Goal: Task Accomplishment & Management: Manage account settings

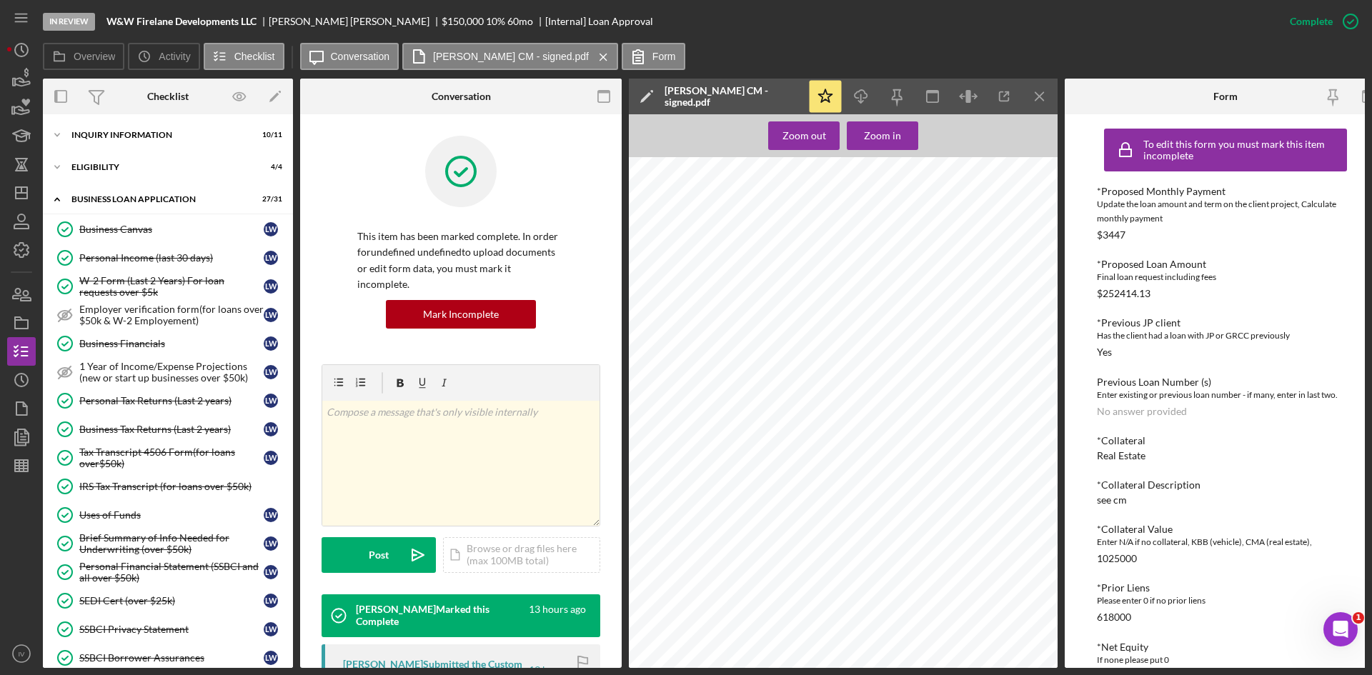
scroll to position [71, 0]
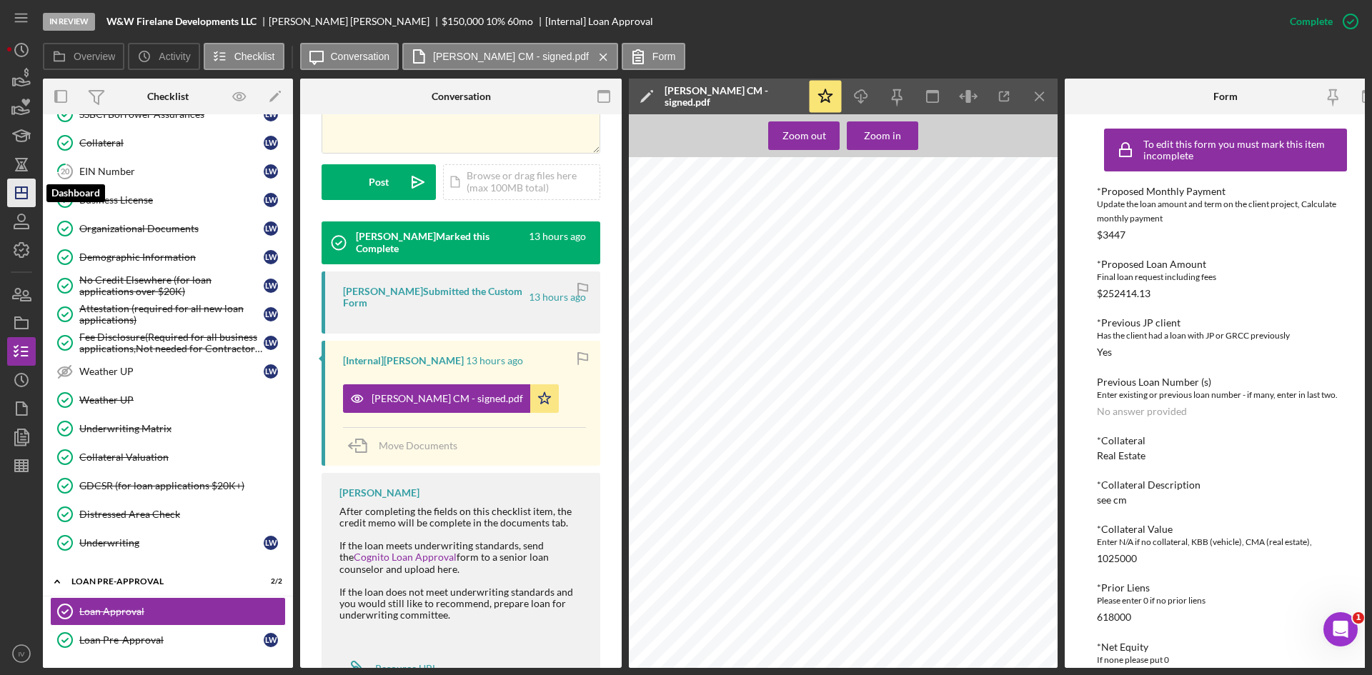
click at [19, 193] on line "button" at bounding box center [21, 193] width 11 height 0
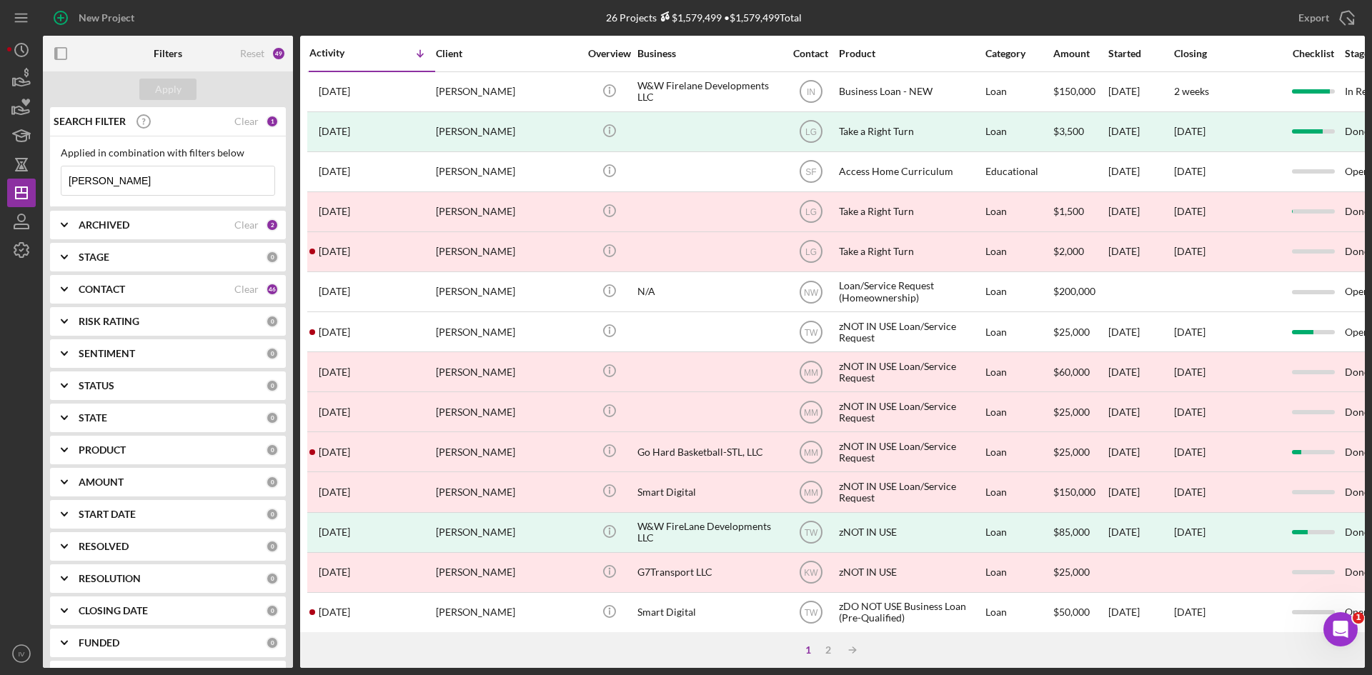
drag, startPoint x: 106, startPoint y: 182, endPoint x: 48, endPoint y: 172, distance: 59.5
click at [48, 172] on div "SEARCH FILTER Clear 1 Applied in combination with filters below [PERSON_NAME] I…" at bounding box center [168, 387] width 250 height 561
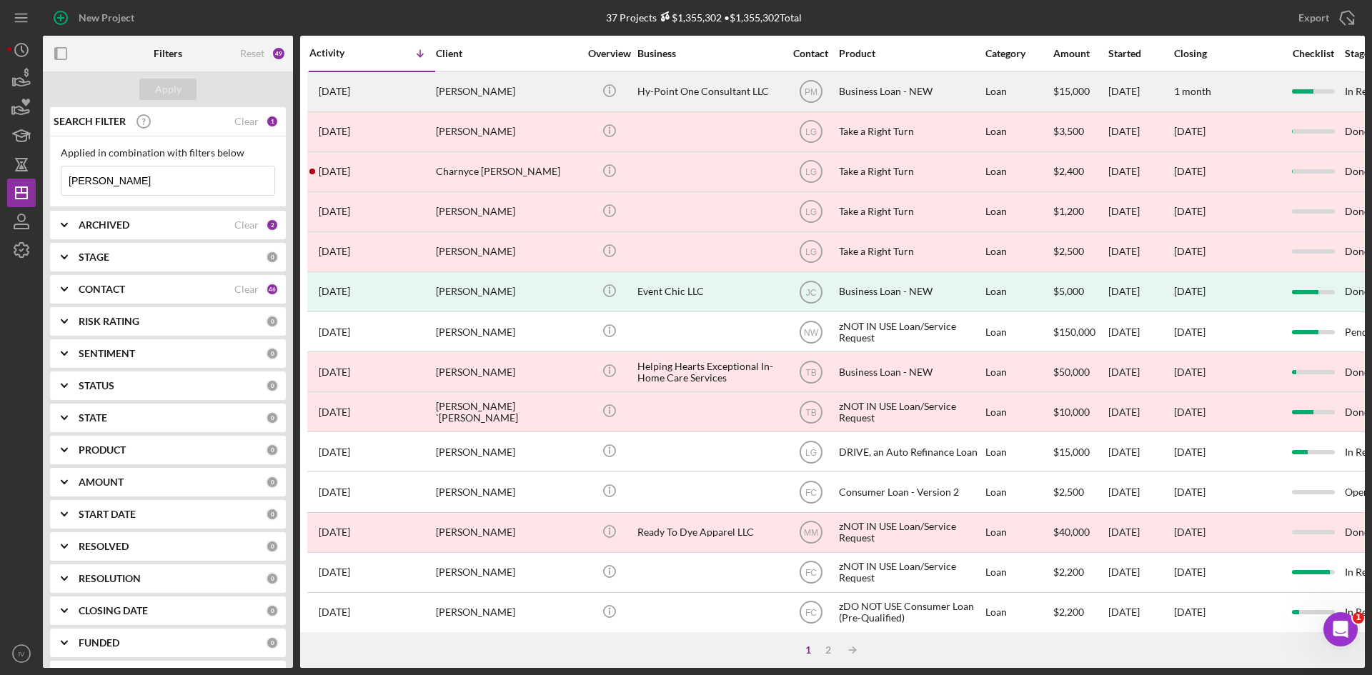
type input "[PERSON_NAME]"
click at [545, 89] on div "[PERSON_NAME]" at bounding box center [507, 92] width 143 height 38
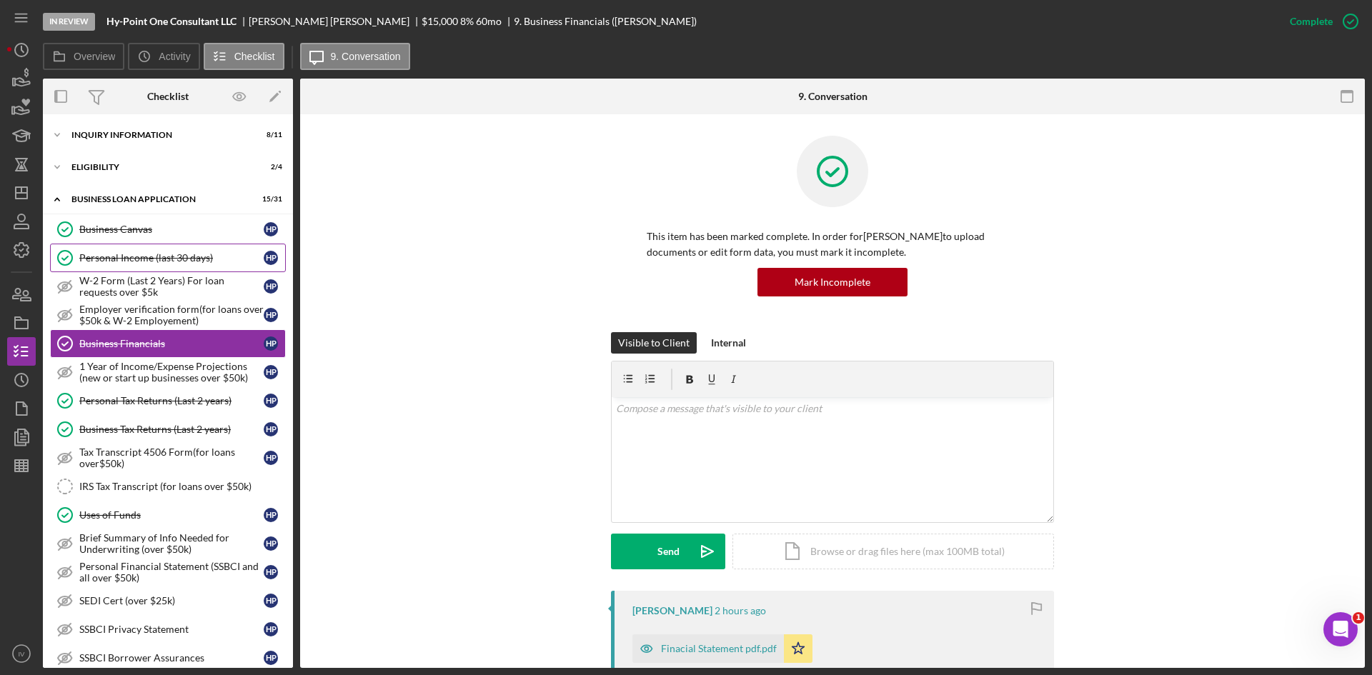
click at [139, 255] on div "Personal Income (last 30 days)" at bounding box center [171, 257] width 184 height 11
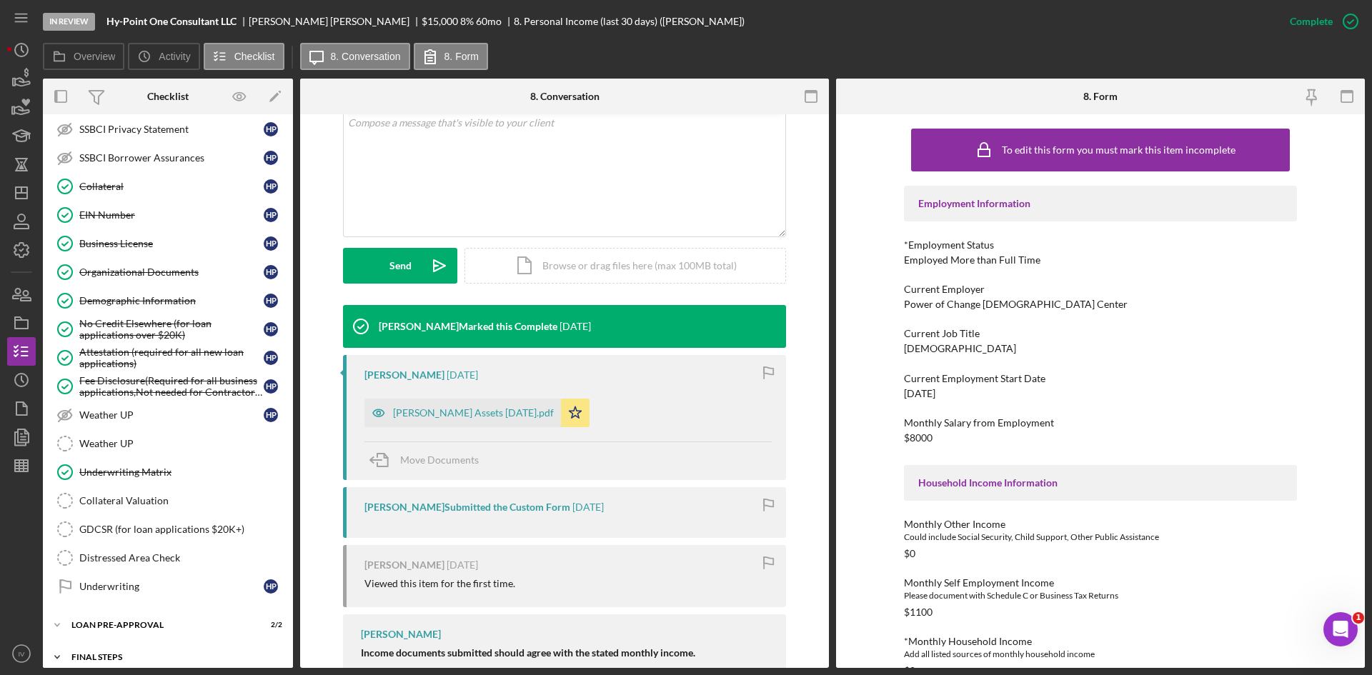
scroll to position [544, 0]
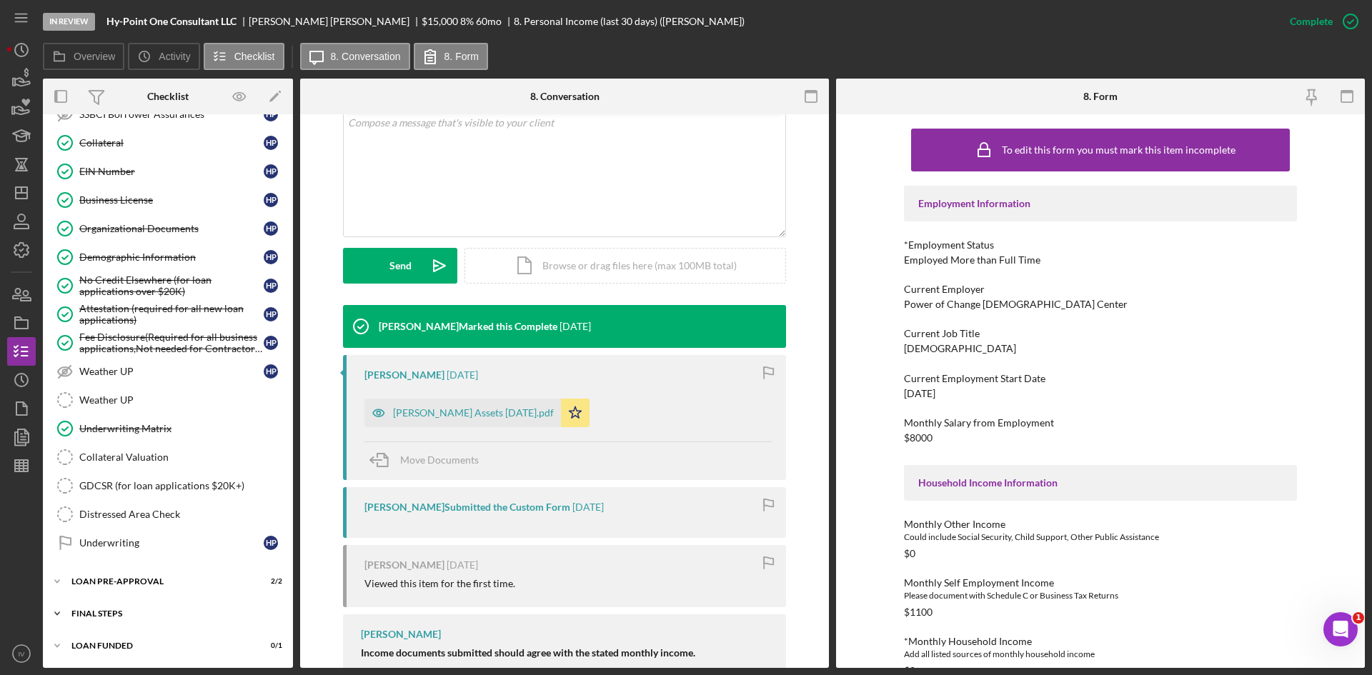
click at [132, 620] on div "Icon/Expander FINAL STEPS 8 / 19" at bounding box center [168, 614] width 250 height 29
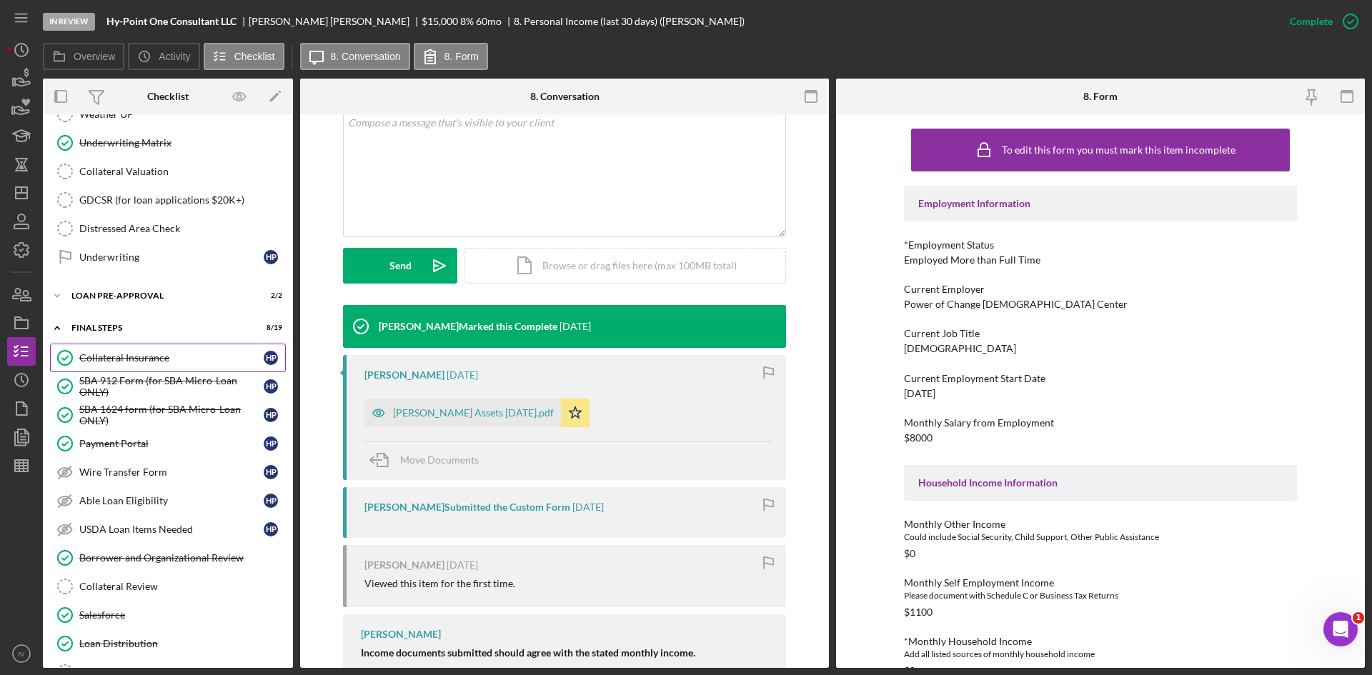
click at [211, 359] on div "Collateral Insurance" at bounding box center [171, 357] width 184 height 11
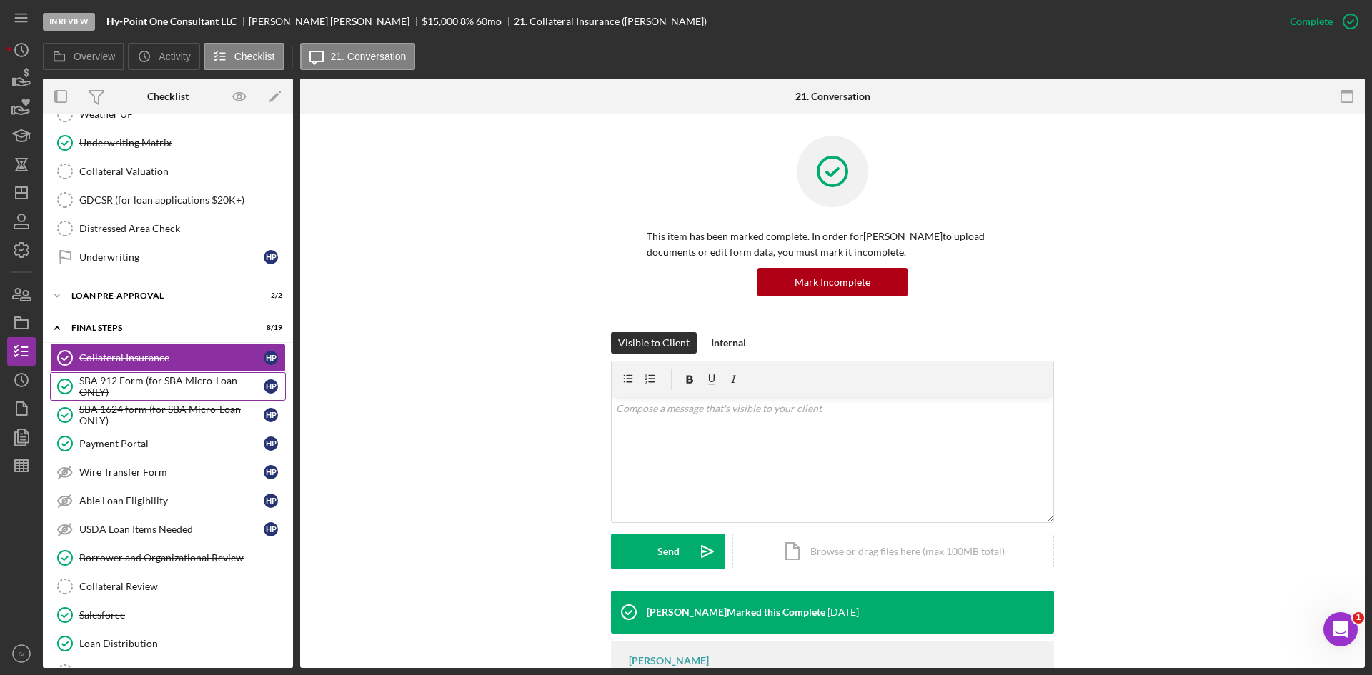
click at [204, 384] on div "SBA 912 Form (for SBA Micro-Loan ONLY)" at bounding box center [171, 386] width 184 height 23
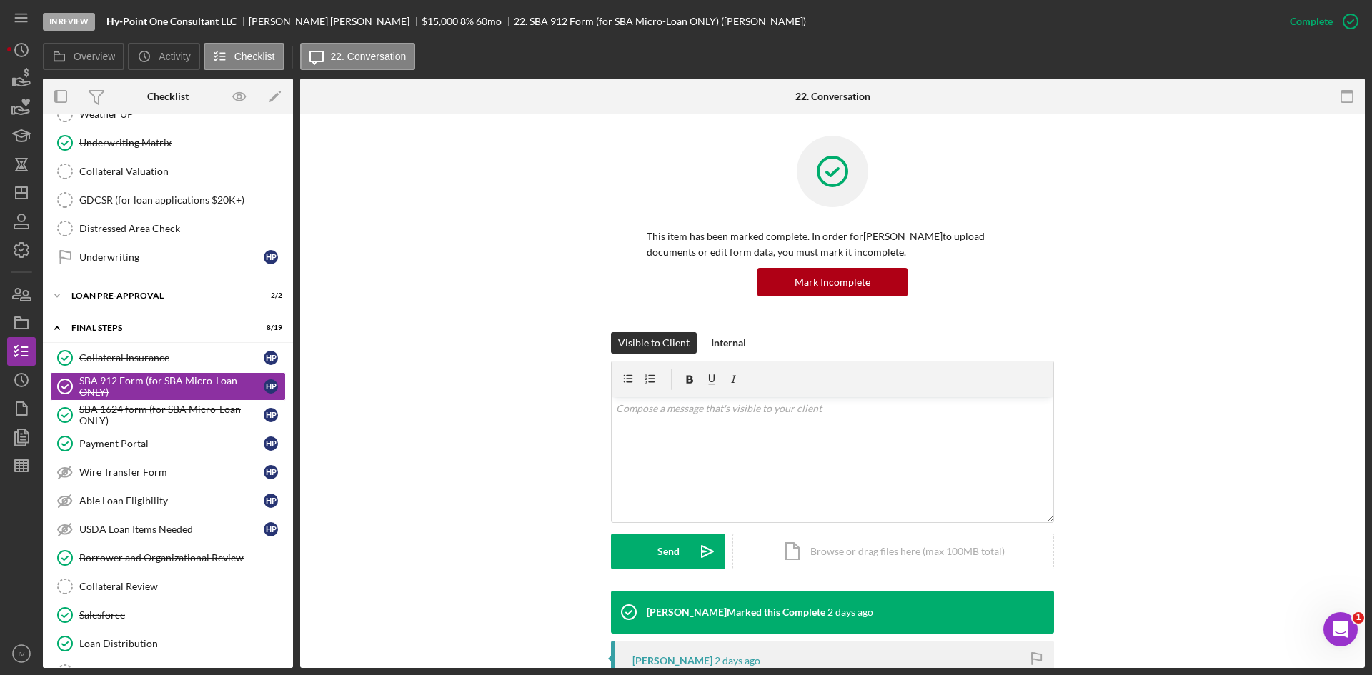
scroll to position [214, 0]
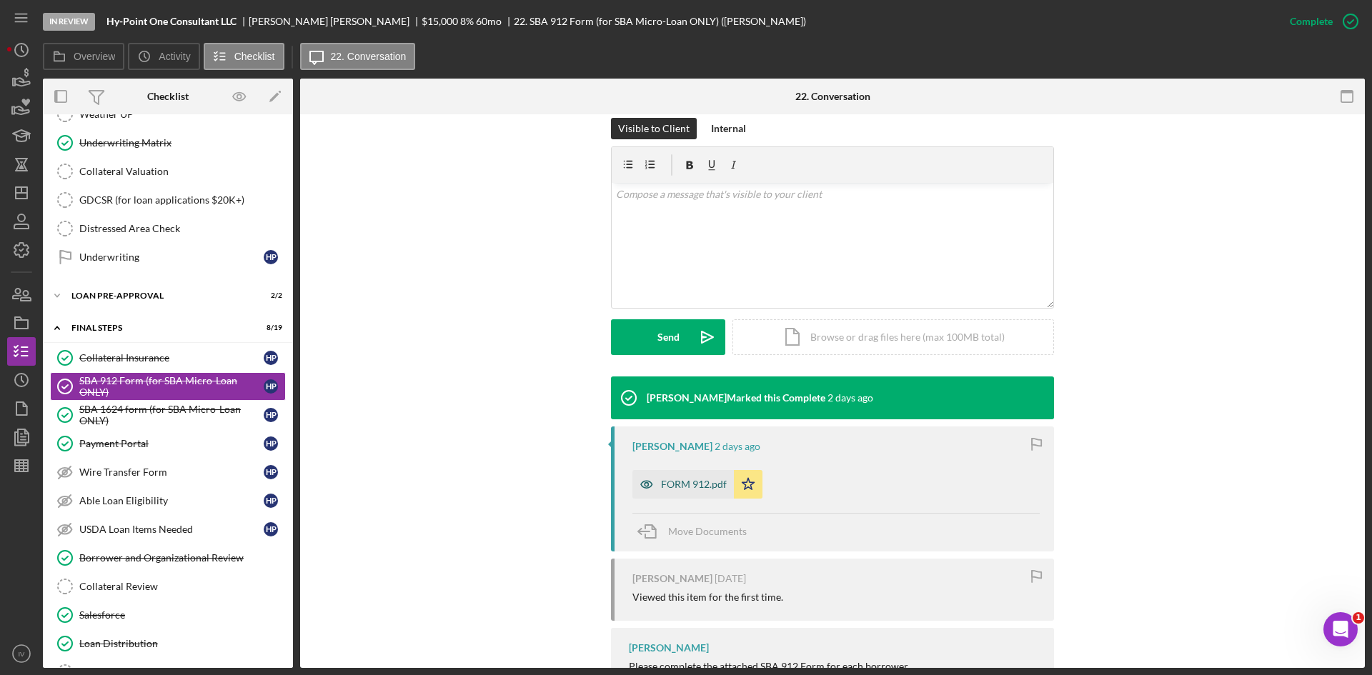
click at [672, 486] on div "FORM 912.pdf" at bounding box center [694, 484] width 66 height 11
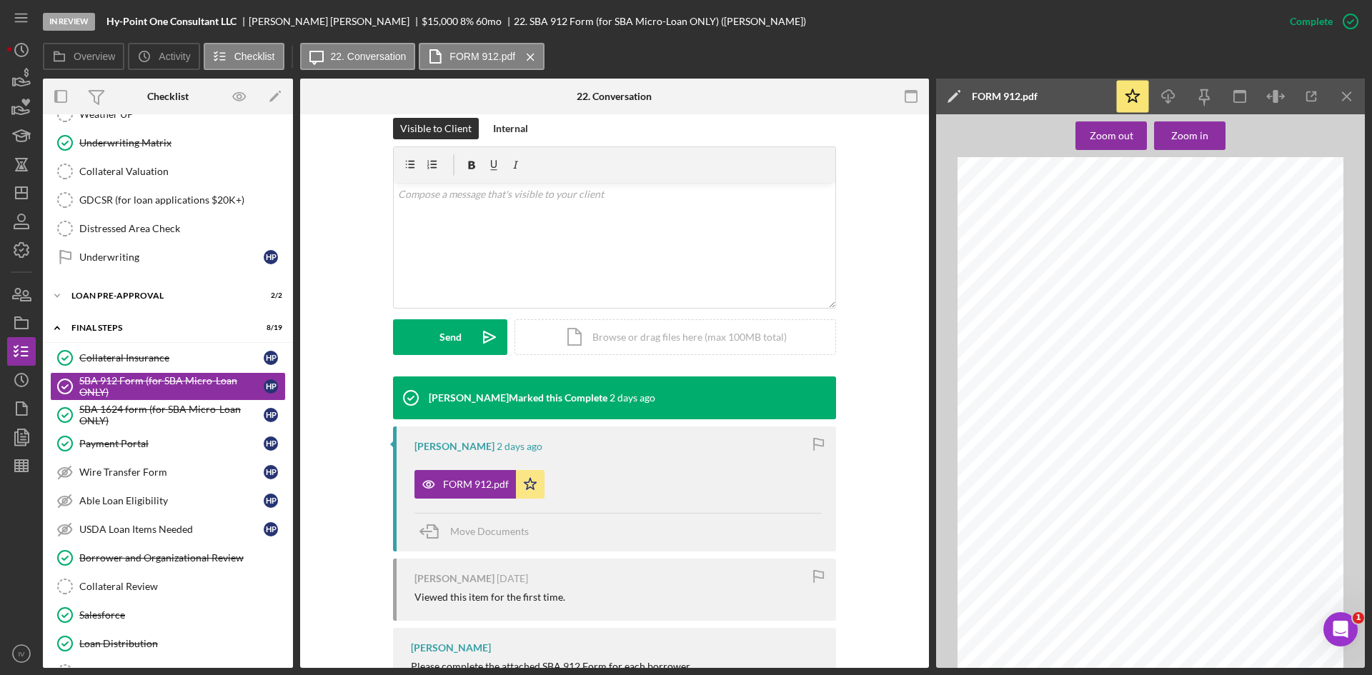
scroll to position [4, 0]
click at [128, 424] on div "SBA 1624 form (for SBA Micro-Loan ONLY)" at bounding box center [171, 415] width 184 height 23
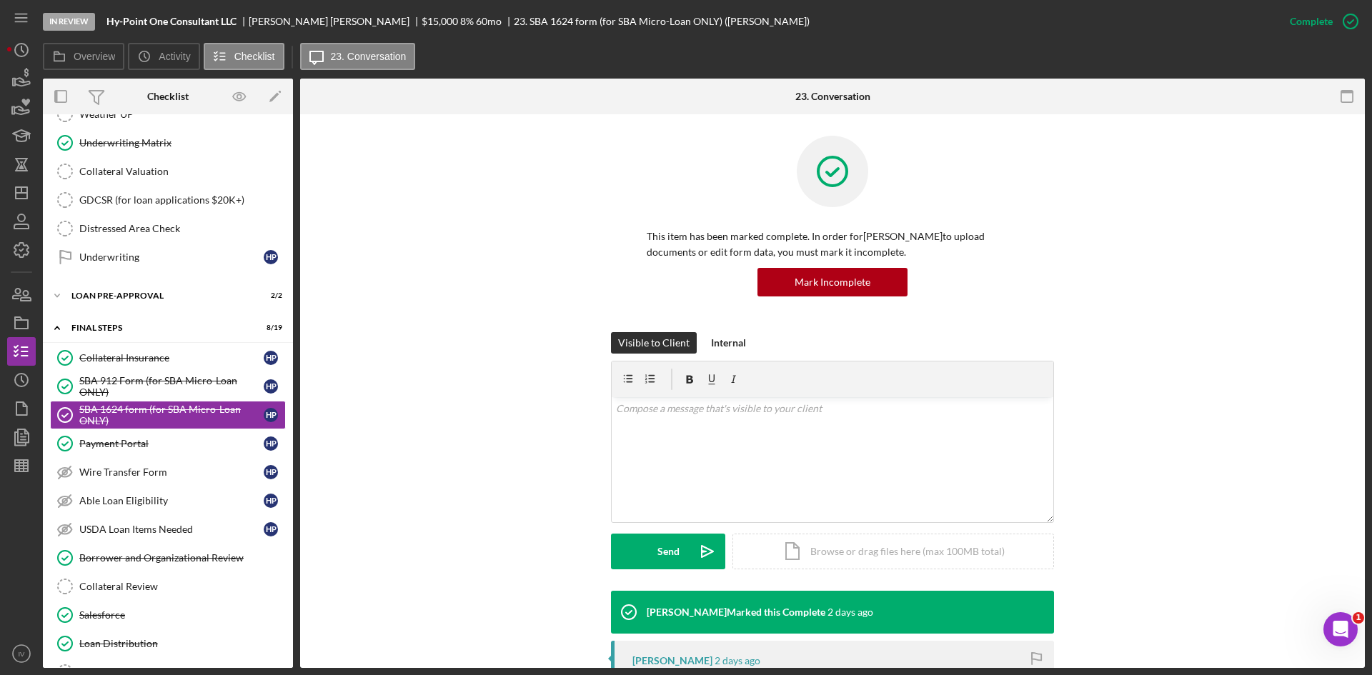
scroll to position [301, 0]
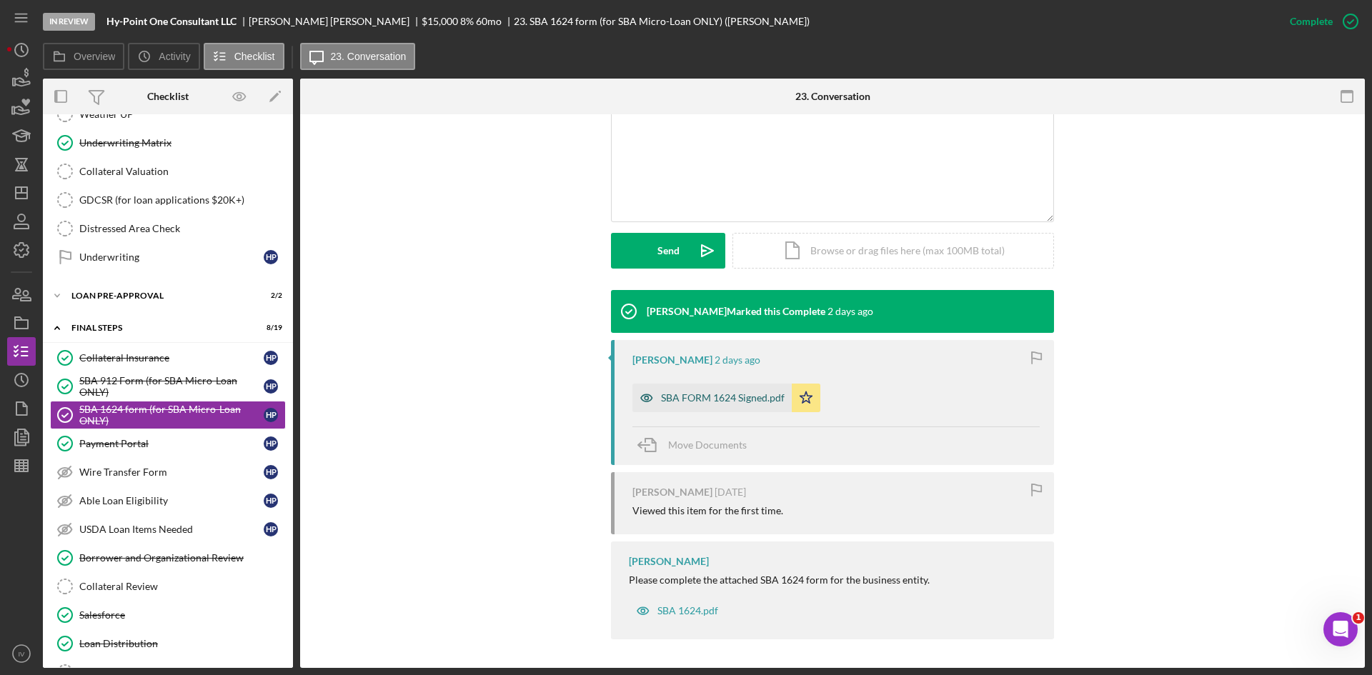
click at [739, 397] on div "SBA FORM 1624 Signed.pdf" at bounding box center [723, 397] width 124 height 11
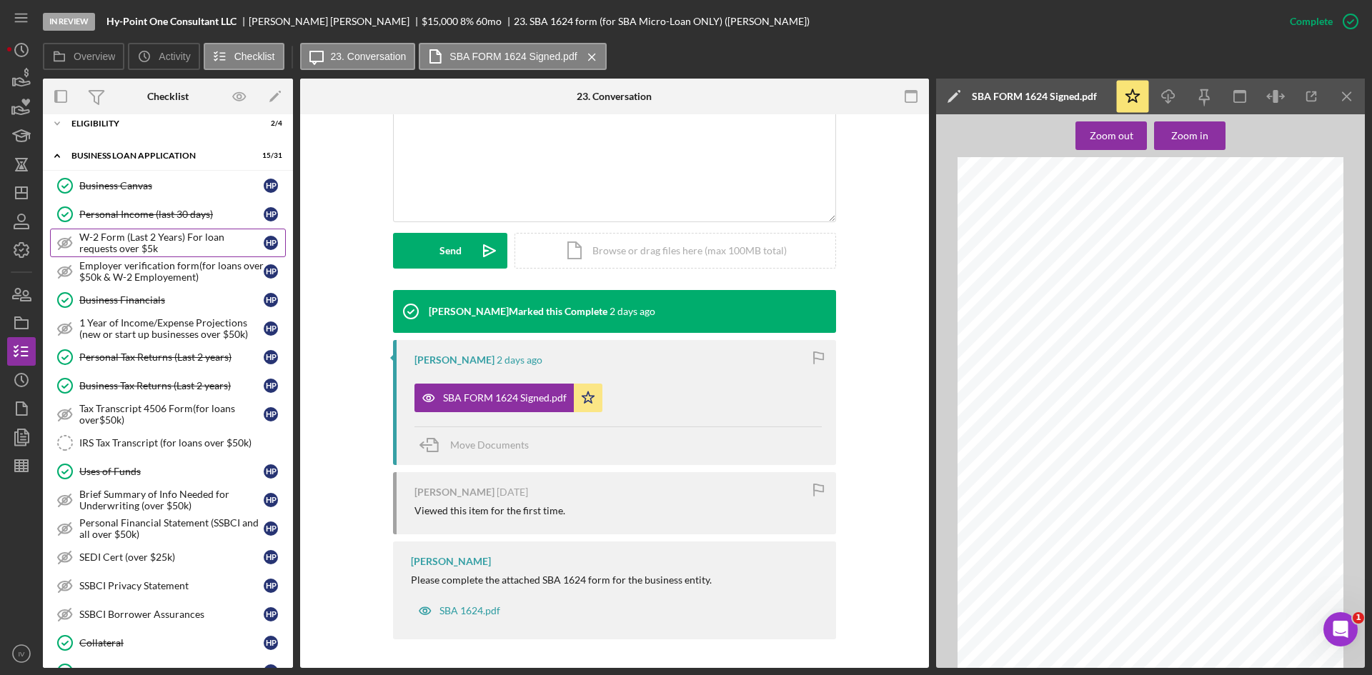
scroll to position [0, 0]
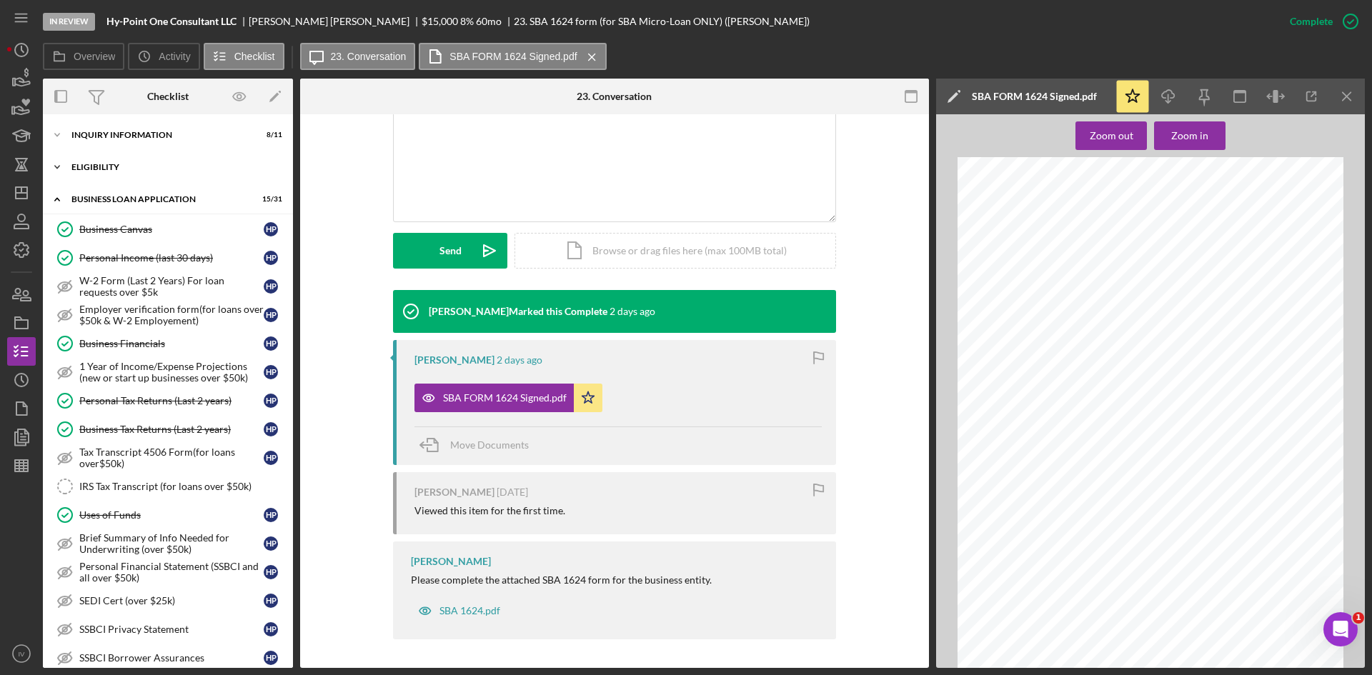
click at [116, 169] on div "ELIGIBILITY" at bounding box center [173, 167] width 204 height 9
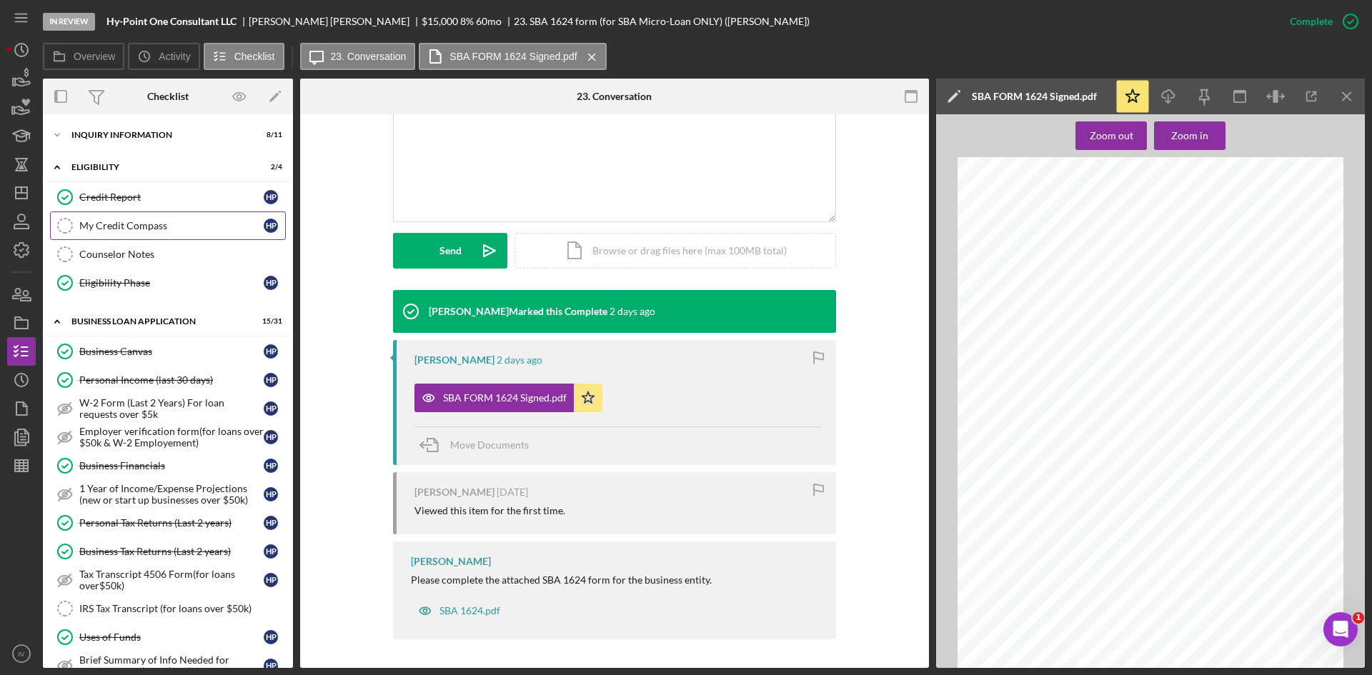
click at [147, 223] on div "My Credit Compass" at bounding box center [171, 225] width 184 height 11
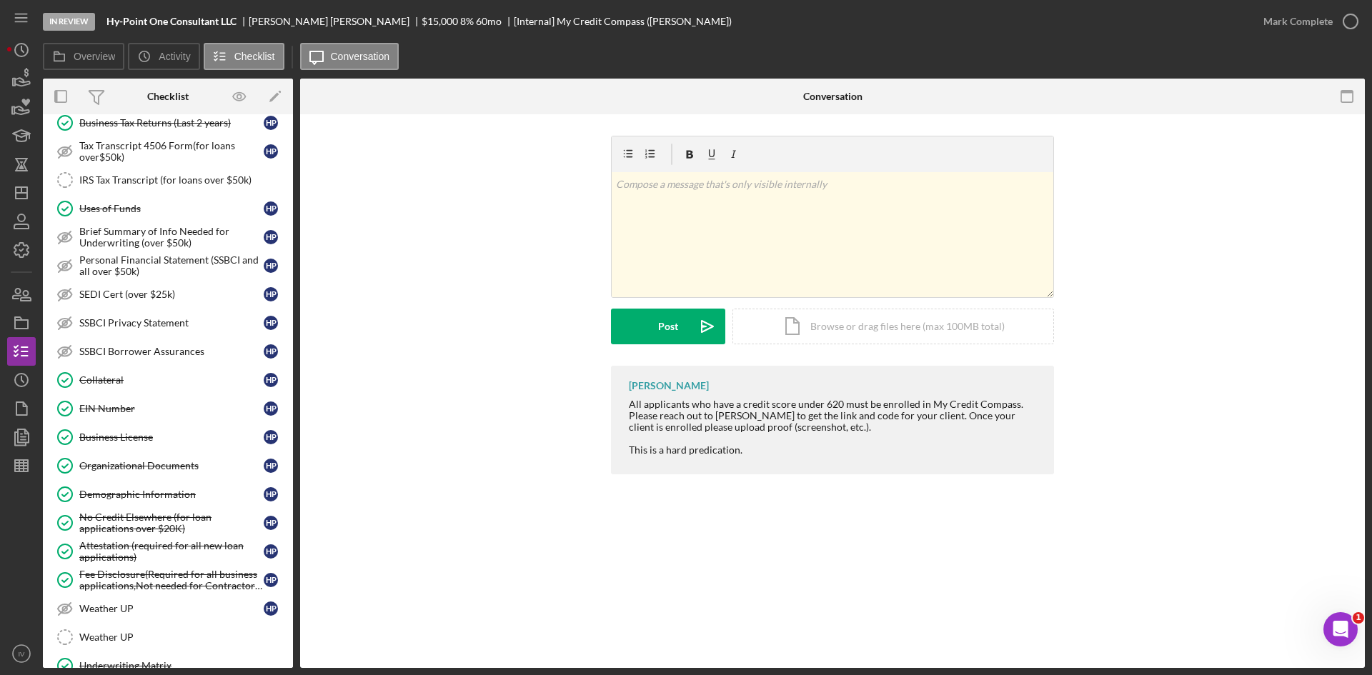
scroll to position [858, 0]
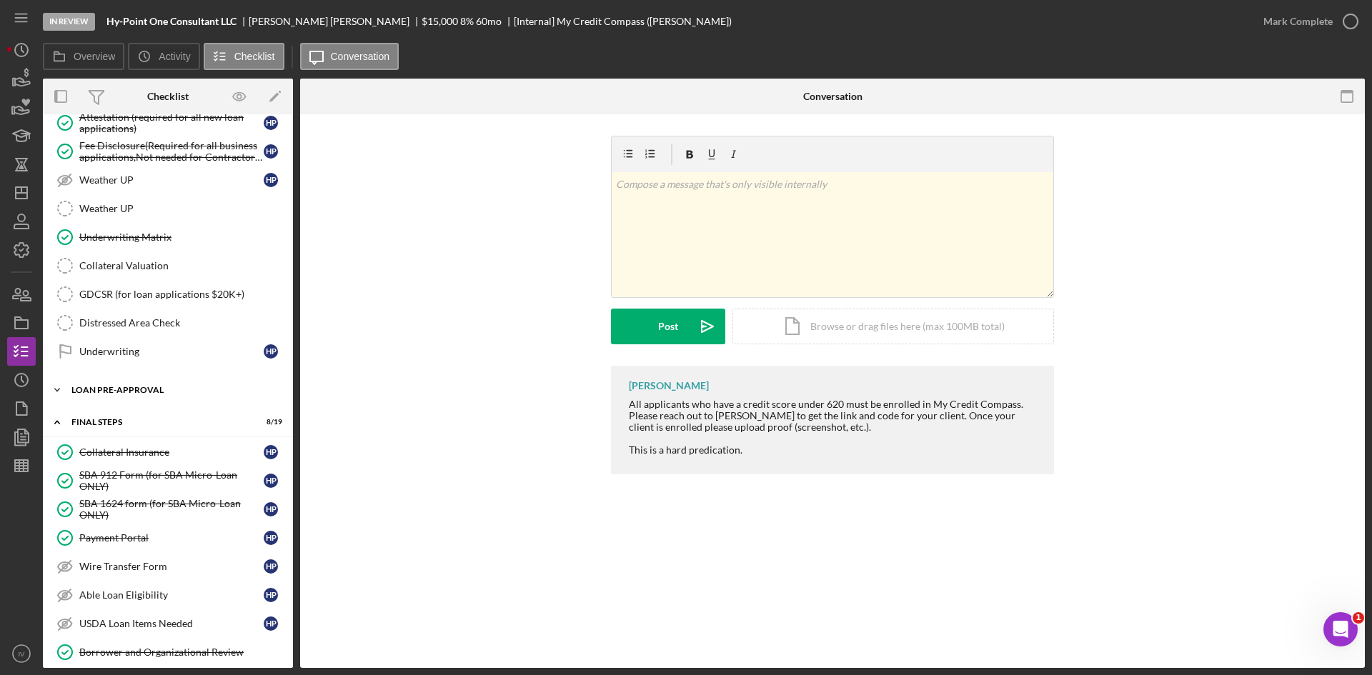
drag, startPoint x: 152, startPoint y: 388, endPoint x: 156, endPoint y: 396, distance: 8.6
click at [152, 388] on div "LOAN PRE-APPROVAL" at bounding box center [173, 390] width 204 height 9
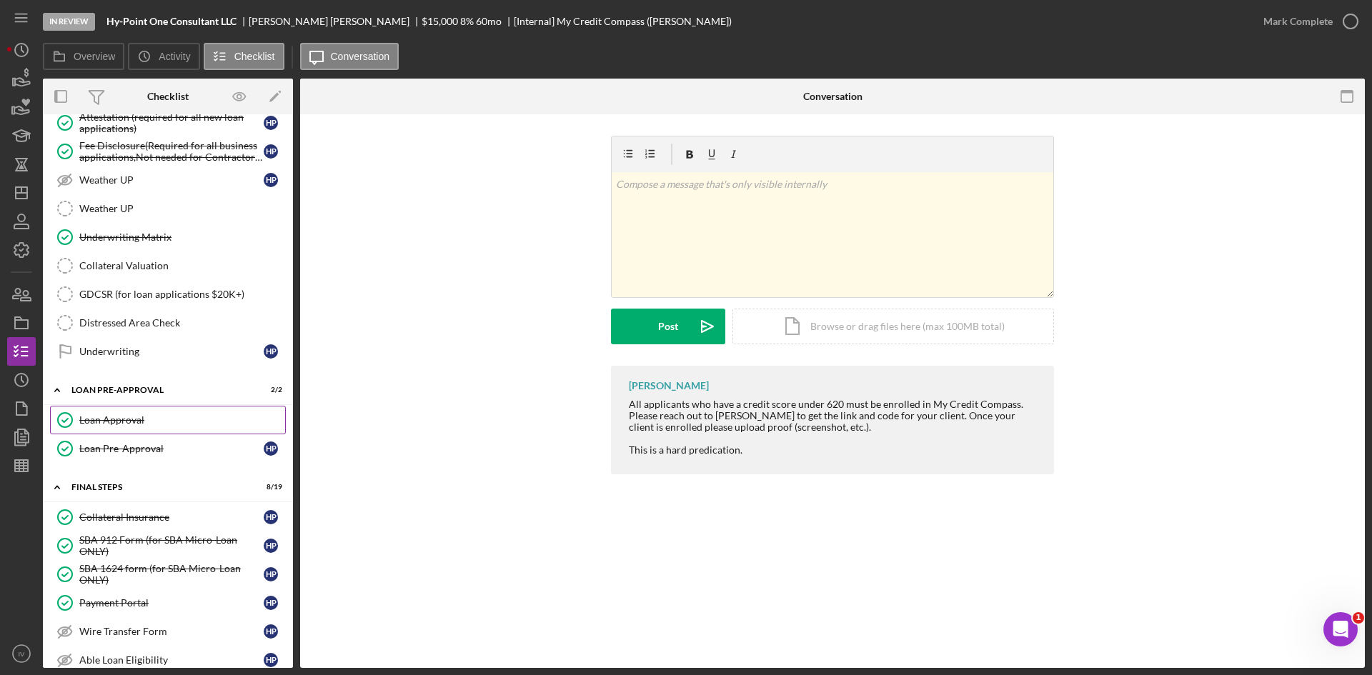
drag, startPoint x: 159, startPoint y: 409, endPoint x: 233, endPoint y: 417, distance: 74.1
click at [159, 410] on link "Loan Approval Loan Approval" at bounding box center [168, 420] width 236 height 29
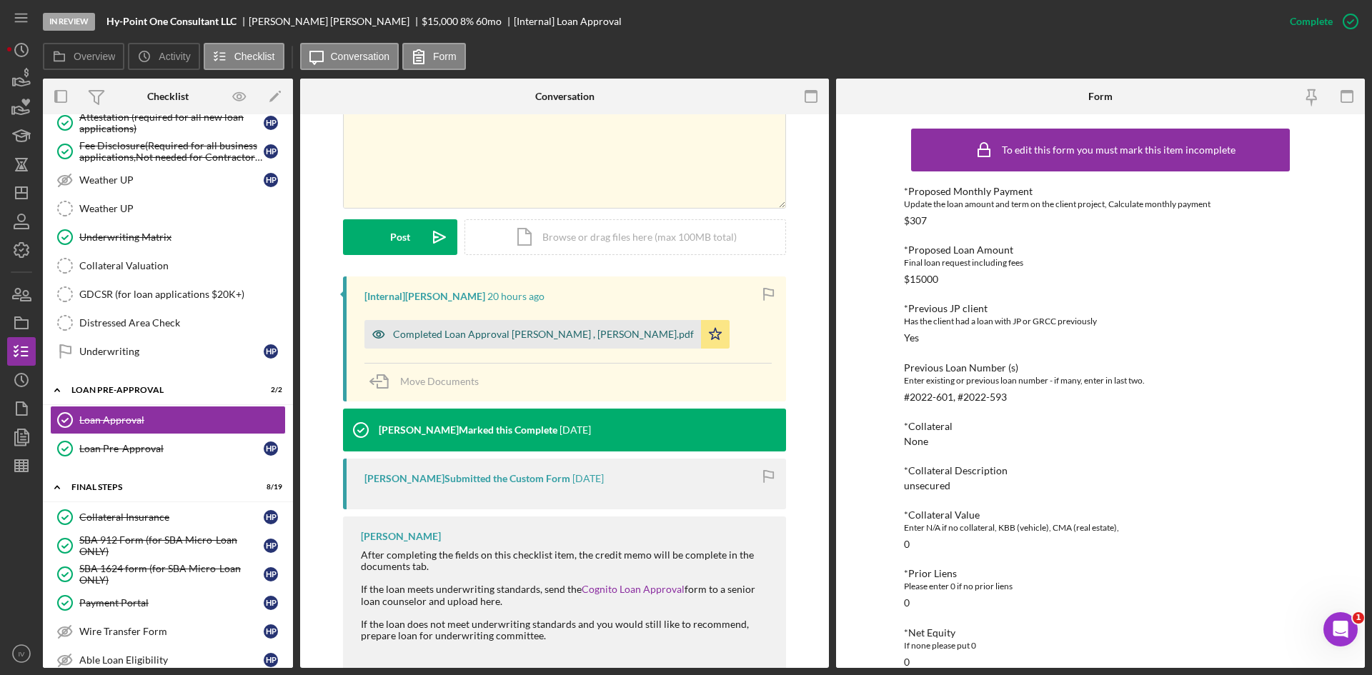
click at [507, 337] on div "Completed Loan Approval [PERSON_NAME] , [PERSON_NAME].pdf" at bounding box center [543, 334] width 301 height 11
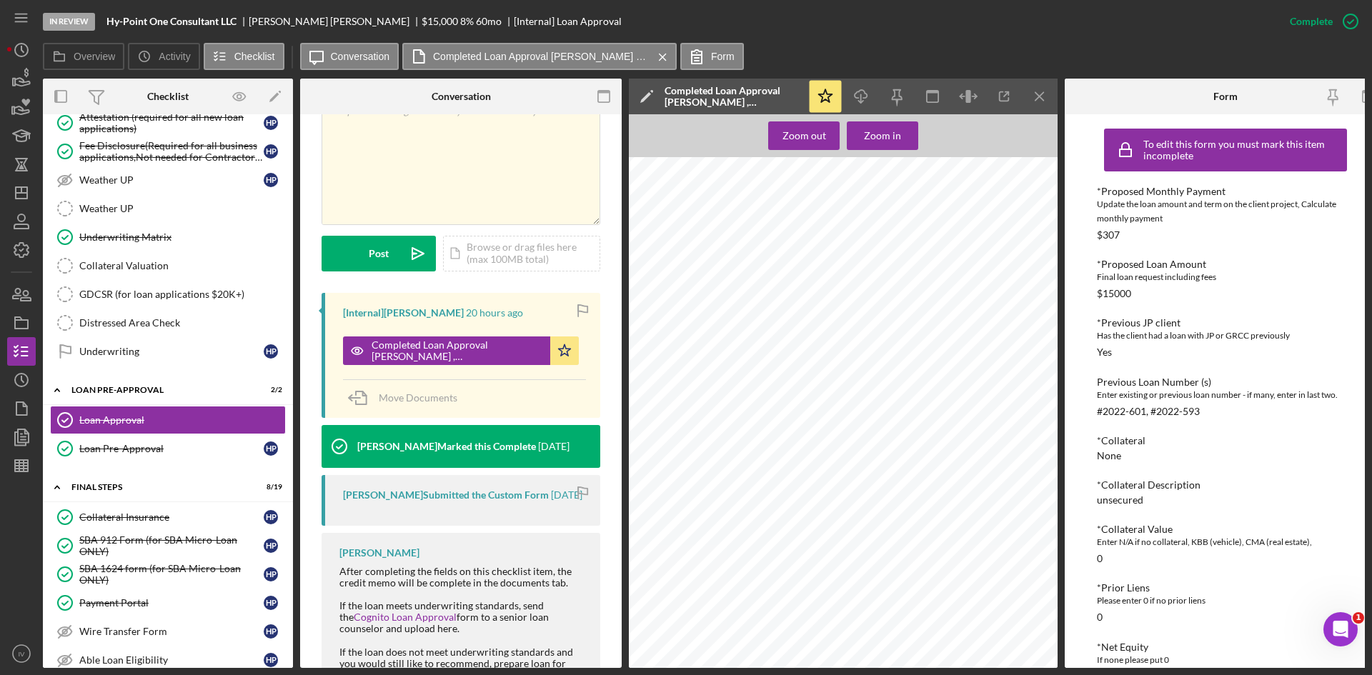
scroll to position [845, 0]
click at [16, 191] on polygon "button" at bounding box center [21, 192] width 11 height 11
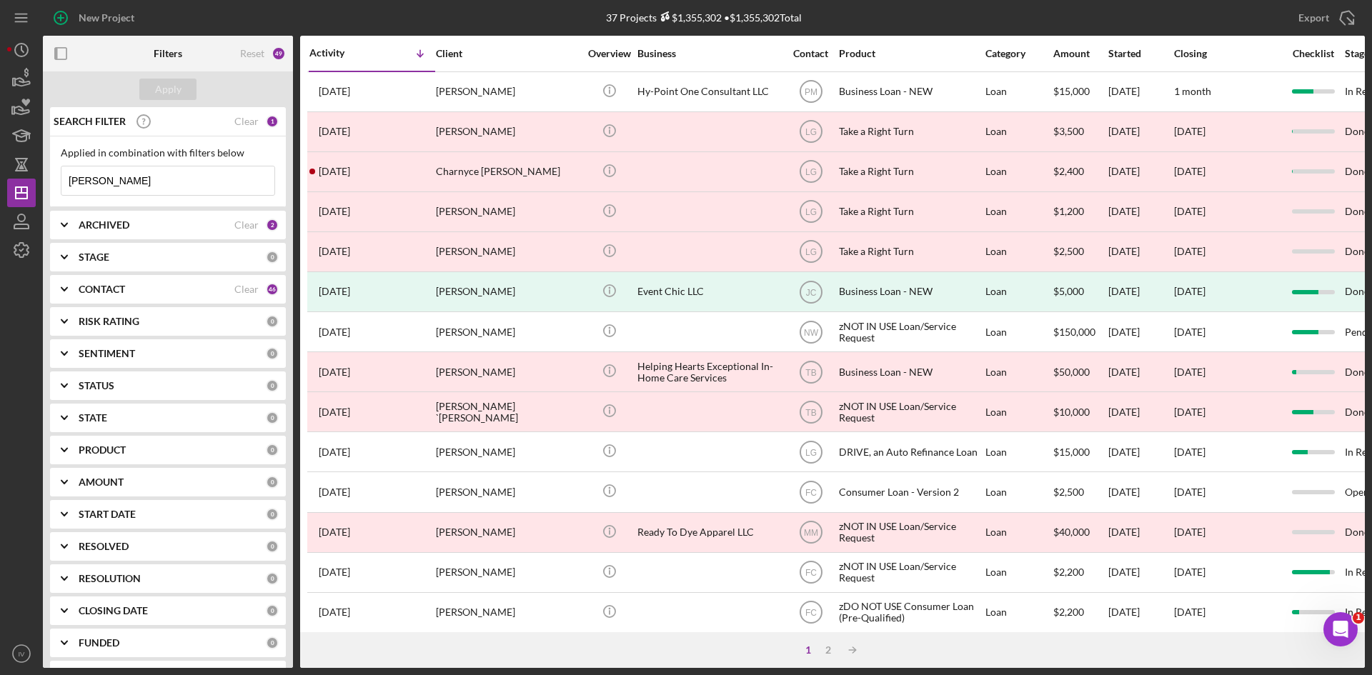
drag, startPoint x: 112, startPoint y: 179, endPoint x: -20, endPoint y: 182, distance: 132.2
click at [0, 182] on html "New Project 37 Projects $1,355,302 • $1,355,302 Total [PERSON_NAME] Export Icon…" at bounding box center [686, 337] width 1372 height 675
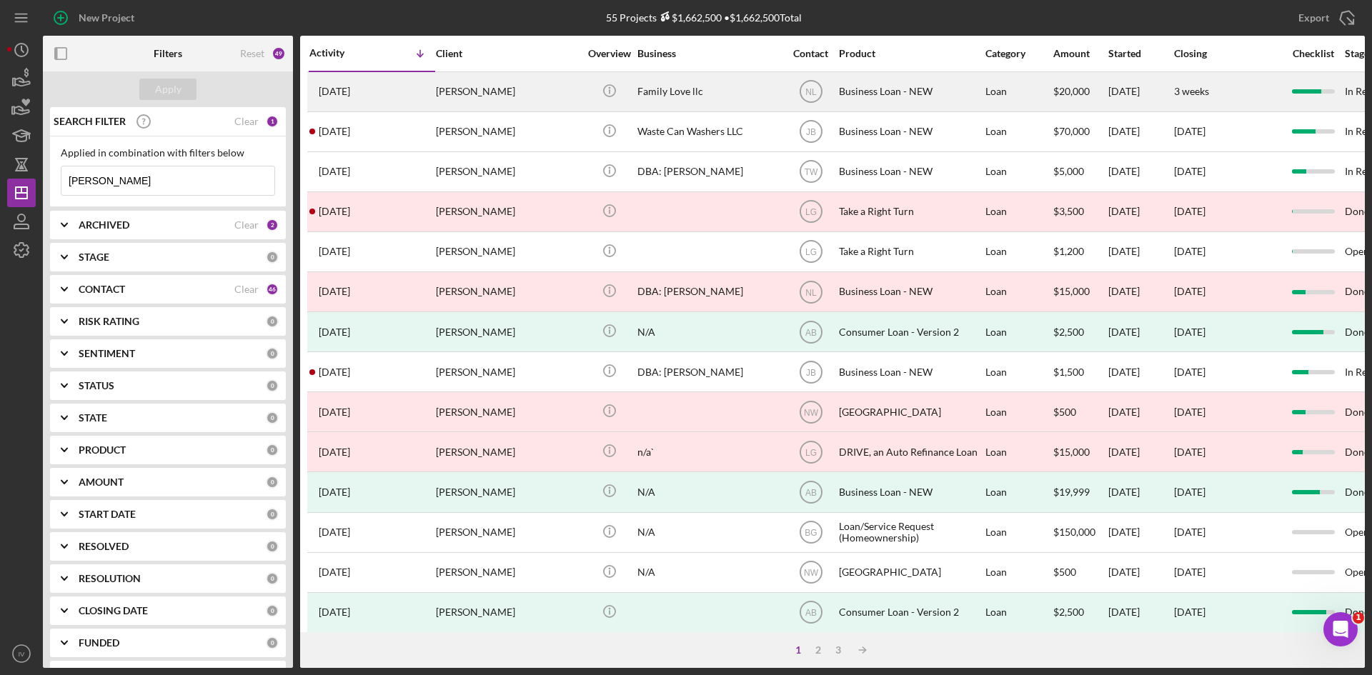
type input "[PERSON_NAME]"
click at [440, 86] on div "[PERSON_NAME]" at bounding box center [507, 92] width 143 height 38
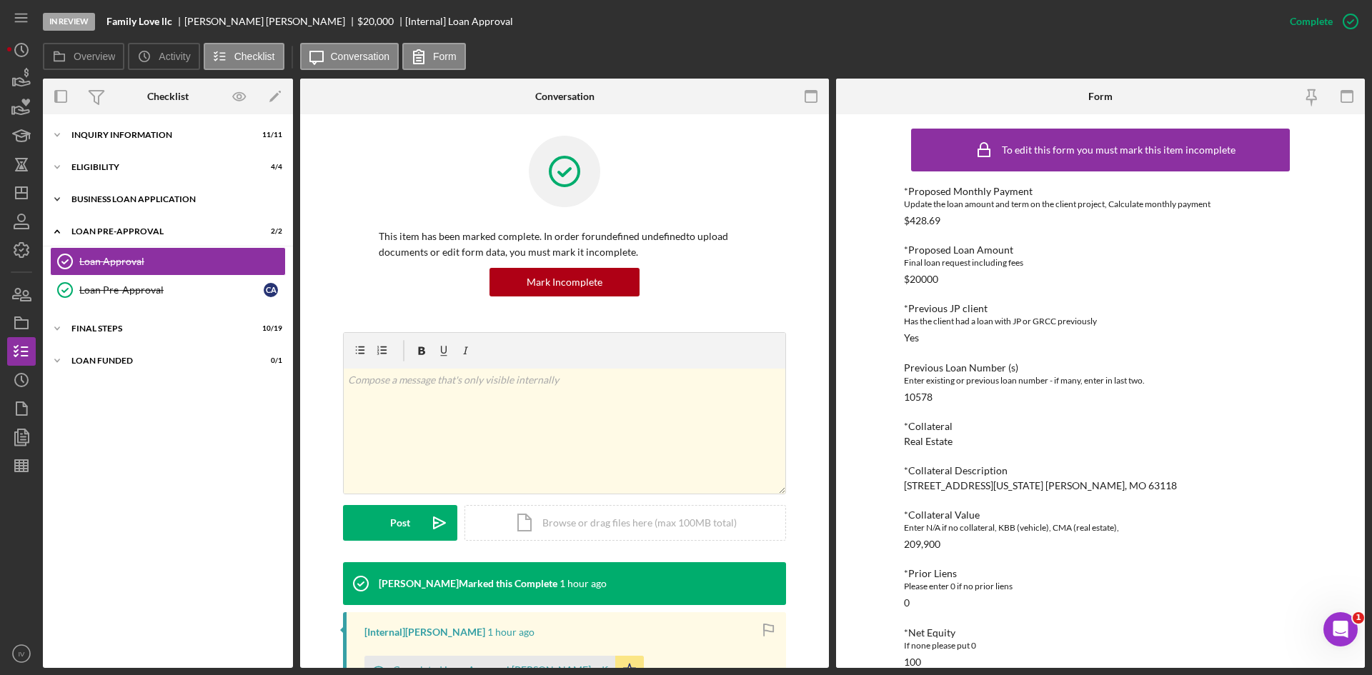
click at [107, 202] on div "BUSINESS LOAN APPLICATION" at bounding box center [173, 199] width 204 height 9
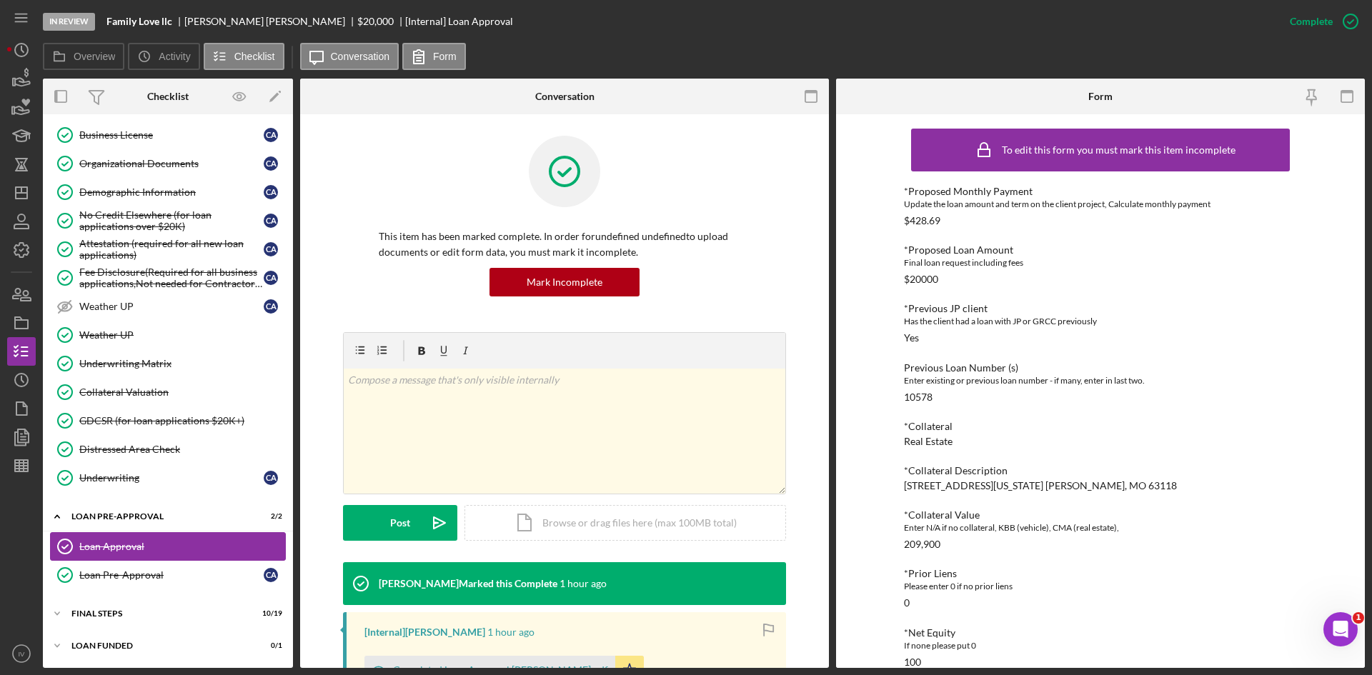
scroll to position [466, 0]
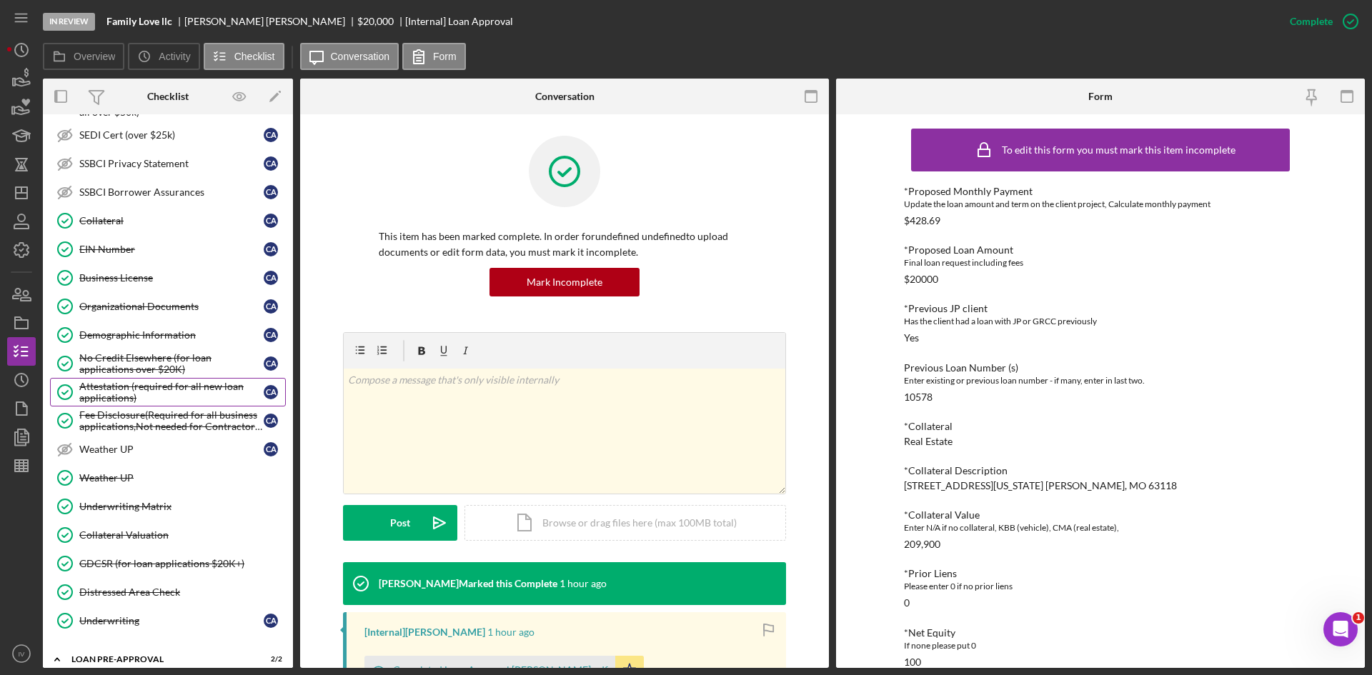
click at [174, 397] on div "Attestation (required for all new loan applications)" at bounding box center [171, 392] width 184 height 23
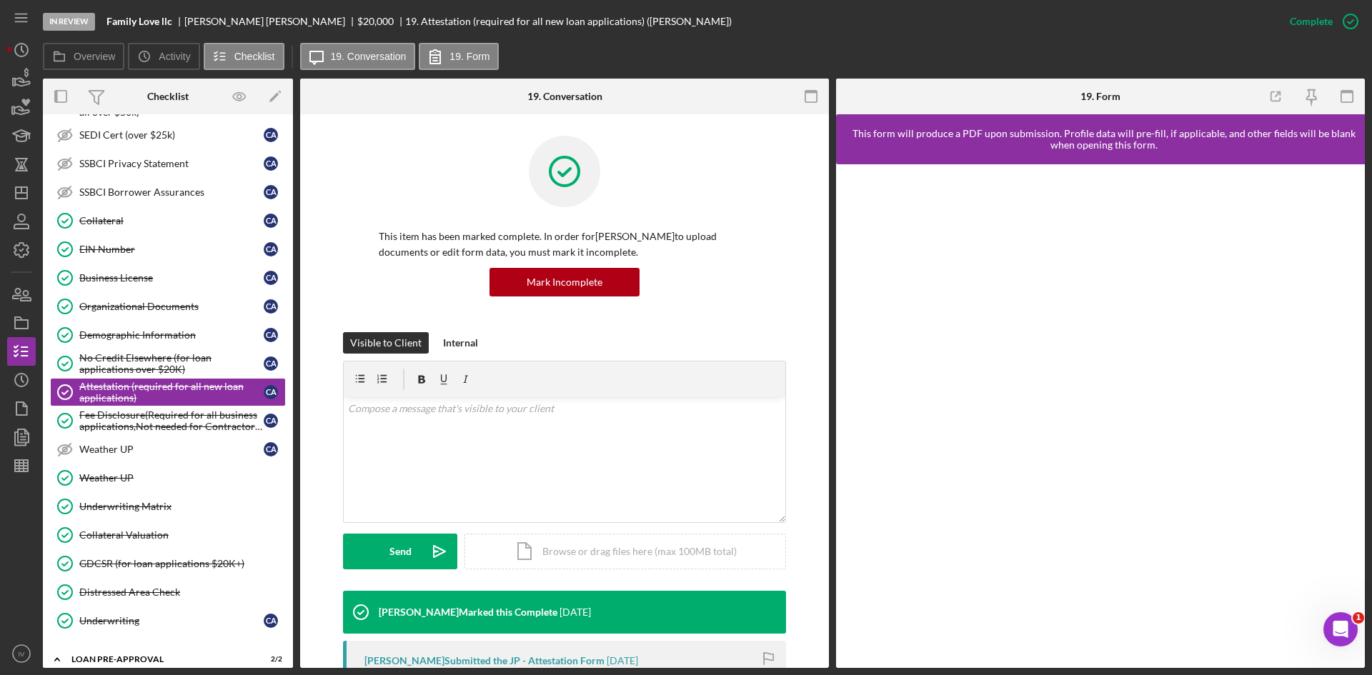
scroll to position [214, 0]
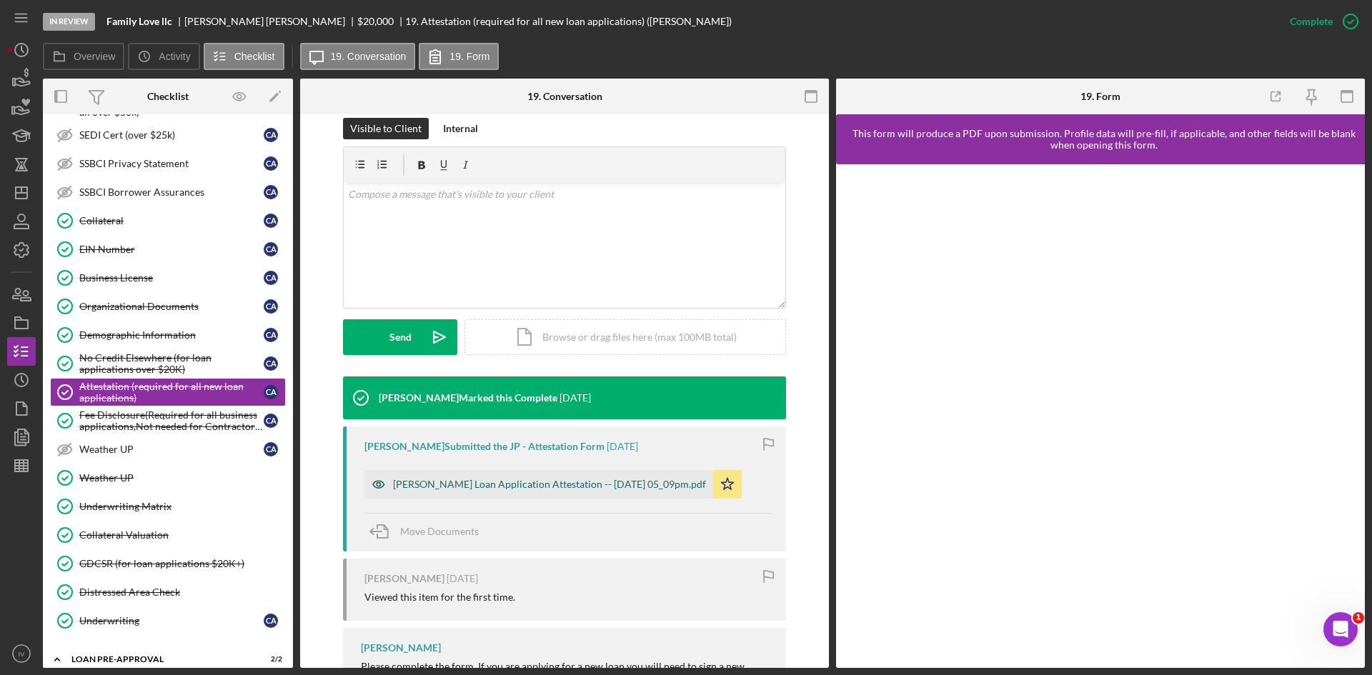
click at [567, 482] on div "[PERSON_NAME] Loan Application Attestation -- [DATE] 05_09pm.pdf" at bounding box center [549, 484] width 313 height 11
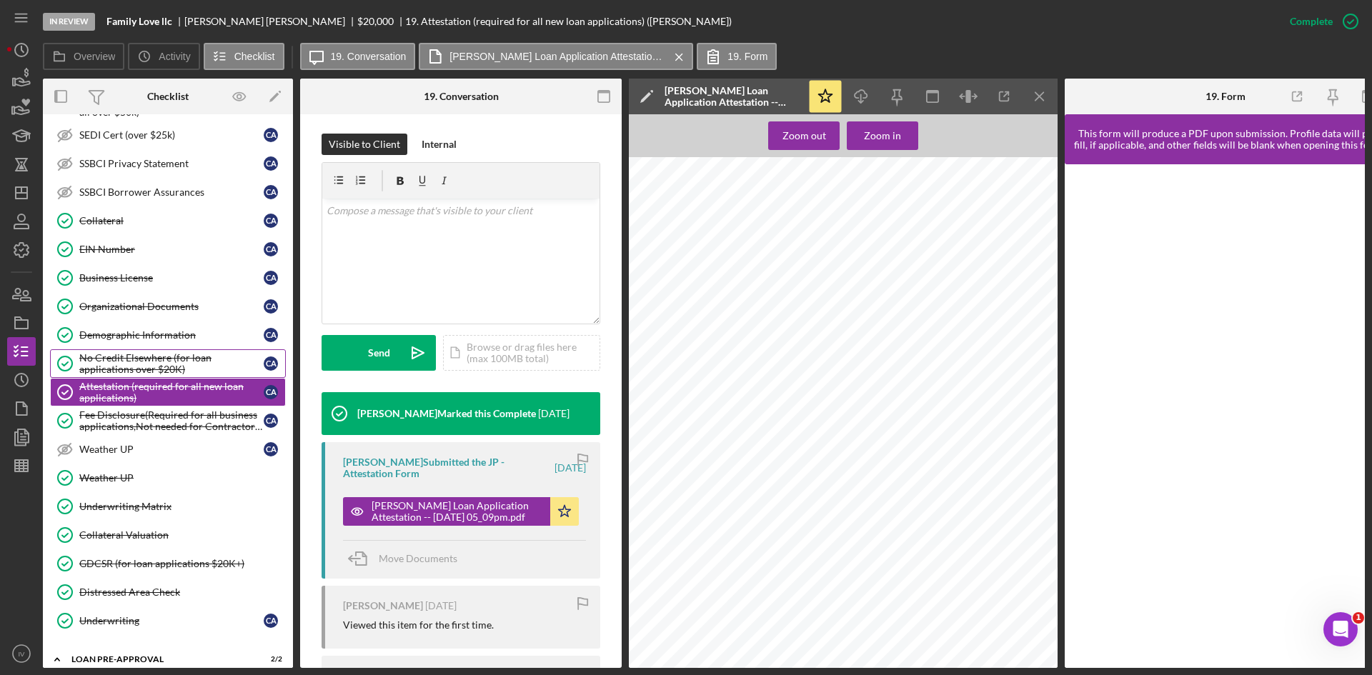
scroll to position [323, 0]
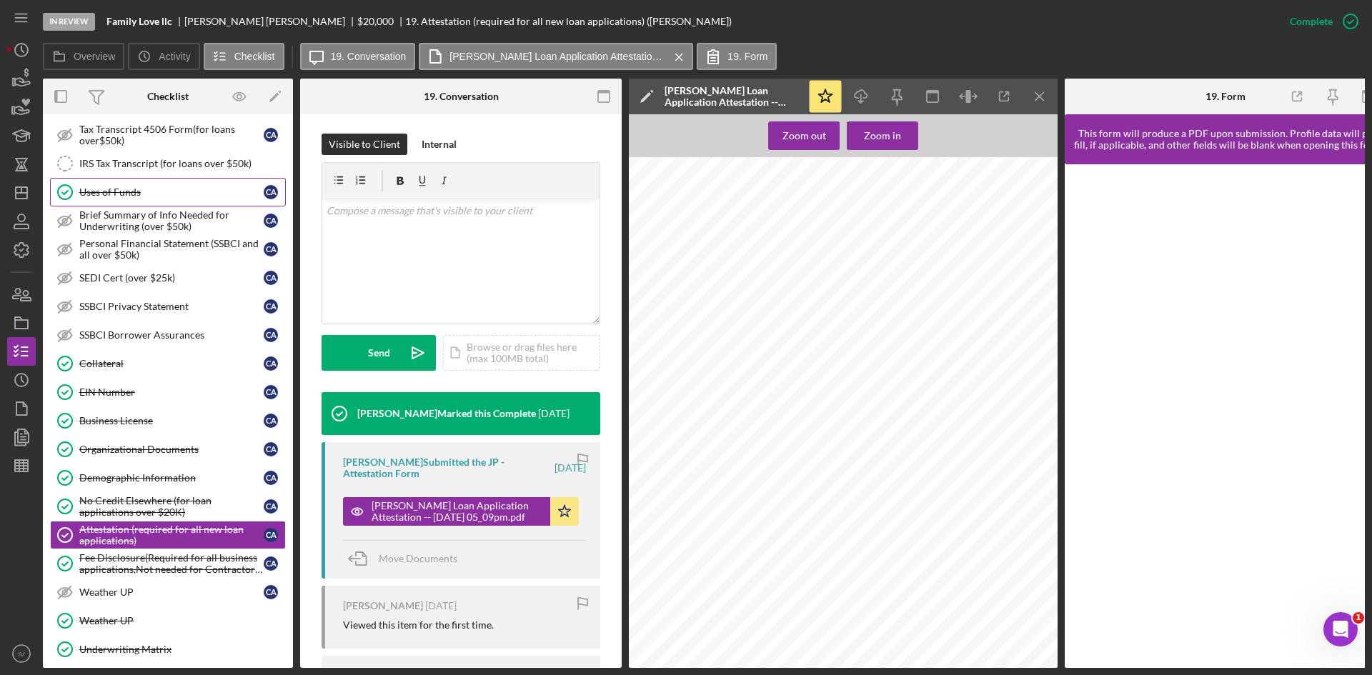
drag, startPoint x: 111, startPoint y: 187, endPoint x: 124, endPoint y: 200, distance: 18.2
click at [111, 187] on div "Uses of Funds" at bounding box center [171, 192] width 184 height 11
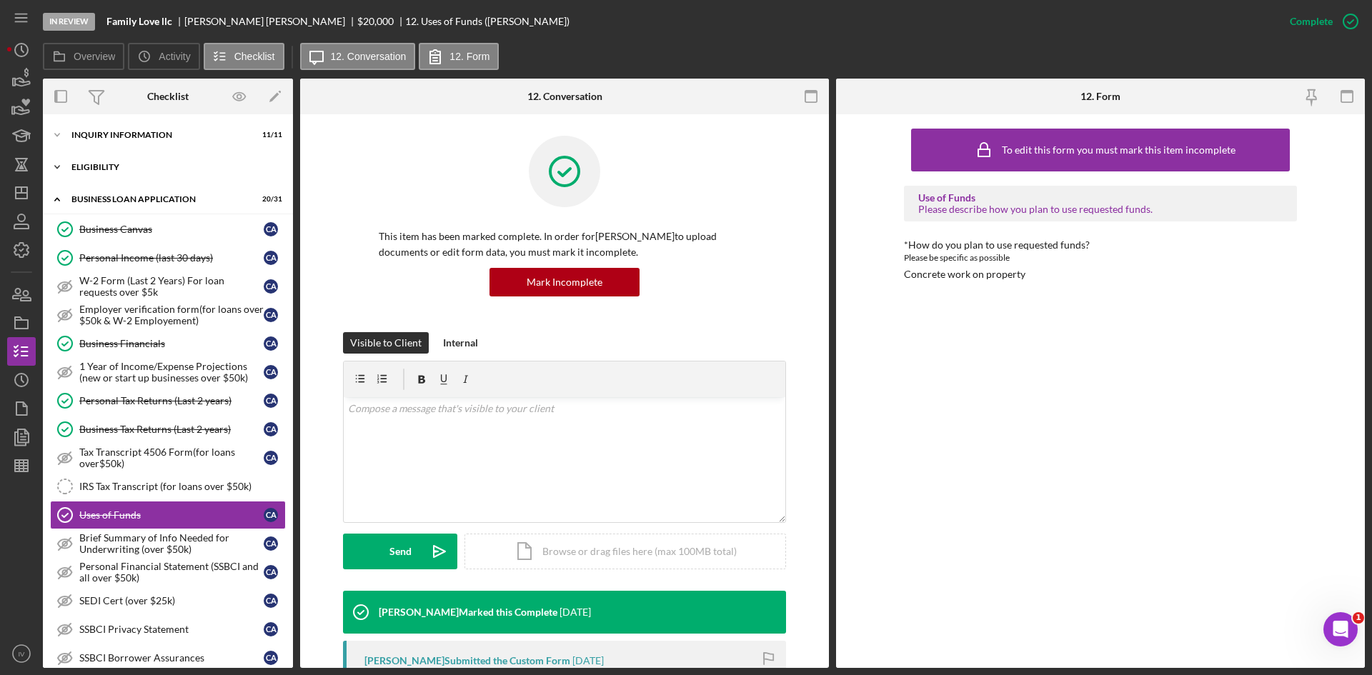
click at [94, 160] on div "Icon/Expander ELIGIBILITY 4 / 4" at bounding box center [168, 167] width 250 height 29
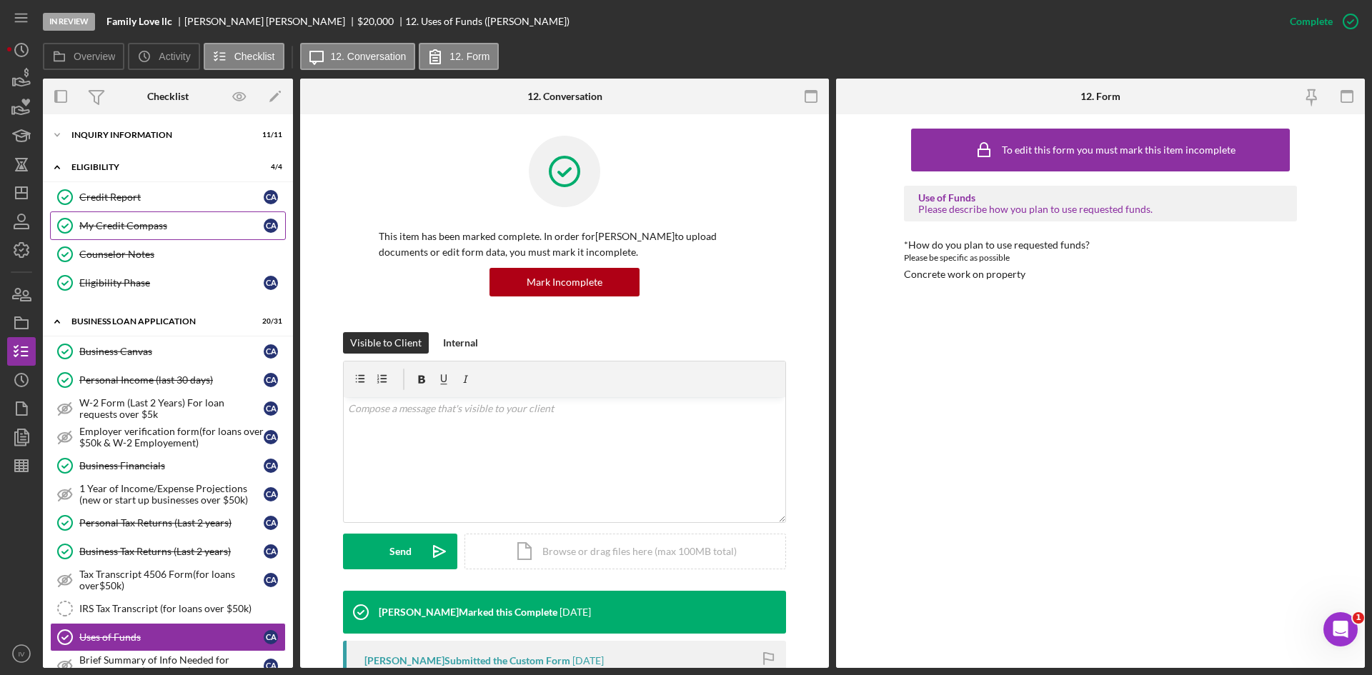
click at [121, 224] on div "My Credit Compass" at bounding box center [171, 225] width 184 height 11
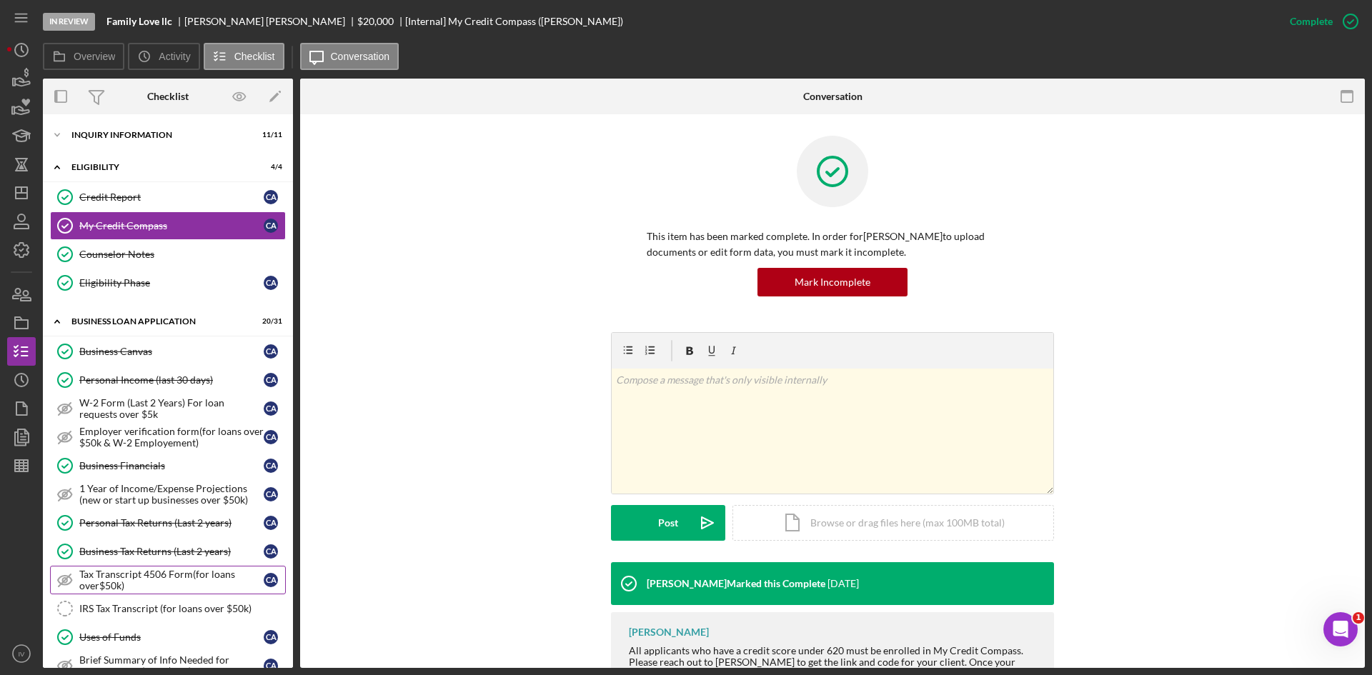
scroll to position [143, 0]
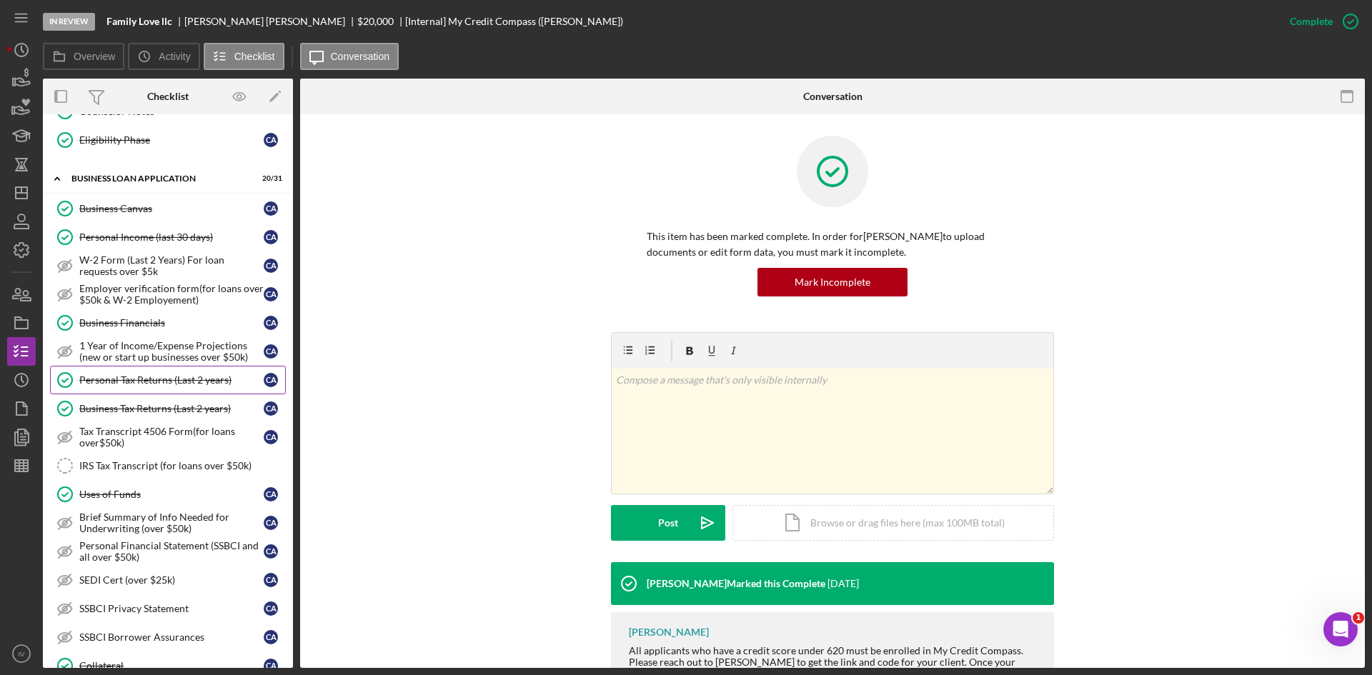
click at [141, 383] on div "Personal Tax Returns (Last 2 years)" at bounding box center [171, 379] width 184 height 11
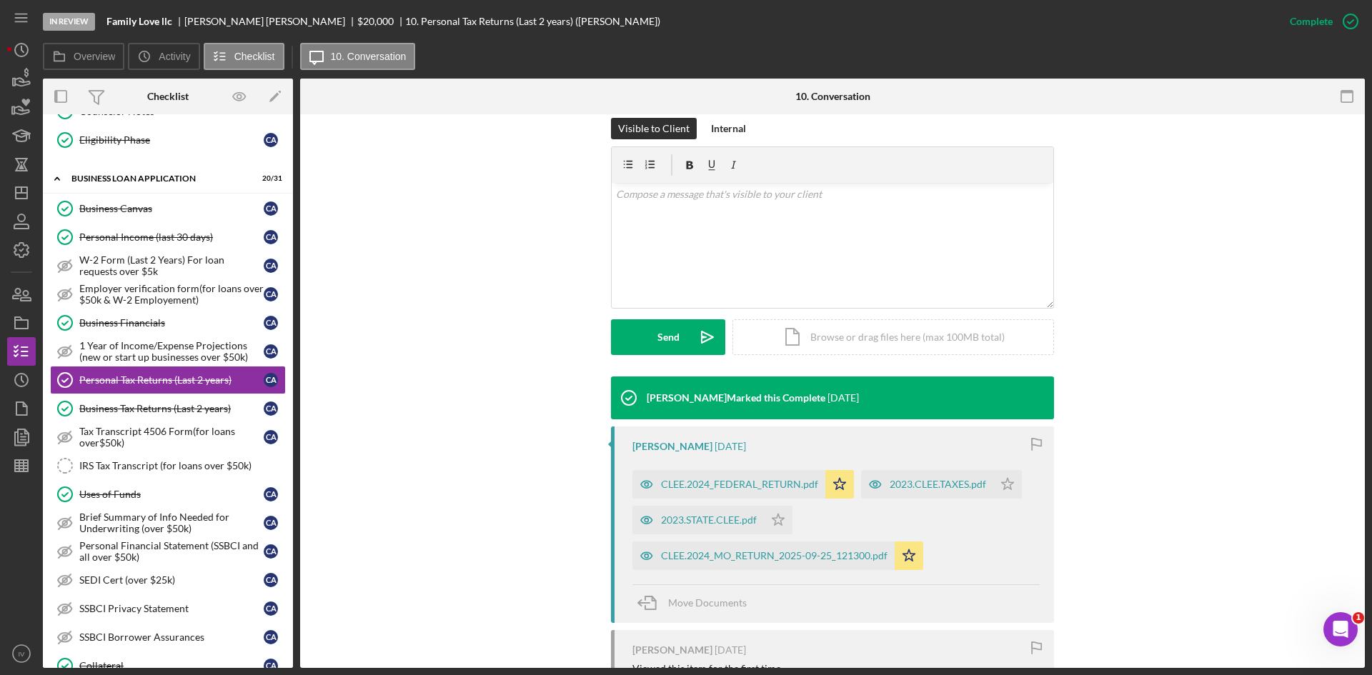
scroll to position [286, 0]
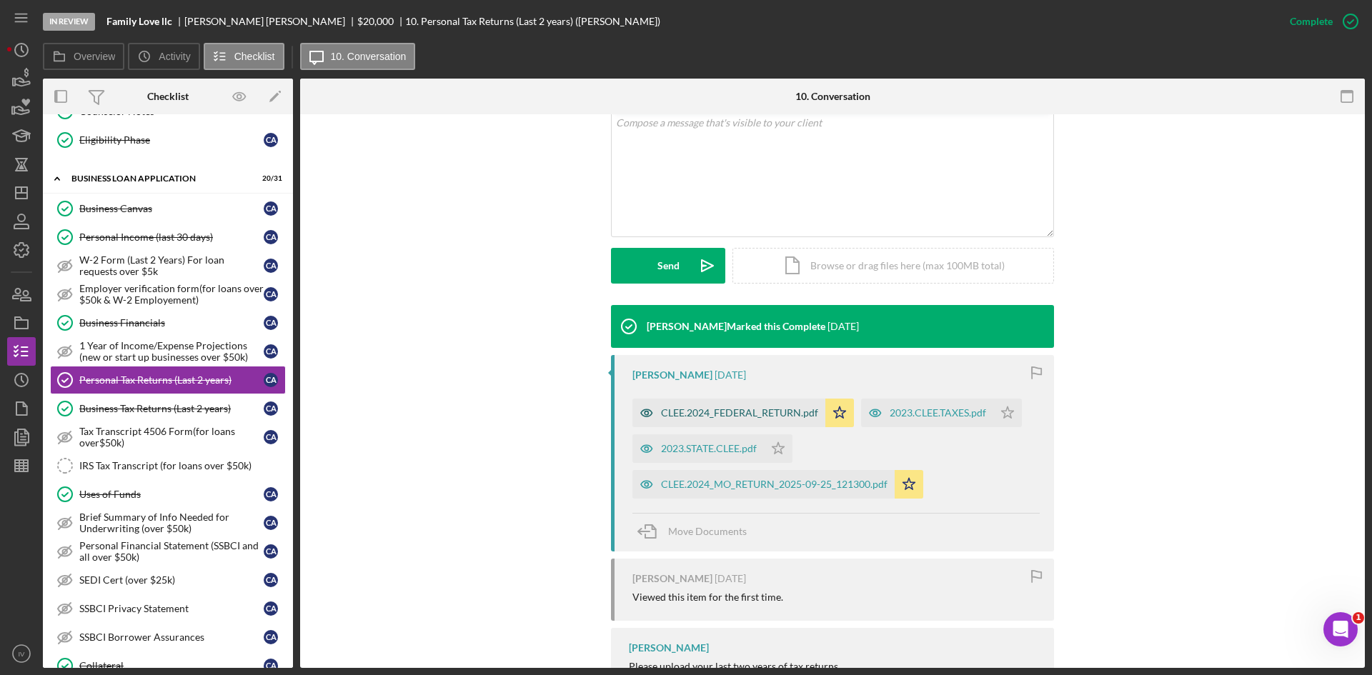
click at [695, 413] on div "CLEE.2024_FEDERAL_RETURN.pdf" at bounding box center [739, 412] width 157 height 11
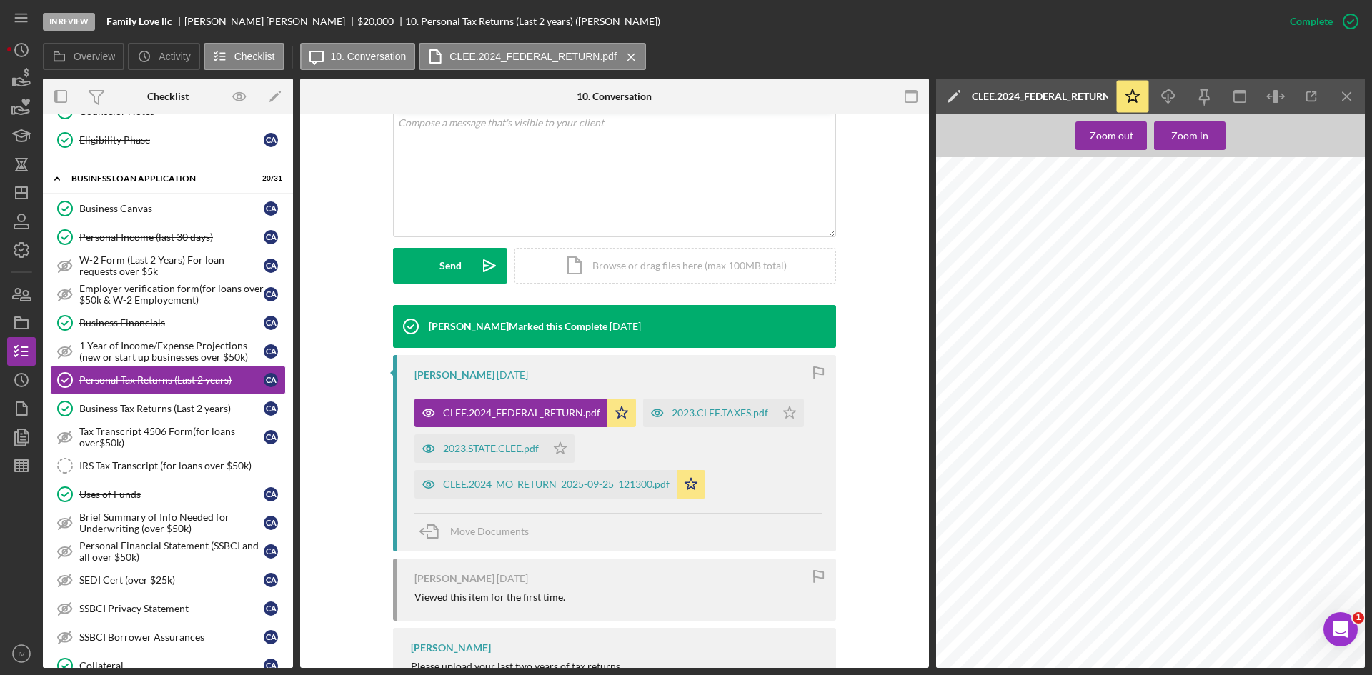
scroll to position [1072, 0]
drag, startPoint x: 19, startPoint y: 469, endPoint x: 39, endPoint y: 452, distance: 25.3
click at [19, 469] on line "button" at bounding box center [19, 465] width 0 height 11
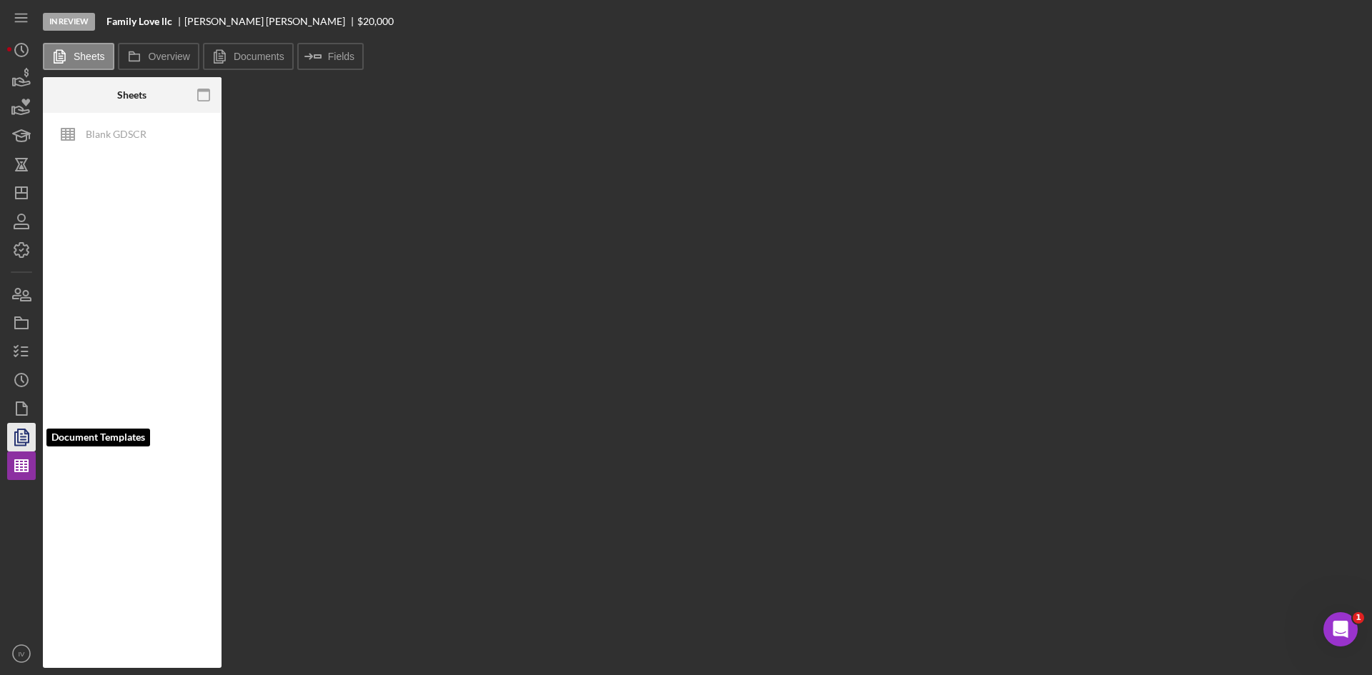
click at [14, 430] on icon "button" at bounding box center [22, 438] width 36 height 36
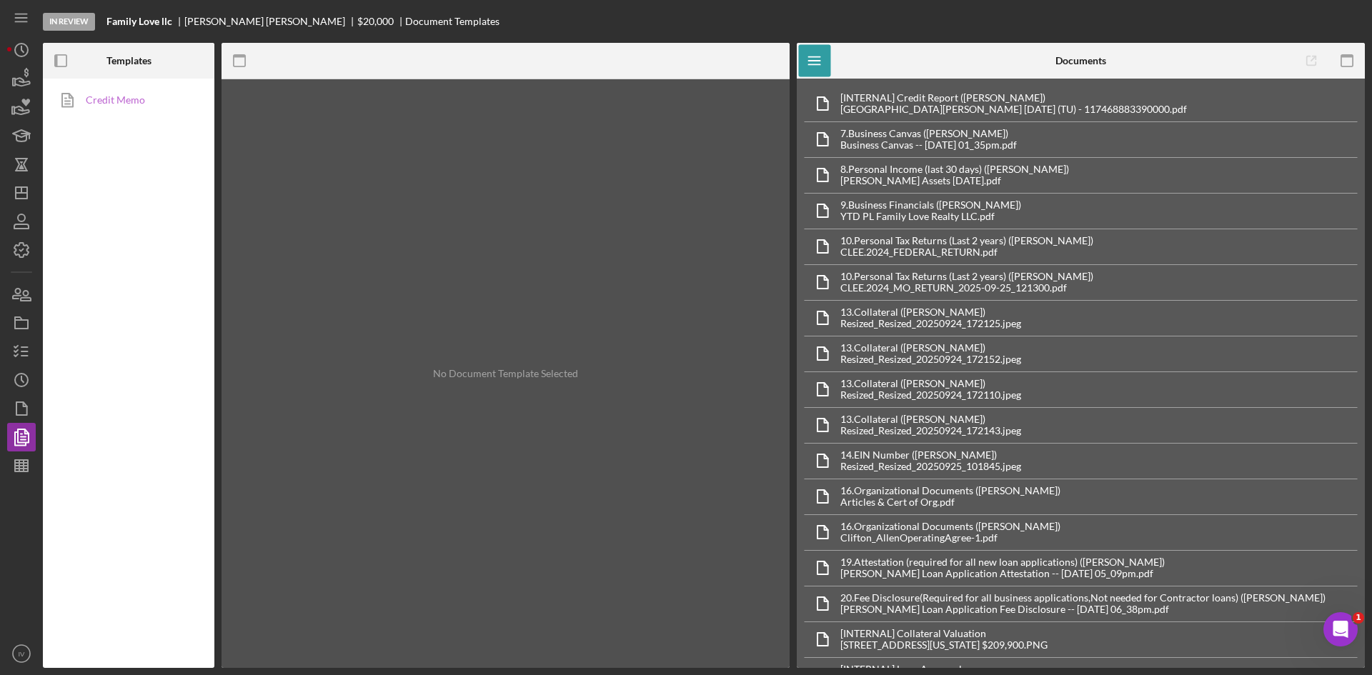
click at [134, 110] on link "Credit Memo" at bounding box center [125, 100] width 150 height 29
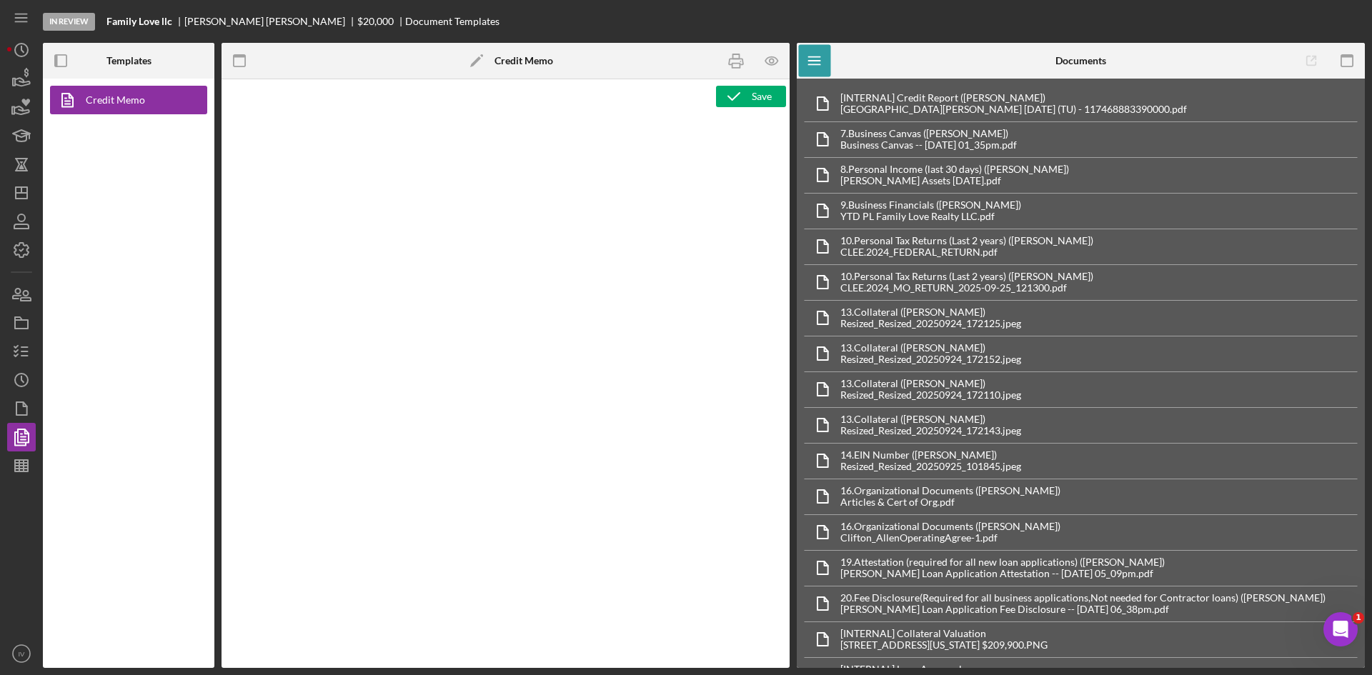
type textarea "<h1>Business Loan Risk Assessment</h1> <p>Loan Officer: &nbsp;<span id="Lender_…"
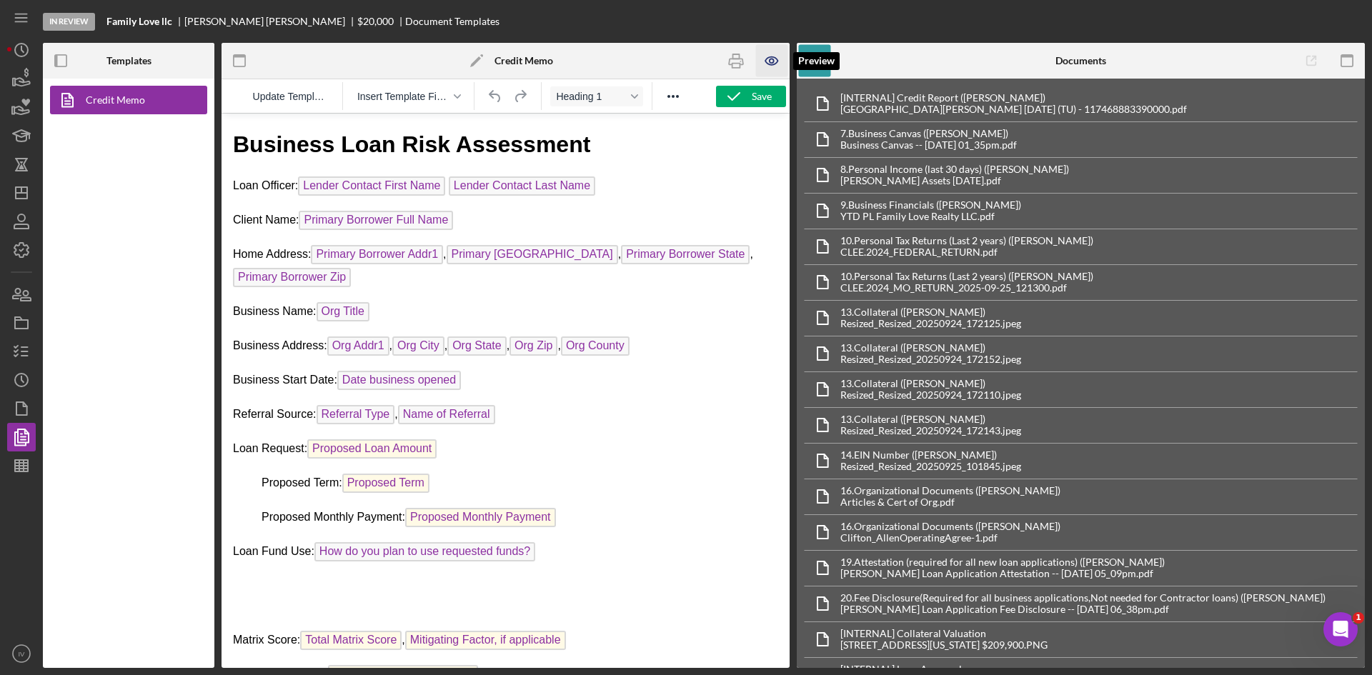
click at [770, 61] on icon "button" at bounding box center [772, 61] width 32 height 32
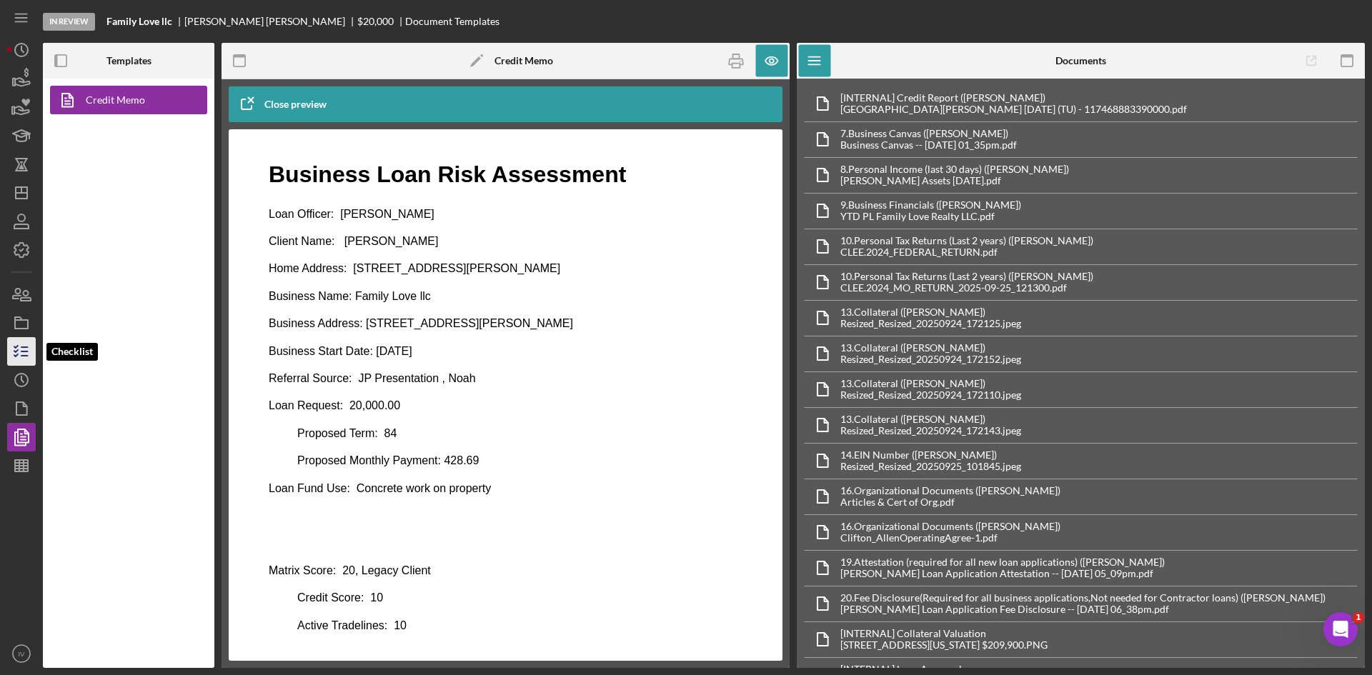
click at [29, 356] on icon "button" at bounding box center [22, 352] width 36 height 36
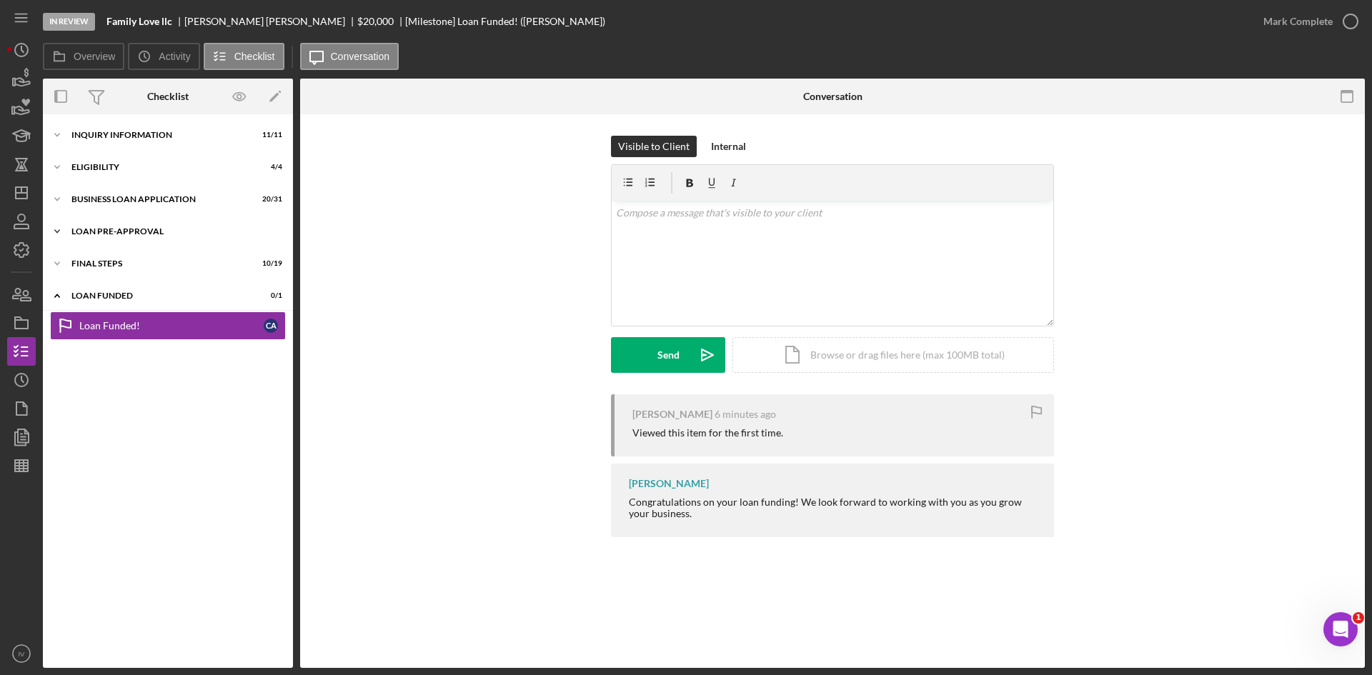
click at [125, 227] on div "Icon/Expander LOAN PRE-APPROVAL 2 / 2" at bounding box center [168, 231] width 250 height 29
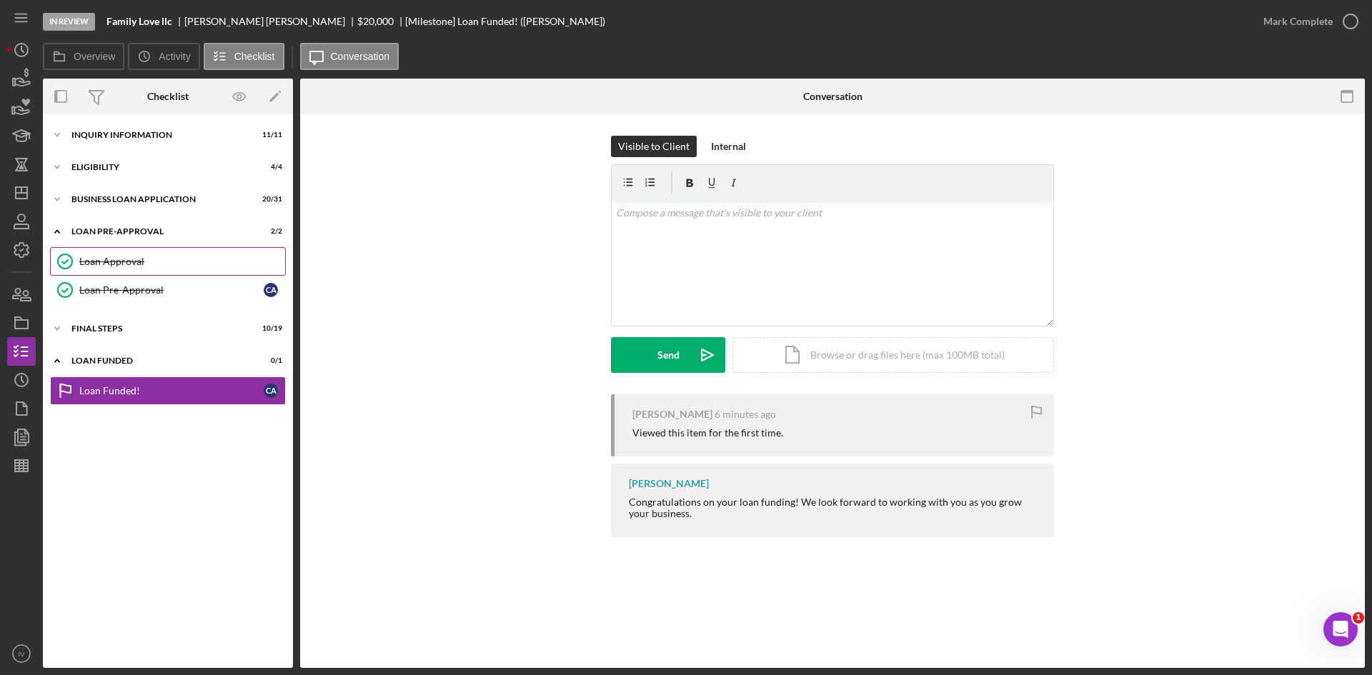
click at [121, 247] on link "Loan Approval Loan Approval" at bounding box center [168, 261] width 236 height 29
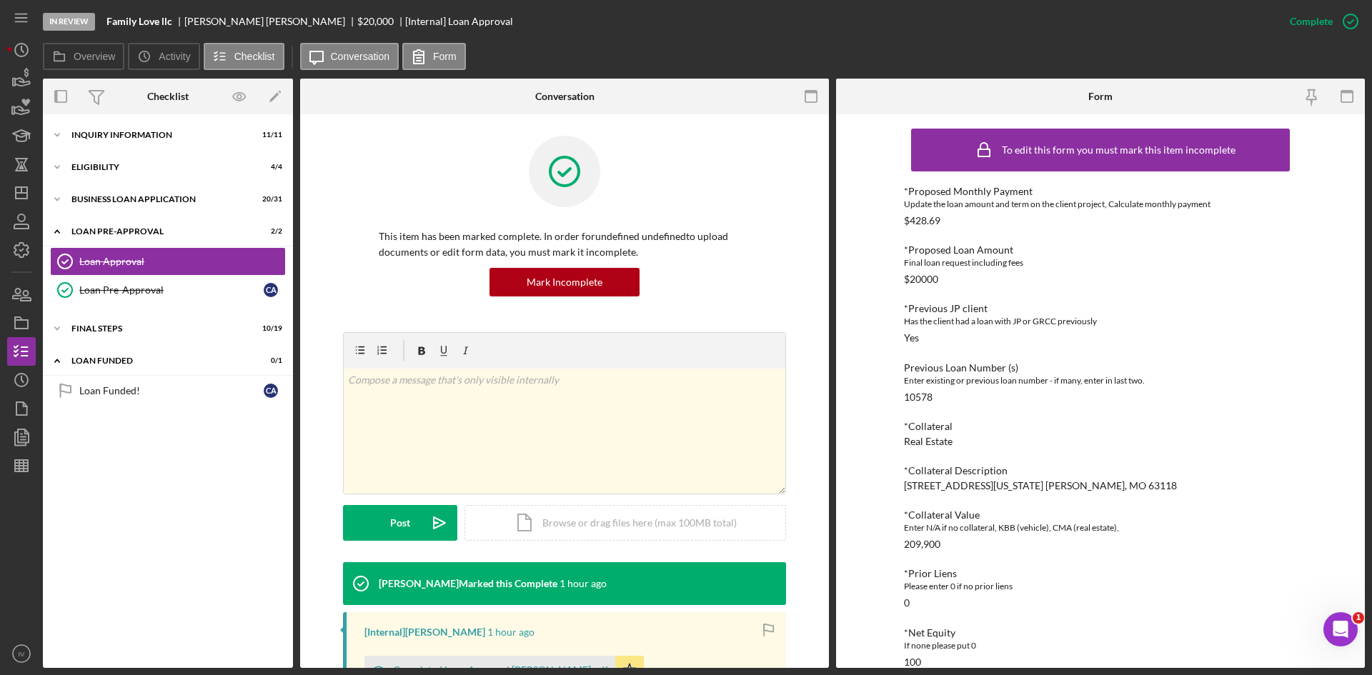
scroll to position [214, 0]
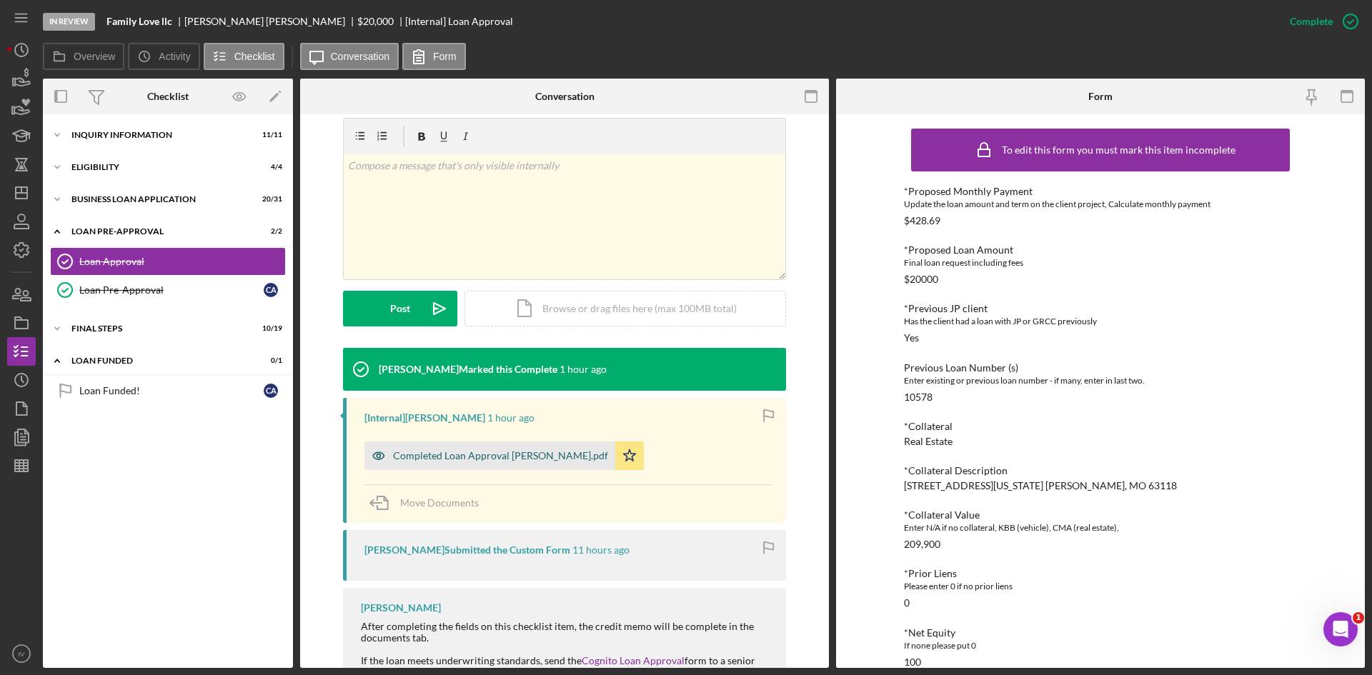
click at [530, 457] on div "Completed Loan Approval [PERSON_NAME].pdf" at bounding box center [500, 455] width 215 height 11
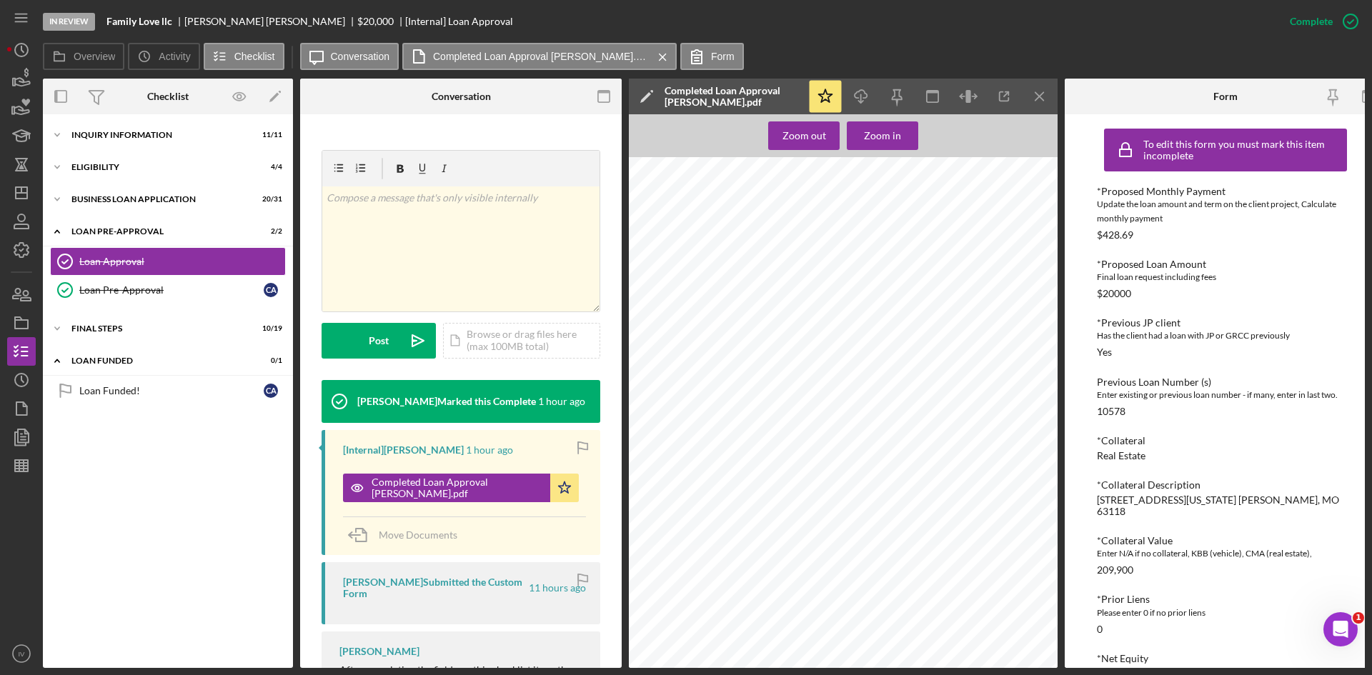
scroll to position [429, 0]
click at [96, 187] on div "Icon/Expander BUSINESS LOAN APPLICATION 20 / 31" at bounding box center [168, 199] width 250 height 29
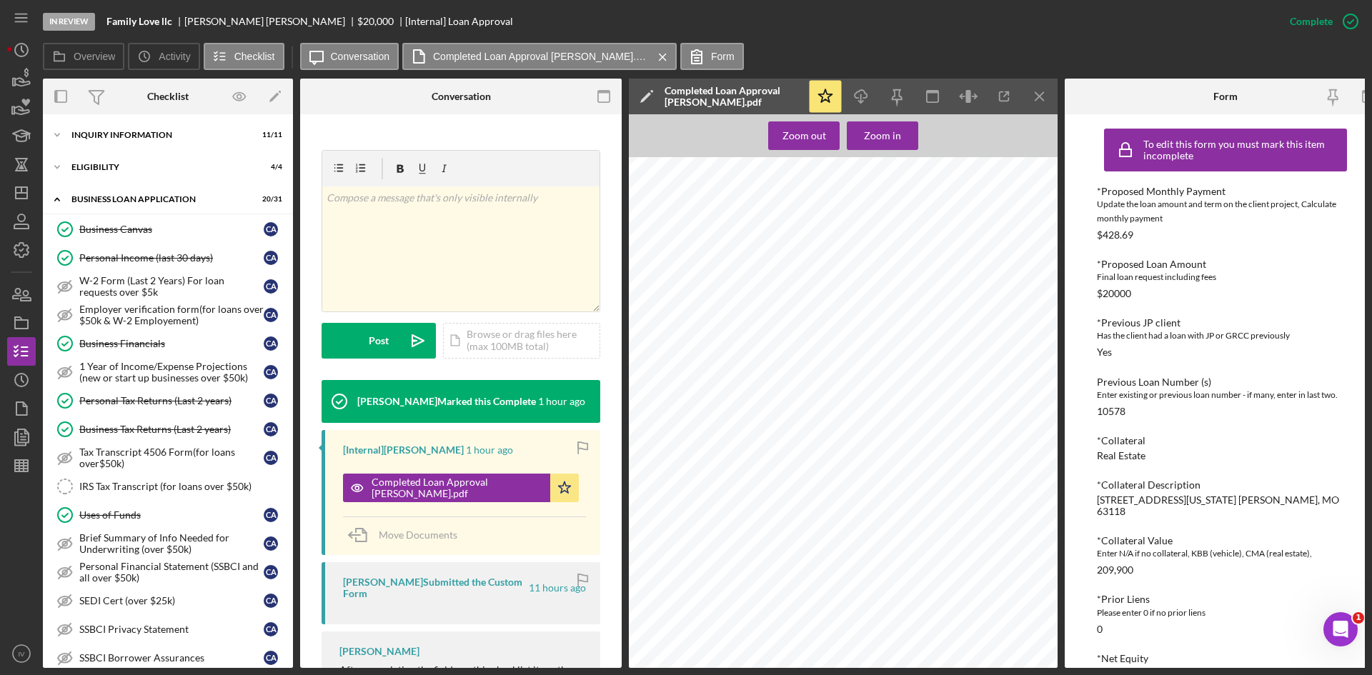
scroll to position [286, 0]
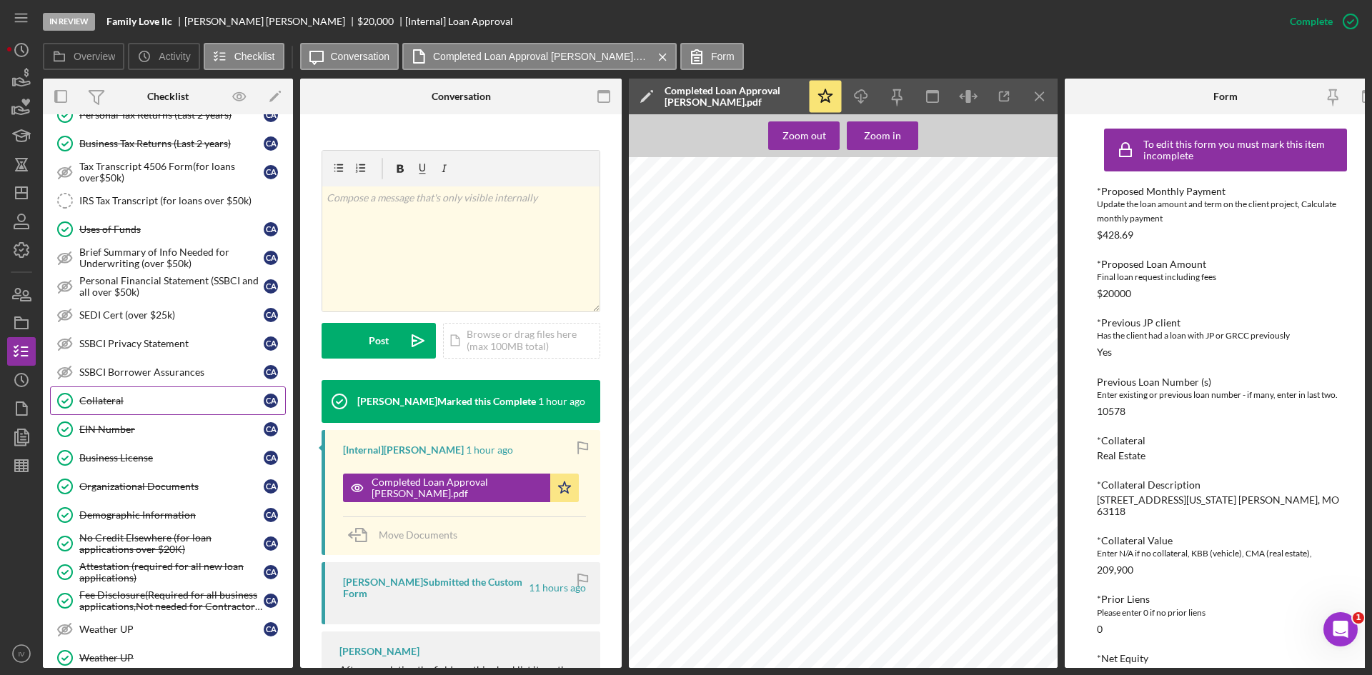
click at [138, 401] on div "Collateral" at bounding box center [171, 400] width 184 height 11
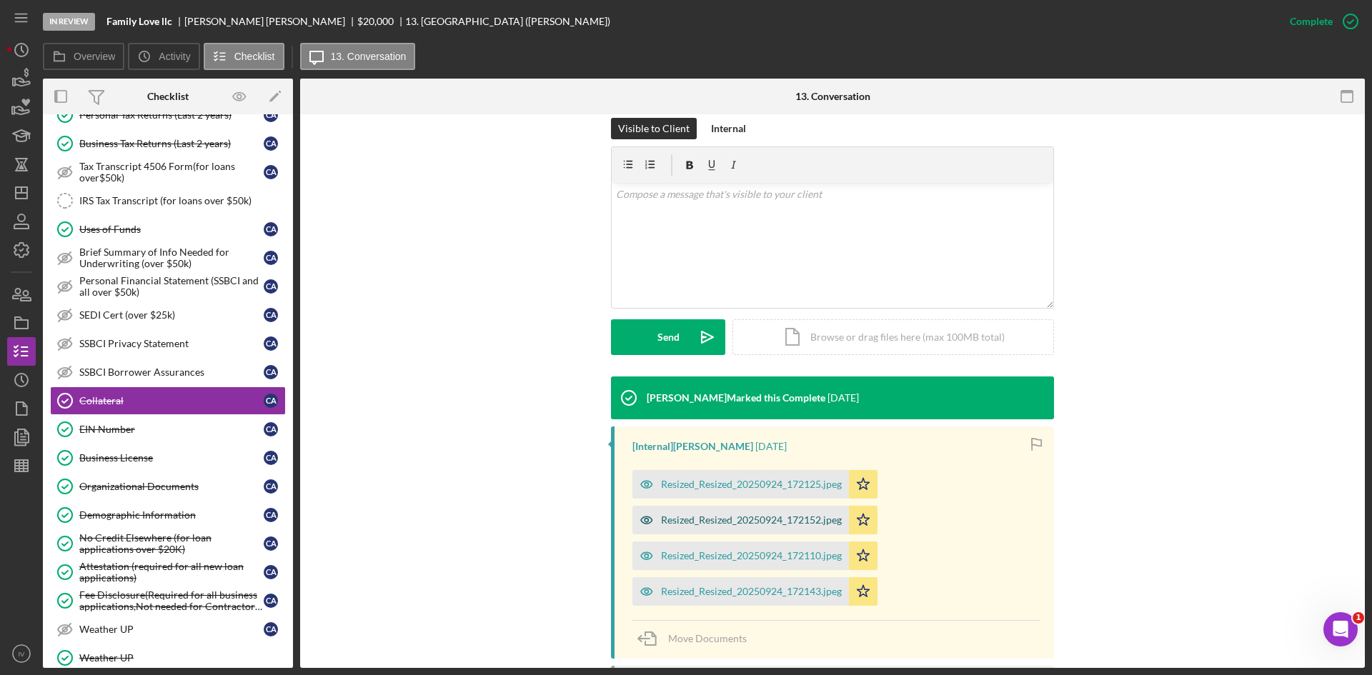
scroll to position [286, 0]
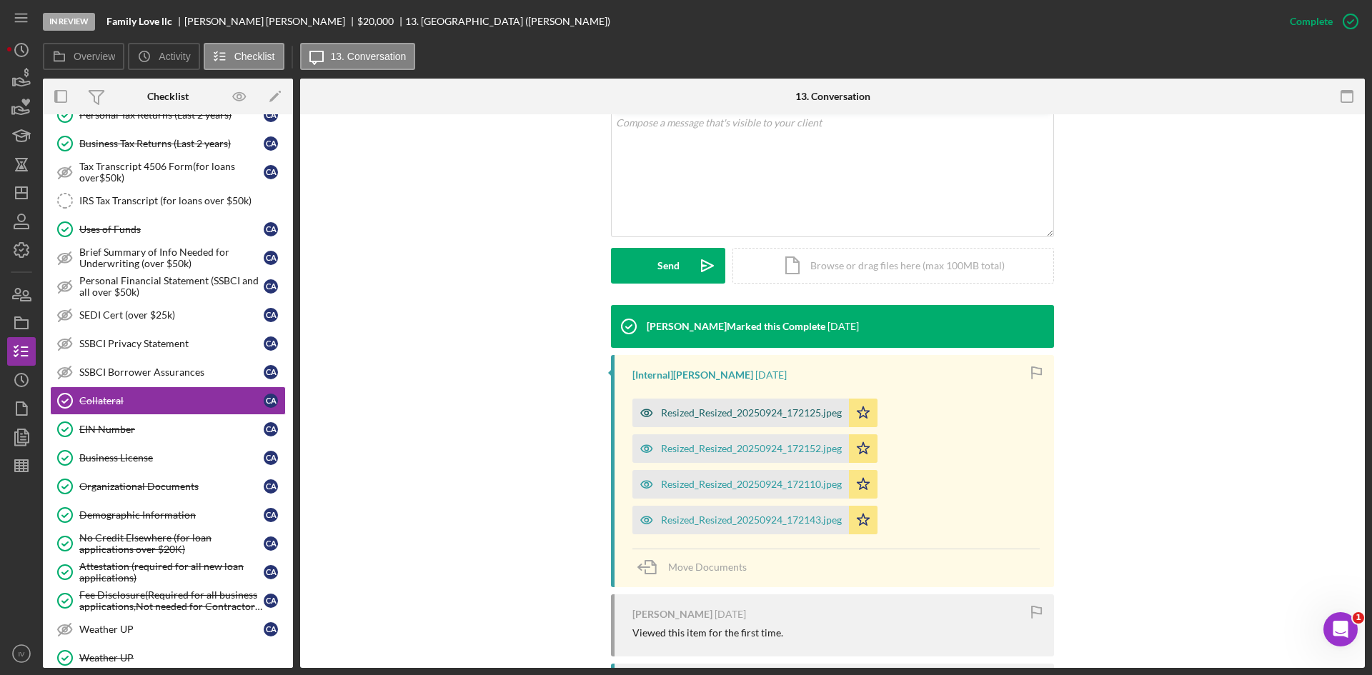
click at [750, 423] on div "Resized_Resized_20250924_172125.jpeg" at bounding box center [740, 413] width 217 height 29
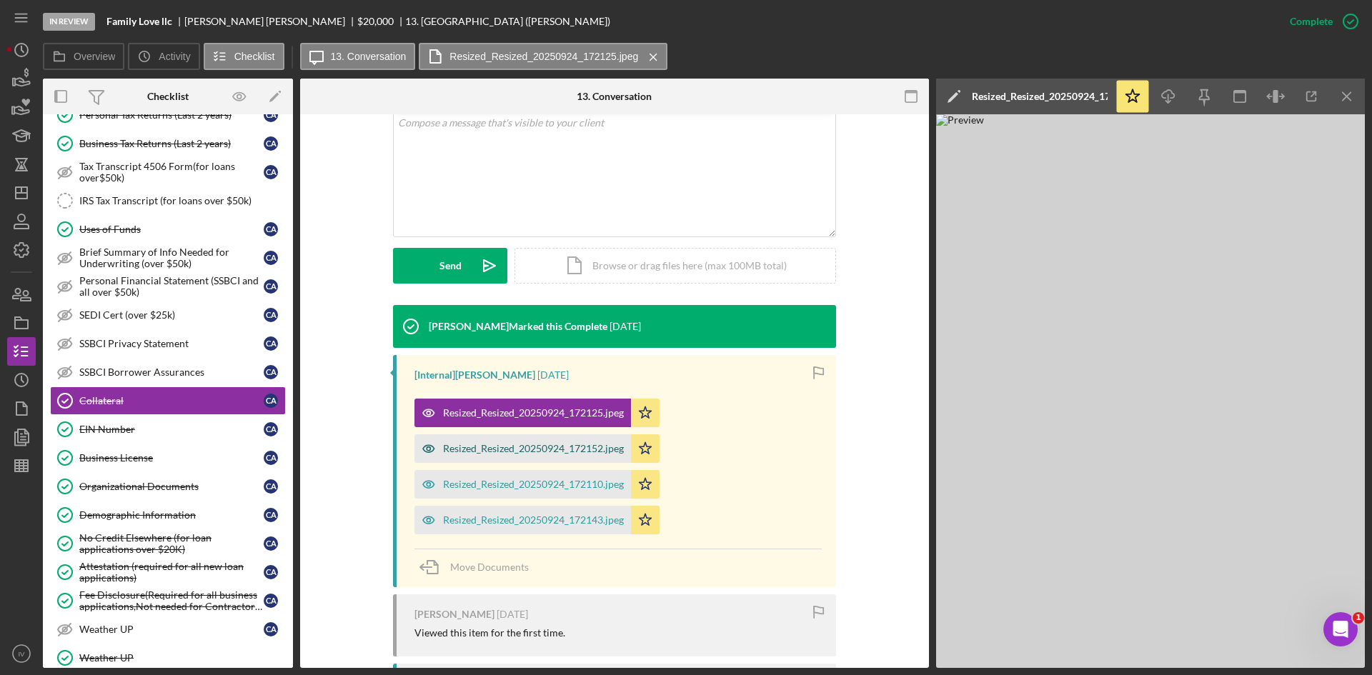
drag, startPoint x: 557, startPoint y: 442, endPoint x: 552, endPoint y: 475, distance: 32.4
click at [557, 443] on div "Resized_Resized_20250924_172152.jpeg" at bounding box center [533, 448] width 181 height 11
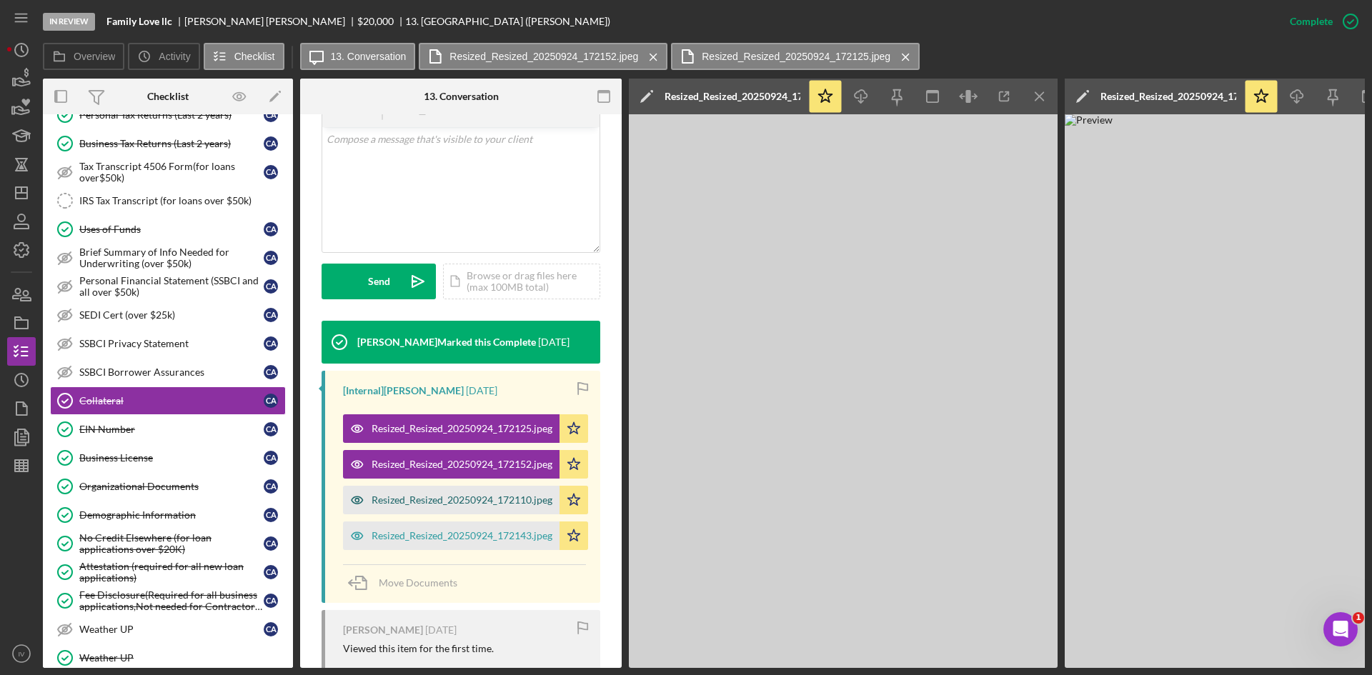
scroll to position [302, 0]
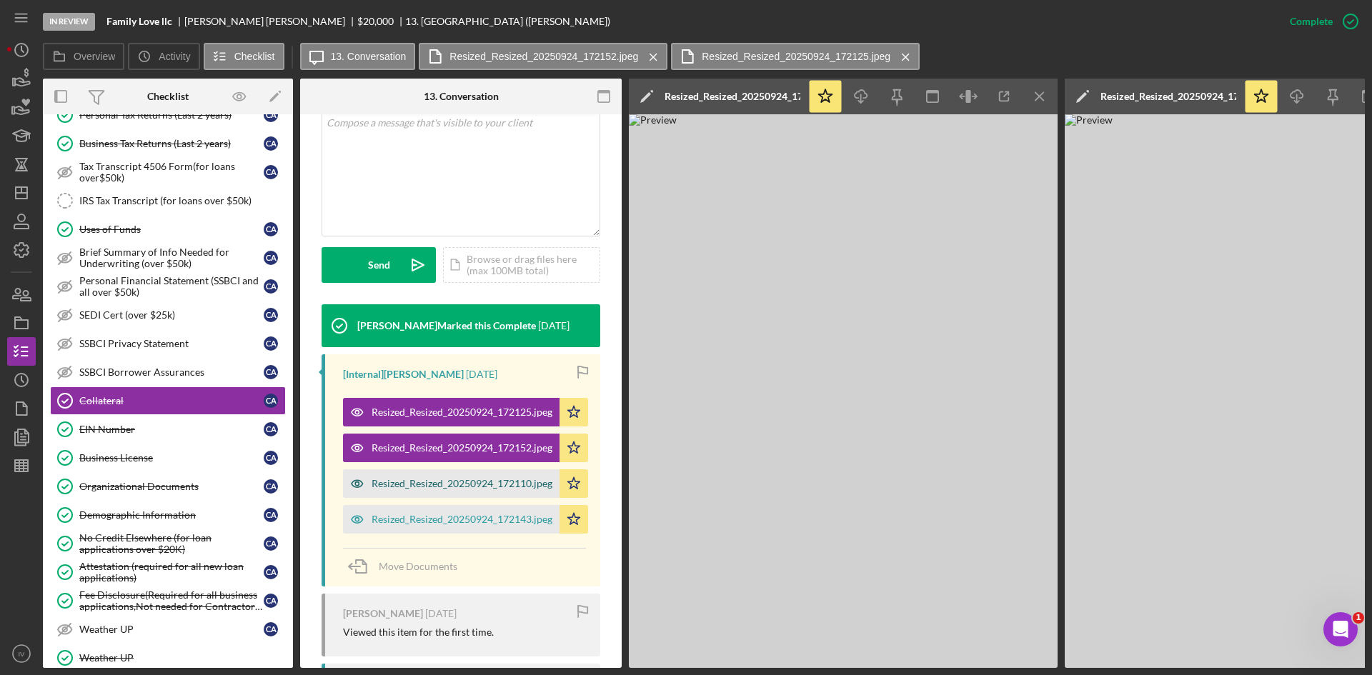
click at [547, 478] on div "Resized_Resized_20250924_172110.jpeg" at bounding box center [462, 483] width 181 height 11
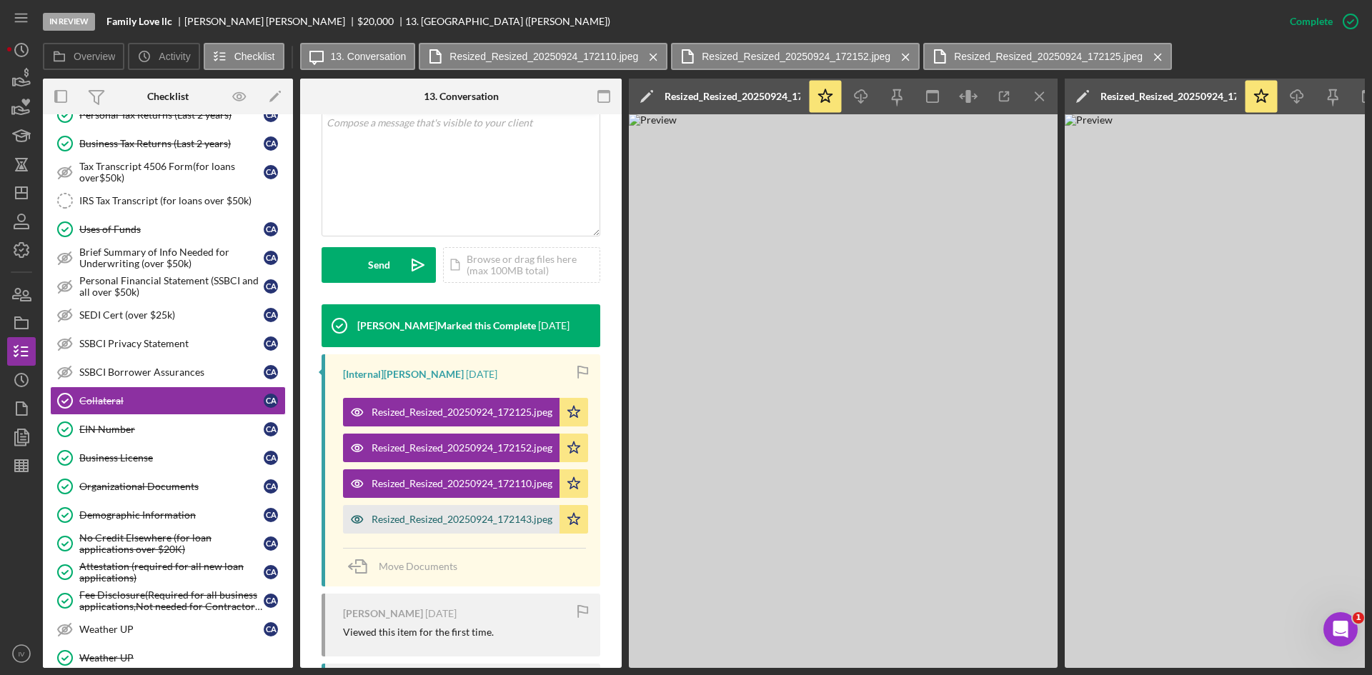
click at [475, 515] on div "Resized_Resized_20250924_172143.jpeg" at bounding box center [462, 519] width 181 height 11
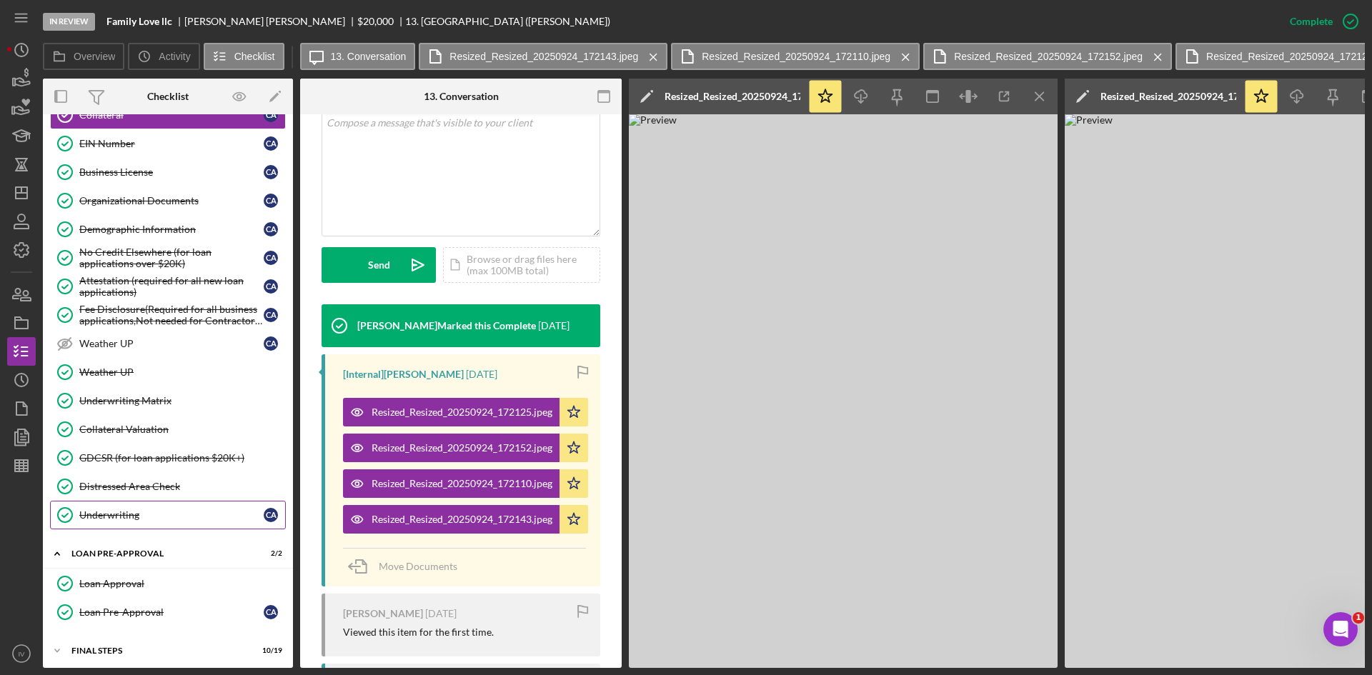
scroll to position [650, 0]
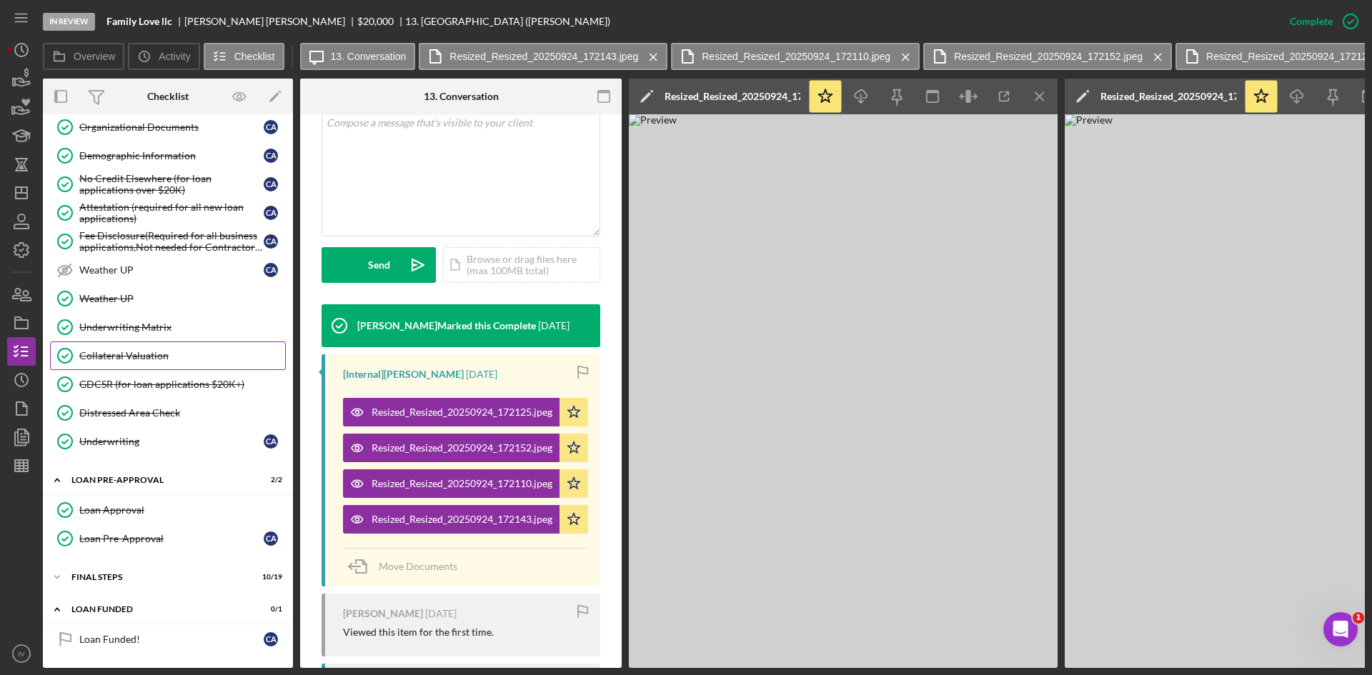
click at [157, 350] on div "Collateral Valuation" at bounding box center [182, 355] width 206 height 11
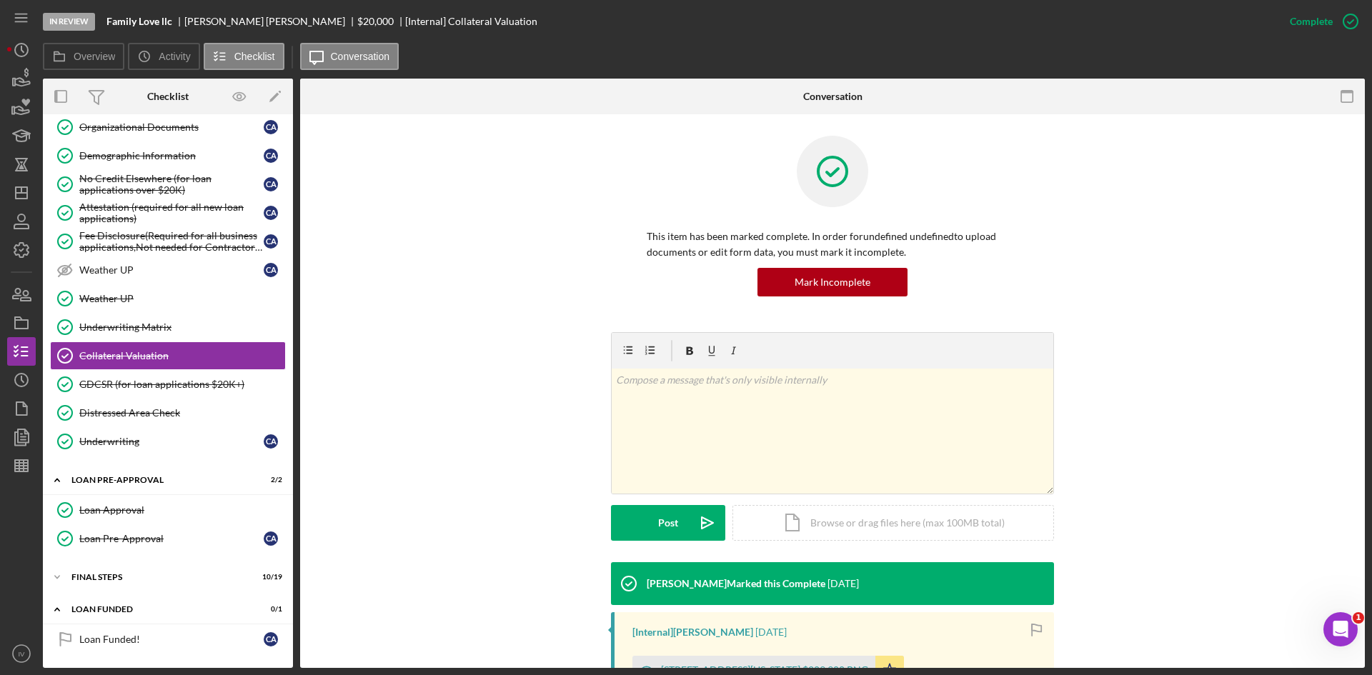
scroll to position [202, 0]
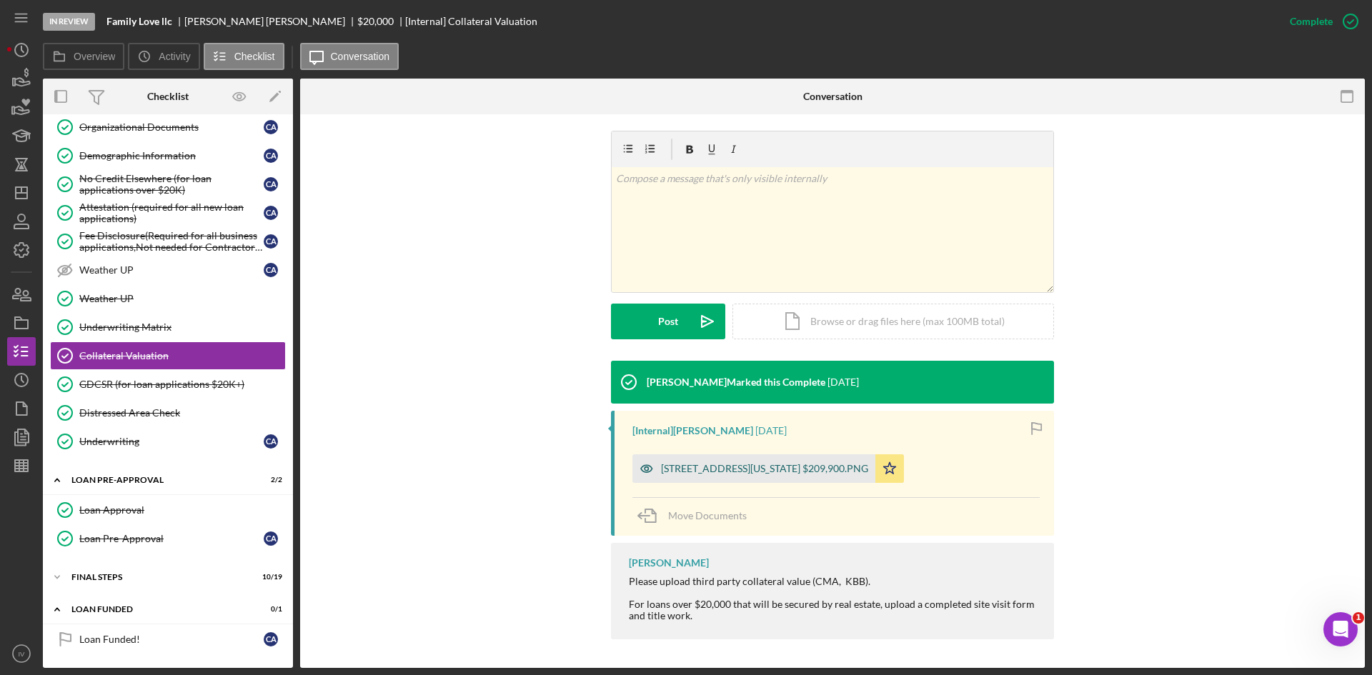
click at [727, 477] on div "[STREET_ADDRESS][US_STATE] $209,900.PNG" at bounding box center [753, 469] width 243 height 29
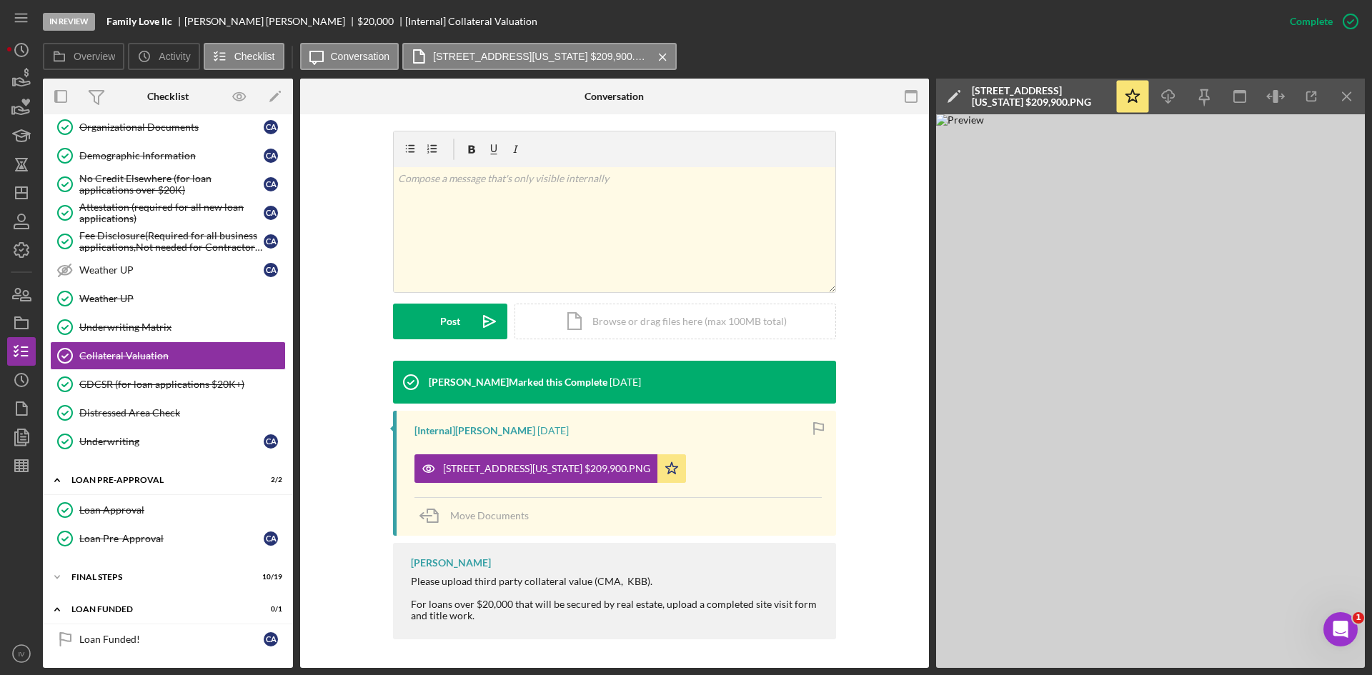
scroll to position [431, 0]
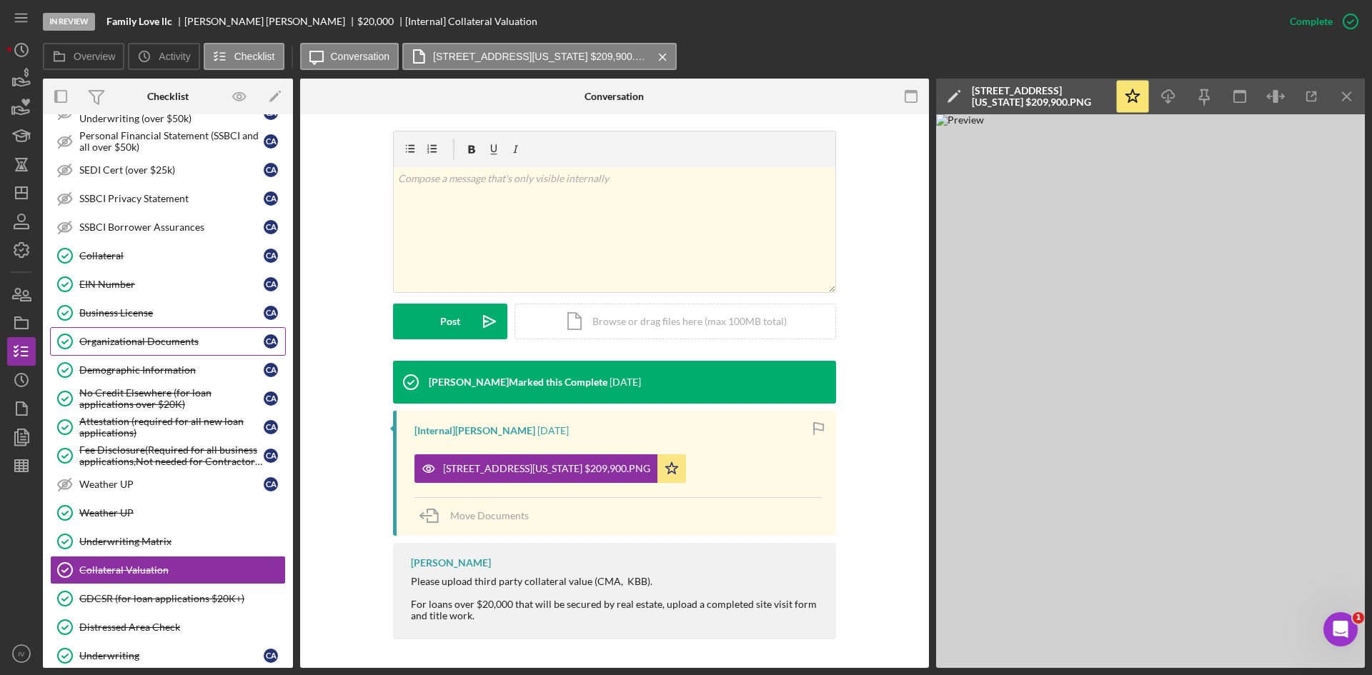
click at [184, 355] on link "Organizational Documents Organizational Documents C A" at bounding box center [168, 341] width 236 height 29
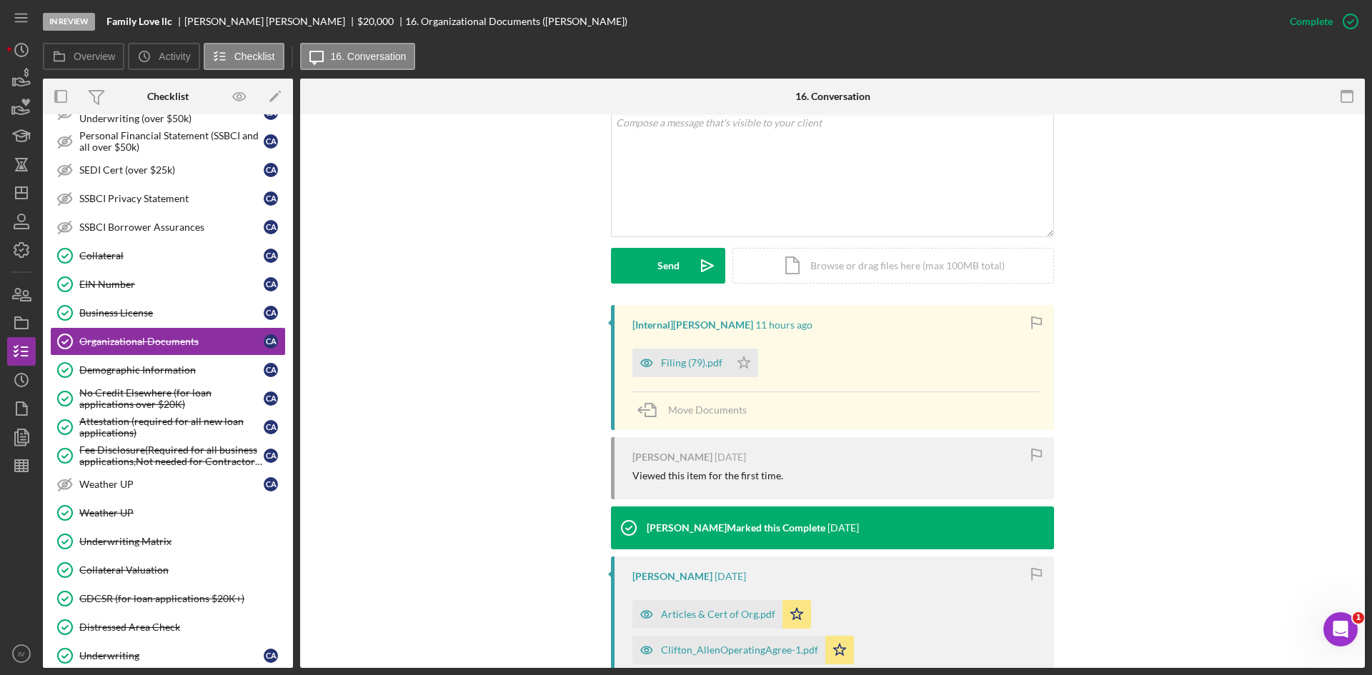
scroll to position [491, 0]
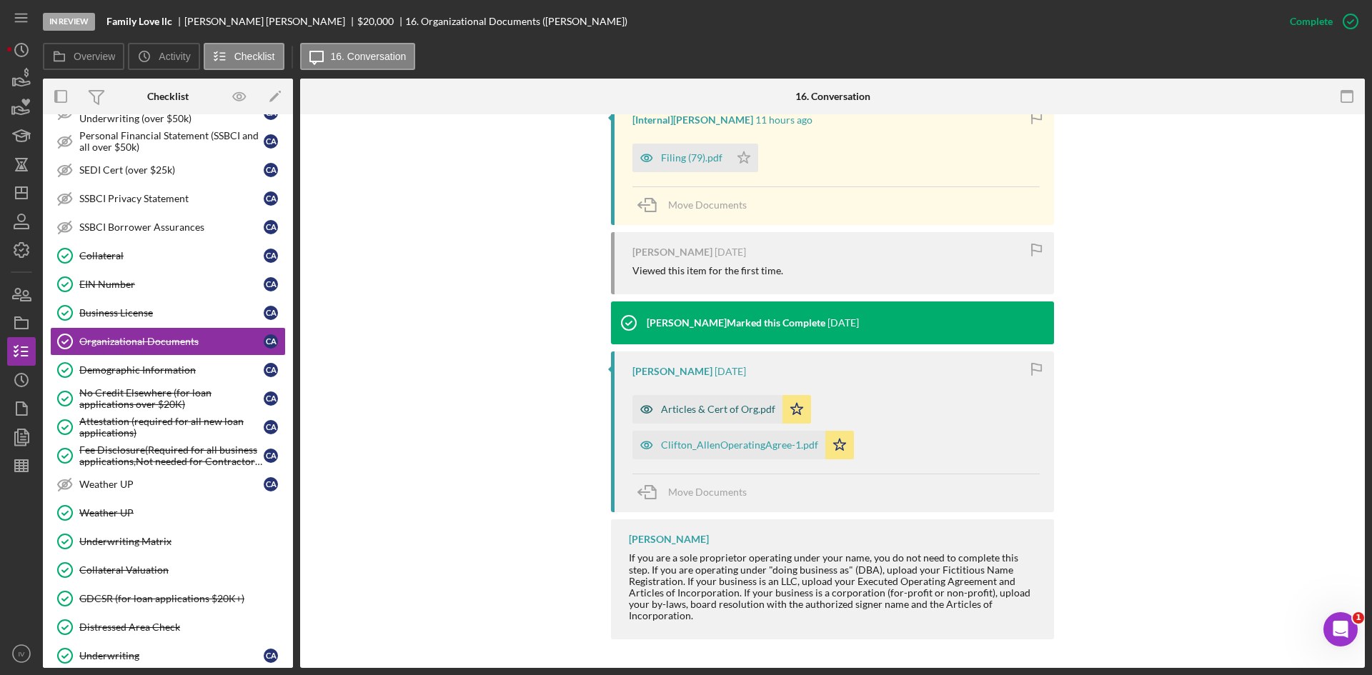
drag, startPoint x: 690, startPoint y: 413, endPoint x: 728, endPoint y: 470, distance: 68.6
click at [692, 415] on div "Articles & Cert of Org.pdf" at bounding box center [718, 409] width 114 height 11
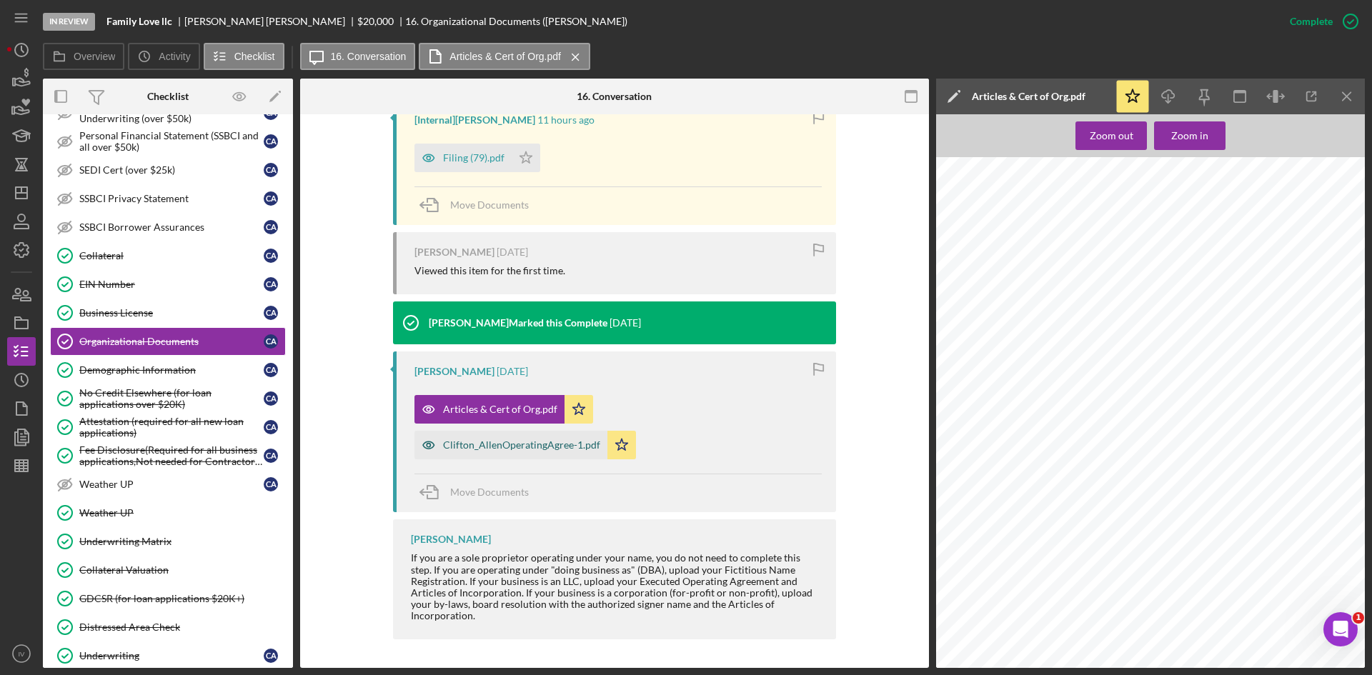
click at [493, 448] on div "Clifton_AllenOperatingAgree-1.pdf" at bounding box center [521, 445] width 157 height 11
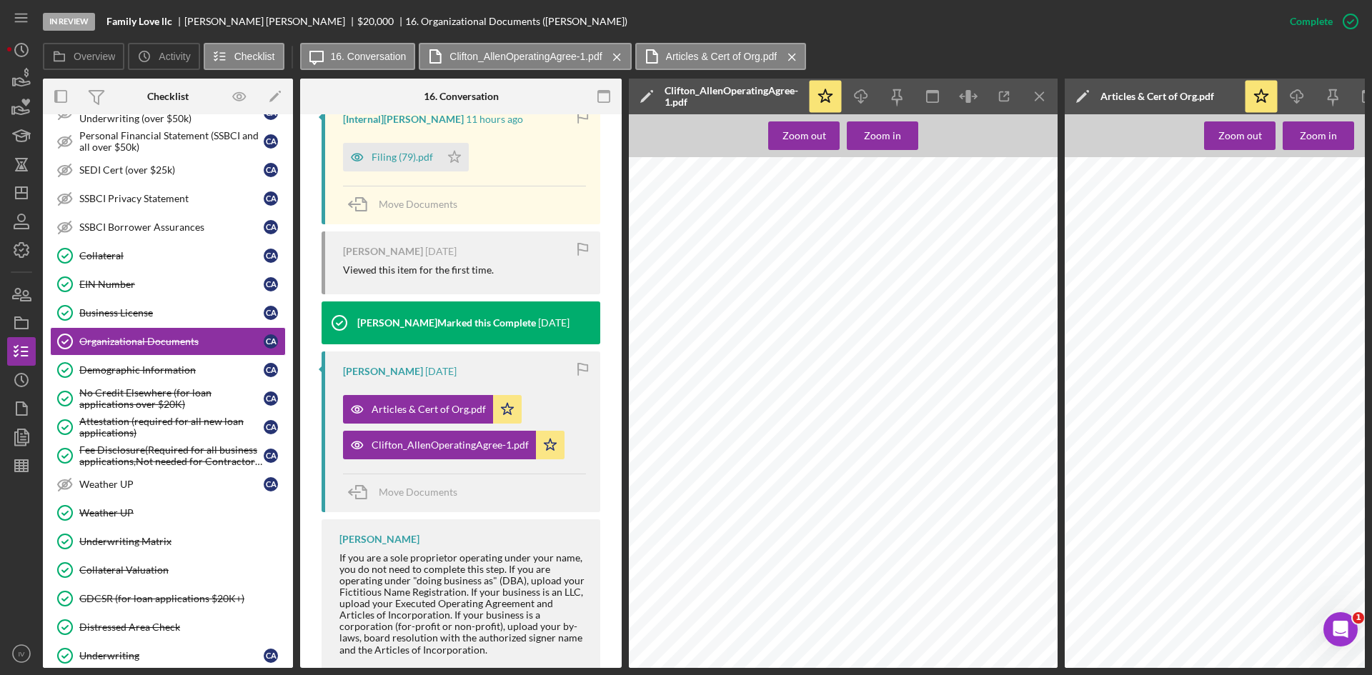
scroll to position [74, 0]
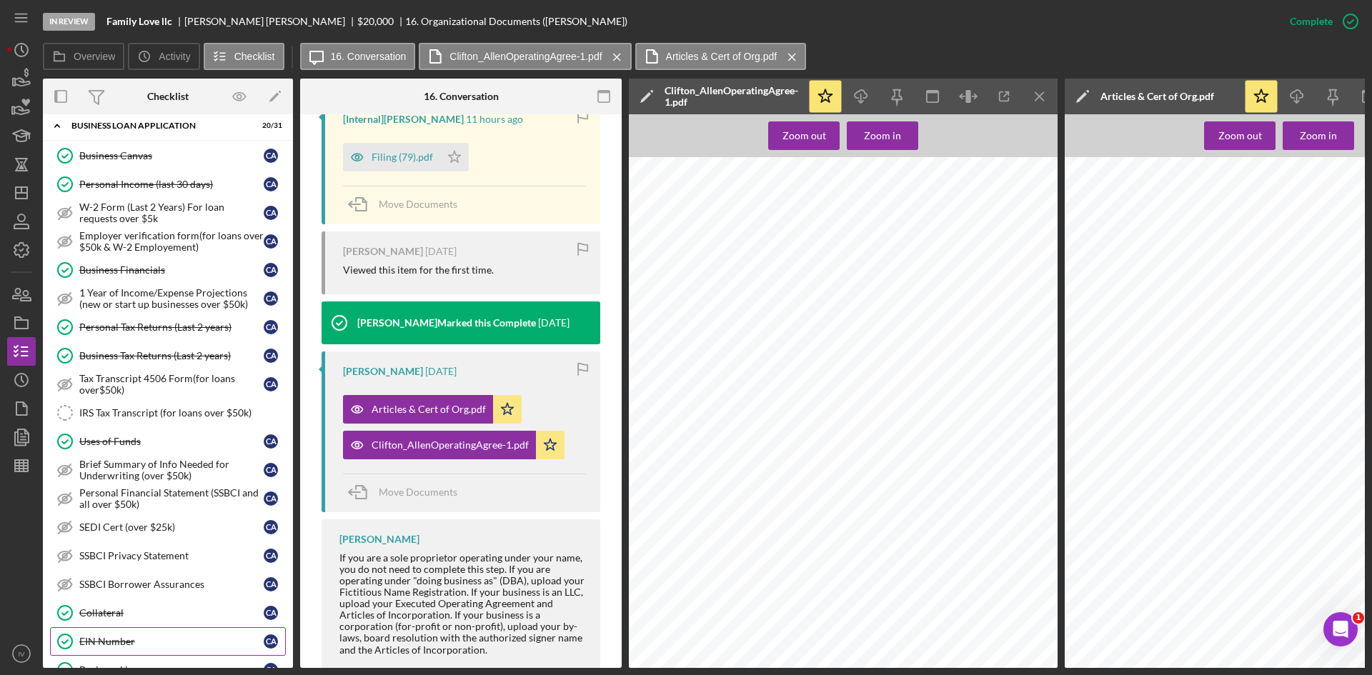
click at [136, 632] on link "EIN Number EIN Number C A" at bounding box center [168, 641] width 236 height 29
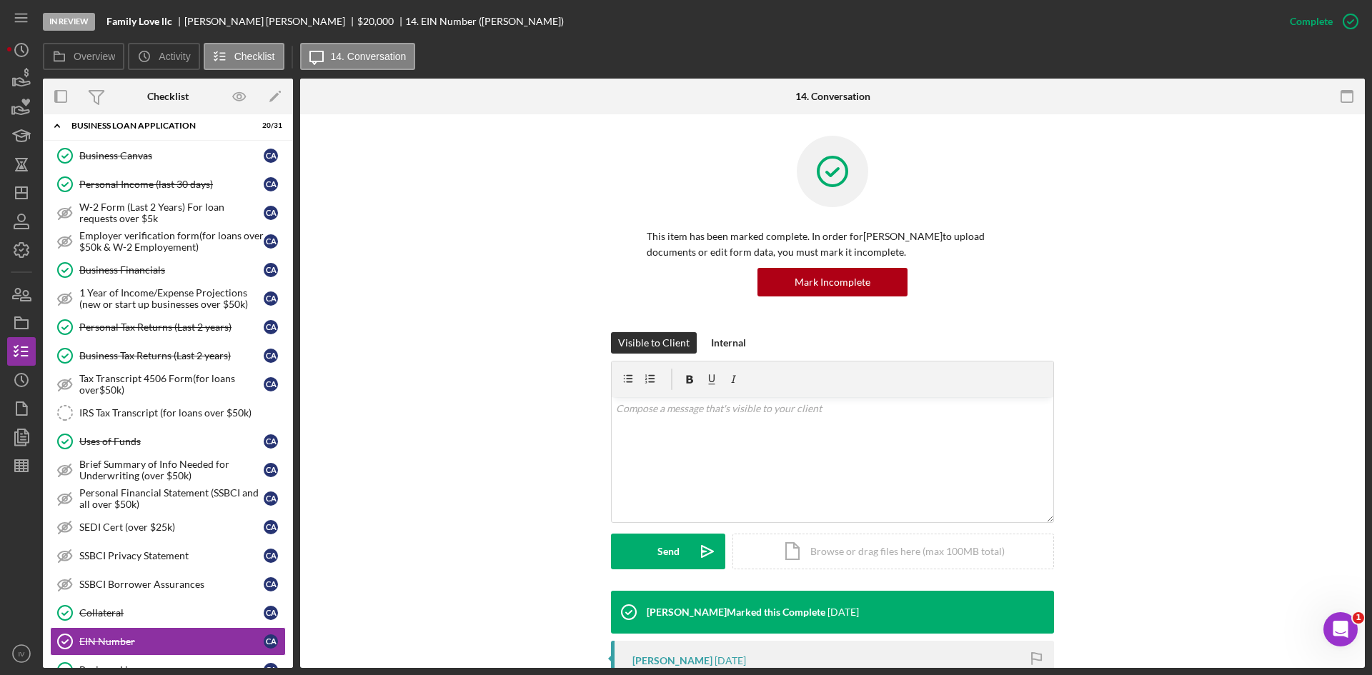
scroll to position [277, 0]
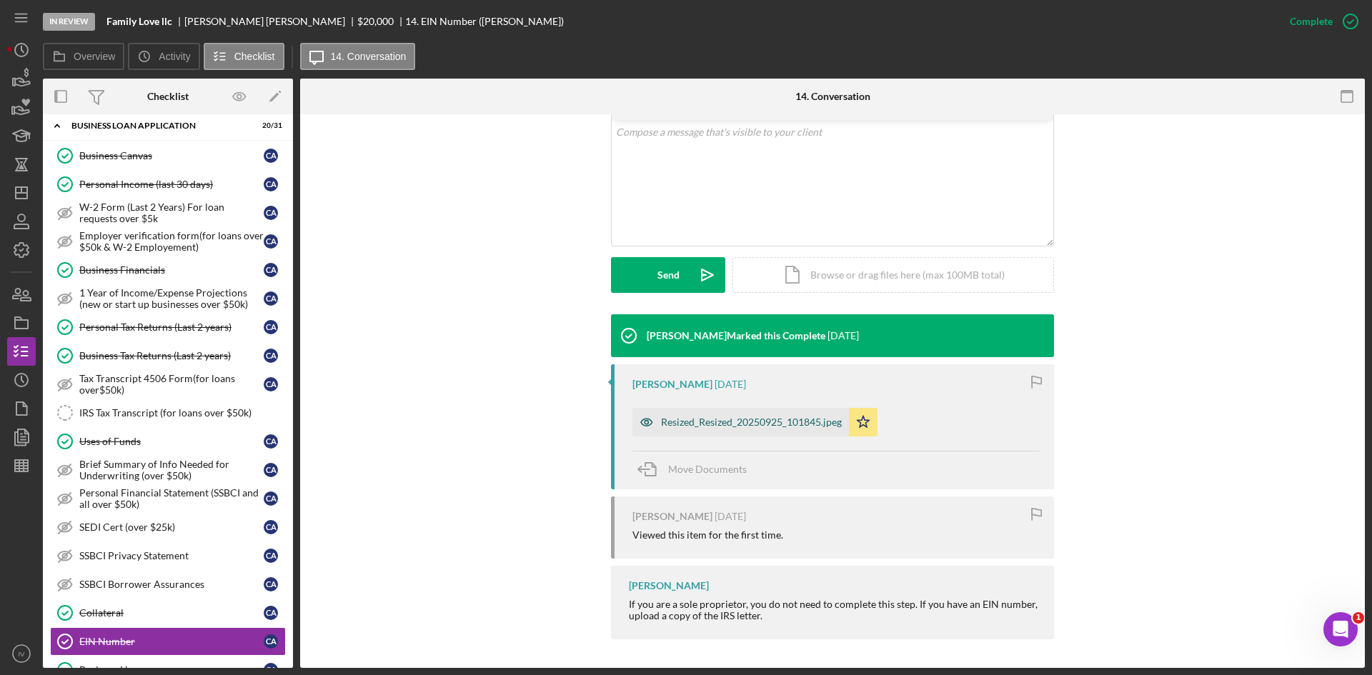
click at [774, 426] on div "Resized_Resized_20250925_101845.jpeg" at bounding box center [751, 422] width 181 height 11
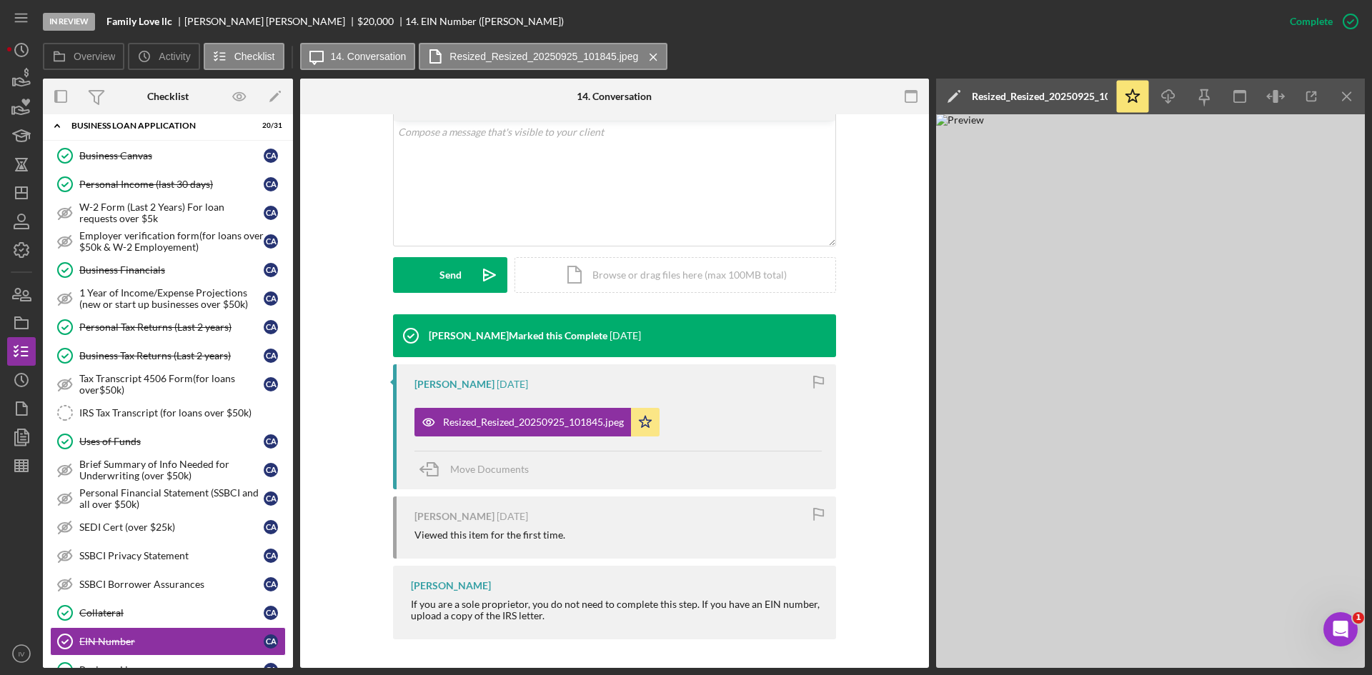
scroll to position [2, 0]
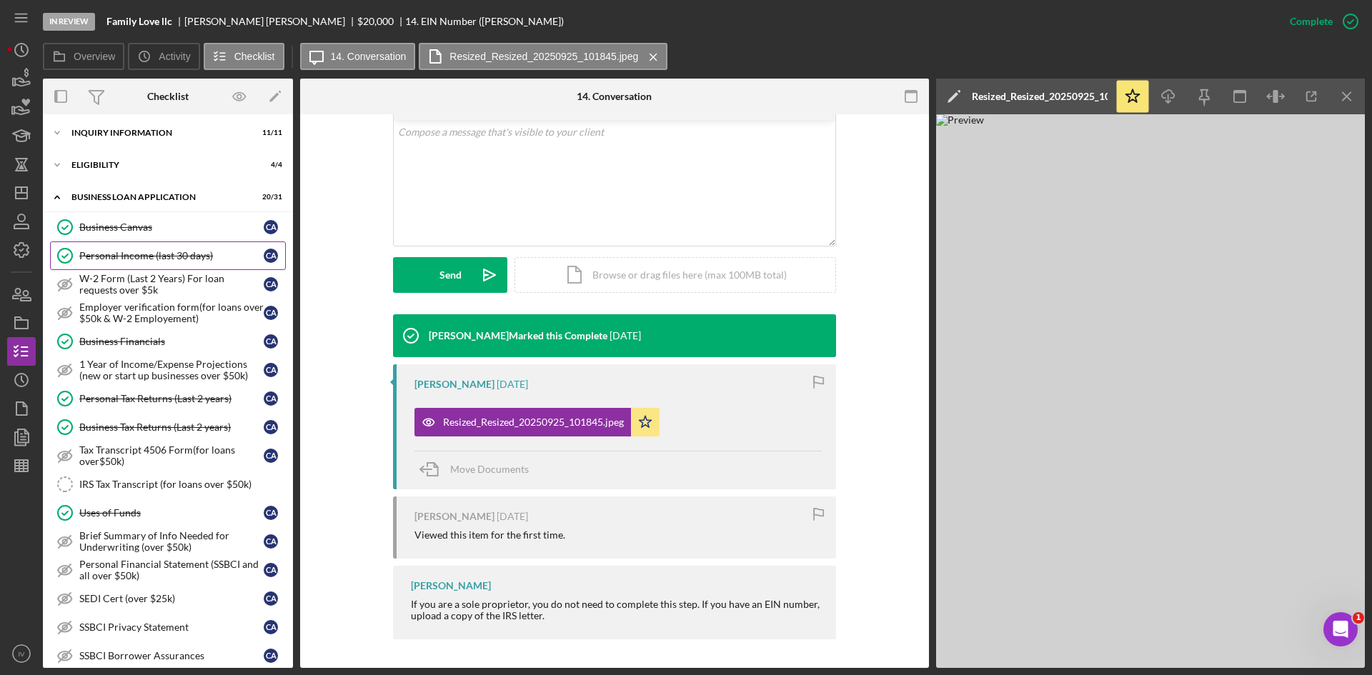
click at [169, 242] on link "Personal Income (last 30 days) Personal Income (last 30 days) C A" at bounding box center [168, 256] width 236 height 29
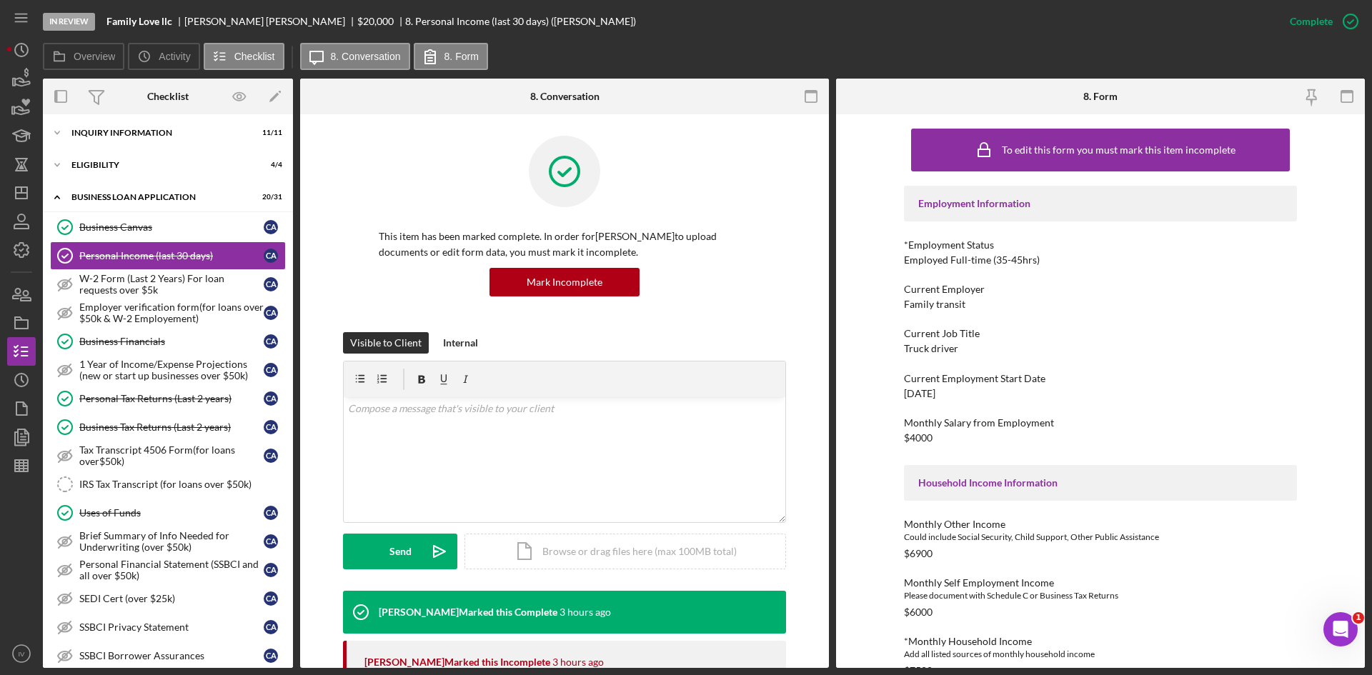
drag, startPoint x: 169, startPoint y: 227, endPoint x: 480, endPoint y: 316, distance: 323.3
click at [169, 229] on div "Business Canvas" at bounding box center [171, 227] width 184 height 11
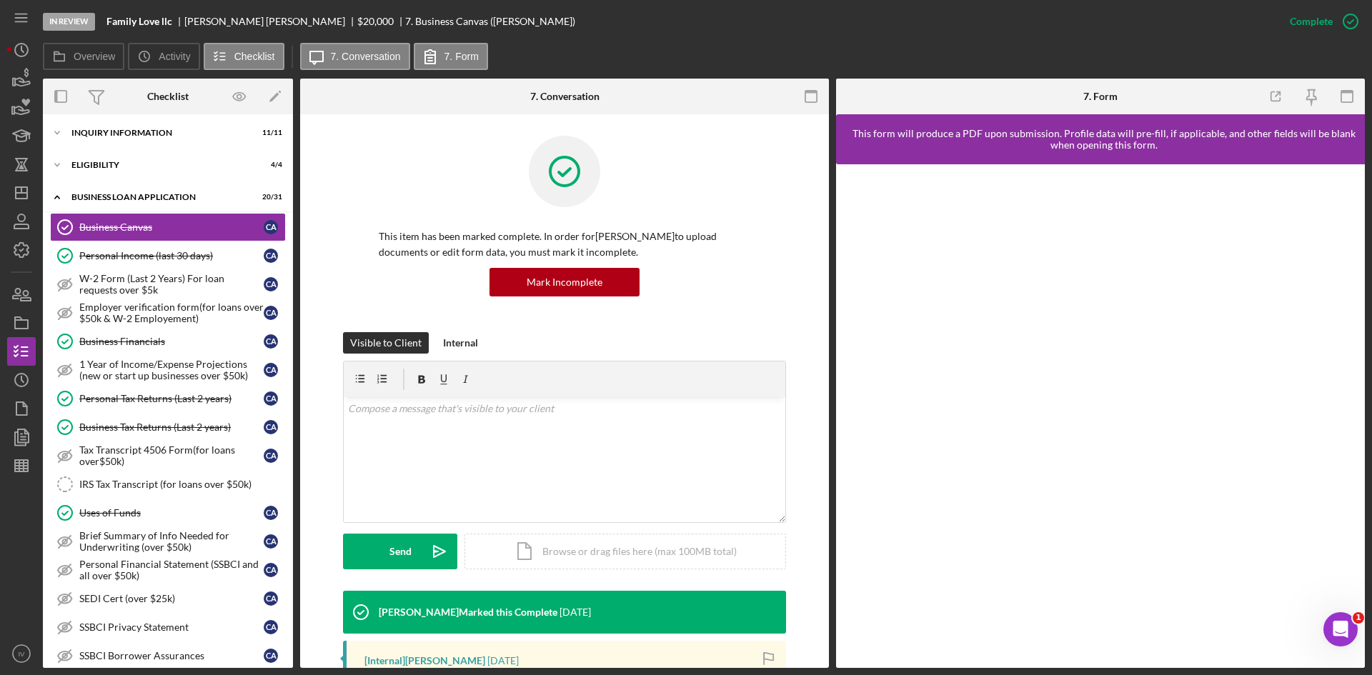
scroll to position [214, 0]
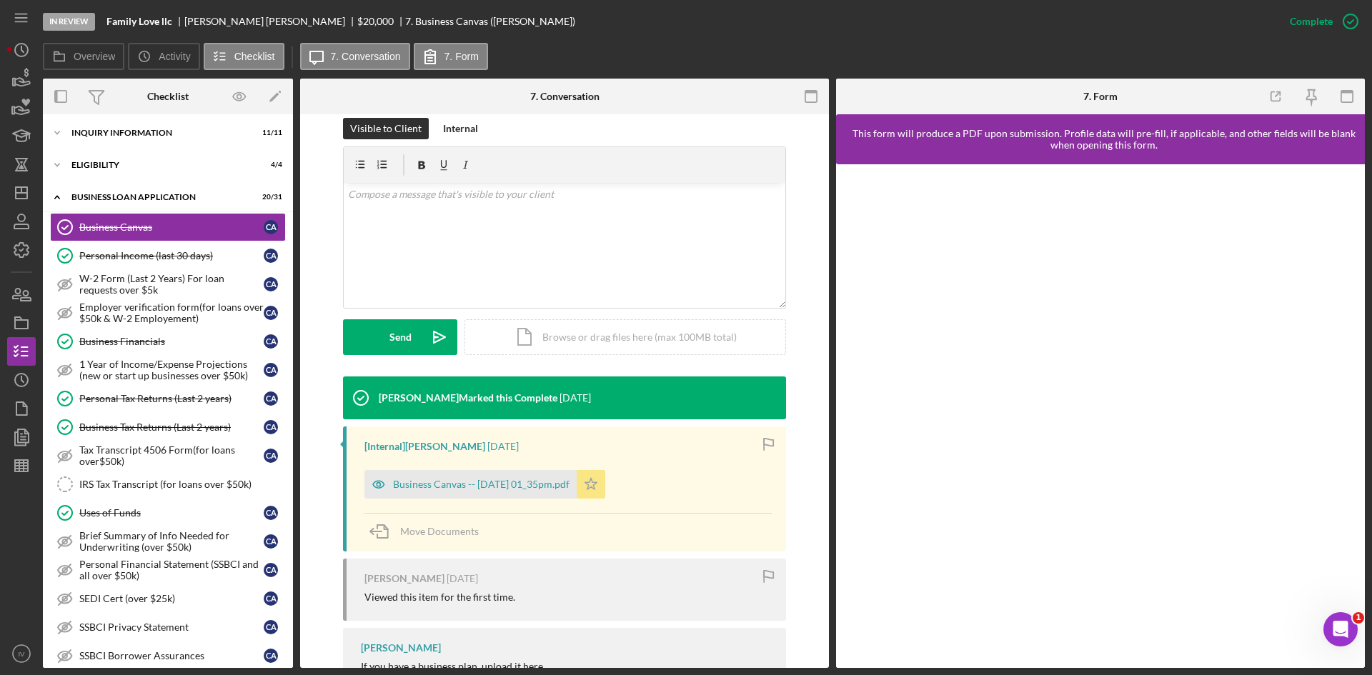
click at [552, 489] on div "Business Canvas -- [DATE] 01_35pm.pdf" at bounding box center [481, 484] width 177 height 11
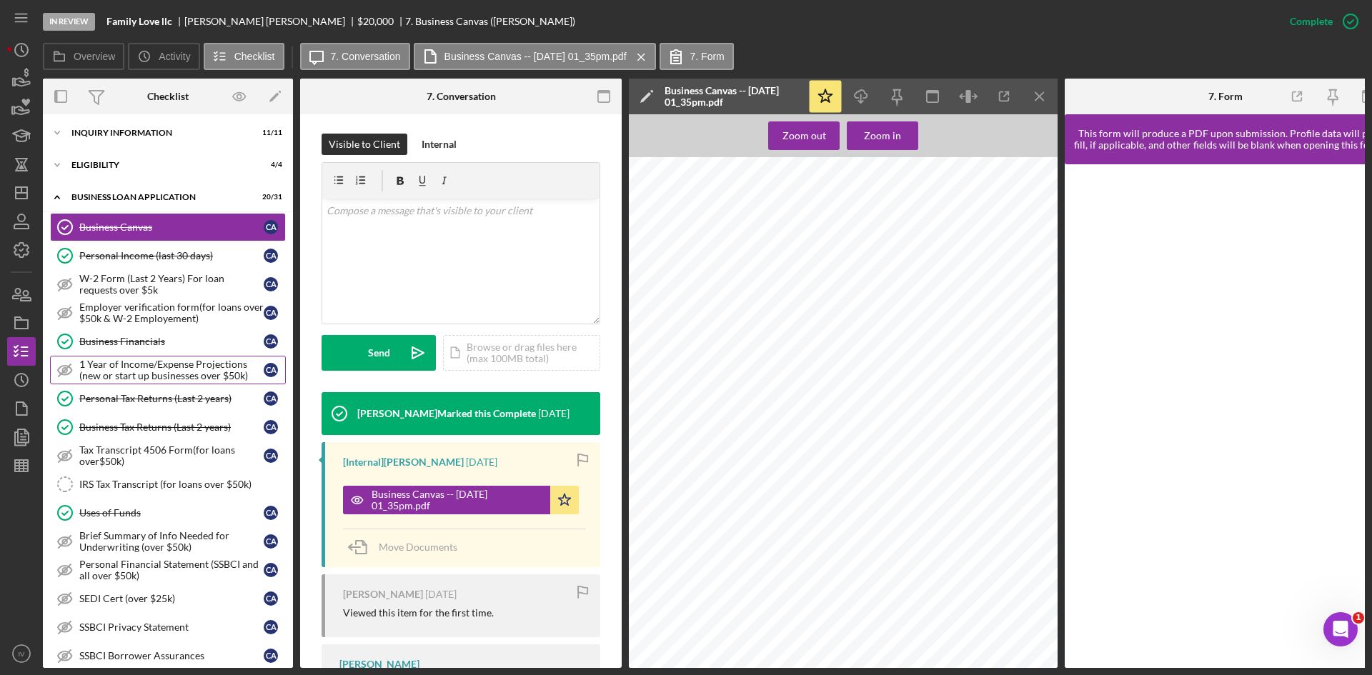
scroll to position [0, 0]
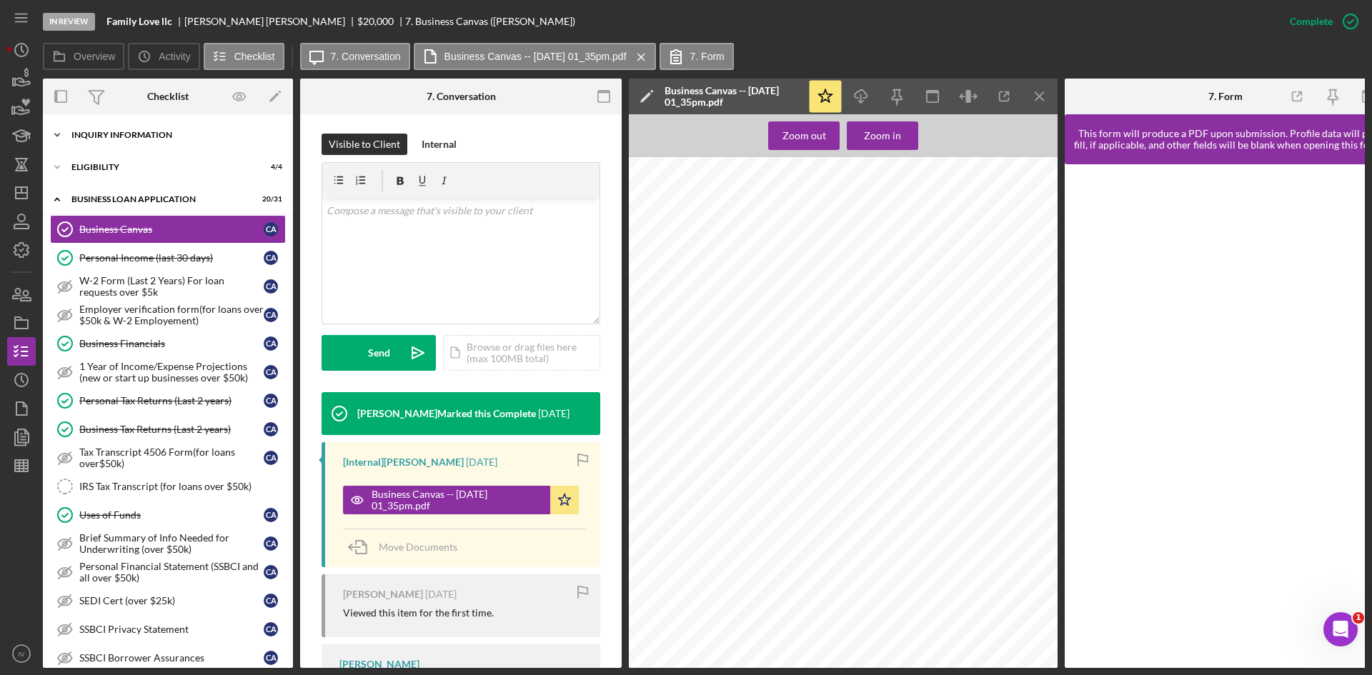
click at [108, 140] on div "Icon/Expander INQUIRY INFORMATION 11 / 11" at bounding box center [168, 135] width 250 height 29
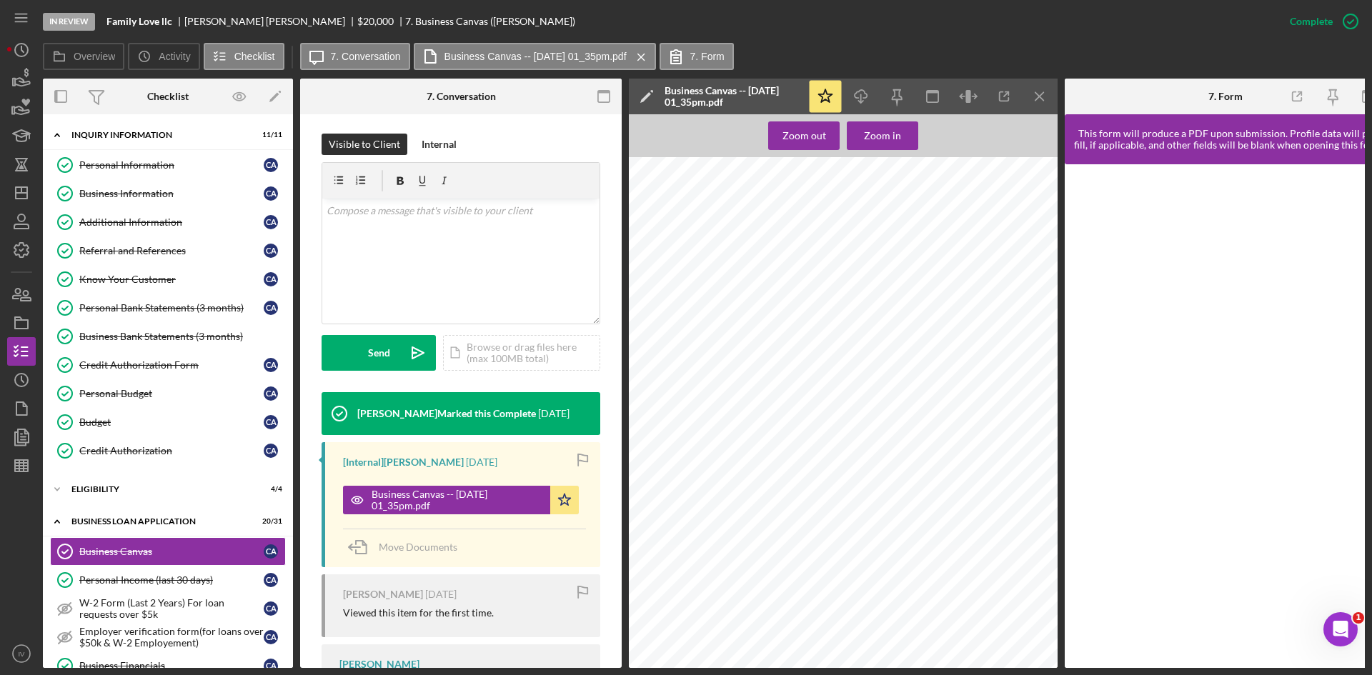
scroll to position [214, 0]
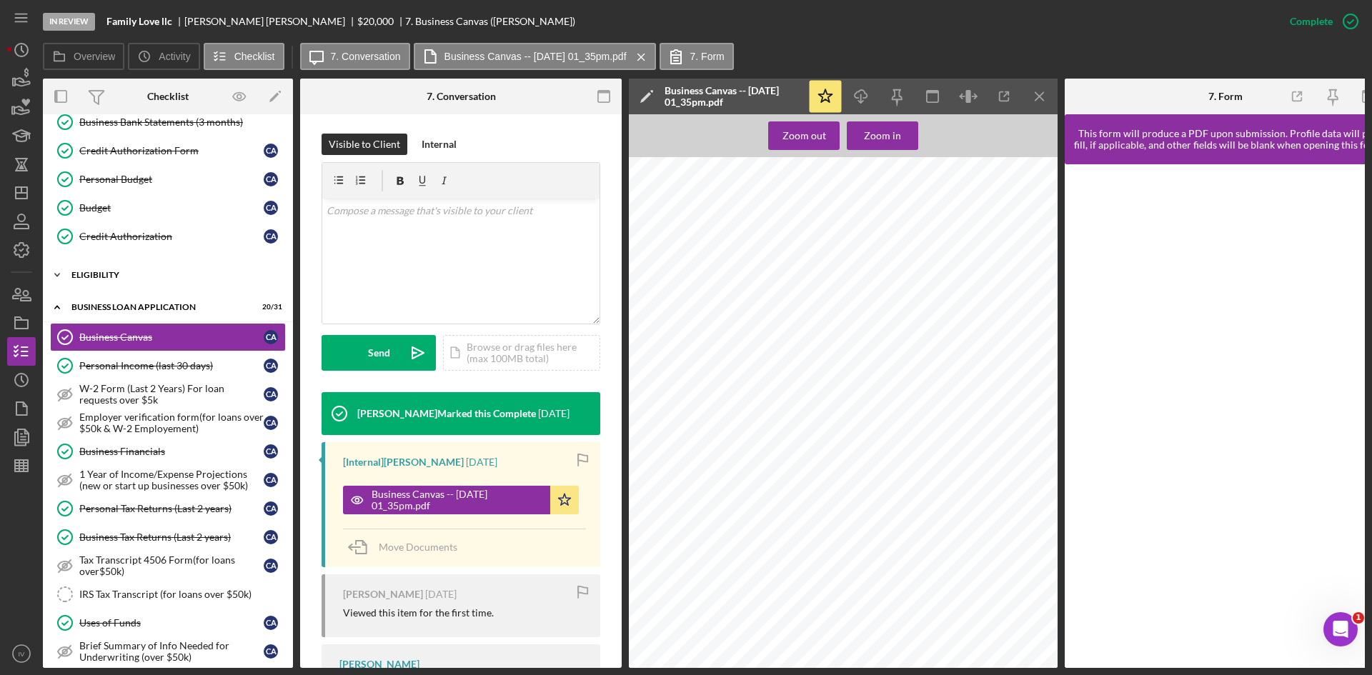
click at [116, 280] on div "Icon/Expander ELIGIBILITY 4 / 4" at bounding box center [168, 275] width 250 height 29
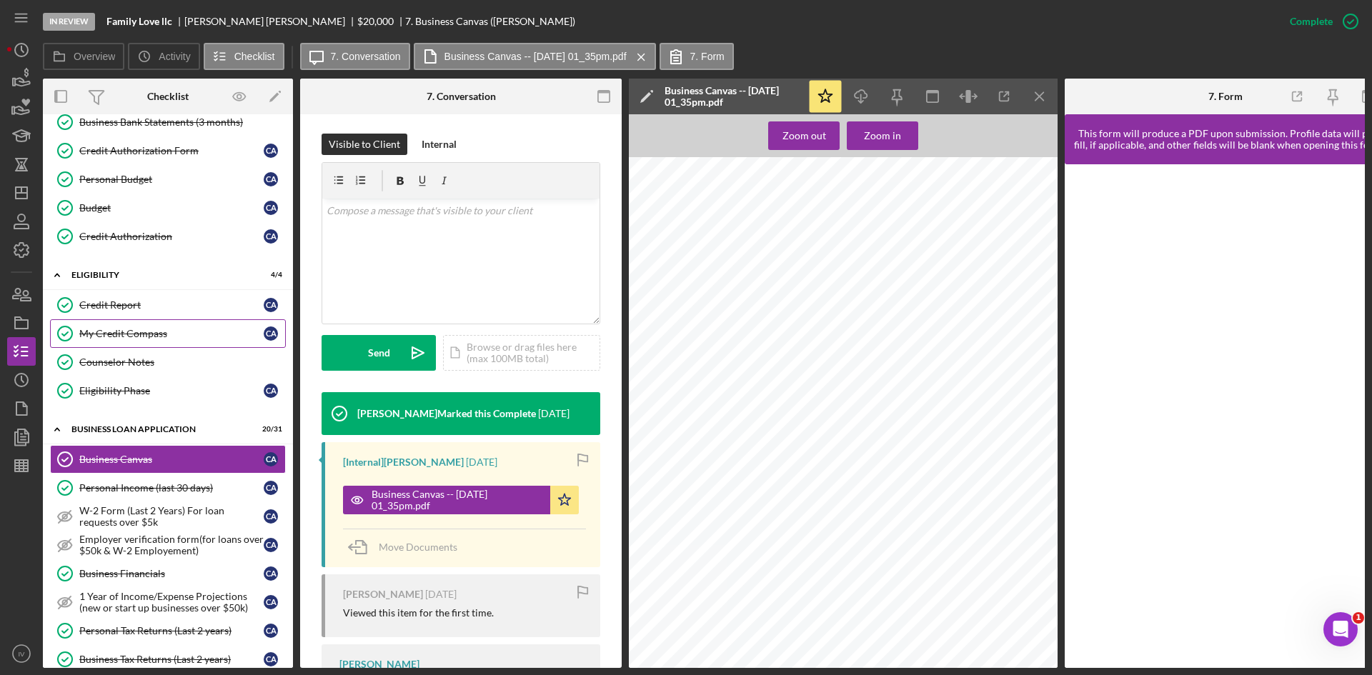
drag, startPoint x: 185, startPoint y: 342, endPoint x: 272, endPoint y: 369, distance: 90.4
click at [184, 342] on link "My Credit Compass My Credit Compass C A" at bounding box center [168, 333] width 236 height 29
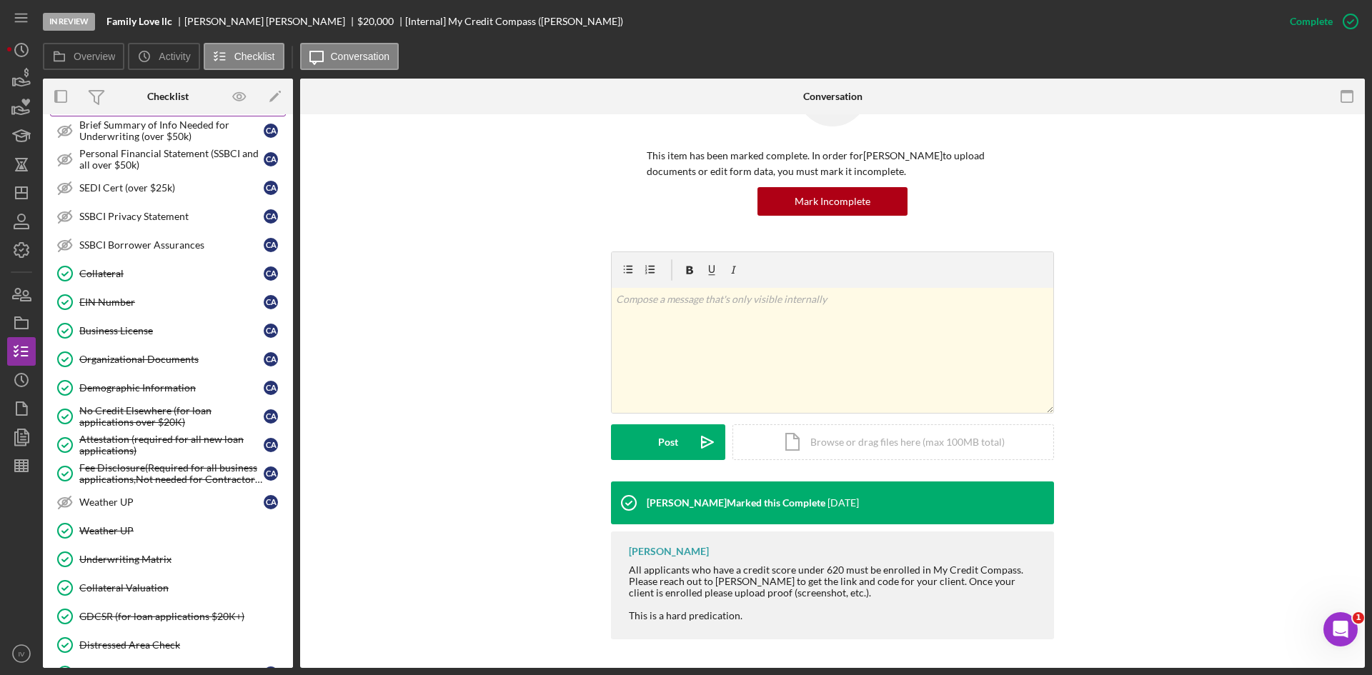
scroll to position [1090, 0]
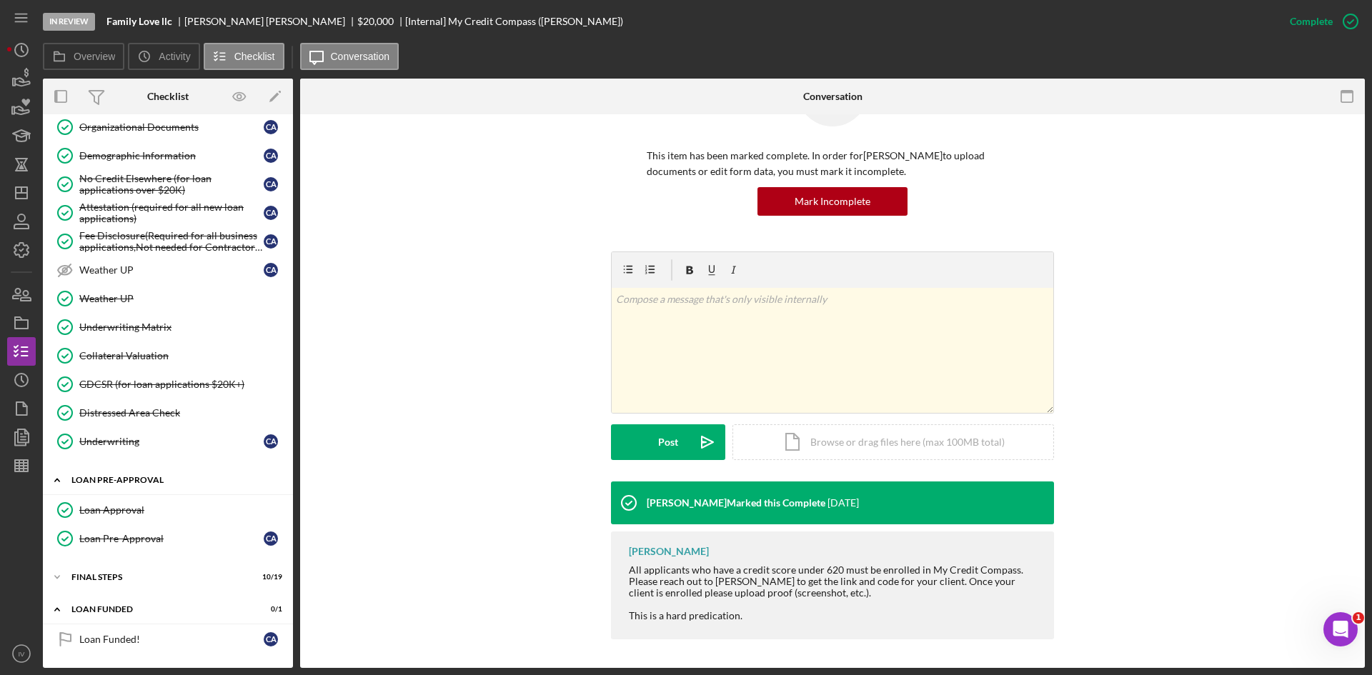
click at [64, 476] on icon "Icon/Expander" at bounding box center [57, 480] width 29 height 29
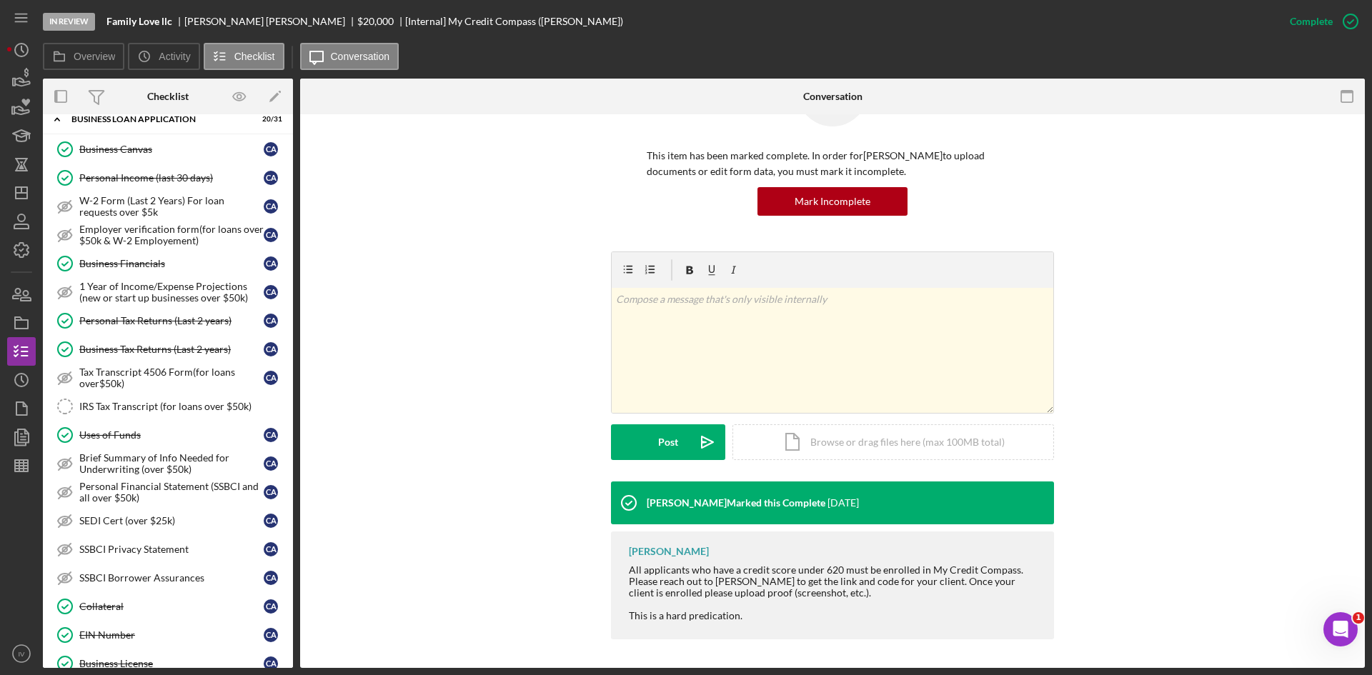
scroll to position [453, 0]
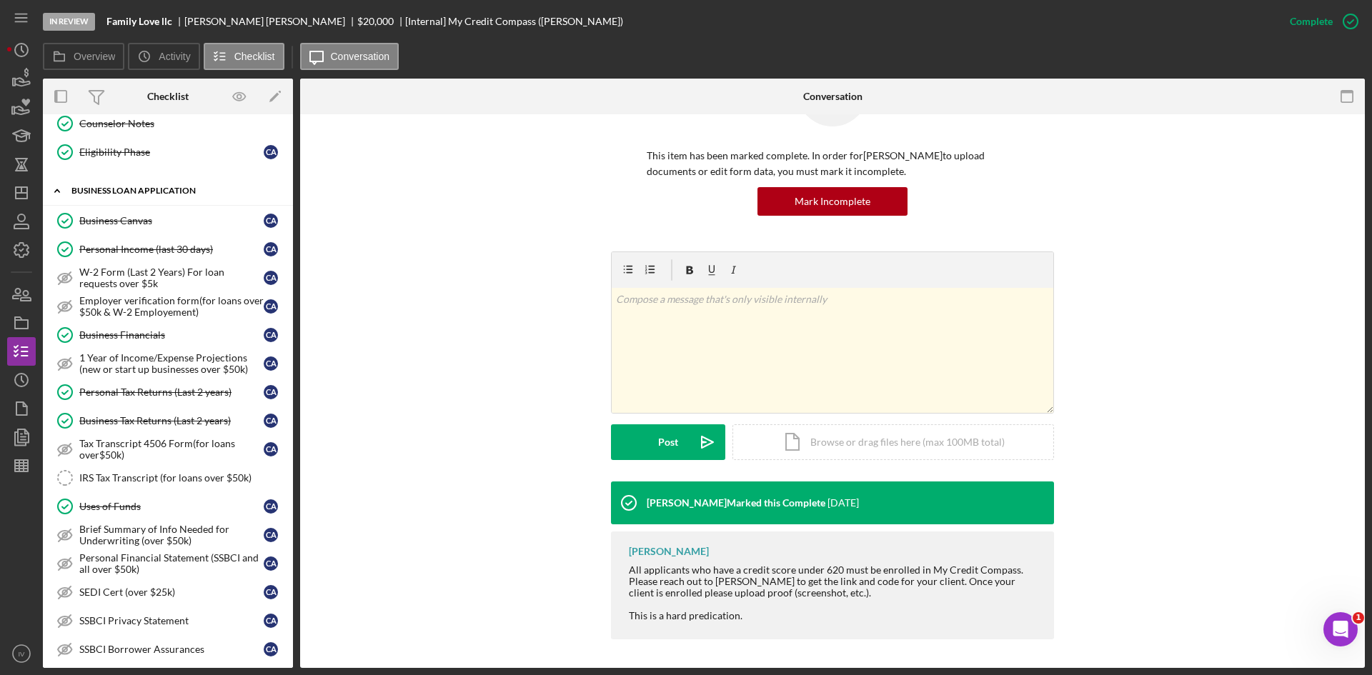
drag, startPoint x: 61, startPoint y: 184, endPoint x: 157, endPoint y: 244, distance: 112.4
click at [63, 186] on icon "Icon/Expander" at bounding box center [57, 191] width 29 height 29
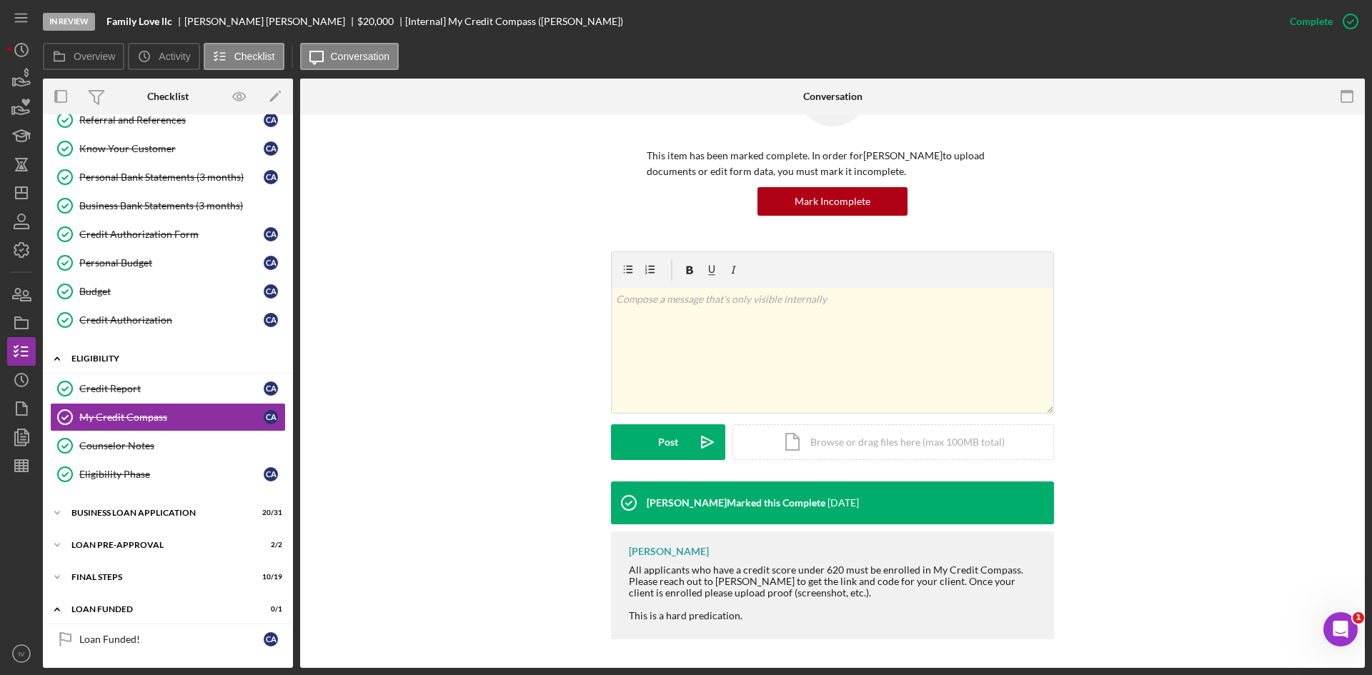
click at [61, 365] on icon "Icon/Expander" at bounding box center [57, 358] width 29 height 29
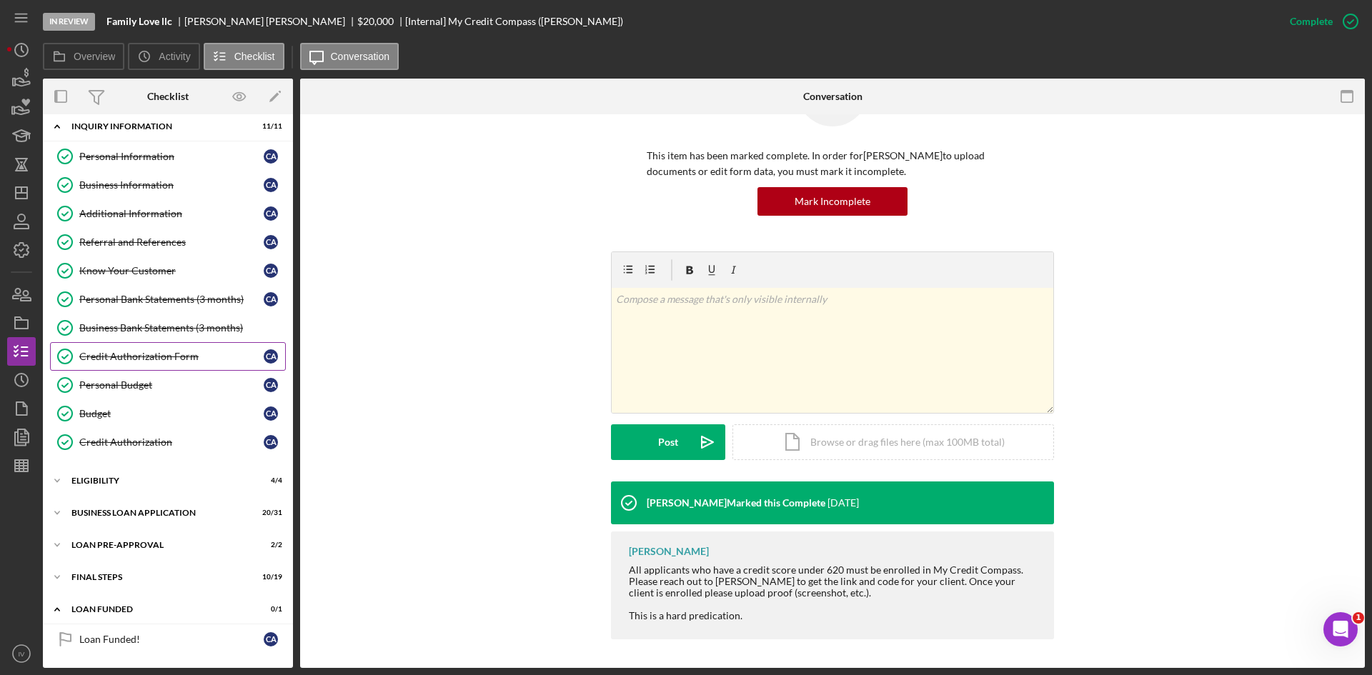
scroll to position [9, 0]
click at [53, 127] on icon "Icon/Expander" at bounding box center [57, 126] width 29 height 29
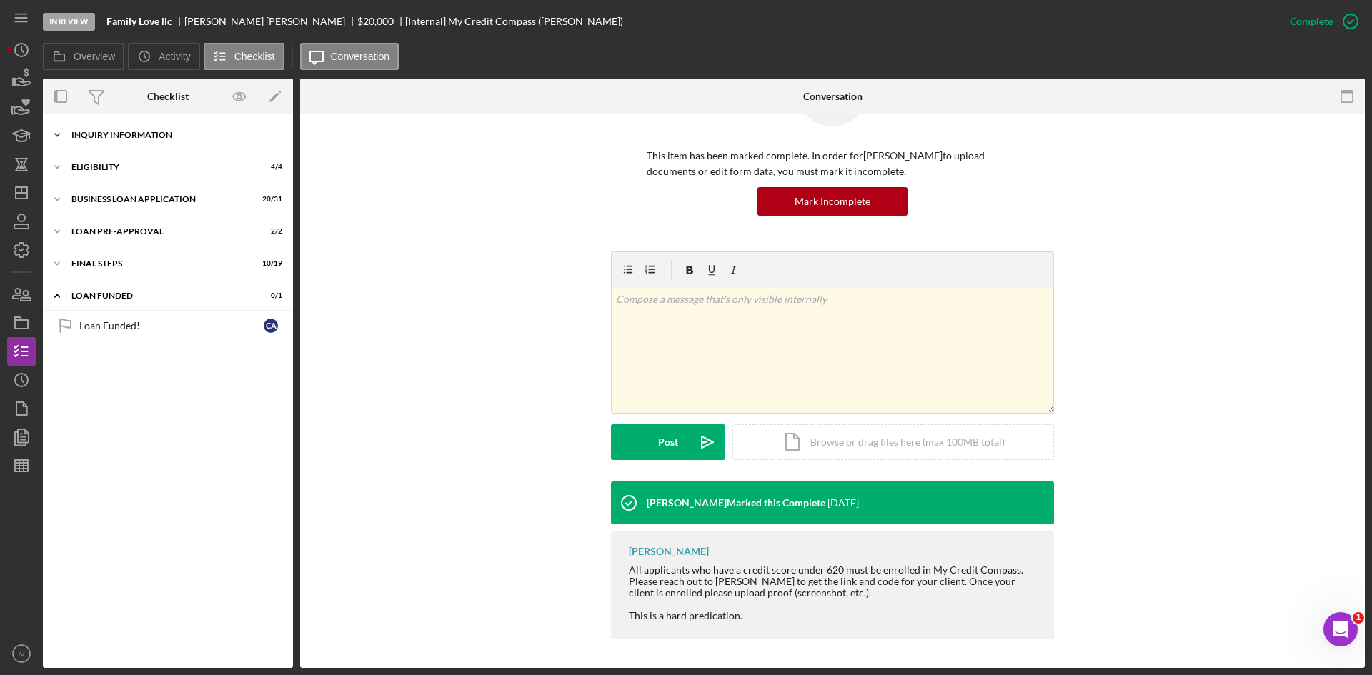
scroll to position [0, 0]
click at [74, 199] on div "BUSINESS LOAN APPLICATION" at bounding box center [173, 199] width 204 height 9
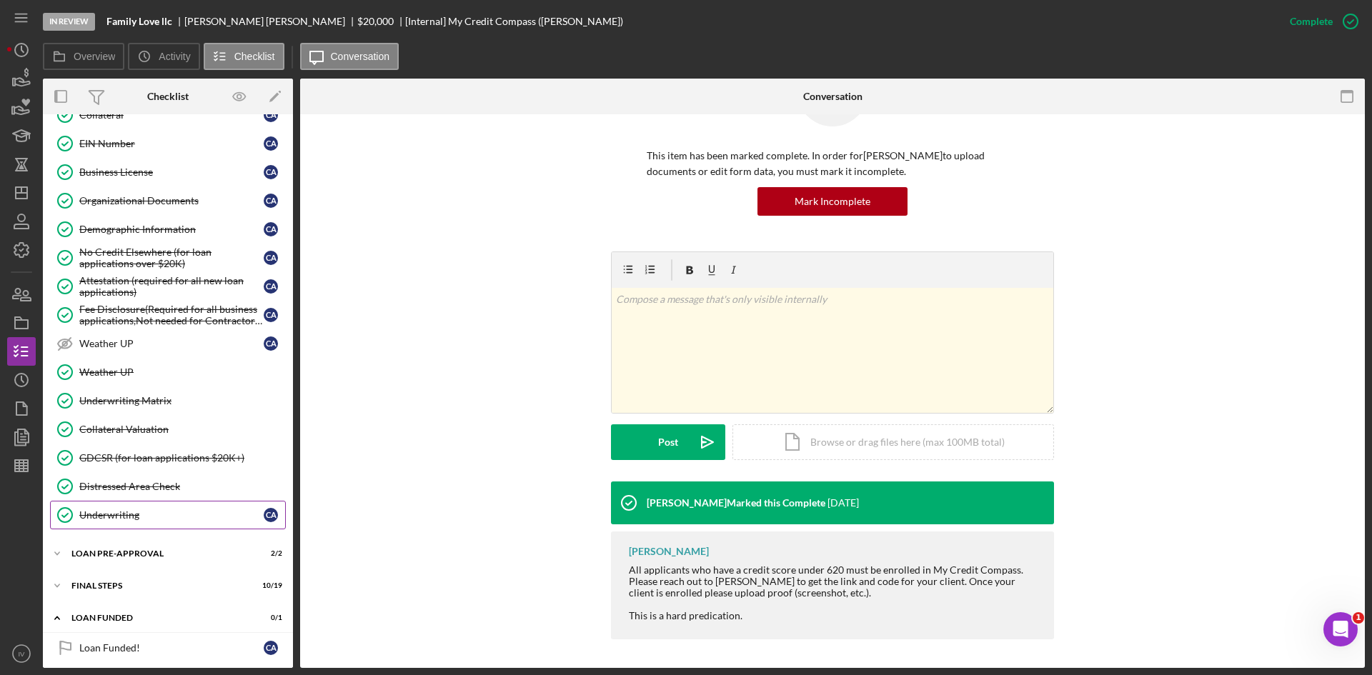
scroll to position [580, 0]
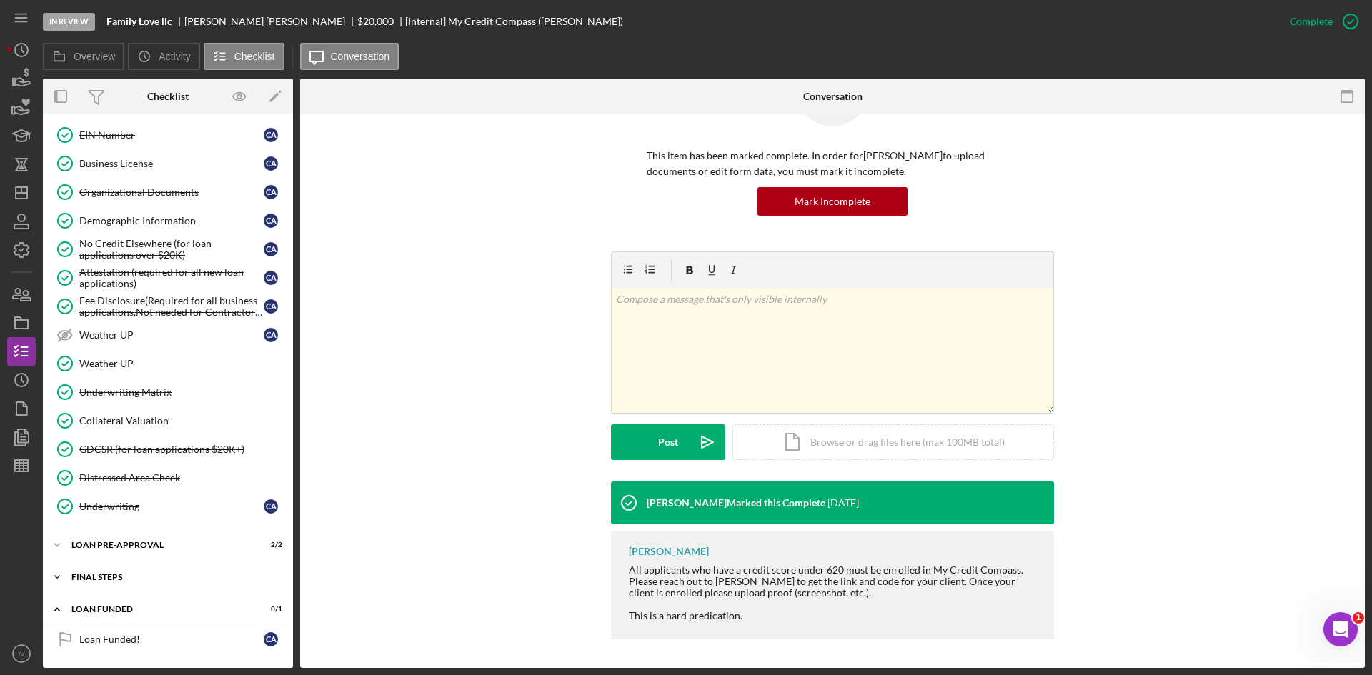
click at [82, 577] on div "FINAL STEPS" at bounding box center [173, 577] width 204 height 9
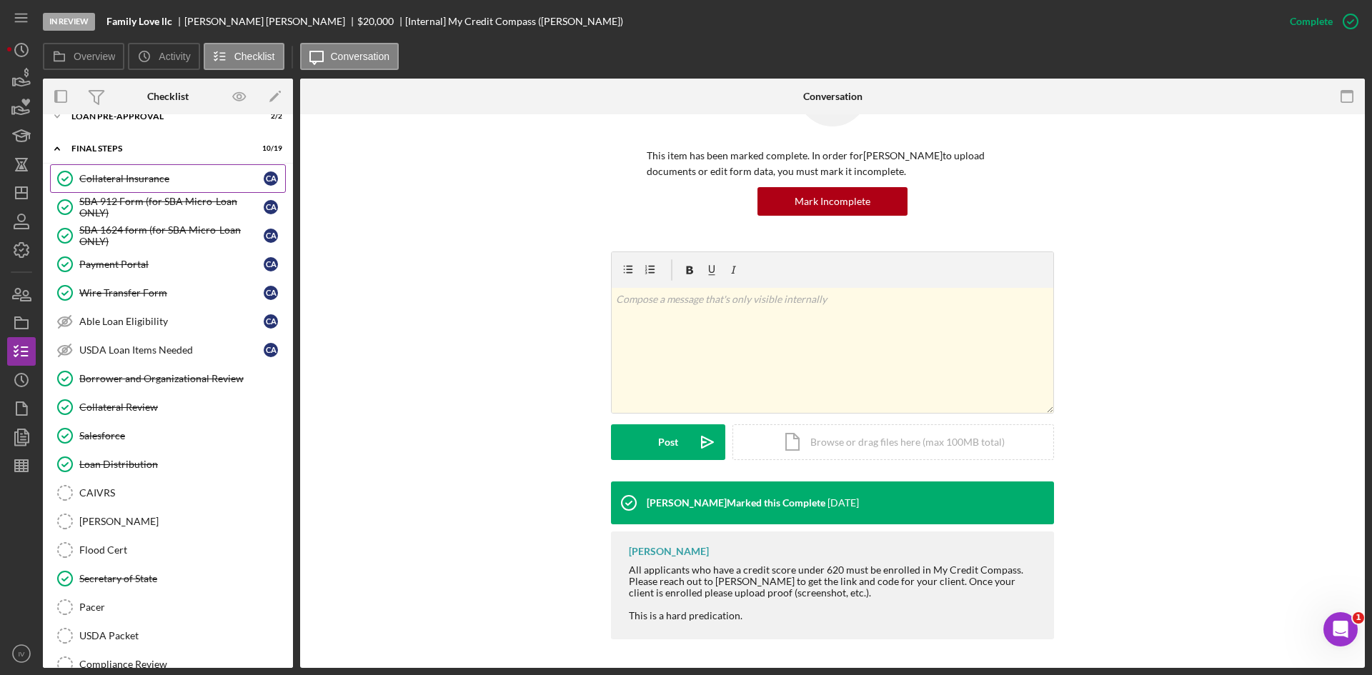
click at [121, 172] on link "Collateral Insurance Collateral Insurance C A" at bounding box center [168, 178] width 236 height 29
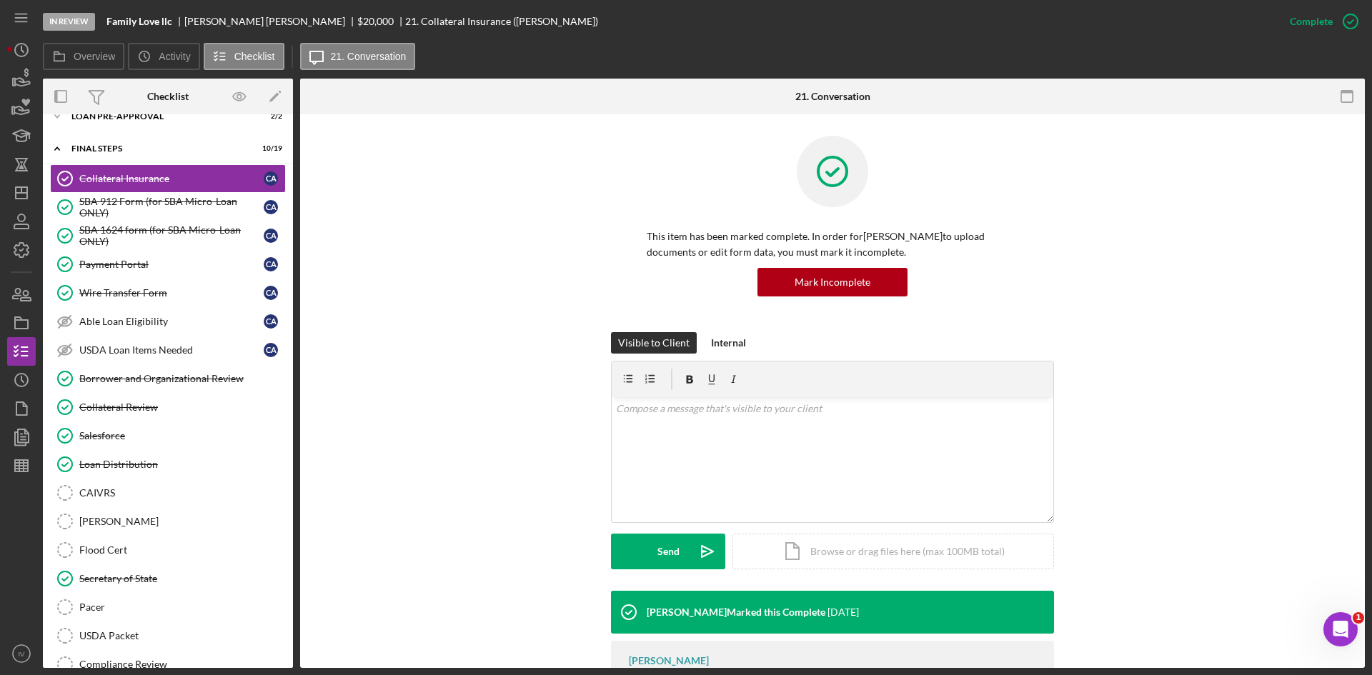
scroll to position [252, 0]
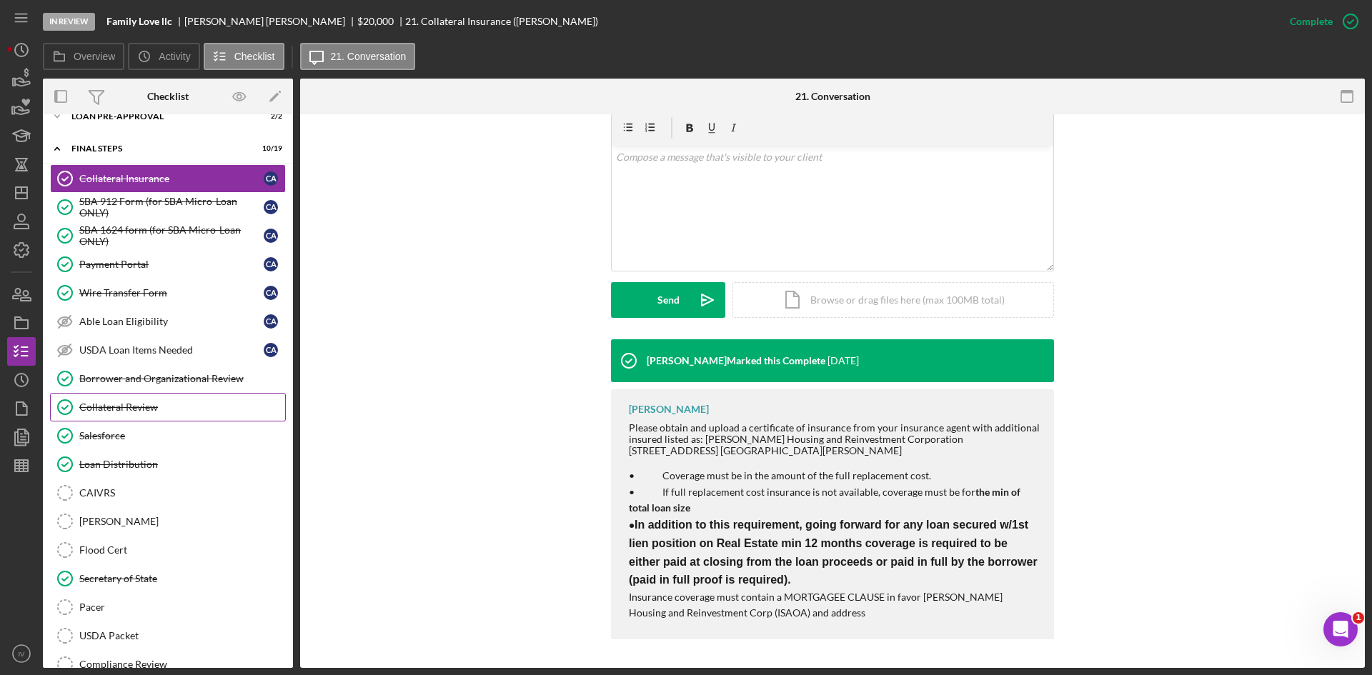
click at [160, 406] on div "Collateral Review" at bounding box center [182, 407] width 206 height 11
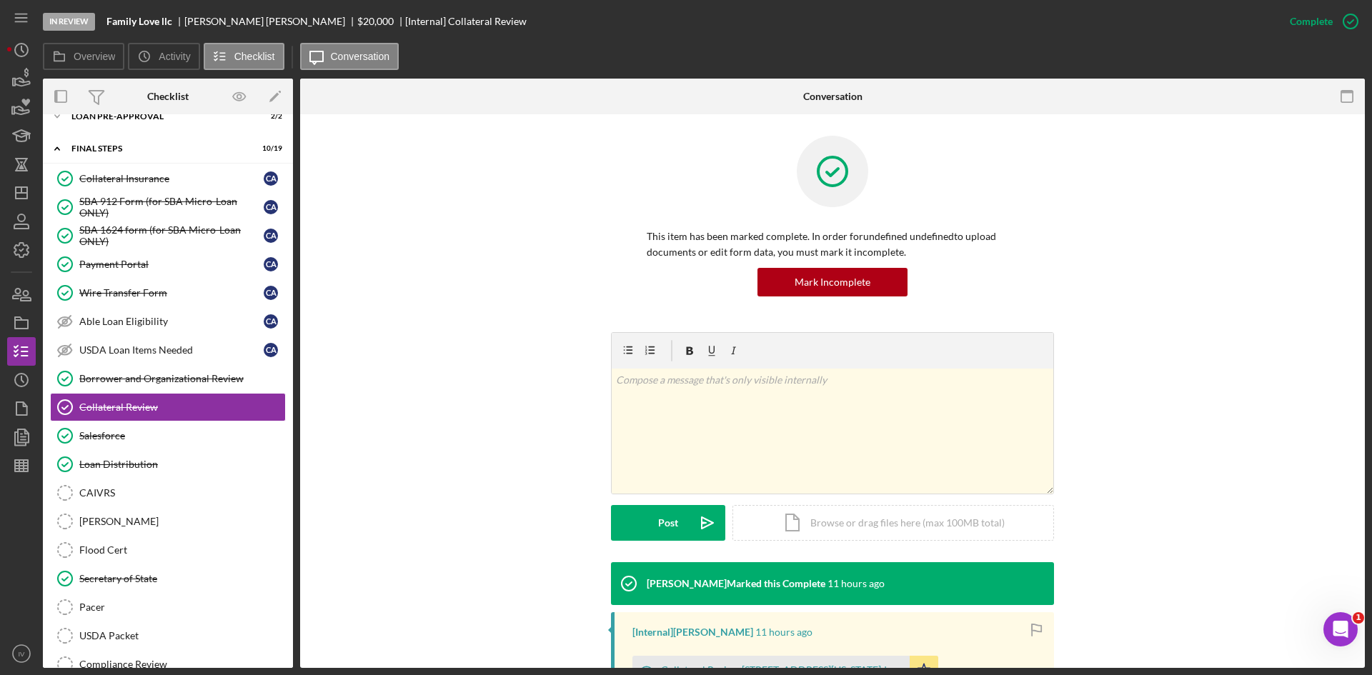
scroll to position [203, 0]
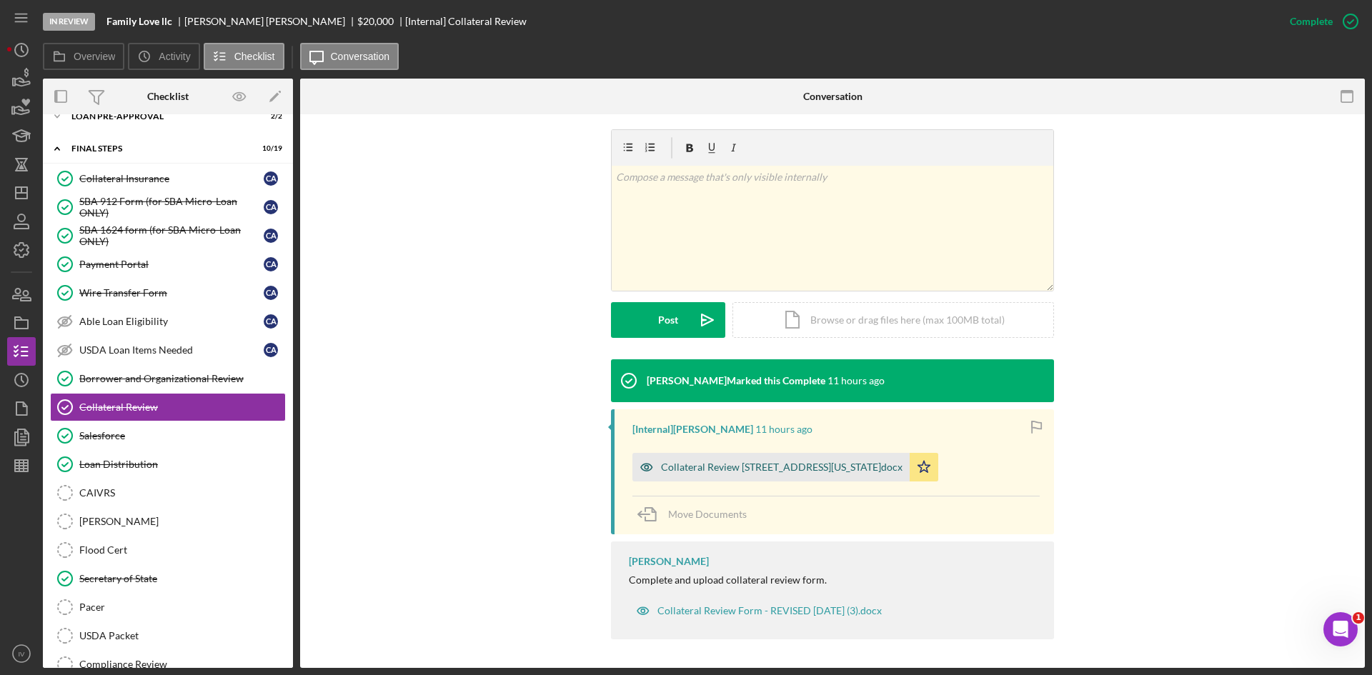
click at [806, 462] on div "Collateral Review [STREET_ADDRESS][US_STATE]docx" at bounding box center [782, 467] width 242 height 11
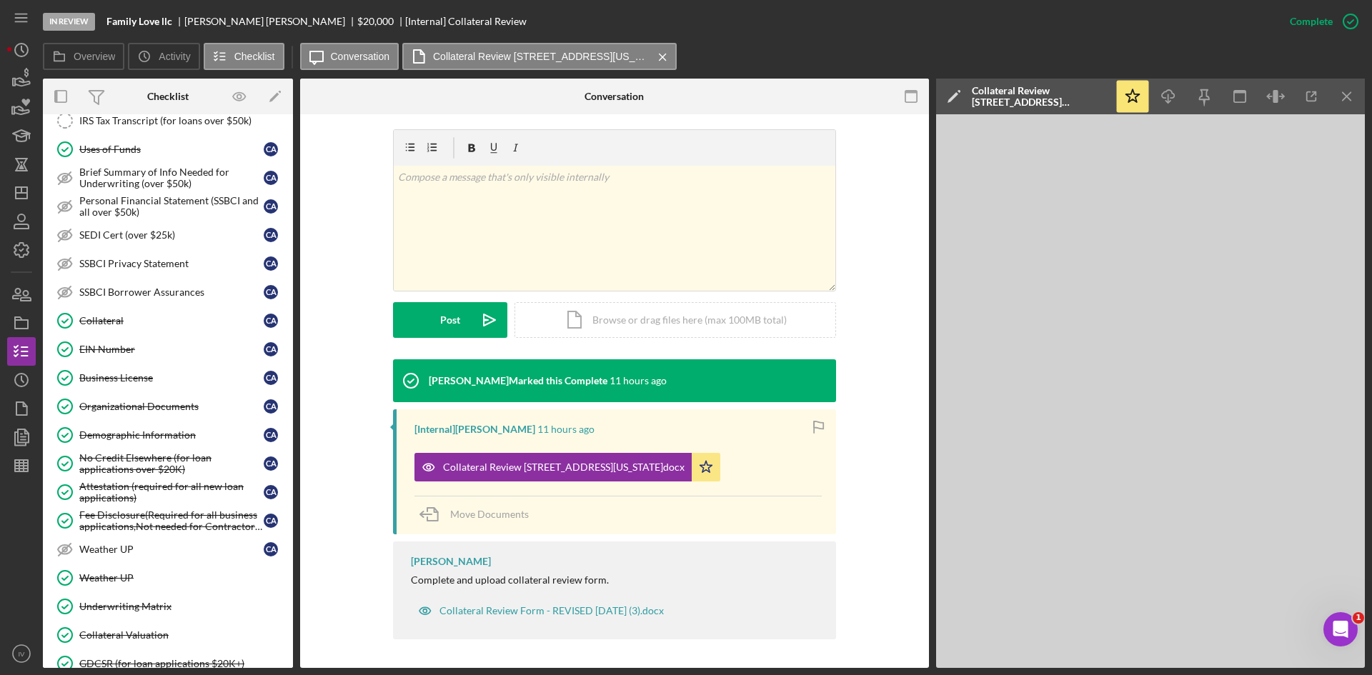
scroll to position [80, 0]
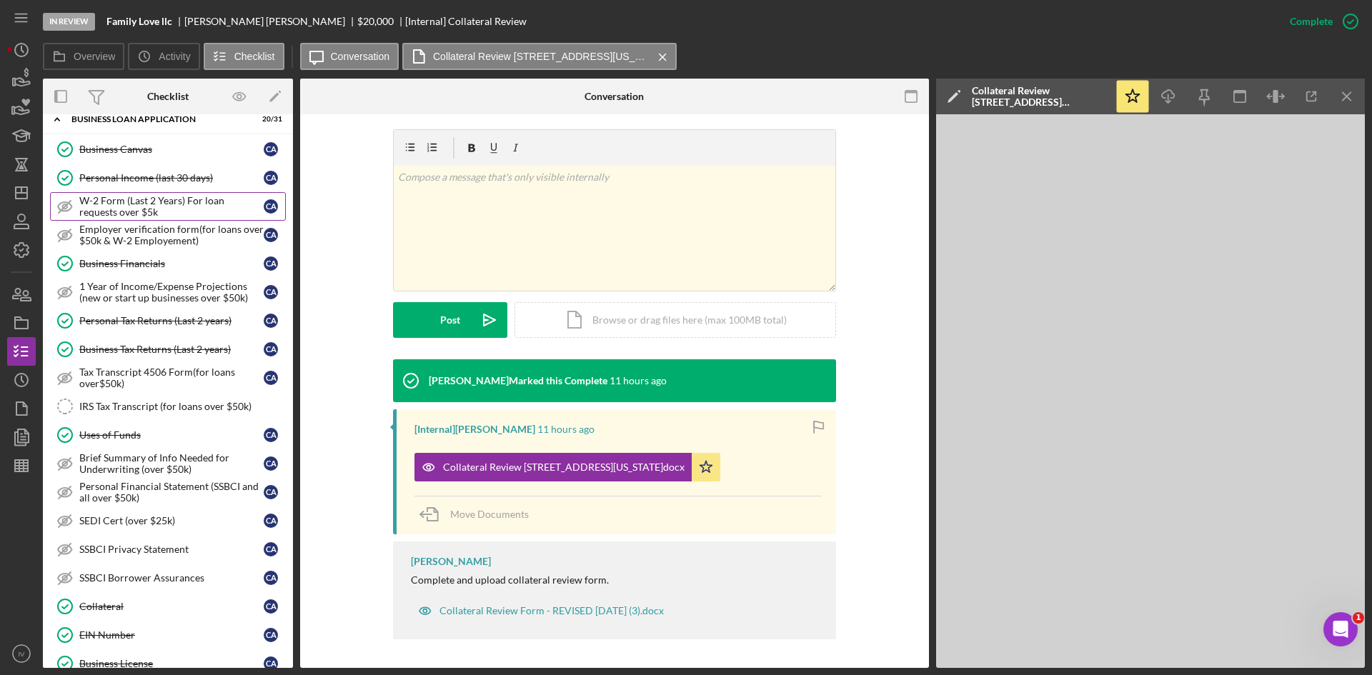
drag, startPoint x: 148, startPoint y: 152, endPoint x: 237, endPoint y: 194, distance: 98.4
click at [149, 152] on div "Business Canvas" at bounding box center [171, 149] width 184 height 11
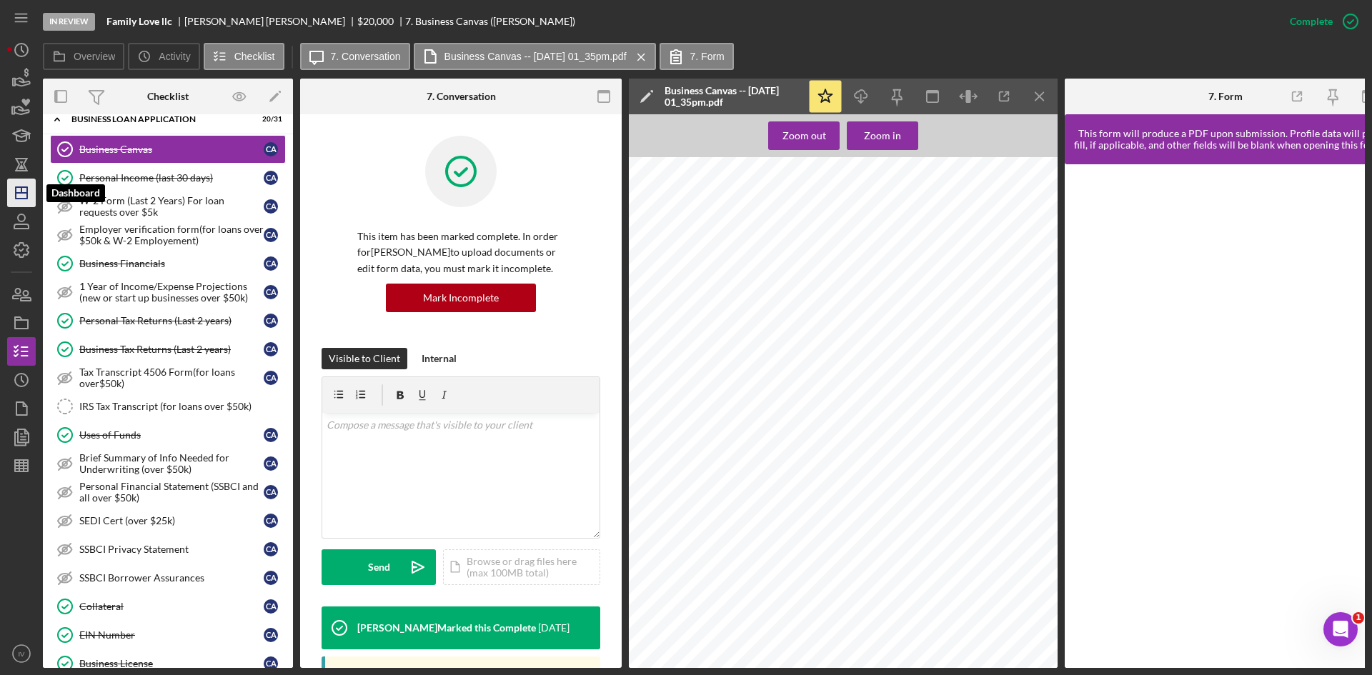
click at [12, 194] on icon "Icon/Dashboard" at bounding box center [22, 193] width 36 height 36
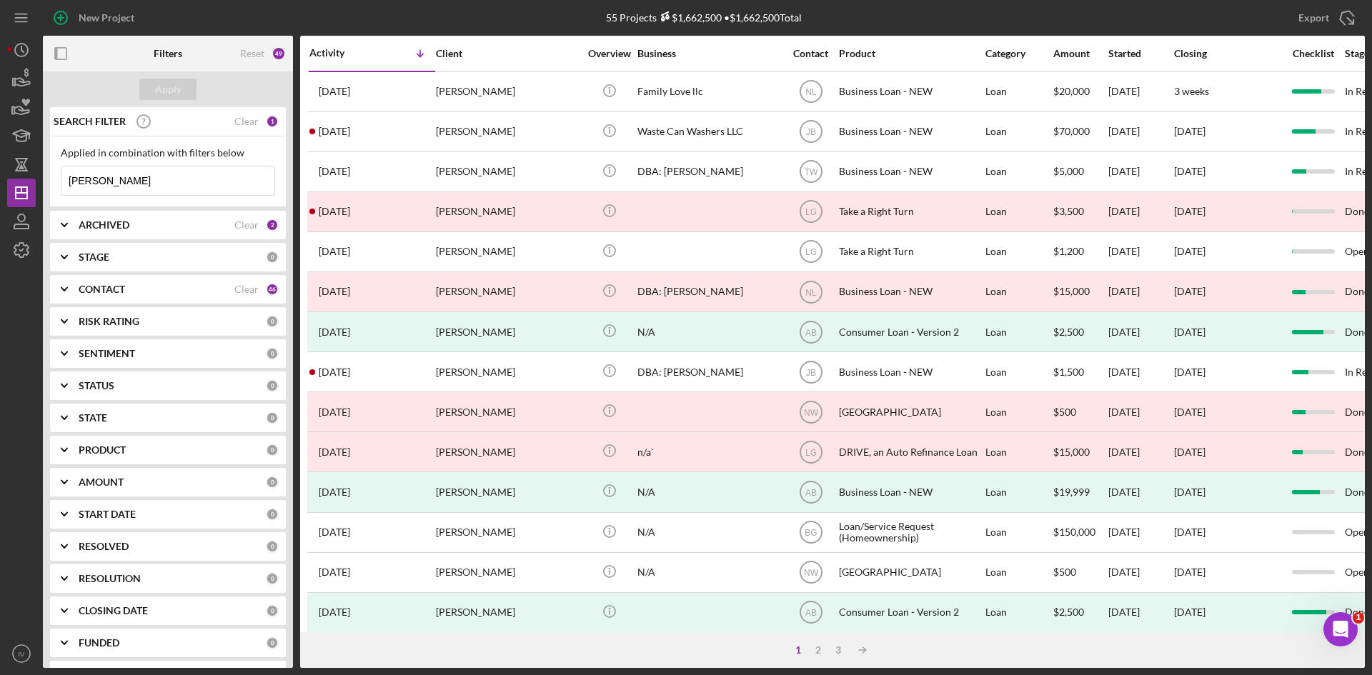
drag, startPoint x: 179, startPoint y: 187, endPoint x: -74, endPoint y: 147, distance: 256.1
click at [0, 147] on html "New Project 55 Projects $1,662,500 • $1,662,500 Total [PERSON_NAME] Export Icon…" at bounding box center [686, 337] width 1372 height 675
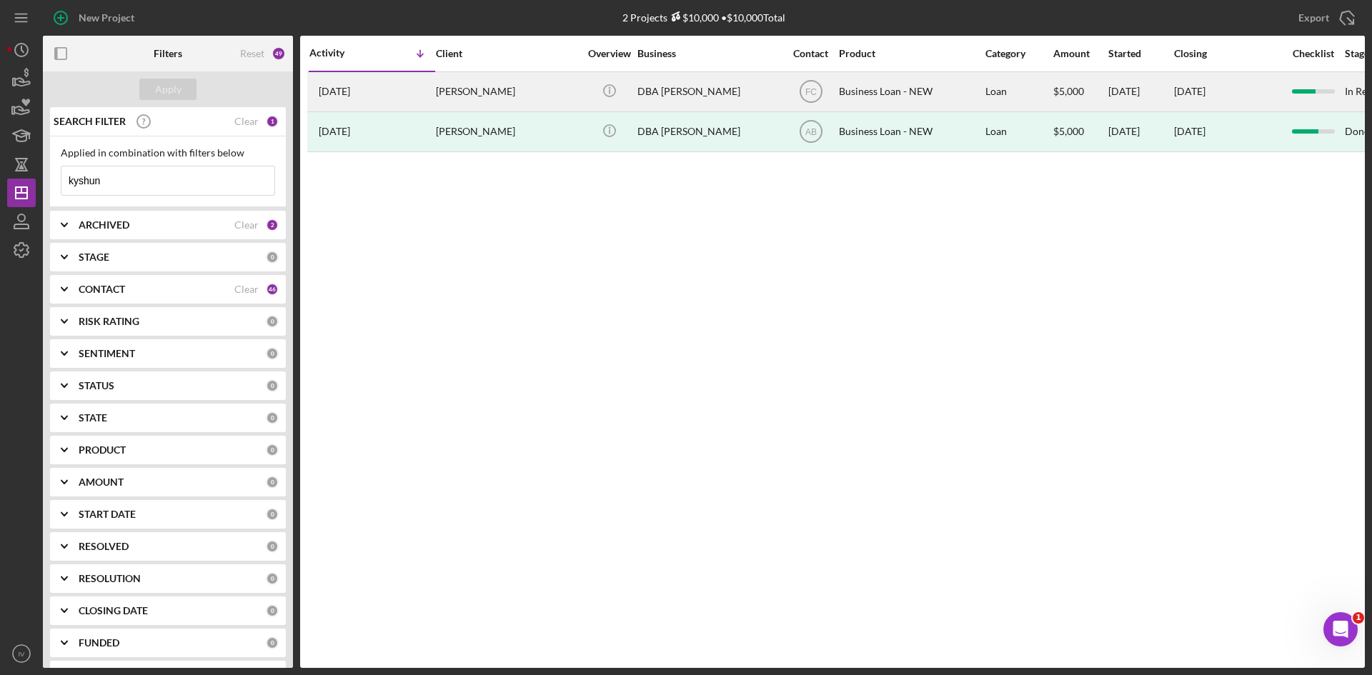
type input "kyshun"
click at [455, 98] on div "[PERSON_NAME]" at bounding box center [507, 92] width 143 height 38
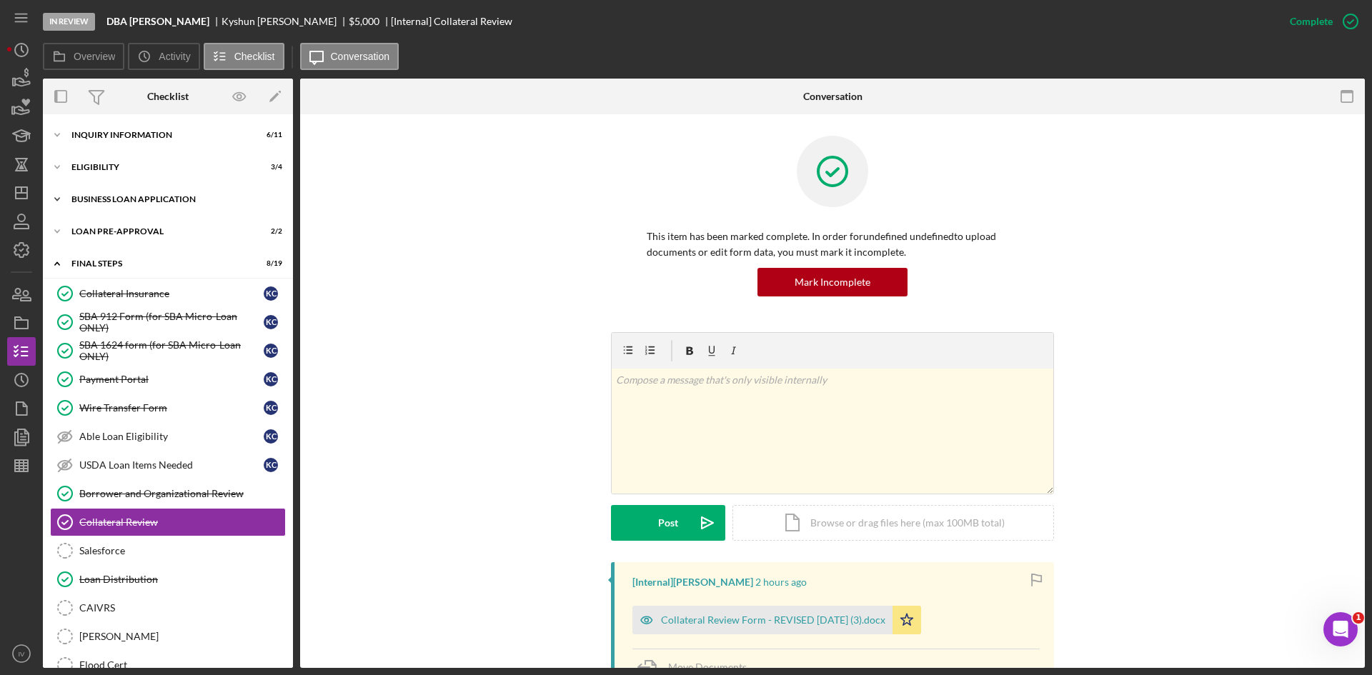
click at [152, 212] on div "Icon/Expander BUSINESS LOAN APPLICATION 17 / 27" at bounding box center [168, 199] width 250 height 29
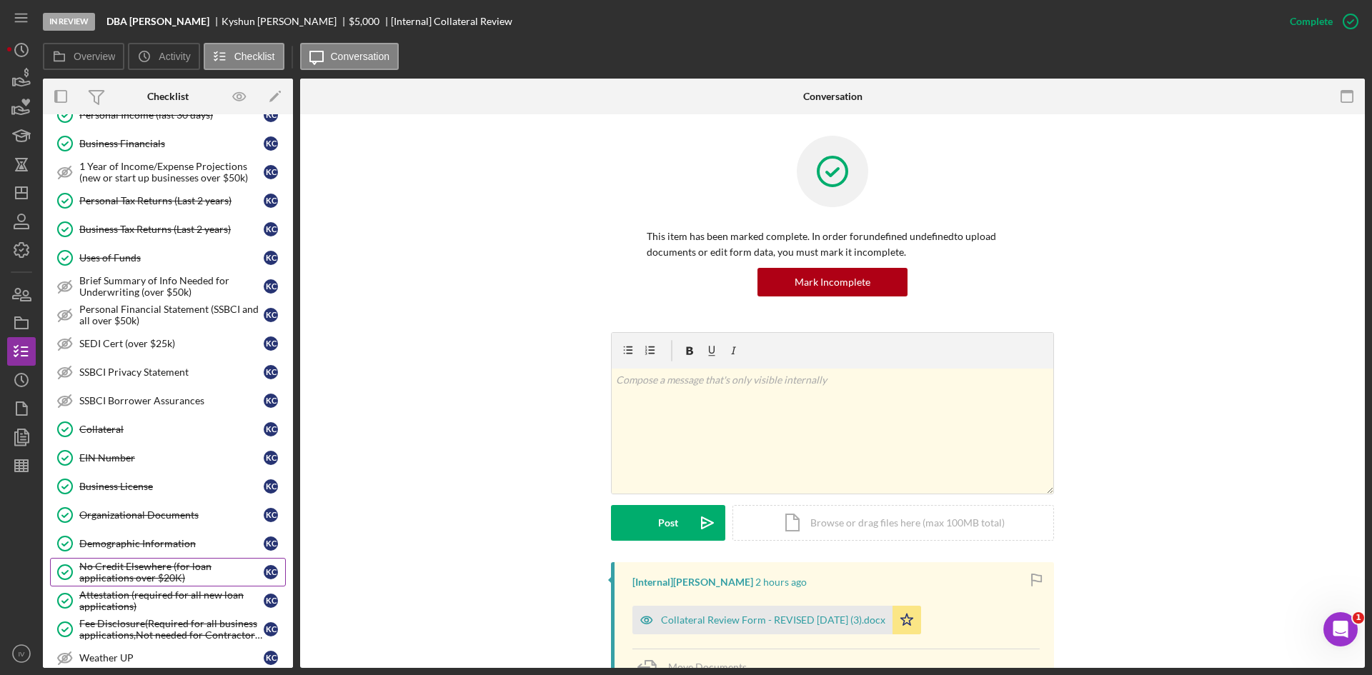
scroll to position [286, 0]
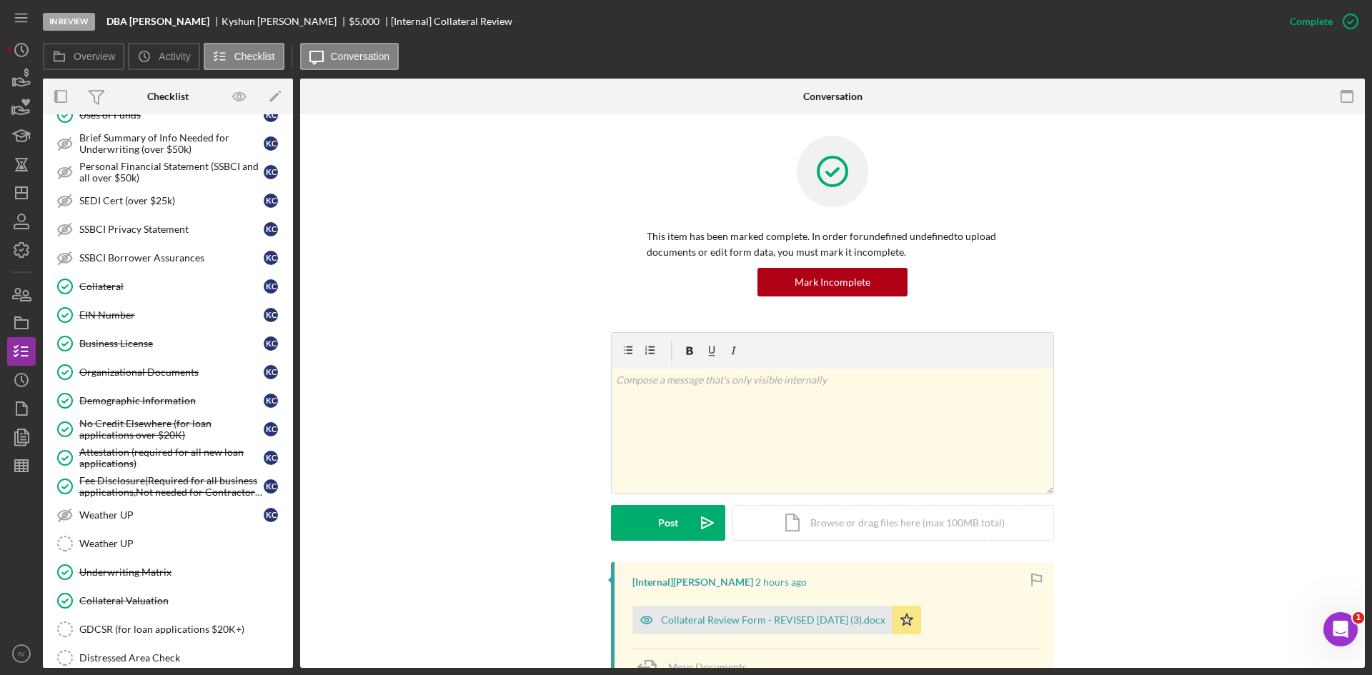
drag, startPoint x: 157, startPoint y: 458, endPoint x: 575, endPoint y: 546, distance: 427.2
click at [158, 457] on div "Attestation (required for all new loan applications)" at bounding box center [171, 458] width 184 height 23
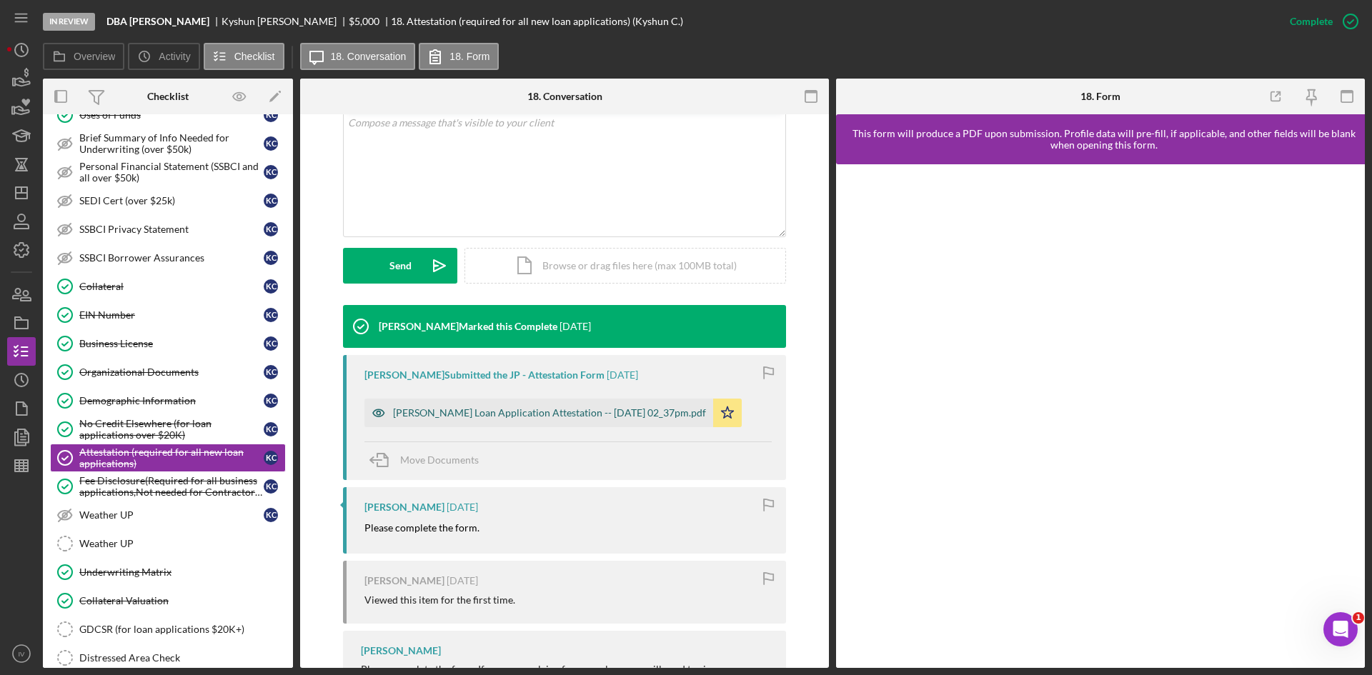
click at [486, 399] on div "[PERSON_NAME] Loan Application Attestation -- [DATE] 02_37pm.pdf" at bounding box center [538, 413] width 349 height 29
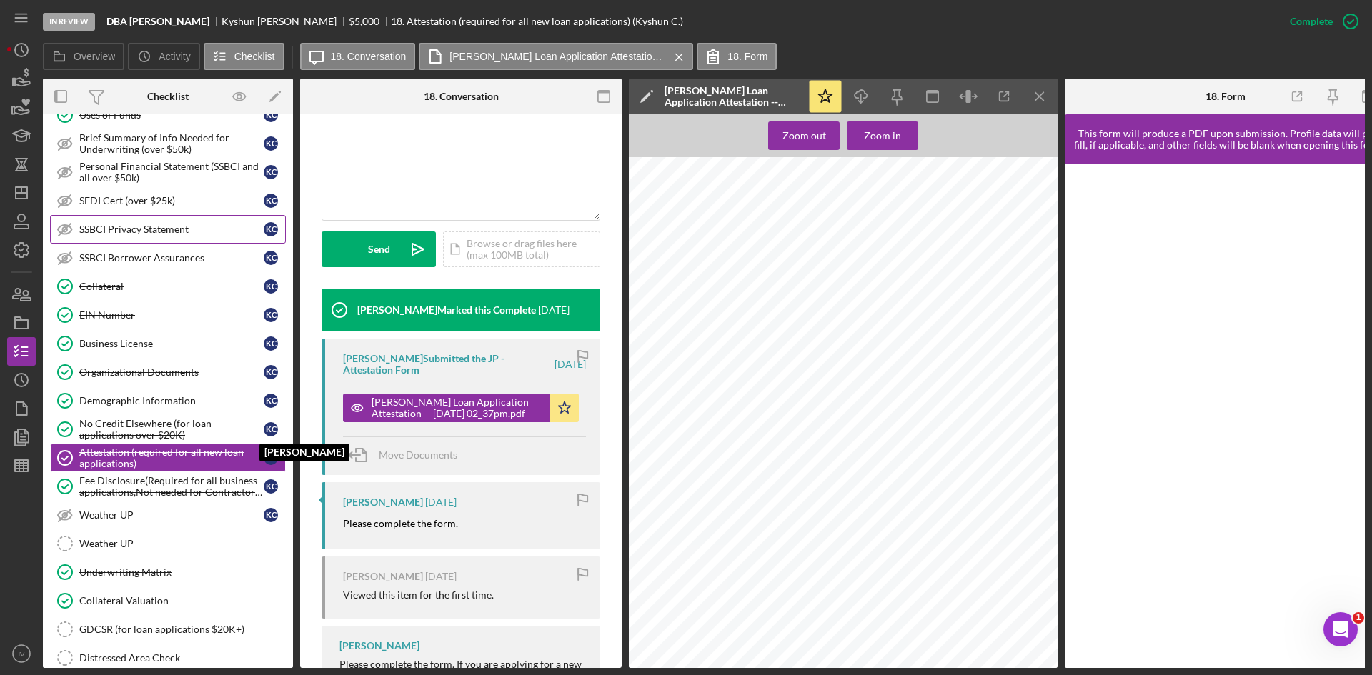
scroll to position [71, 0]
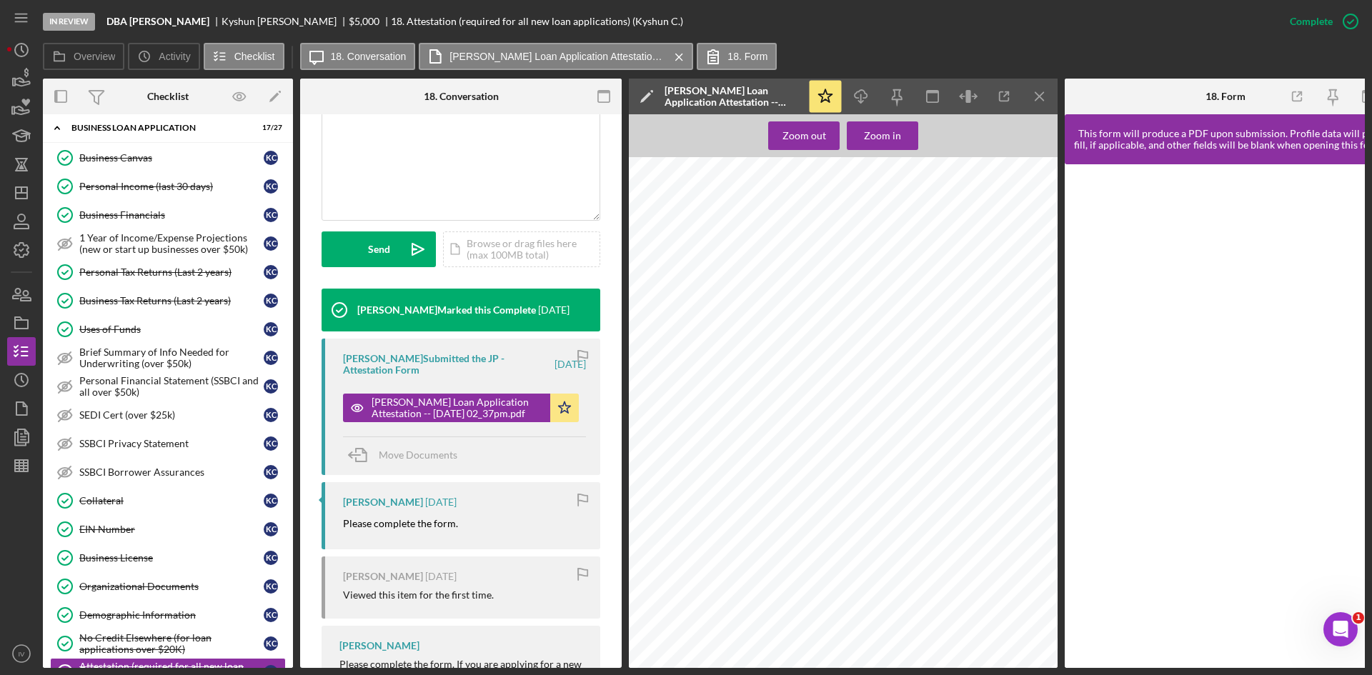
drag, startPoint x: 129, startPoint y: 324, endPoint x: 304, endPoint y: 367, distance: 180.3
click at [130, 324] on div "Uses of Funds" at bounding box center [171, 329] width 184 height 11
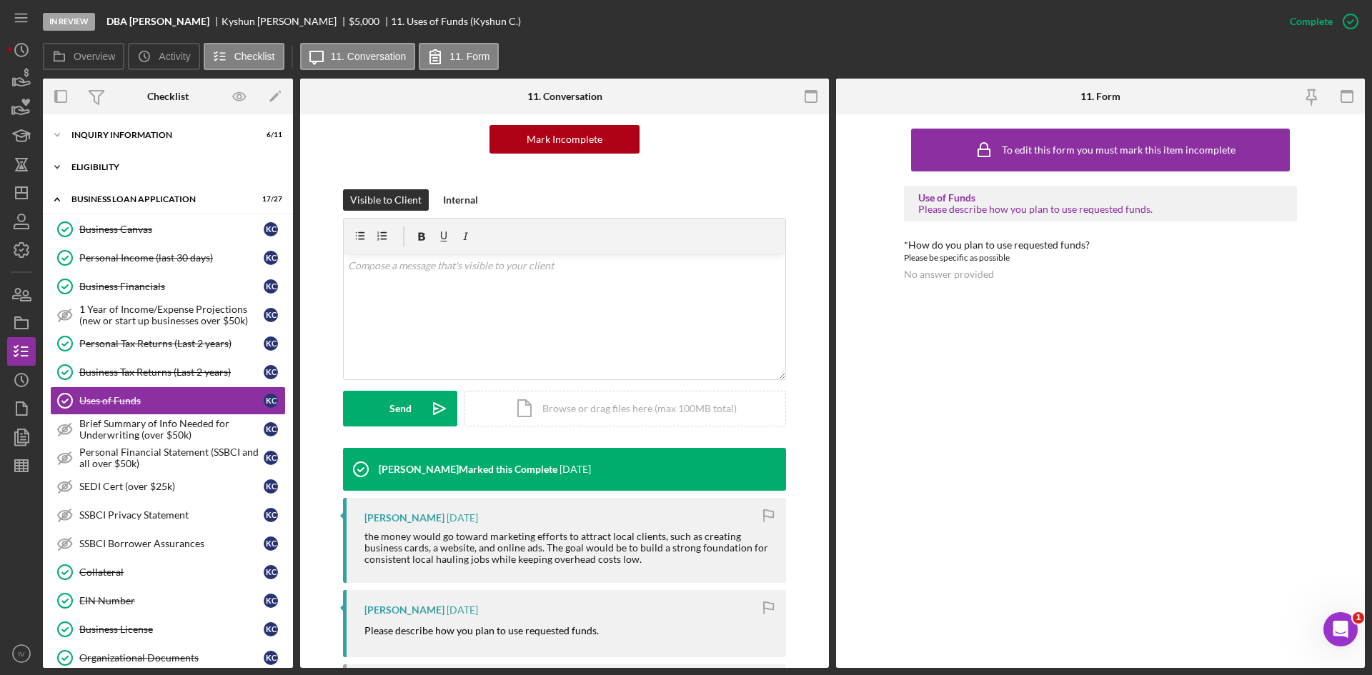
click at [96, 167] on div "ELIGIBILITY" at bounding box center [173, 167] width 204 height 9
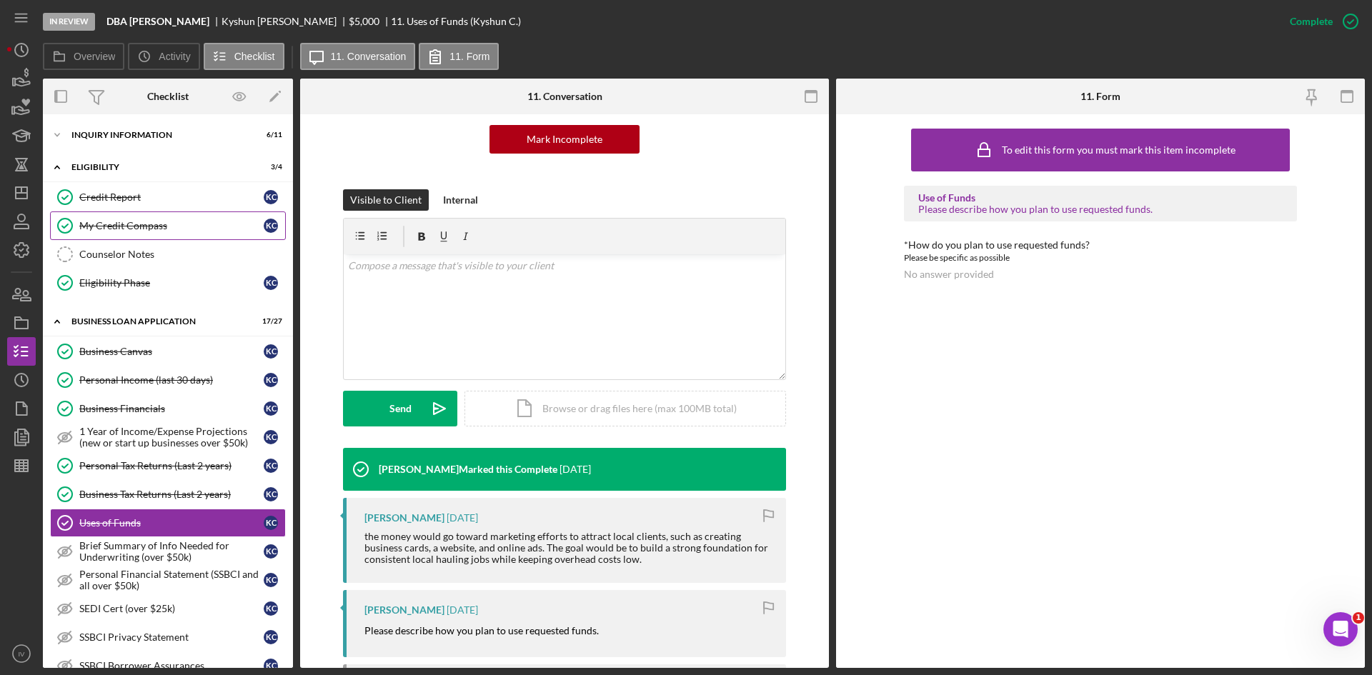
click at [158, 232] on link "My Credit Compass My Credit Compass K C" at bounding box center [168, 226] width 236 height 29
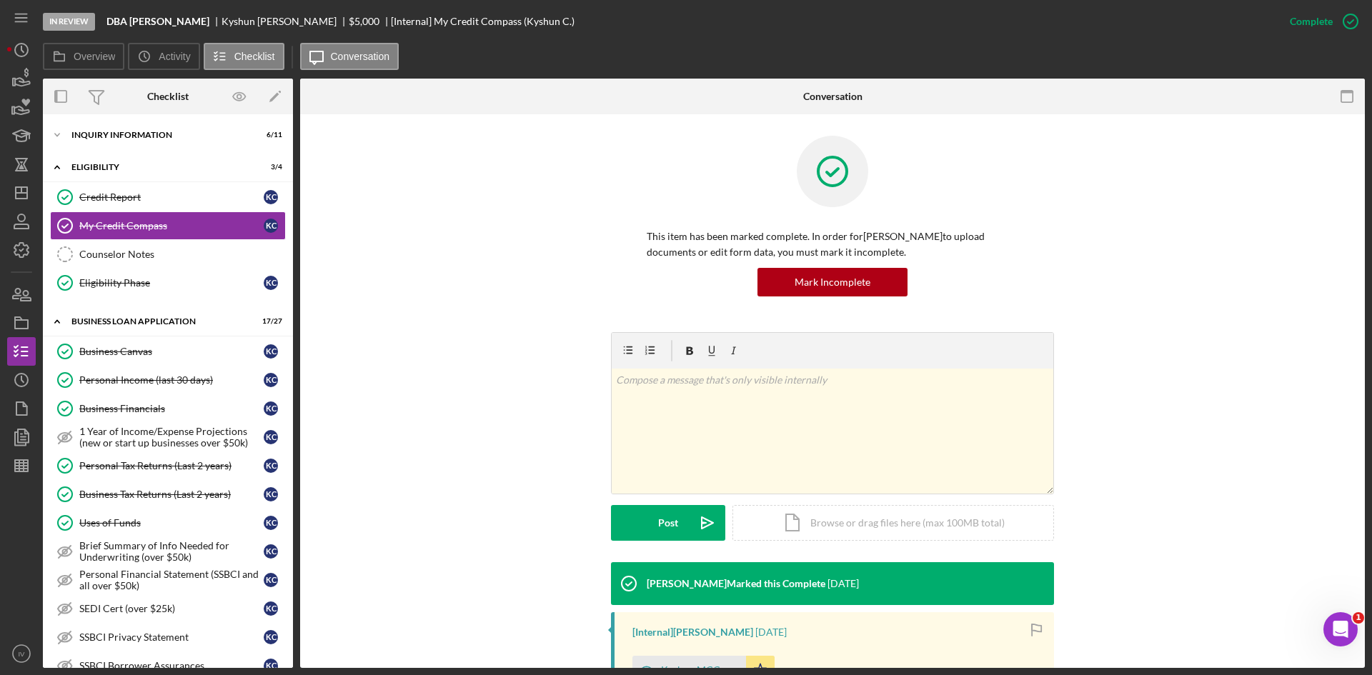
scroll to position [214, 0]
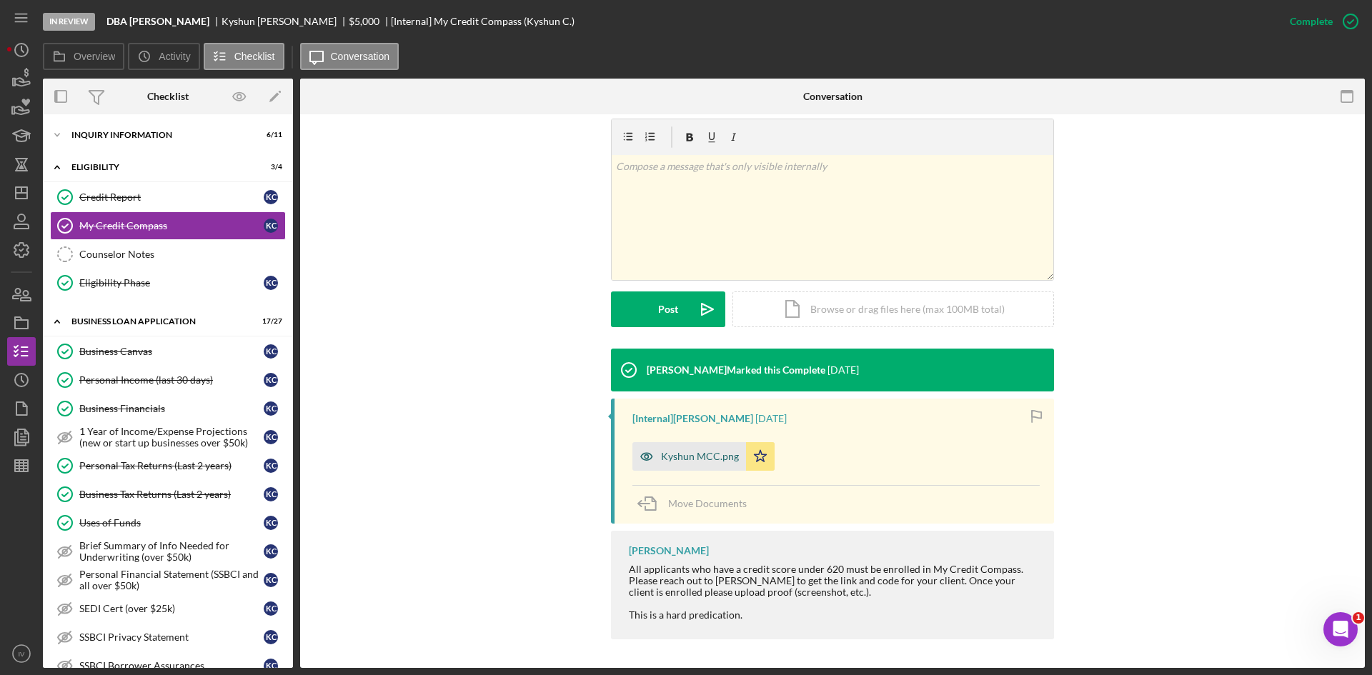
click at [700, 465] on div "Kyshun MCC.png" at bounding box center [689, 456] width 114 height 29
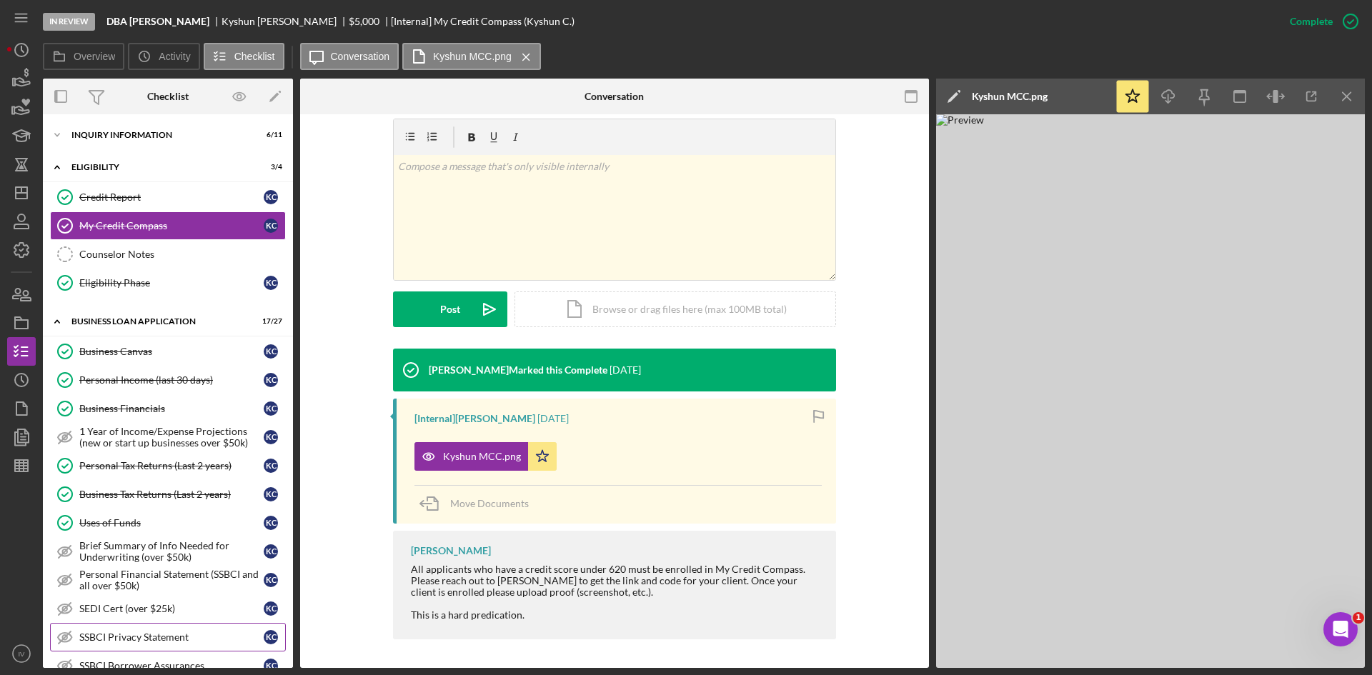
scroll to position [214, 0]
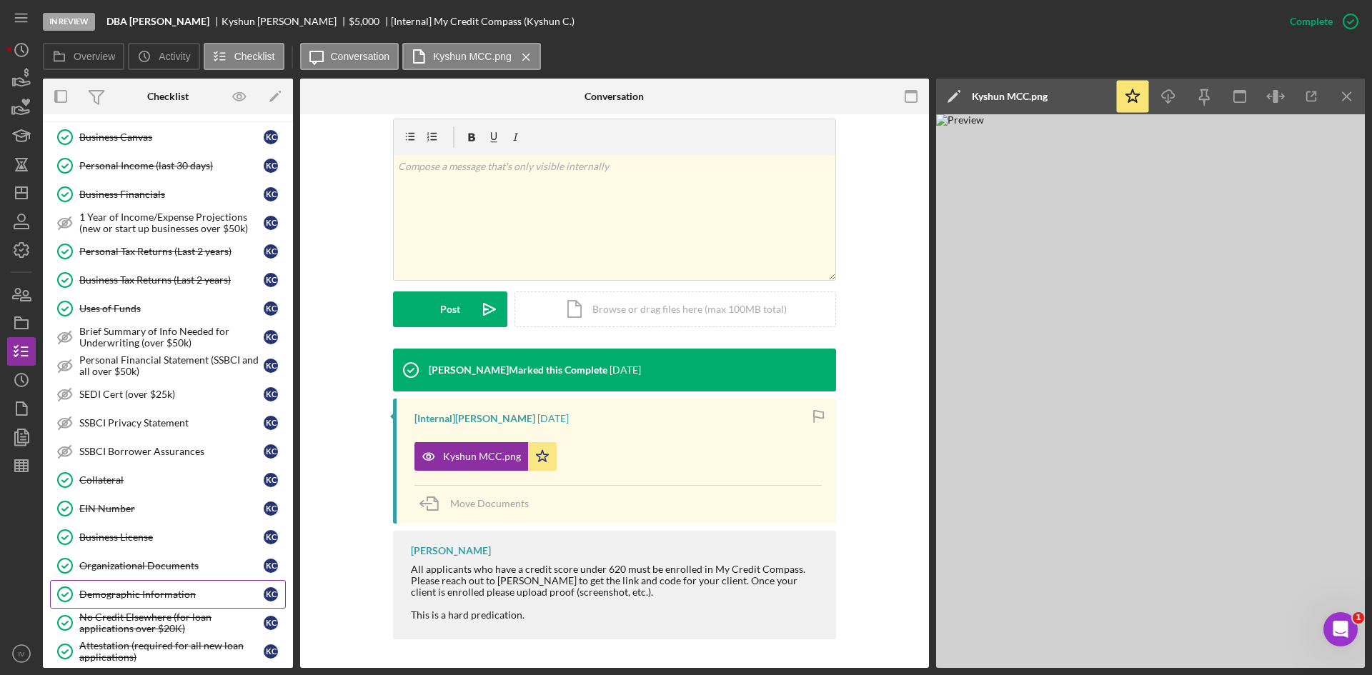
click at [139, 605] on link "Demographic Information Demographic Information K C" at bounding box center [168, 594] width 236 height 29
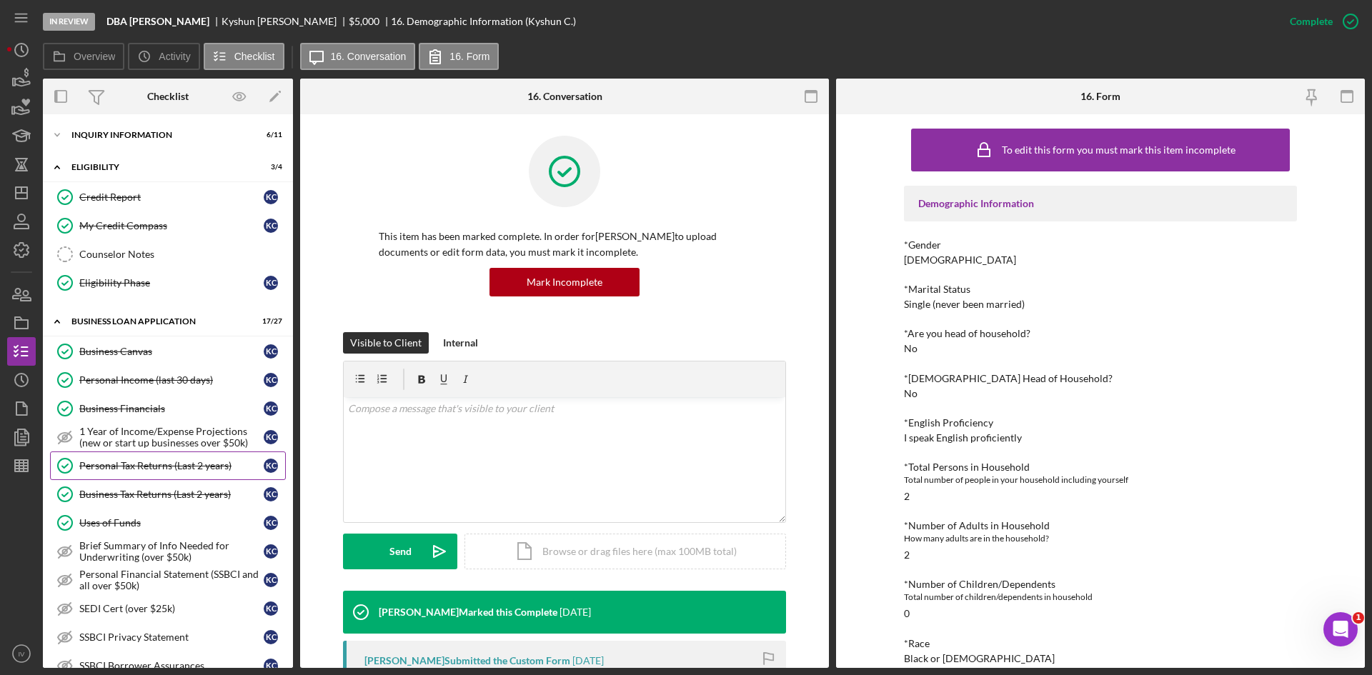
click at [167, 455] on link "Personal Tax Returns (Last 2 years) Personal Tax Returns (Last 2 years) K C" at bounding box center [168, 466] width 236 height 29
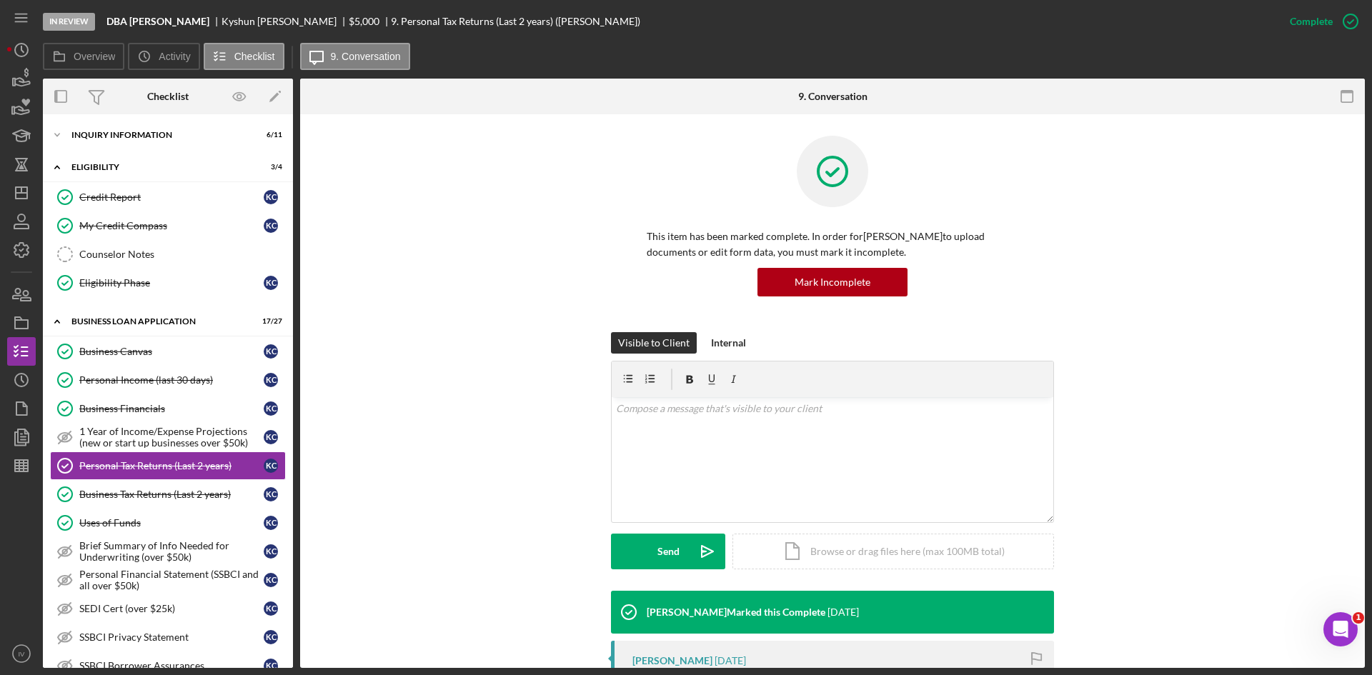
scroll to position [286, 0]
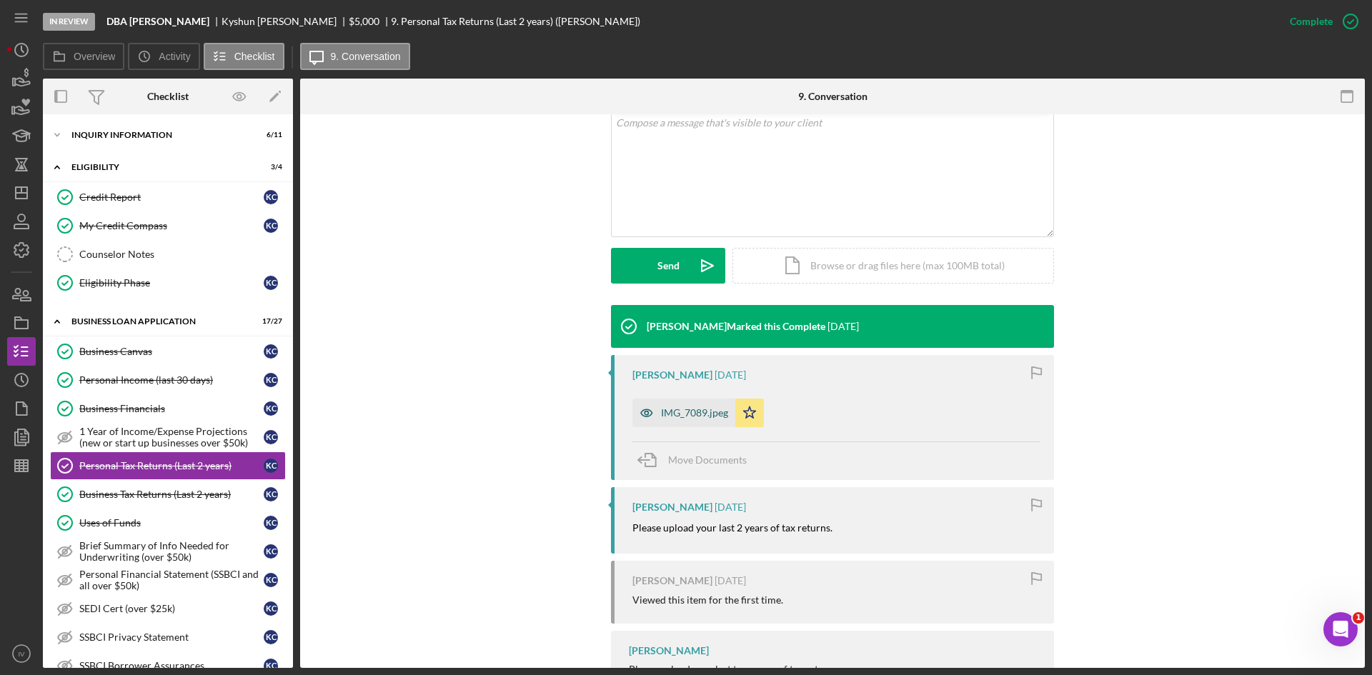
click at [700, 412] on div "IMG_7089.jpeg" at bounding box center [694, 412] width 67 height 11
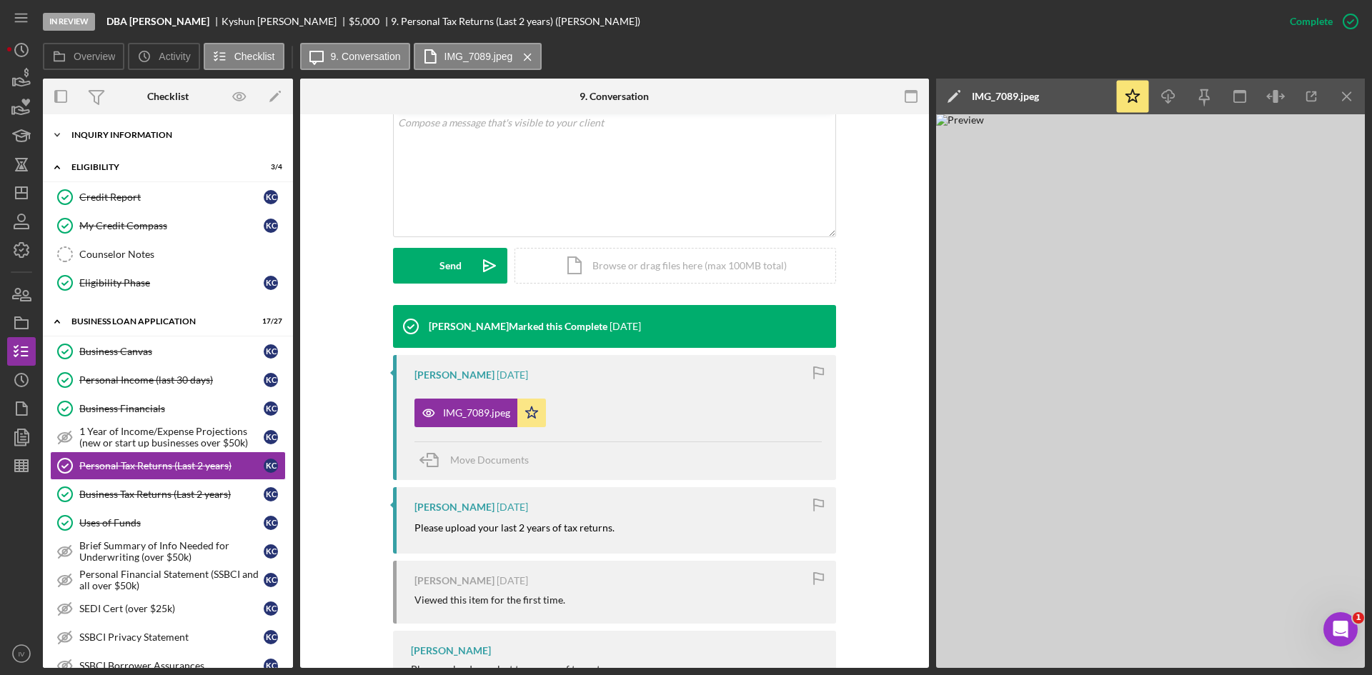
click at [125, 142] on div "Icon/Expander INQUIRY INFORMATION 6 / 11" at bounding box center [168, 135] width 250 height 29
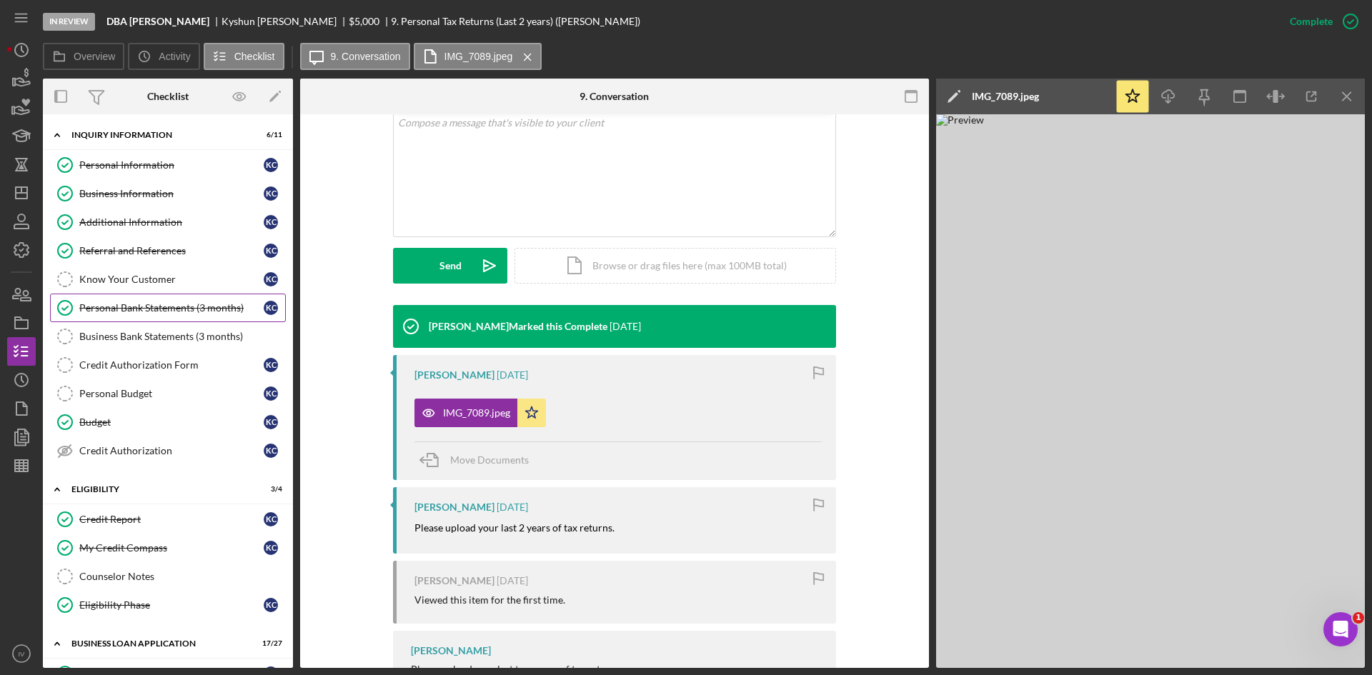
click at [144, 305] on div "Personal Bank Statements (3 months)" at bounding box center [171, 307] width 184 height 11
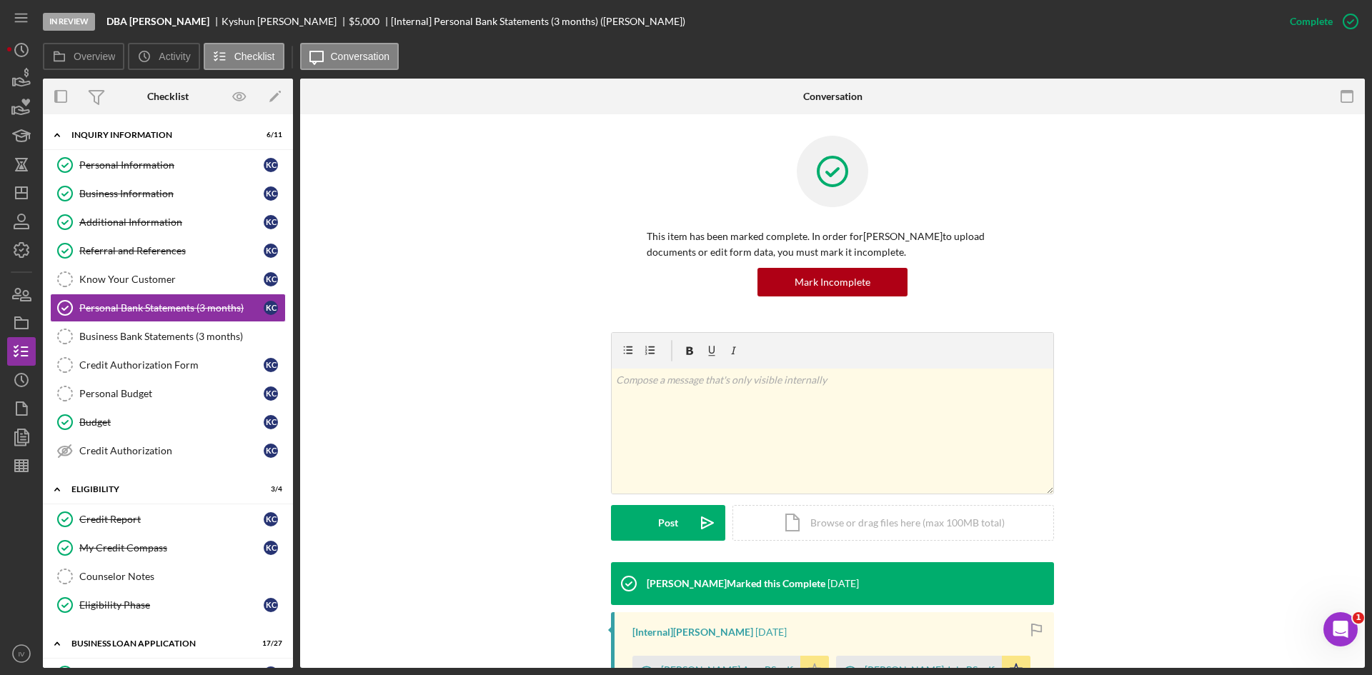
scroll to position [217, 0]
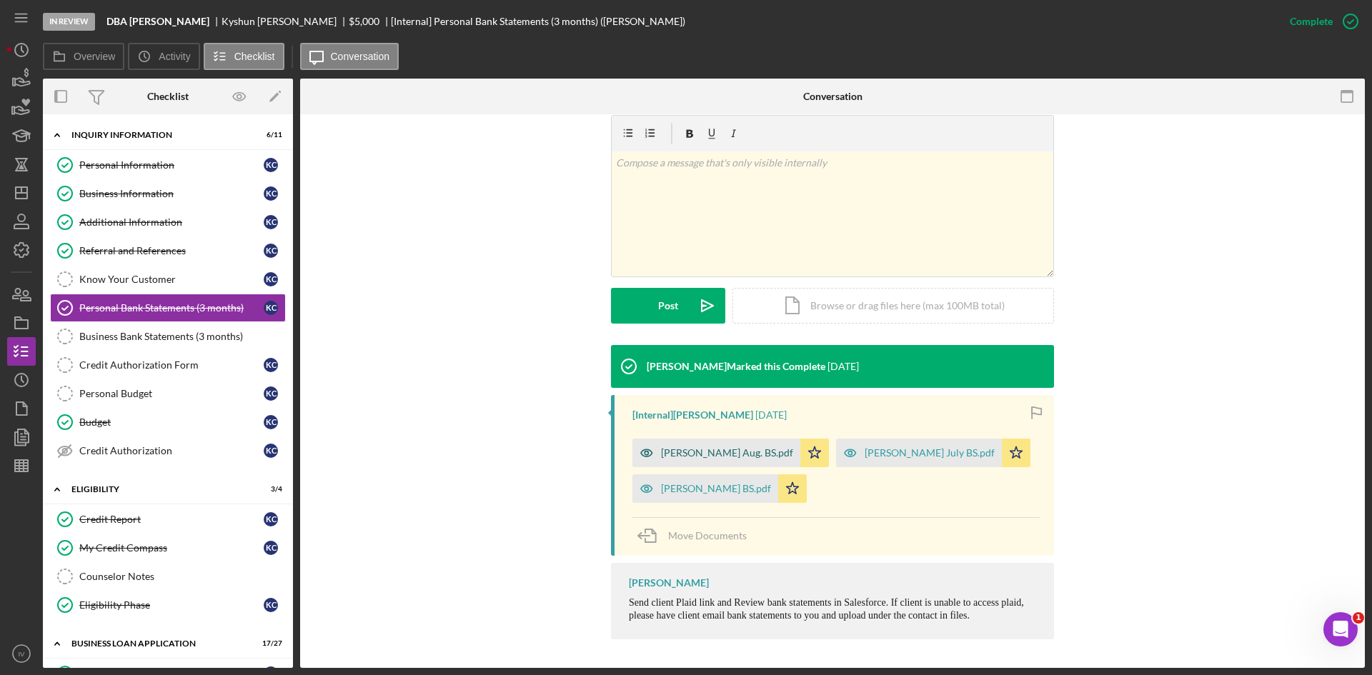
click at [710, 462] on div "[PERSON_NAME] Aug. BS.pdf" at bounding box center [716, 453] width 168 height 29
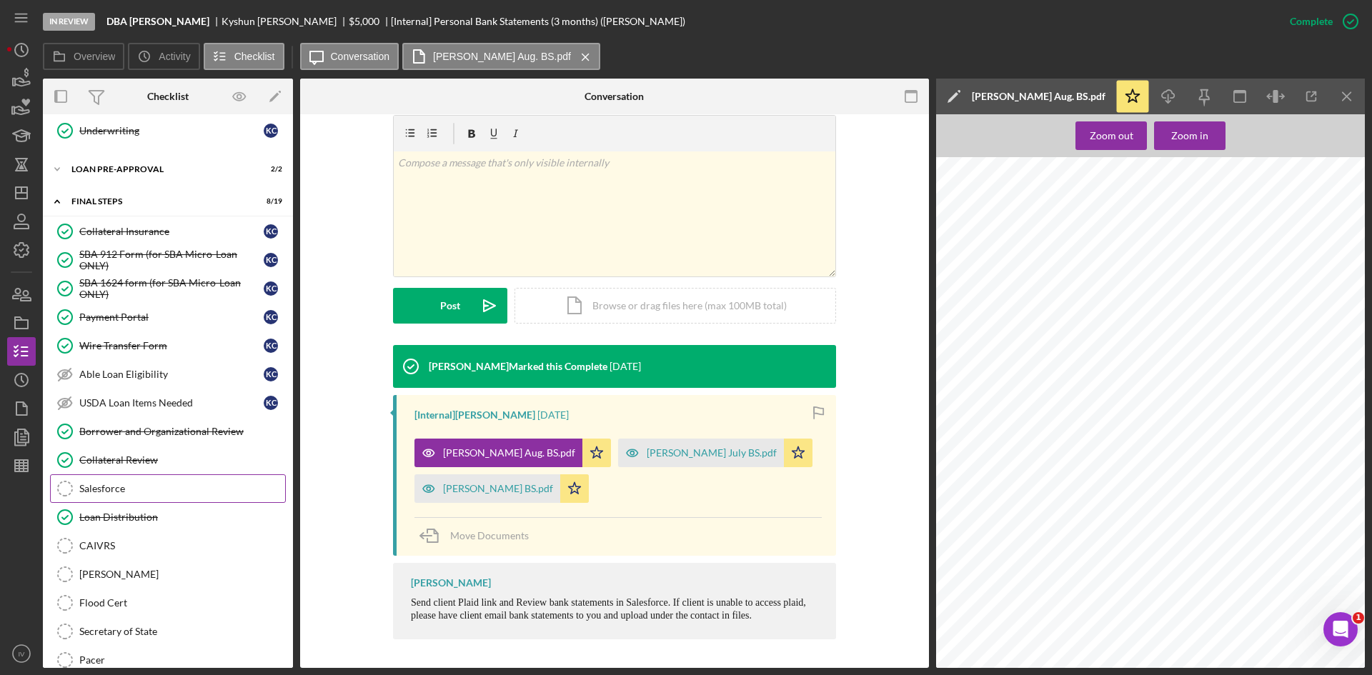
scroll to position [1358, 0]
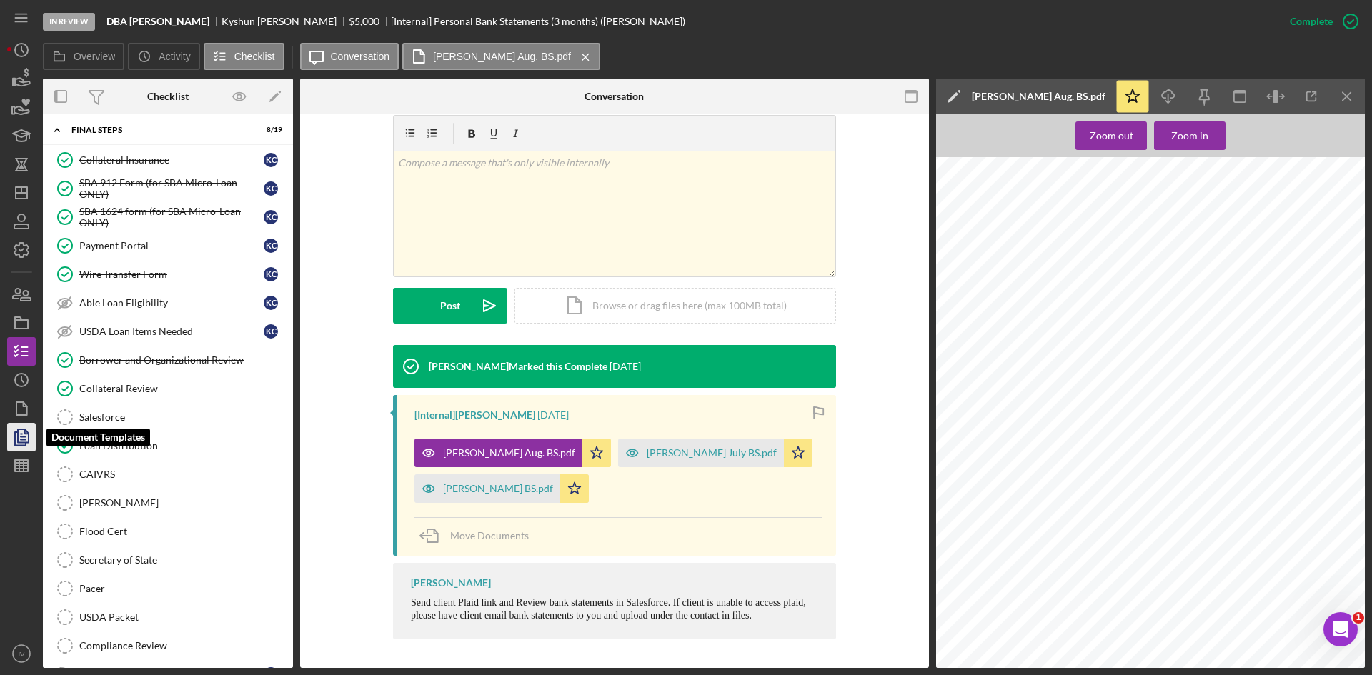
click at [24, 442] on icon "button" at bounding box center [22, 438] width 36 height 36
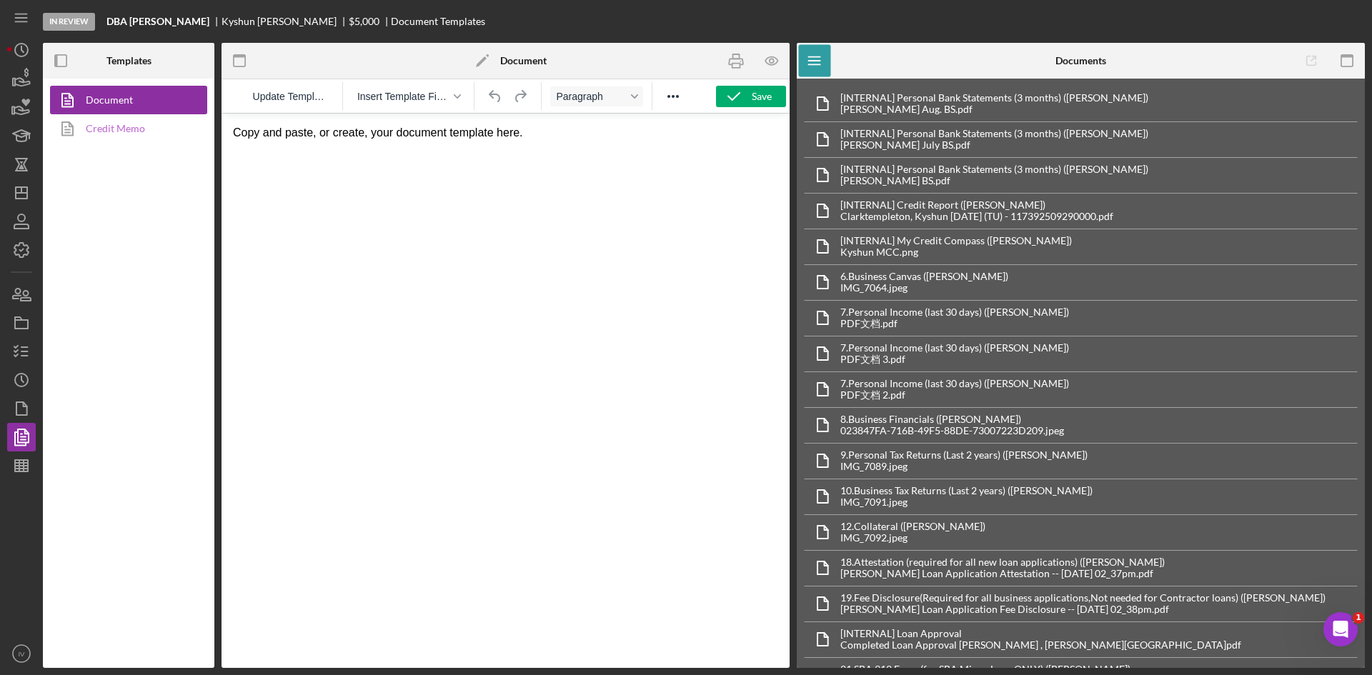
click at [116, 134] on link "Credit Memo" at bounding box center [125, 128] width 150 height 29
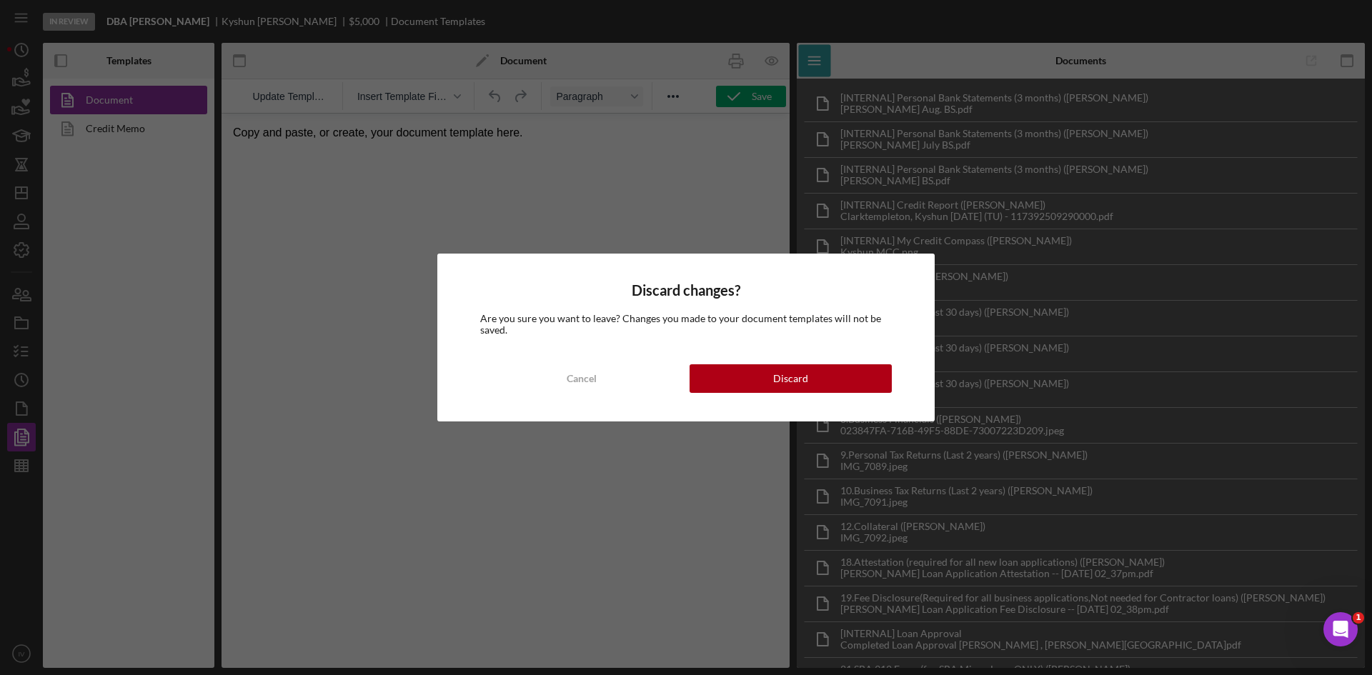
drag, startPoint x: 774, startPoint y: 378, endPoint x: 794, endPoint y: 200, distance: 179.1
click at [775, 376] on div "Discard" at bounding box center [790, 378] width 35 height 29
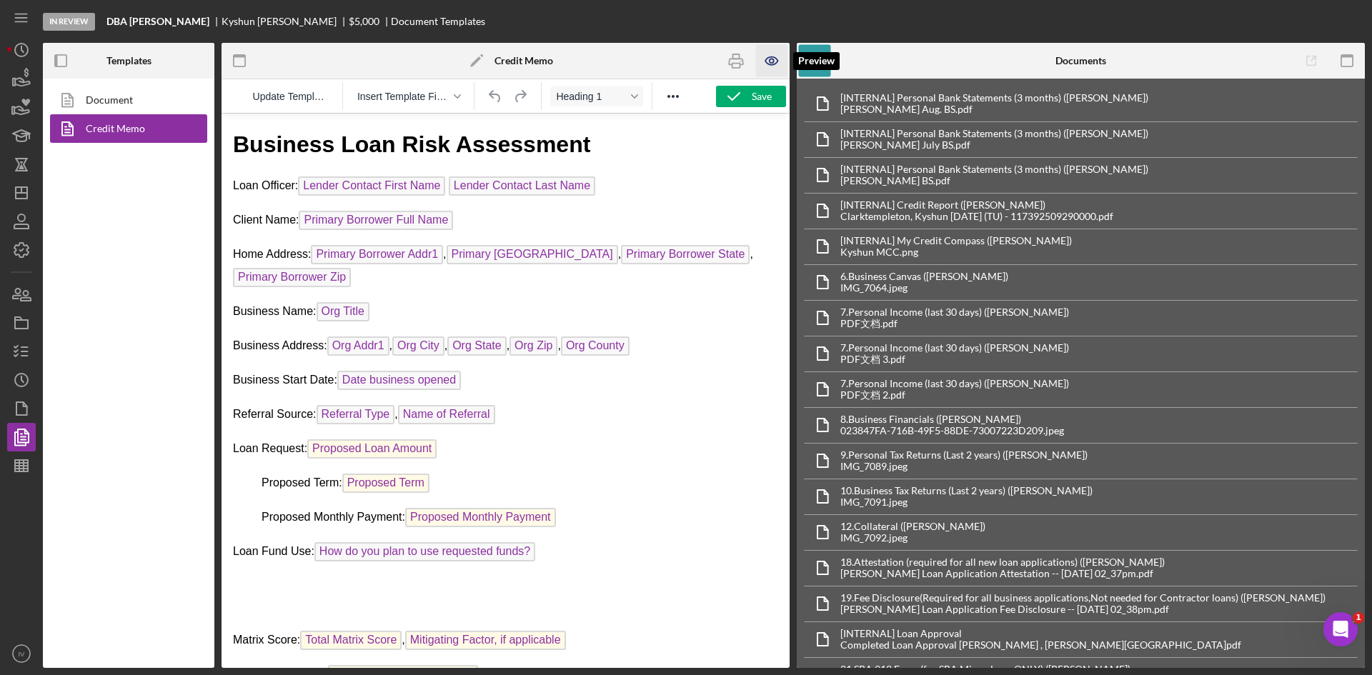
click at [769, 61] on icon "button" at bounding box center [772, 61] width 32 height 32
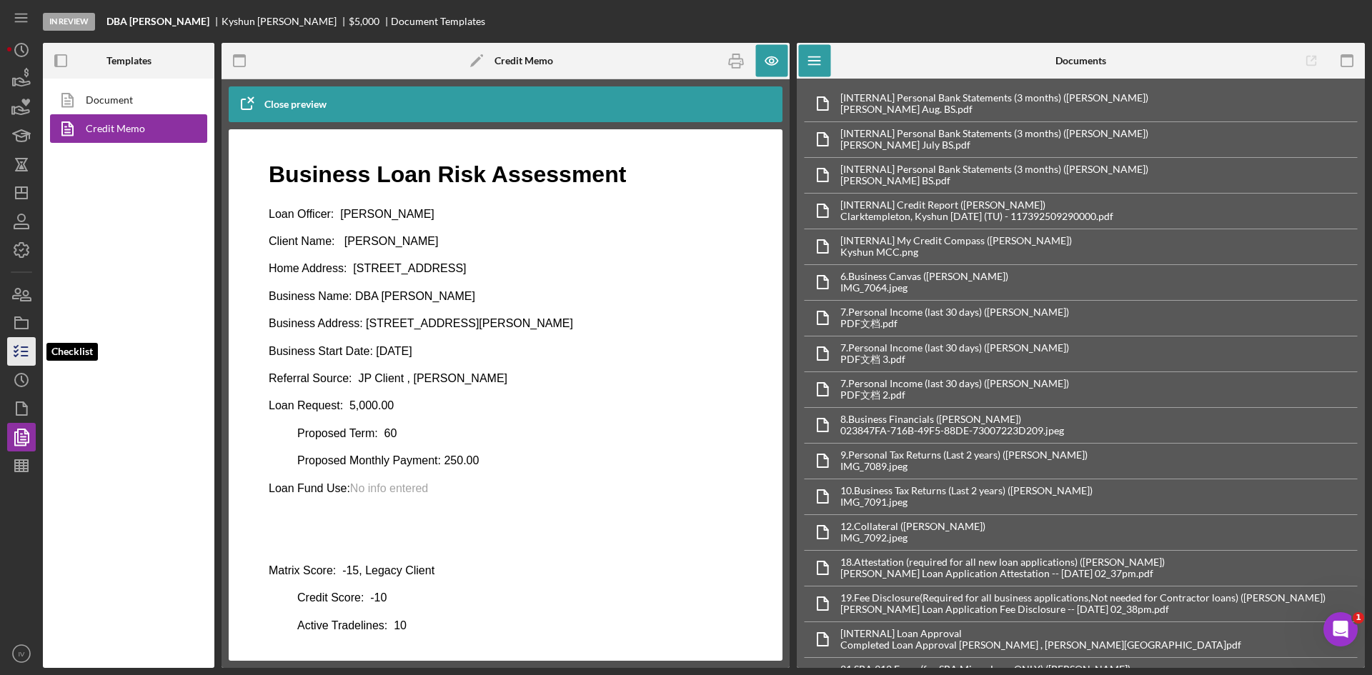
click at [19, 347] on icon "button" at bounding box center [22, 352] width 36 height 36
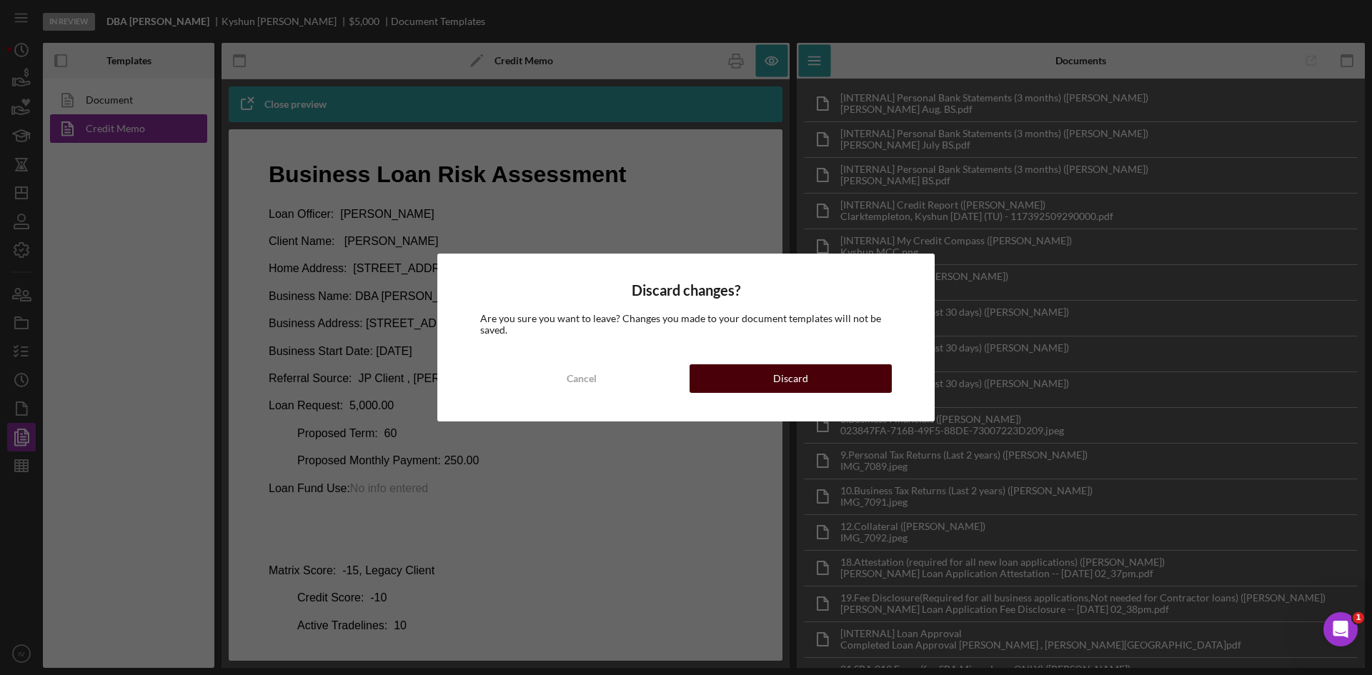
click at [758, 374] on button "Discard" at bounding box center [791, 378] width 202 height 29
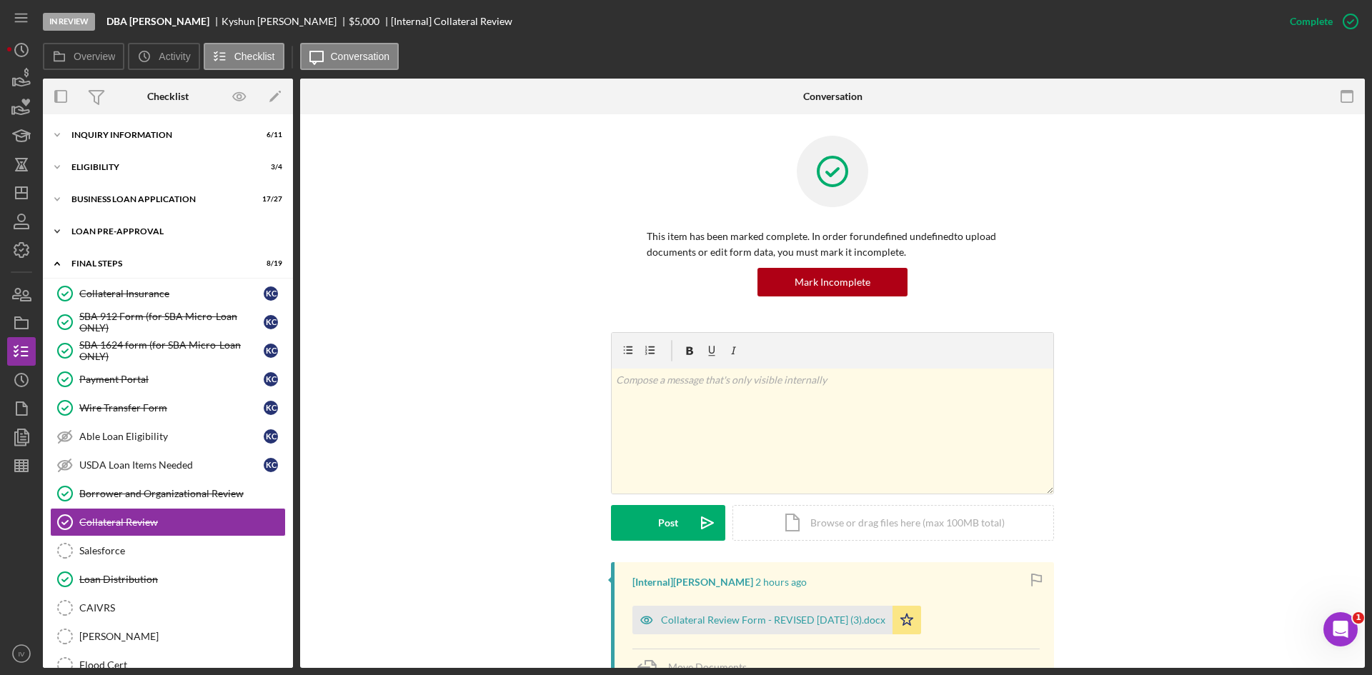
click at [145, 227] on div "LOAN PRE-APPROVAL" at bounding box center [173, 231] width 204 height 9
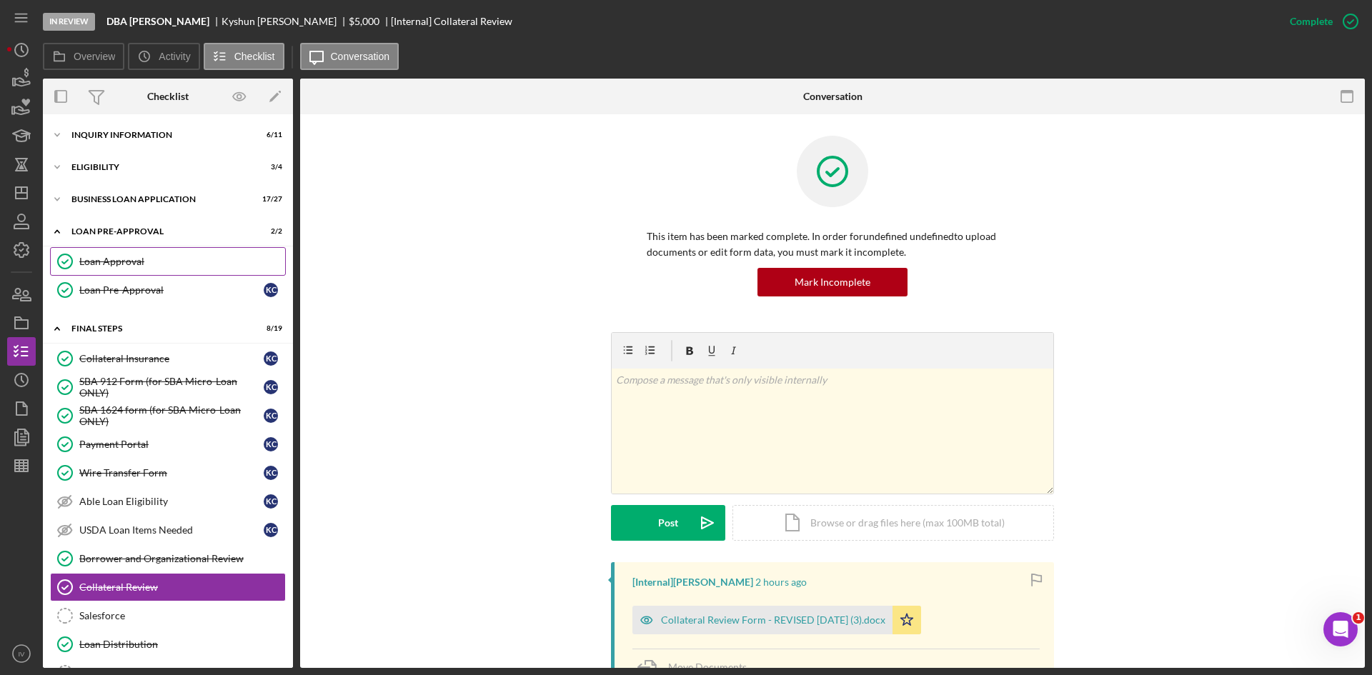
click at [157, 249] on link "Loan Approval Loan Approval" at bounding box center [168, 261] width 236 height 29
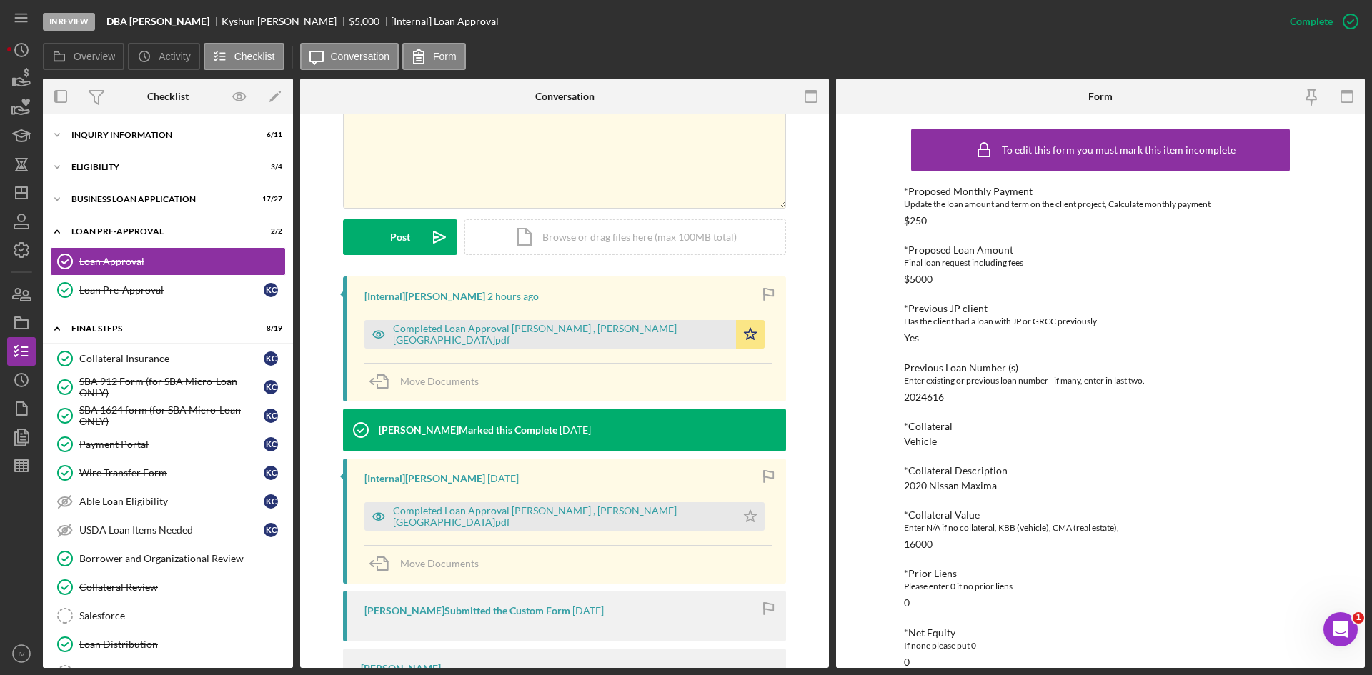
drag, startPoint x: 569, startPoint y: 336, endPoint x: 595, endPoint y: 341, distance: 26.2
click at [570, 336] on div "Completed Loan Approval [PERSON_NAME] , [PERSON_NAME][GEOGRAPHIC_DATA]pdf" at bounding box center [561, 334] width 336 height 23
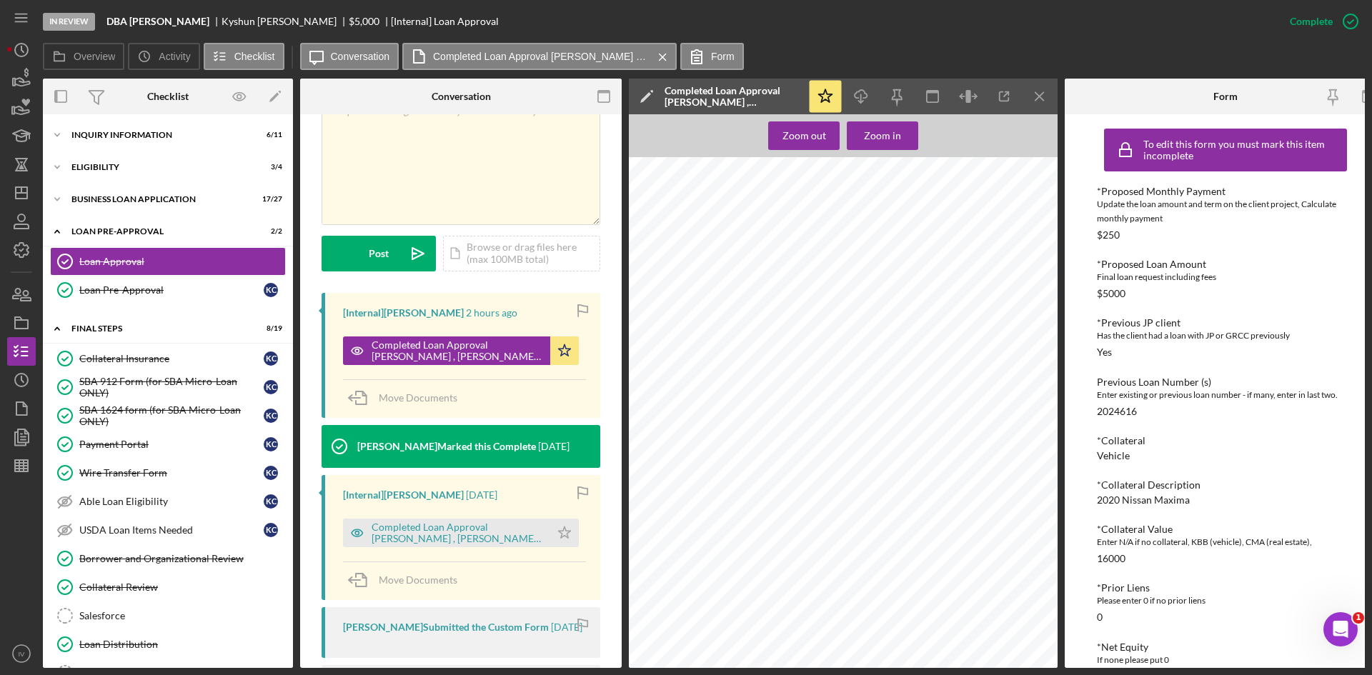
scroll to position [1202, 0]
drag, startPoint x: 137, startPoint y: 465, endPoint x: 145, endPoint y: 466, distance: 8.6
click at [137, 465] on link "Wire Transfer Form Wire Transfer Form K C" at bounding box center [168, 473] width 236 height 29
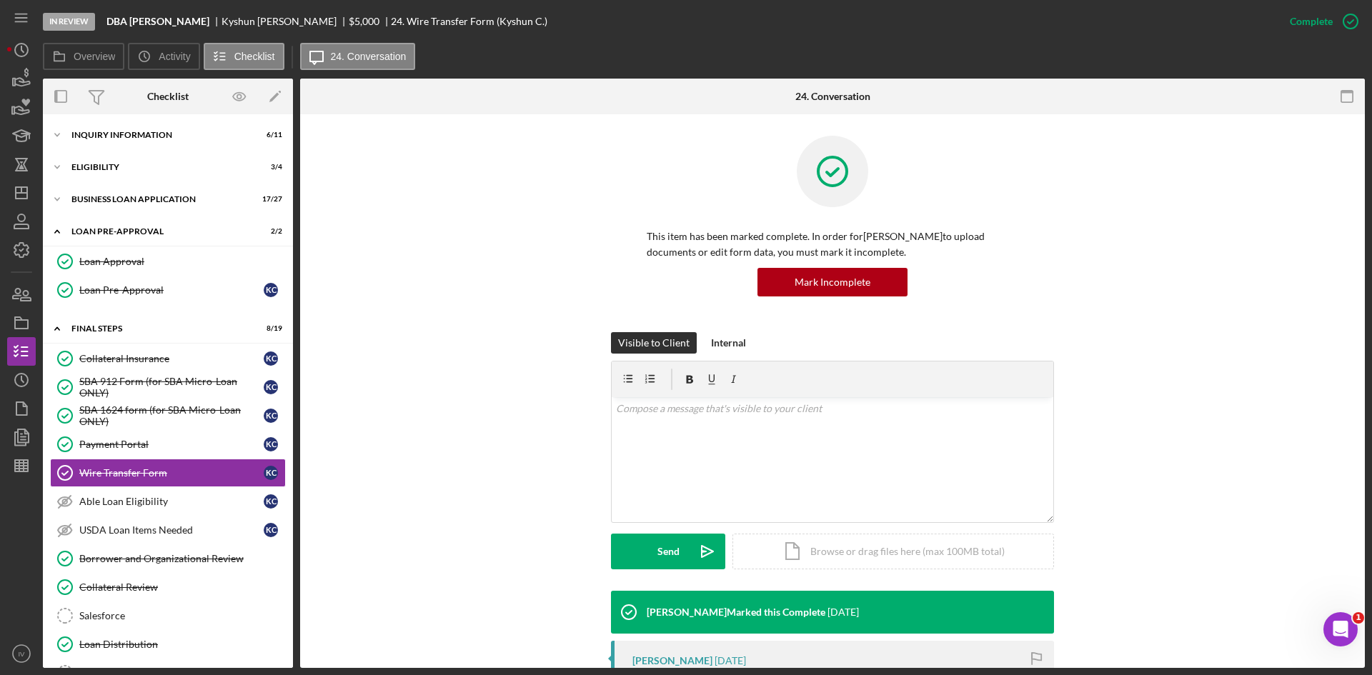
scroll to position [214, 0]
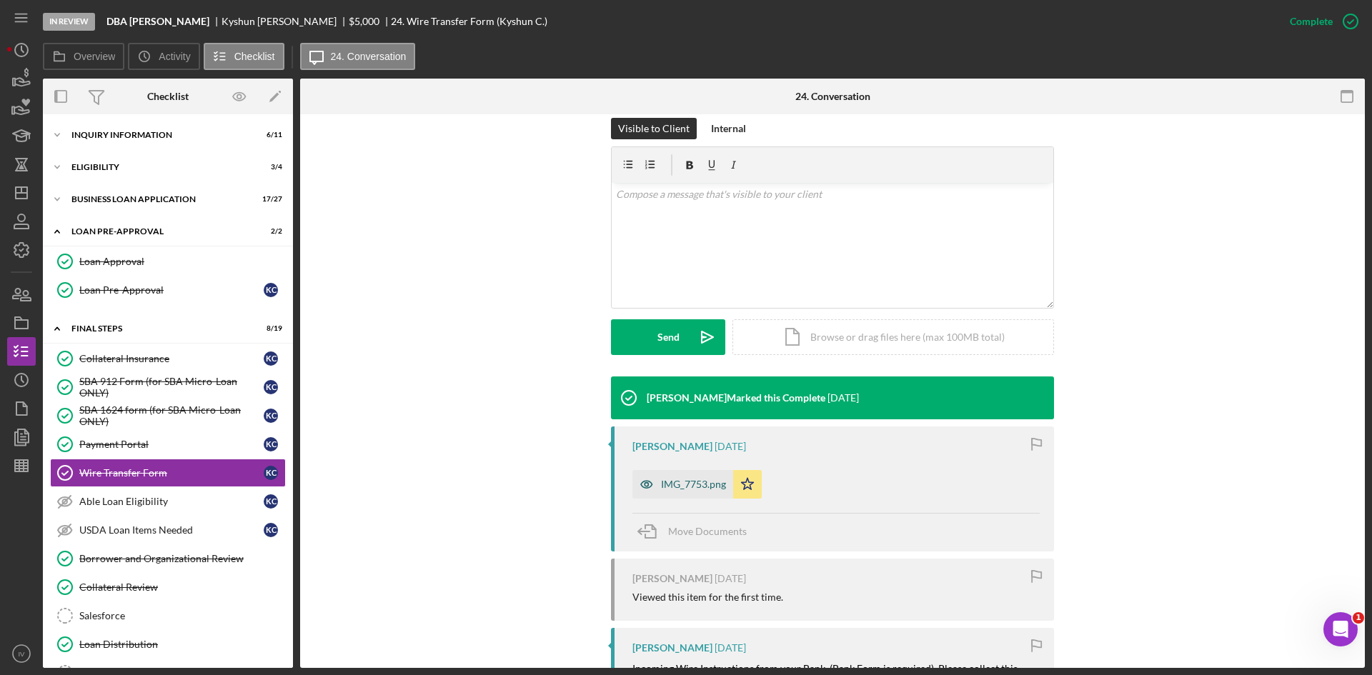
click at [681, 495] on div "IMG_7753.png" at bounding box center [682, 484] width 101 height 29
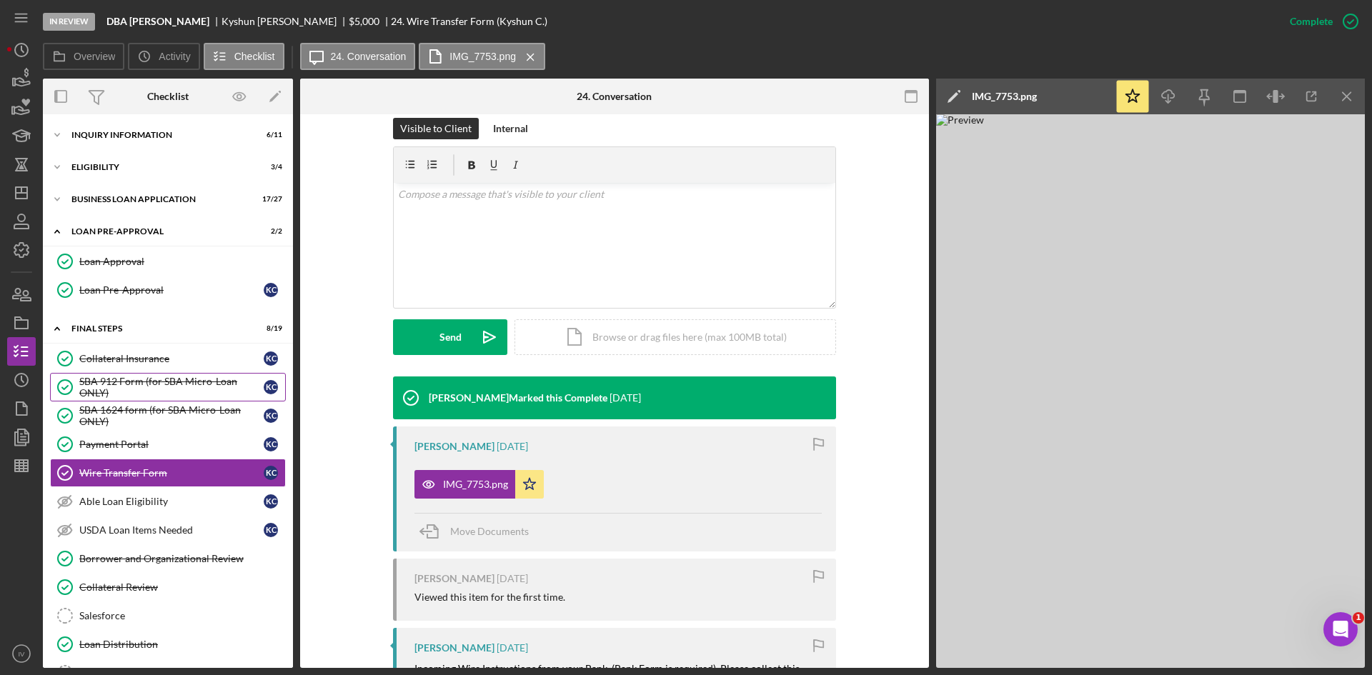
drag, startPoint x: 184, startPoint y: 381, endPoint x: 212, endPoint y: 380, distance: 27.9
click at [184, 381] on div "SBA 912 Form (for SBA Micro-Loan ONLY)" at bounding box center [171, 387] width 184 height 23
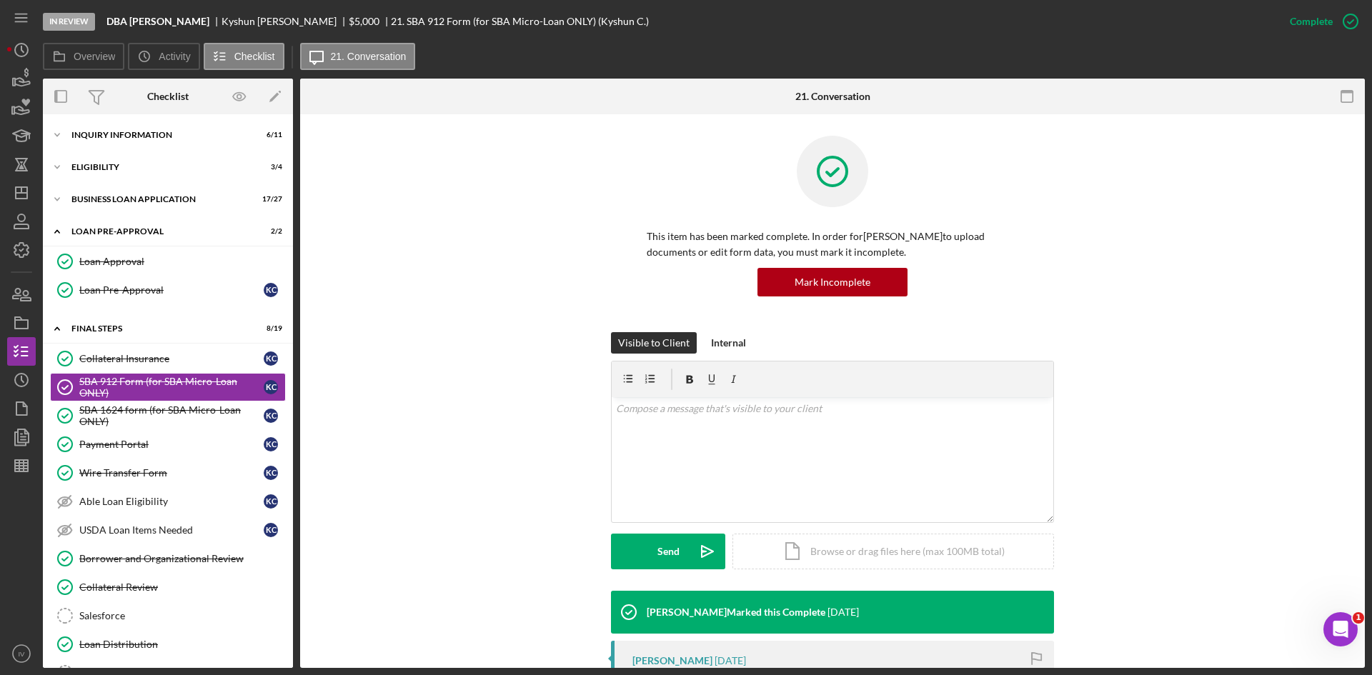
scroll to position [286, 0]
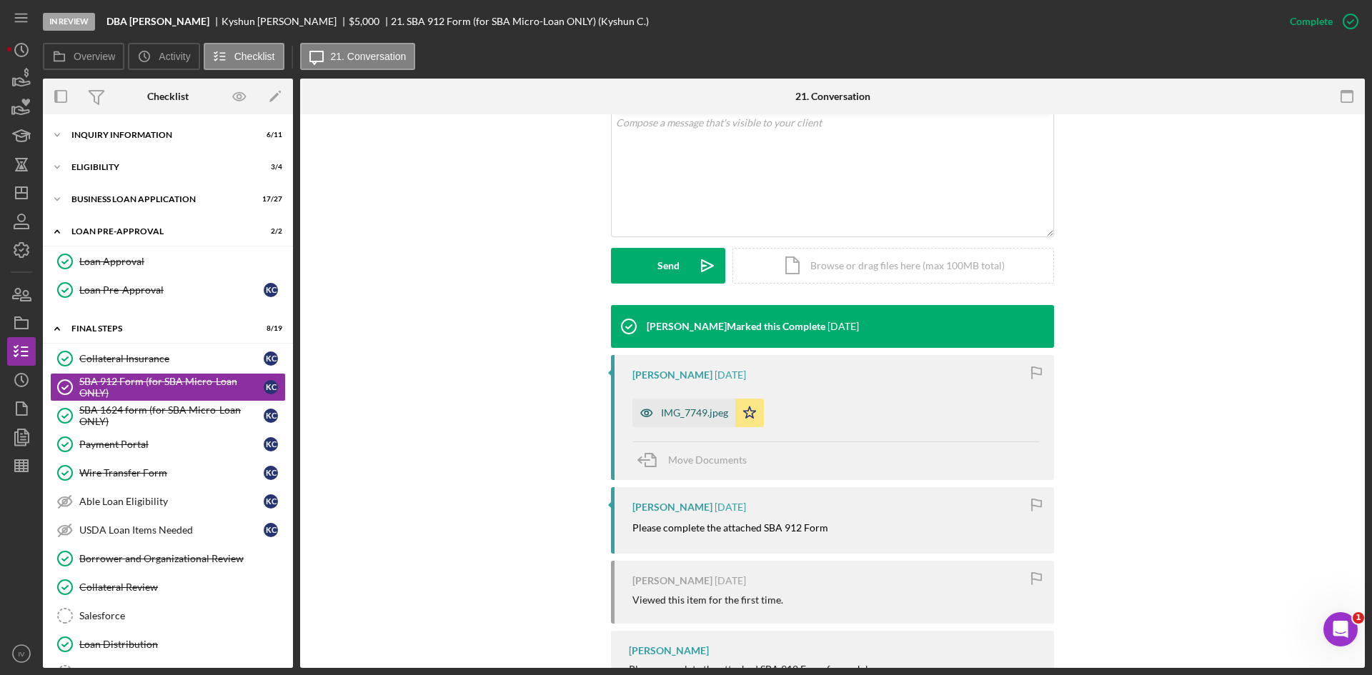
click at [701, 422] on div "IMG_7749.jpeg" at bounding box center [683, 413] width 103 height 29
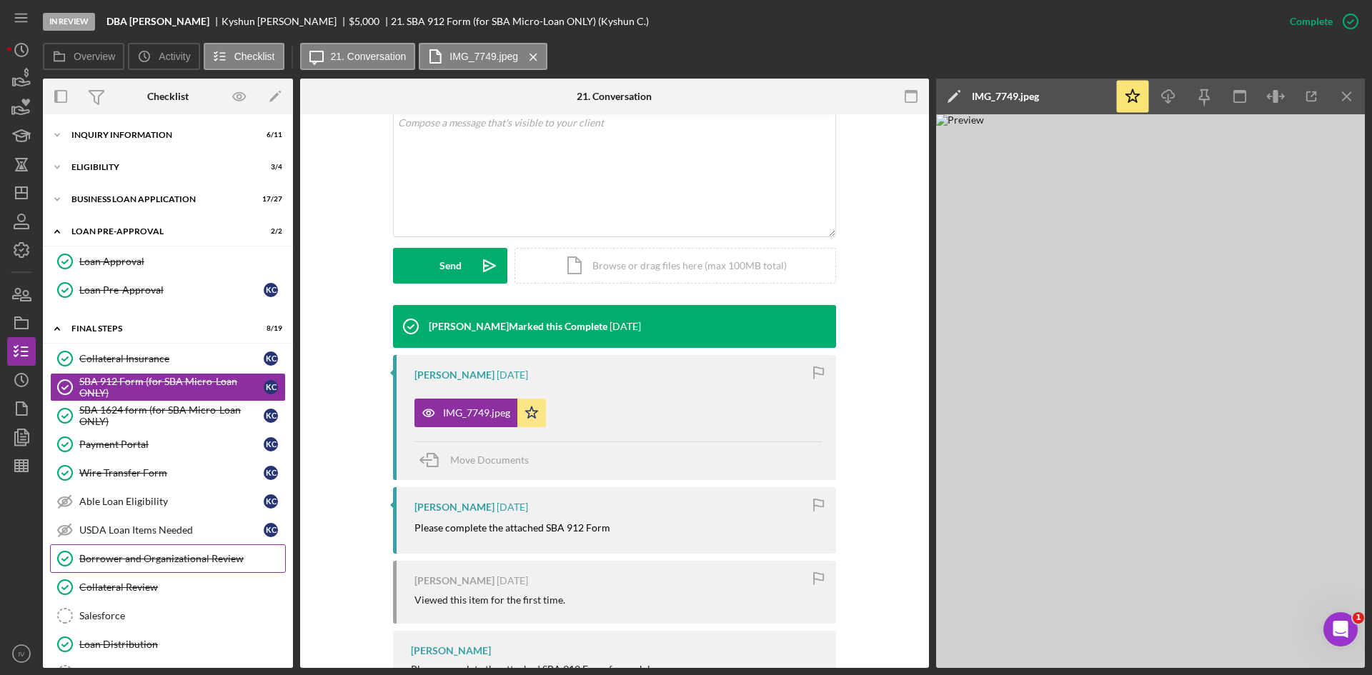
click at [209, 567] on link "Borrower and Organizational Review Borrower and Organizational Review" at bounding box center [168, 559] width 236 height 29
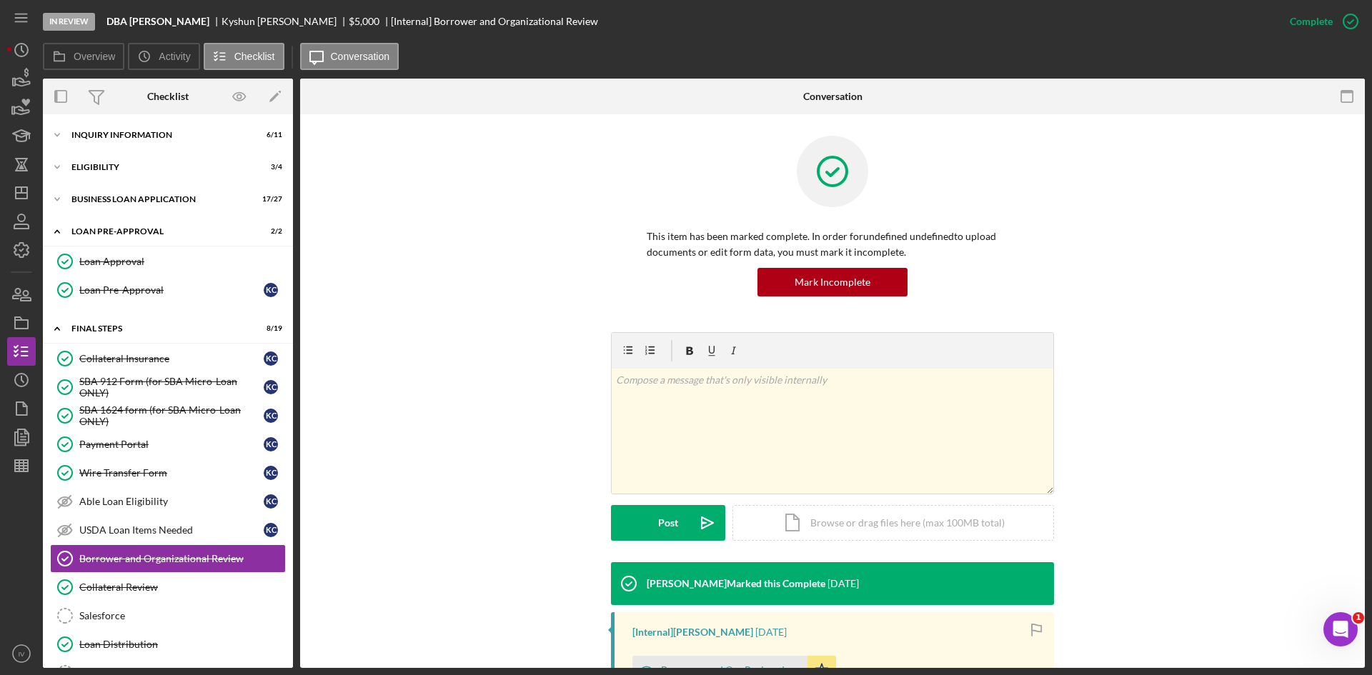
scroll to position [237, 0]
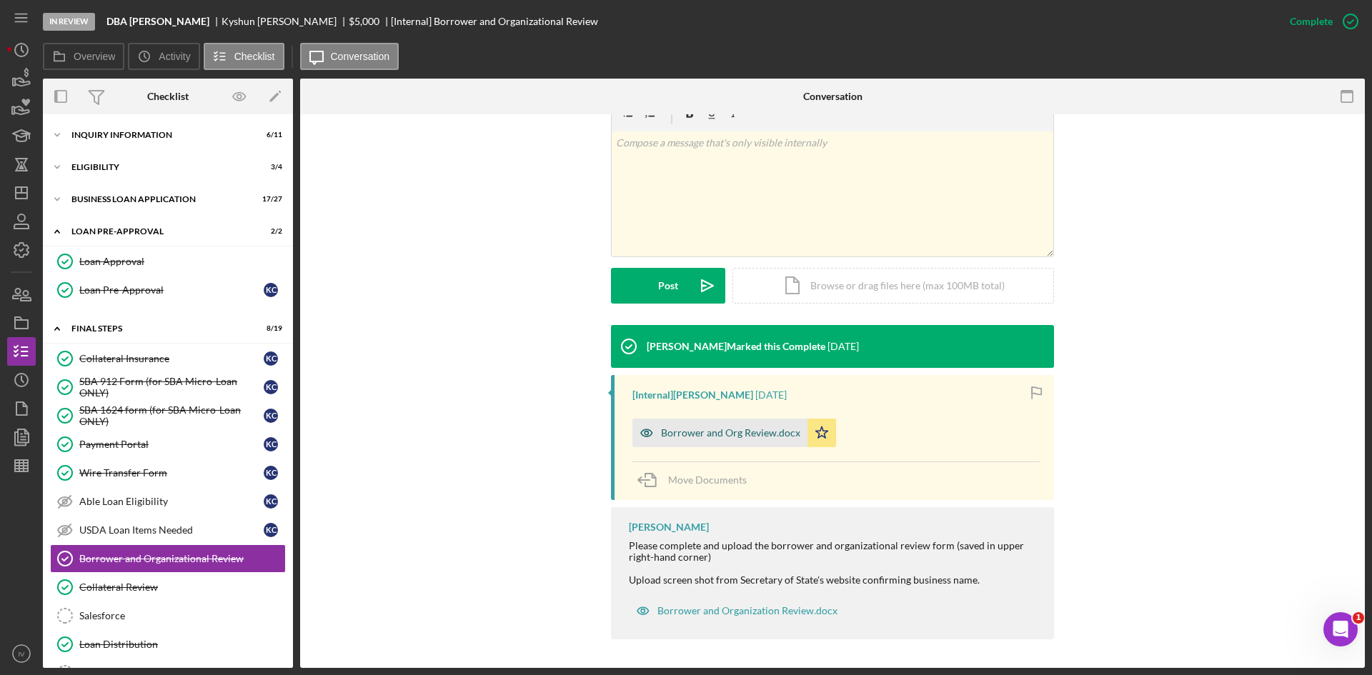
click at [749, 430] on div "Borrower and Org Review.docx" at bounding box center [730, 432] width 139 height 11
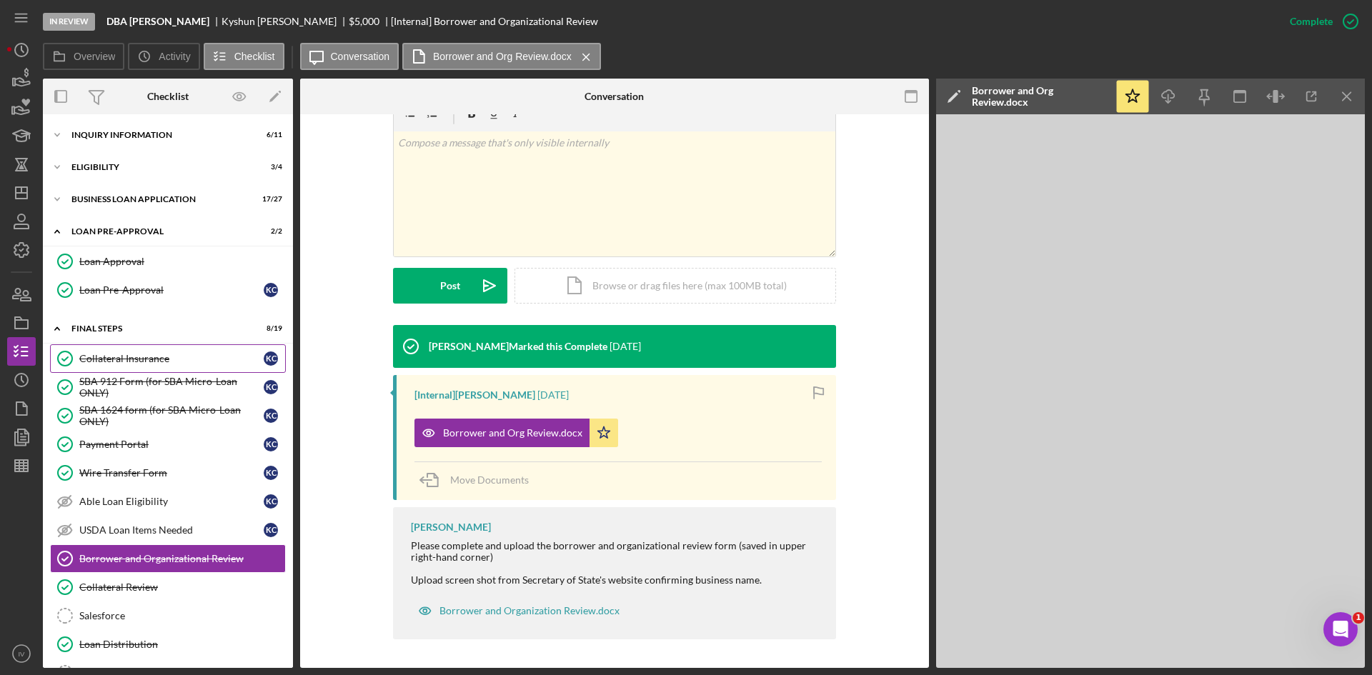
click at [193, 372] on link "Collateral Insurance Collateral Insurance K C" at bounding box center [168, 358] width 236 height 29
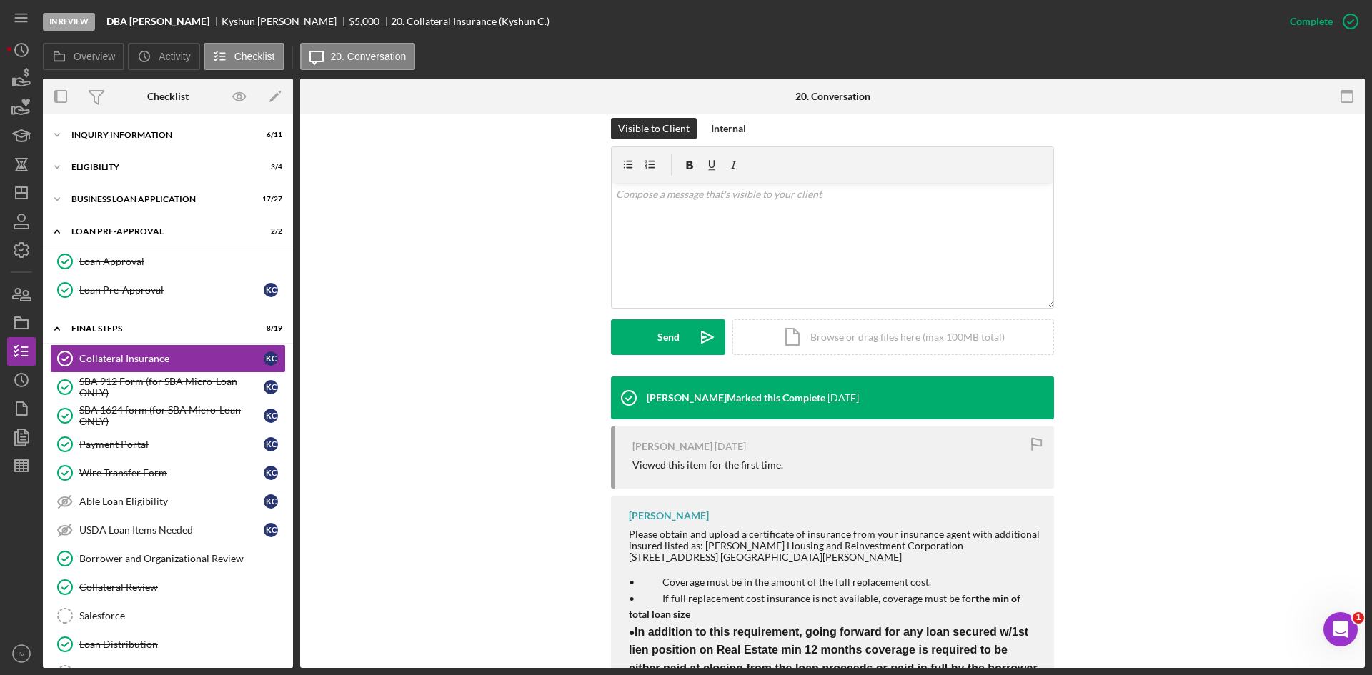
scroll to position [321, 0]
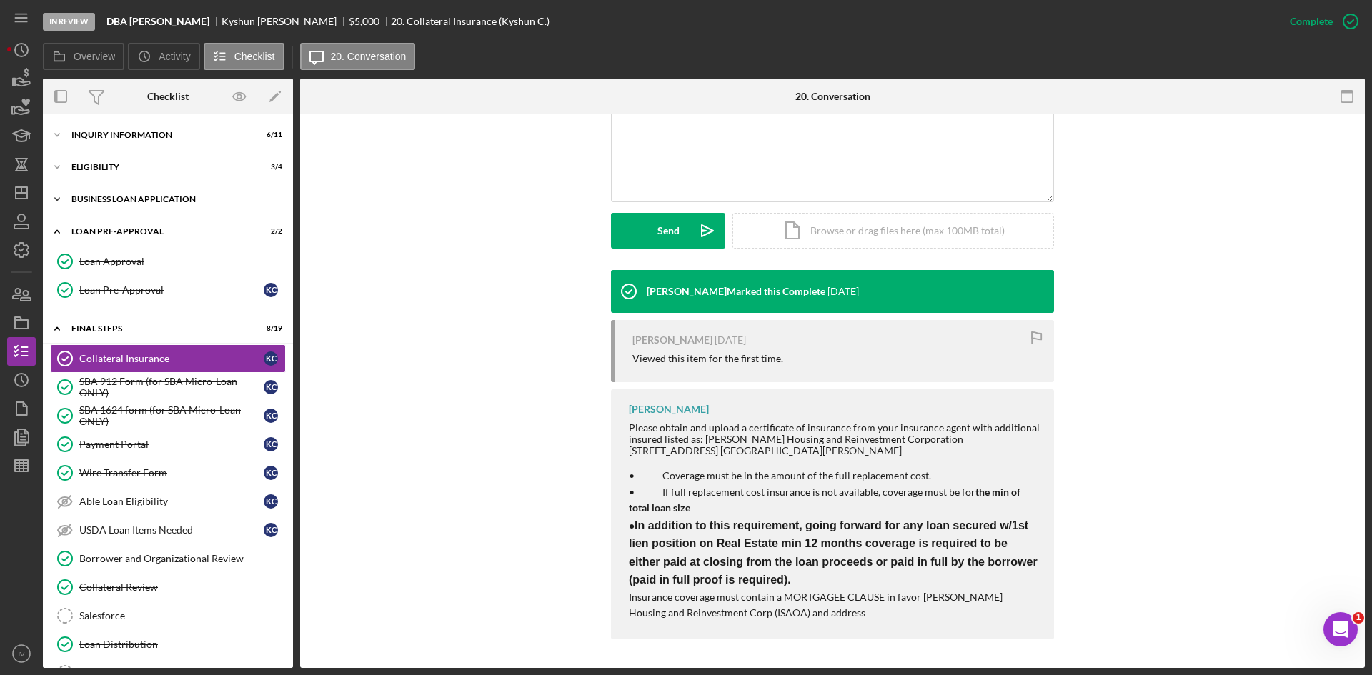
drag, startPoint x: 135, startPoint y: 200, endPoint x: 139, endPoint y: 207, distance: 8.3
click at [136, 202] on div "BUSINESS LOAN APPLICATION" at bounding box center [173, 199] width 204 height 9
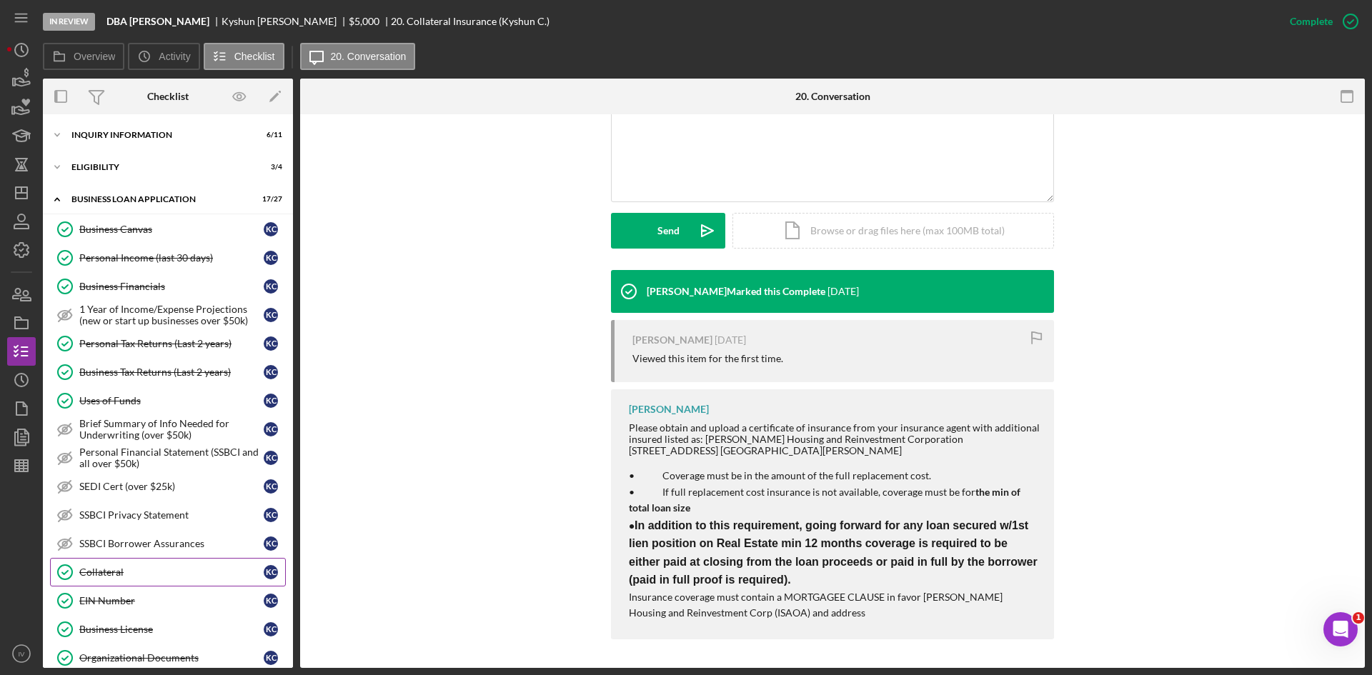
click at [119, 565] on link "Collateral Collateral K C" at bounding box center [168, 572] width 236 height 29
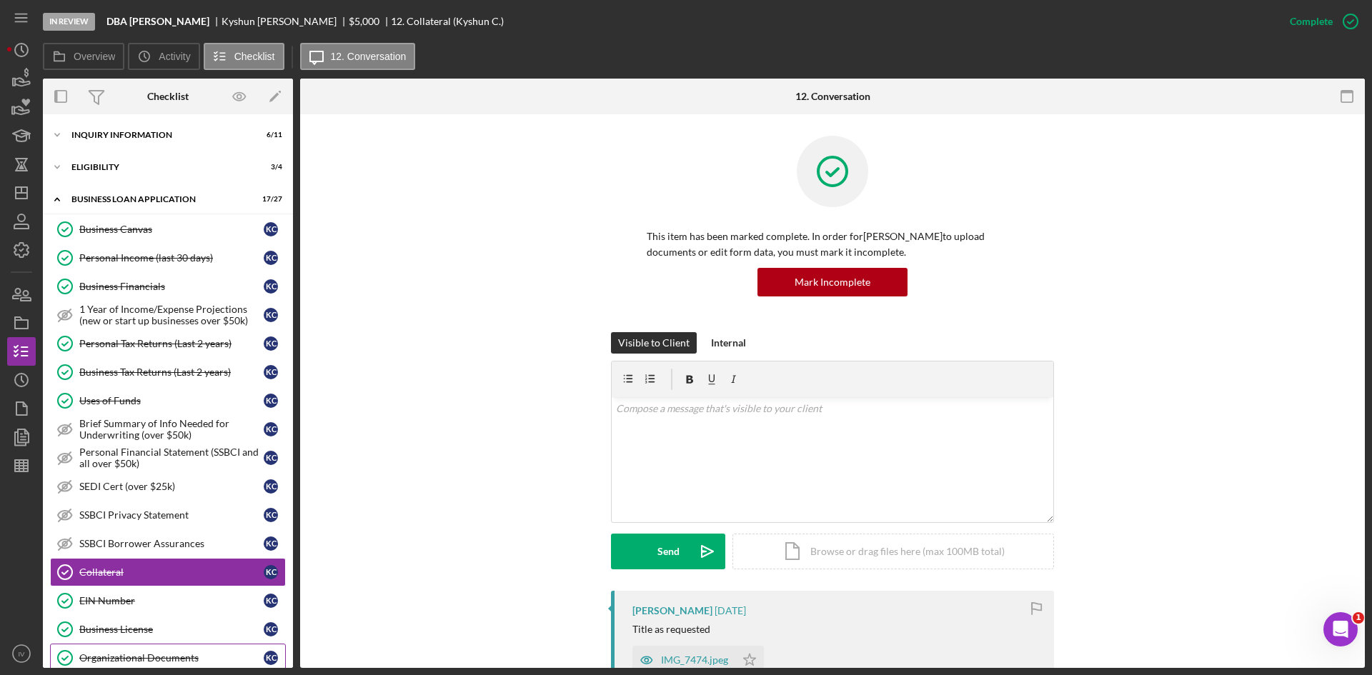
scroll to position [286, 0]
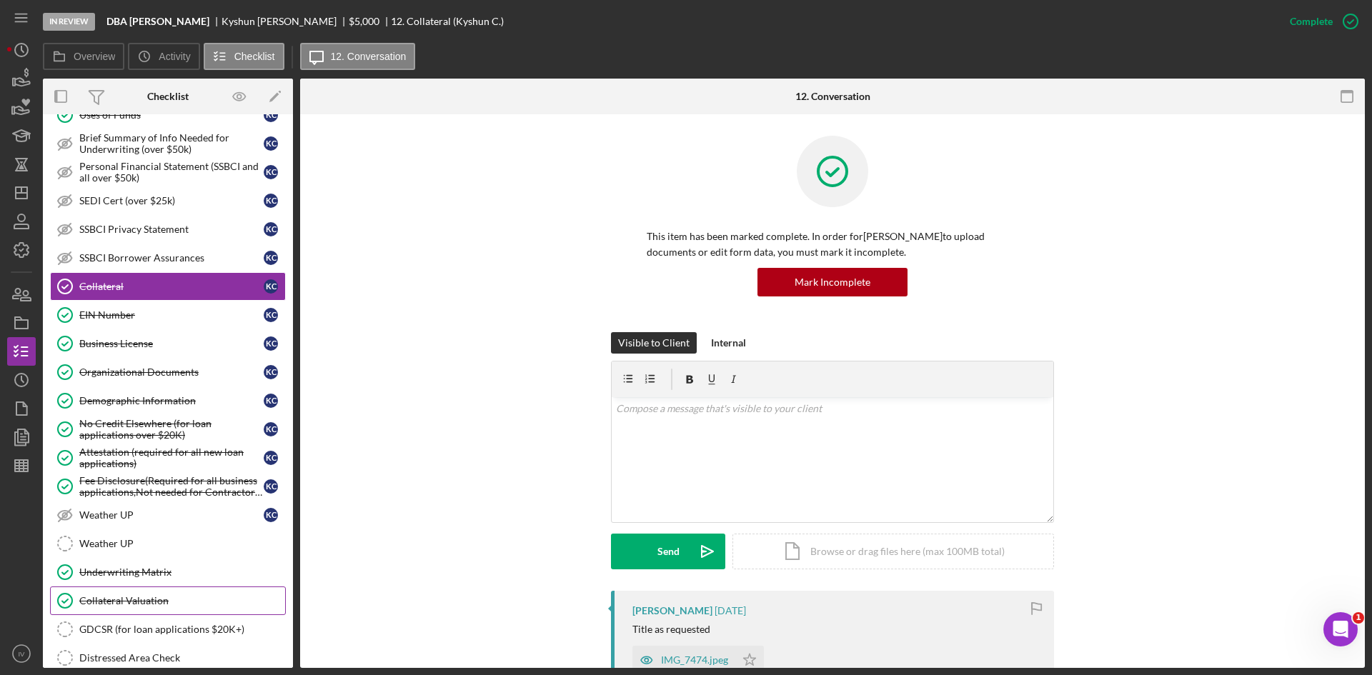
click at [183, 605] on div "Collateral Valuation" at bounding box center [182, 600] width 206 height 11
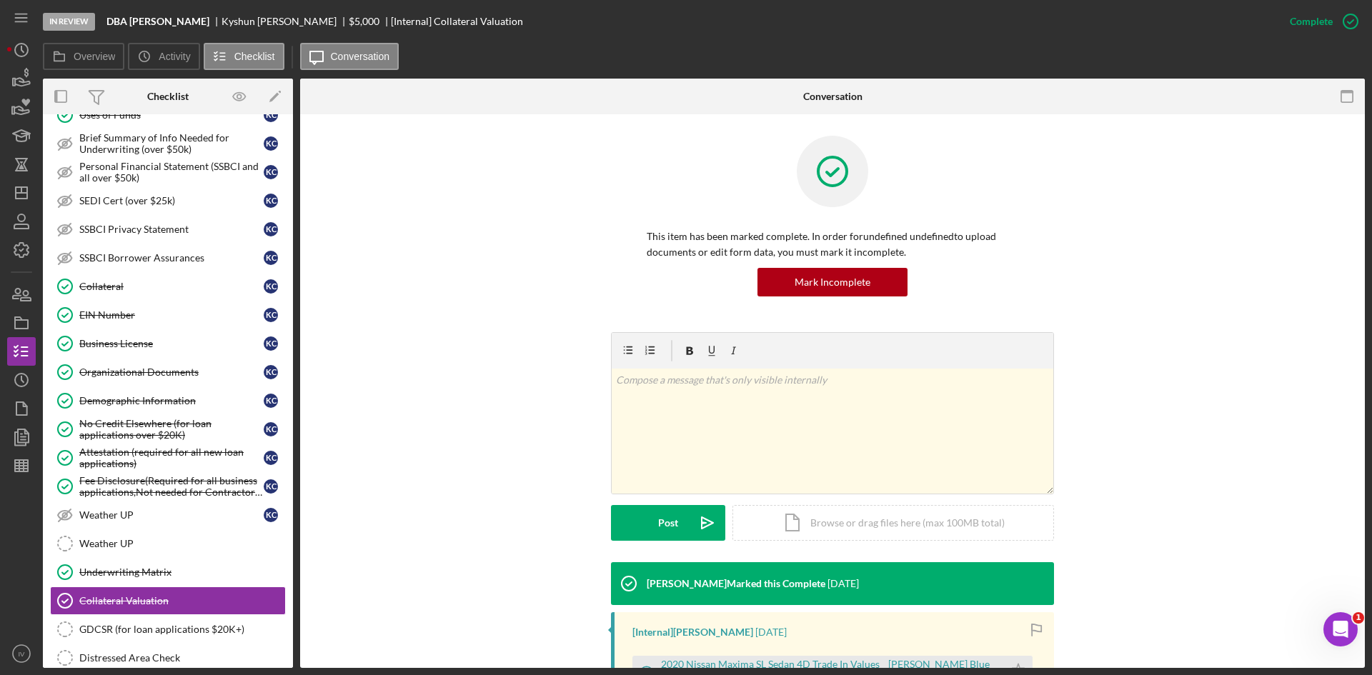
scroll to position [202, 0]
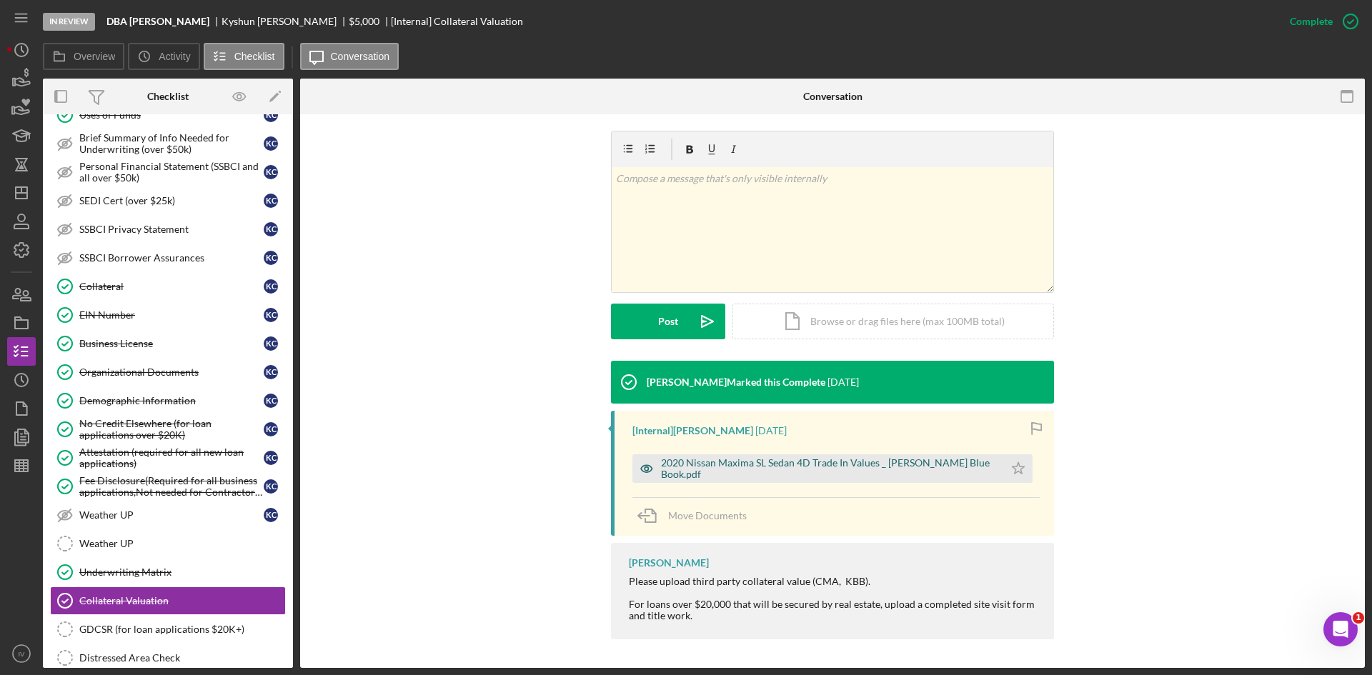
click at [751, 475] on div "2020 Nissan Maxima SL Sedan 4D Trade In Values _ [PERSON_NAME] Blue Book.pdf" at bounding box center [818, 469] width 372 height 29
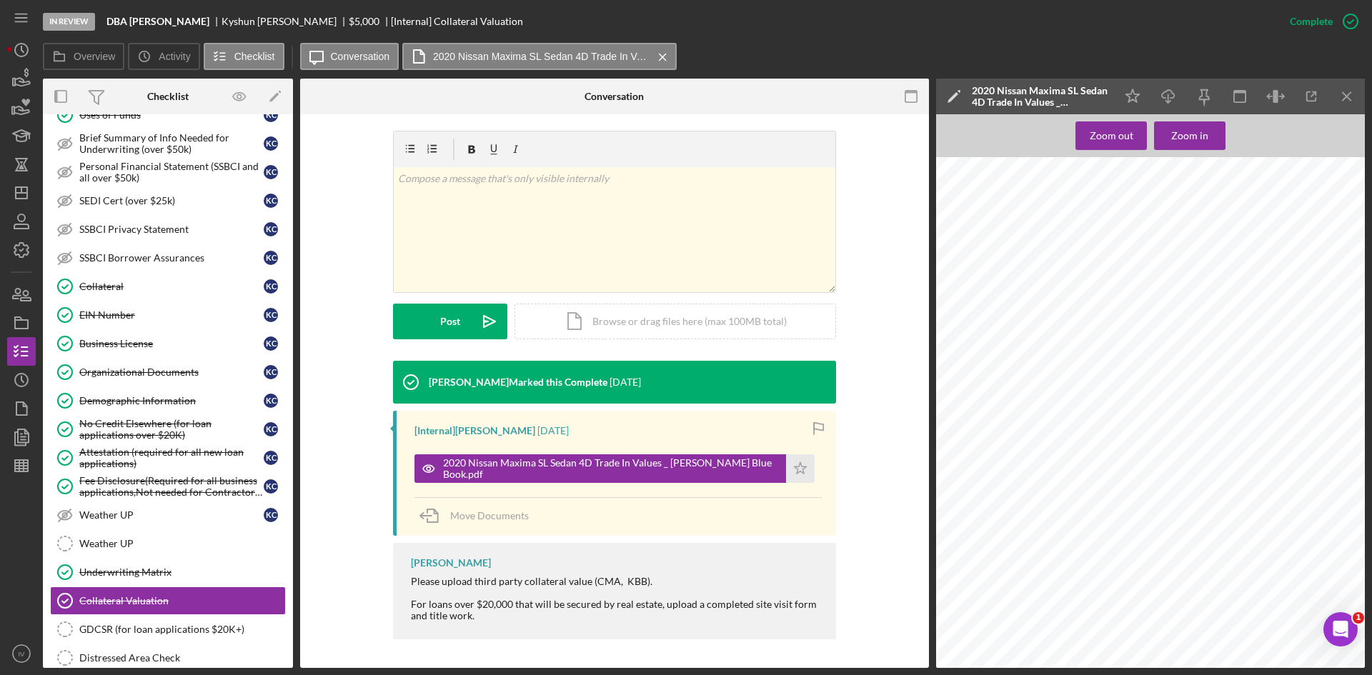
drag, startPoint x: 121, startPoint y: 292, endPoint x: 322, endPoint y: 337, distance: 205.8
click at [121, 292] on div "Collateral" at bounding box center [171, 286] width 184 height 11
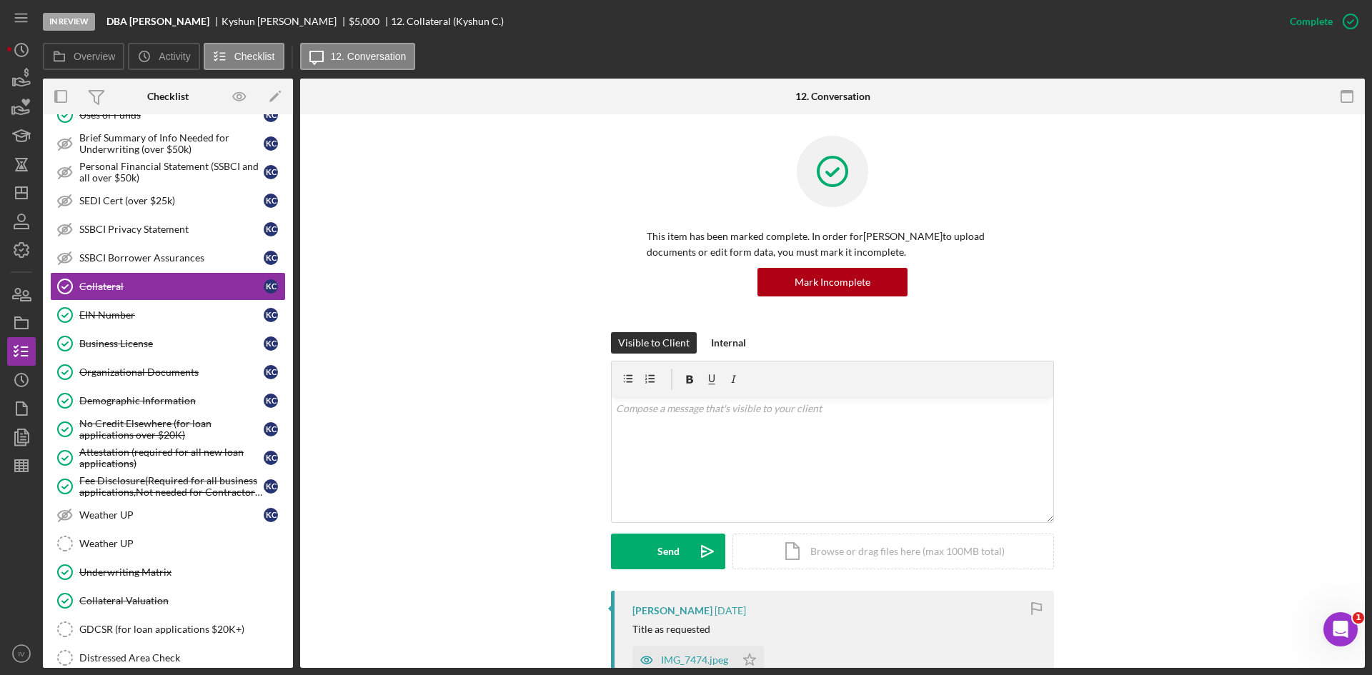
scroll to position [286, 0]
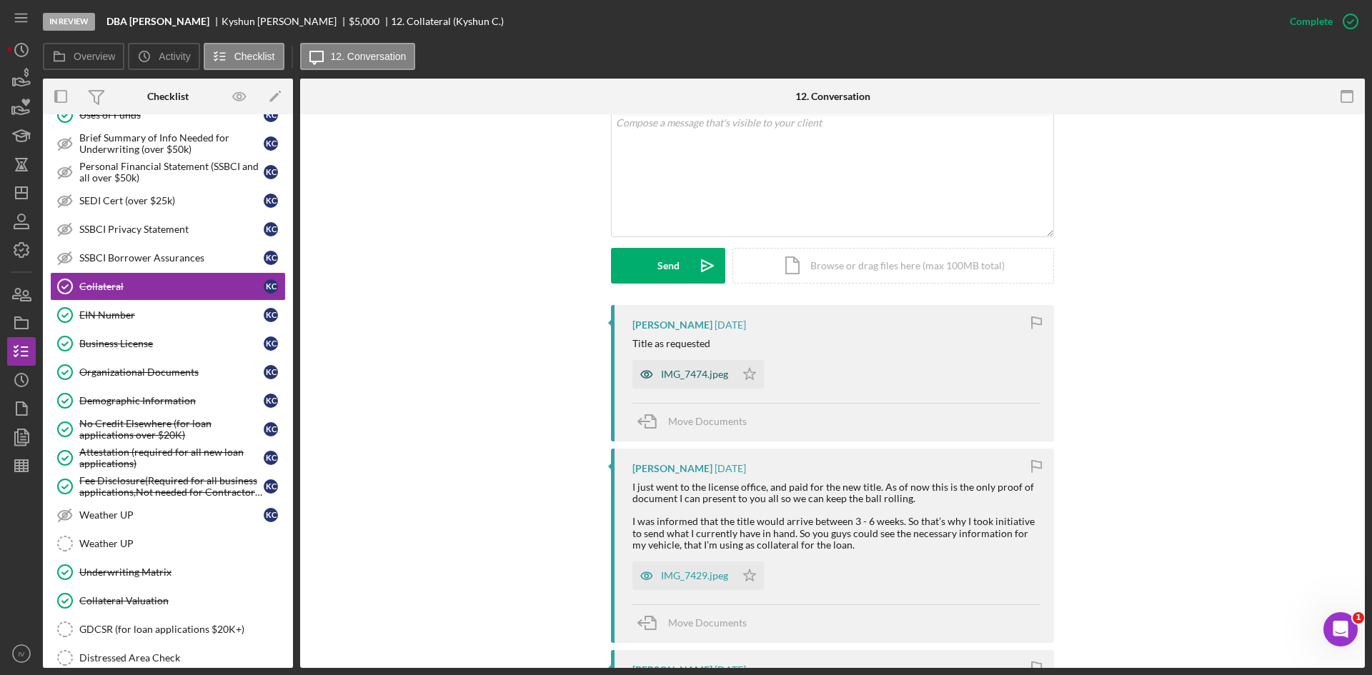
click at [699, 384] on div "IMG_7474.jpeg" at bounding box center [683, 374] width 103 height 29
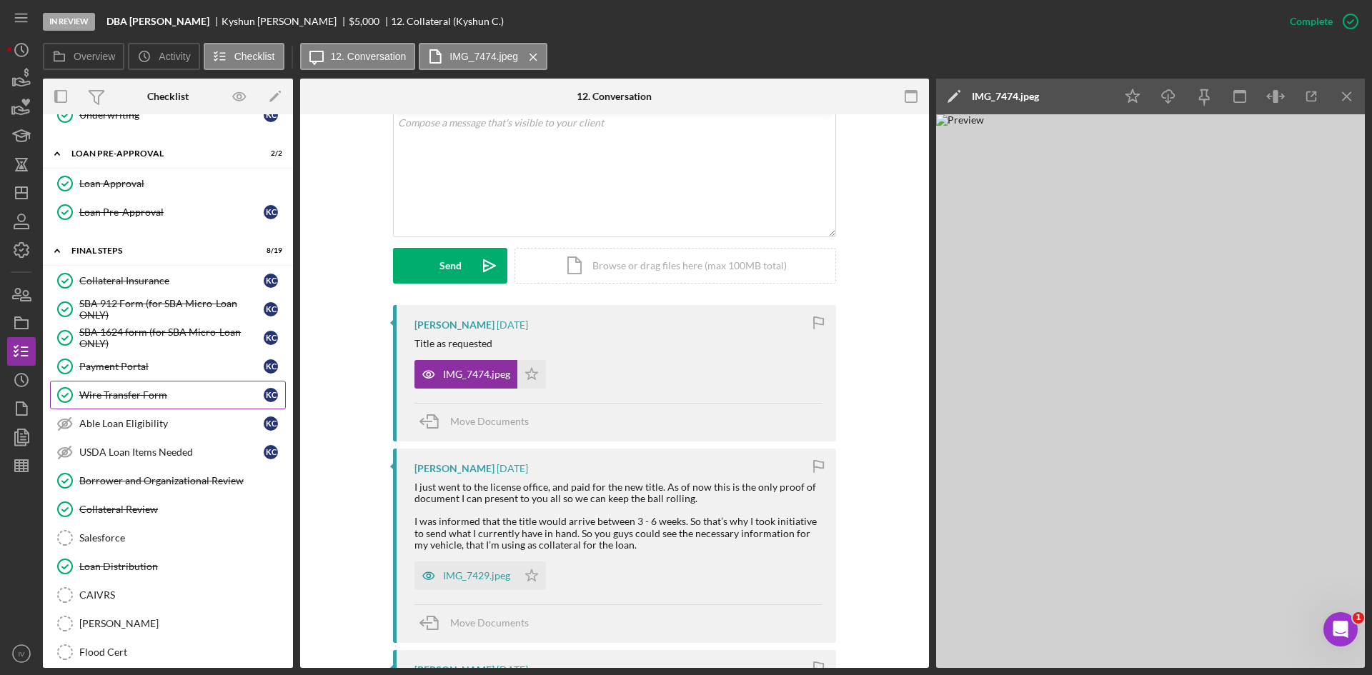
scroll to position [715, 0]
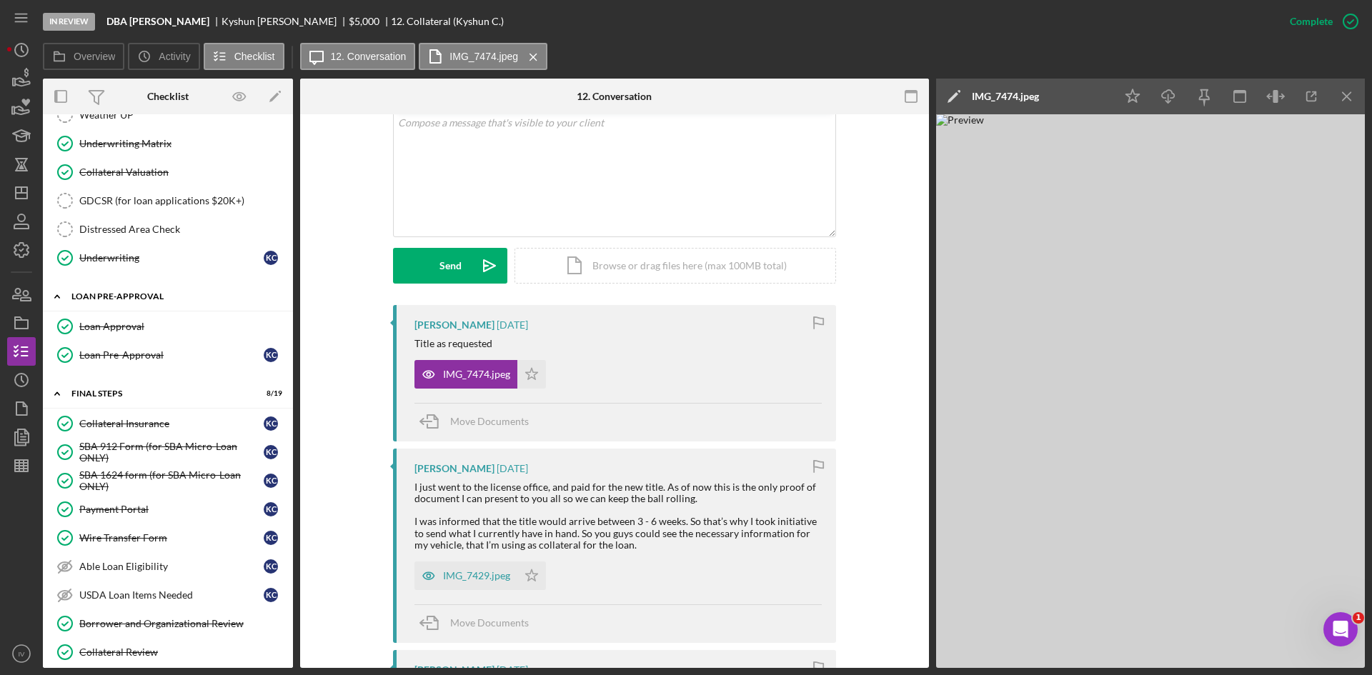
drag, startPoint x: 152, startPoint y: 169, endPoint x: 176, endPoint y: 283, distance: 116.8
click at [152, 169] on div "Collateral Valuation" at bounding box center [182, 172] width 206 height 11
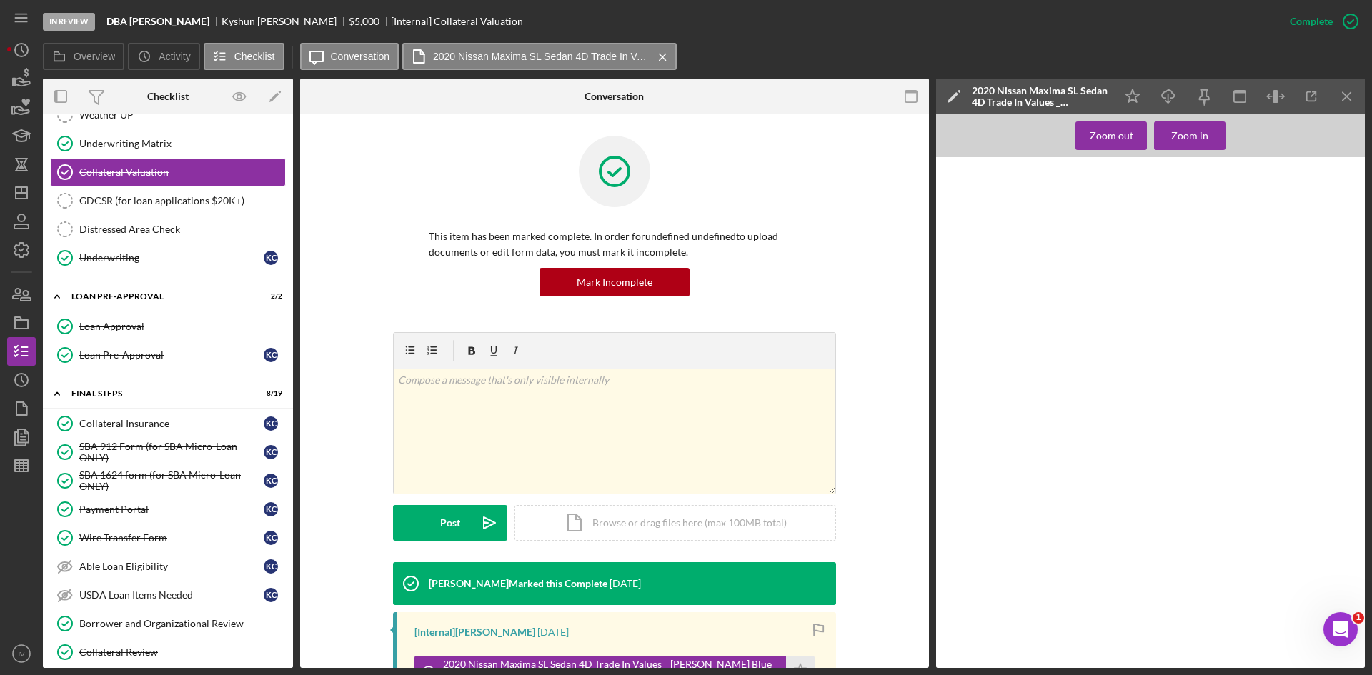
scroll to position [202, 0]
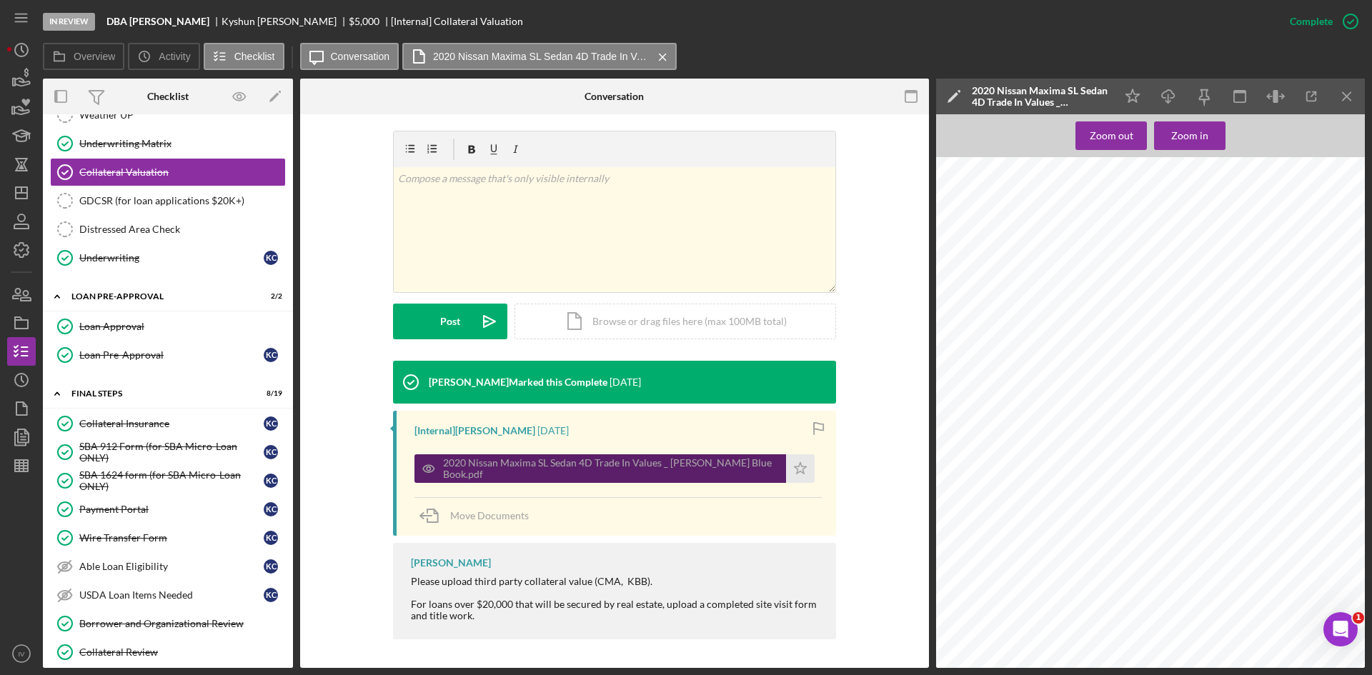
click at [642, 480] on div "2020 Nissan Maxima SL Sedan 4D Trade In Values _ [PERSON_NAME] Blue Book.pdf" at bounding box center [601, 469] width 372 height 29
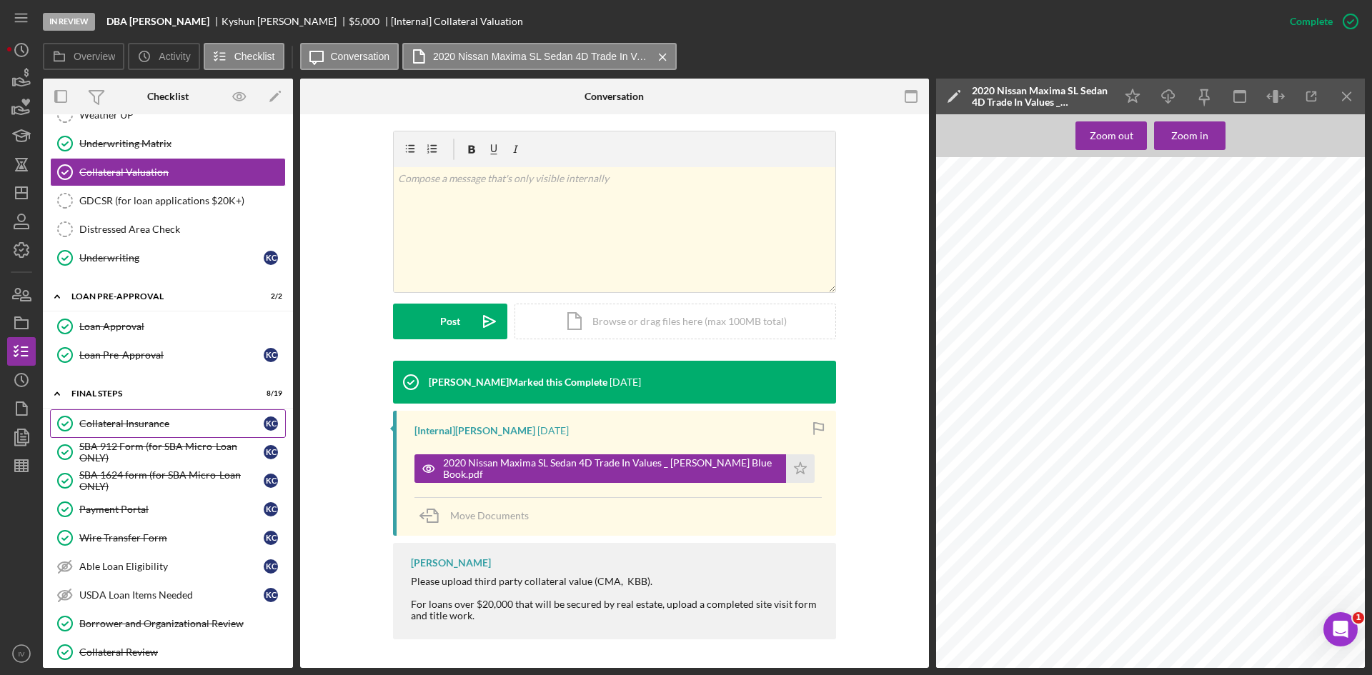
click at [141, 411] on link "Collateral Insurance Collateral Insurance K C" at bounding box center [168, 424] width 236 height 29
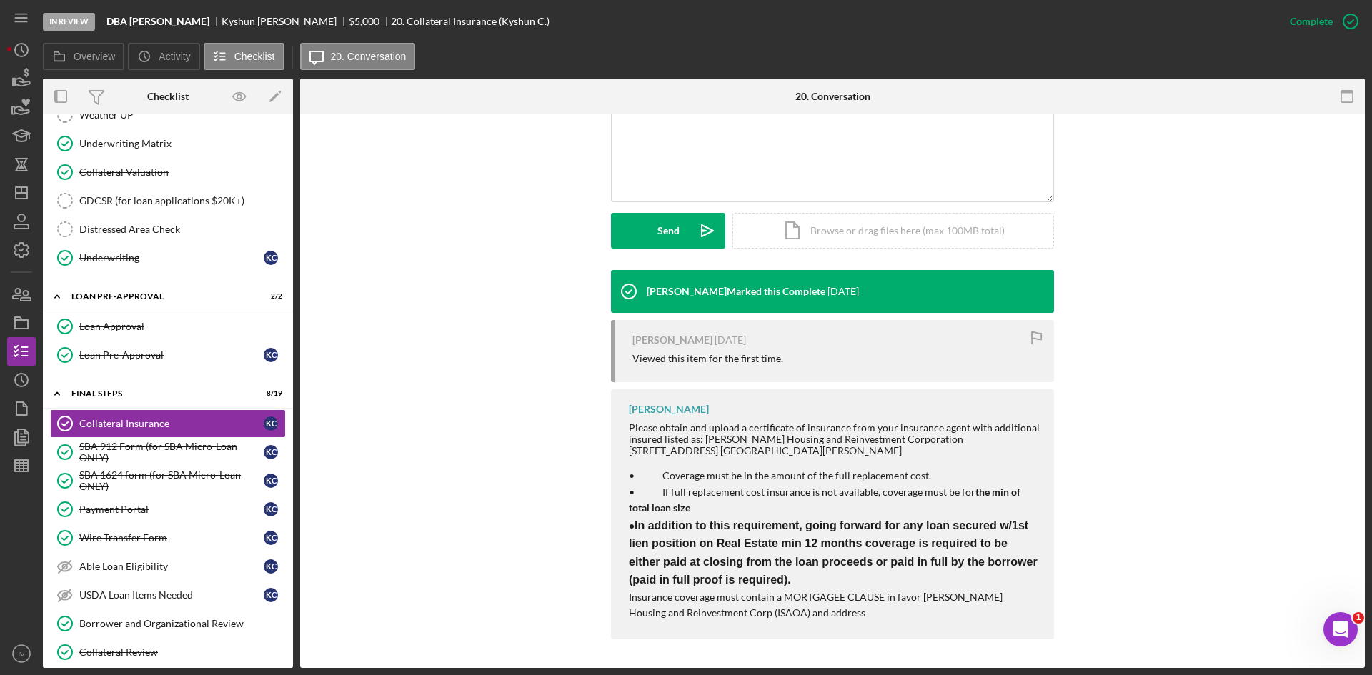
scroll to position [858, 0]
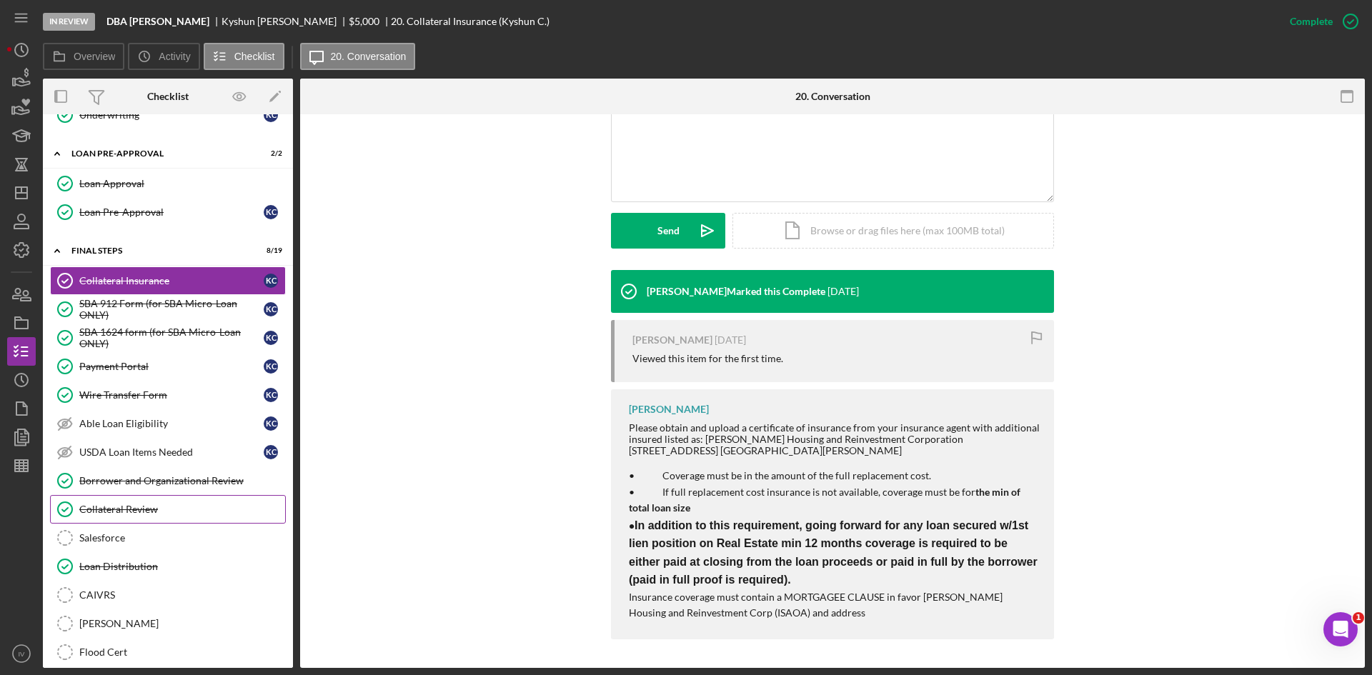
click at [157, 515] on div "Collateral Review" at bounding box center [182, 509] width 206 height 11
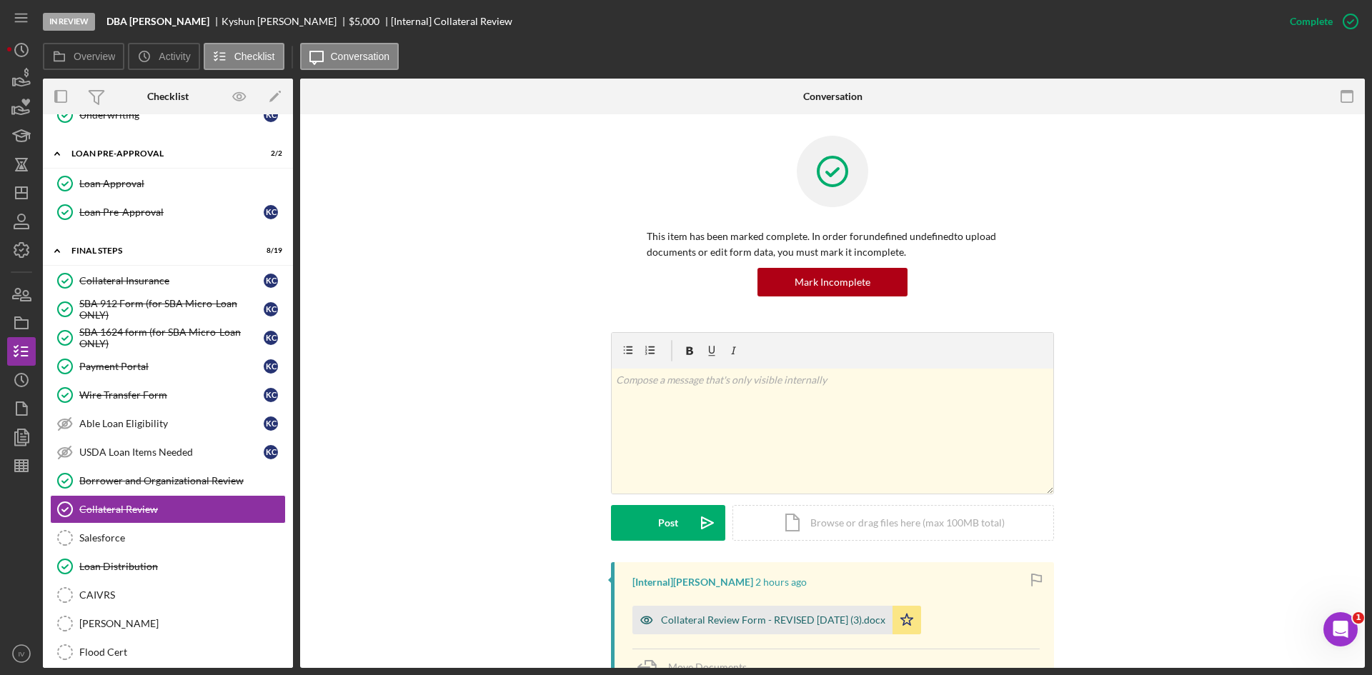
click at [728, 618] on div "Collateral Review Form - REVISED [DATE] (3).docx" at bounding box center [773, 620] width 224 height 11
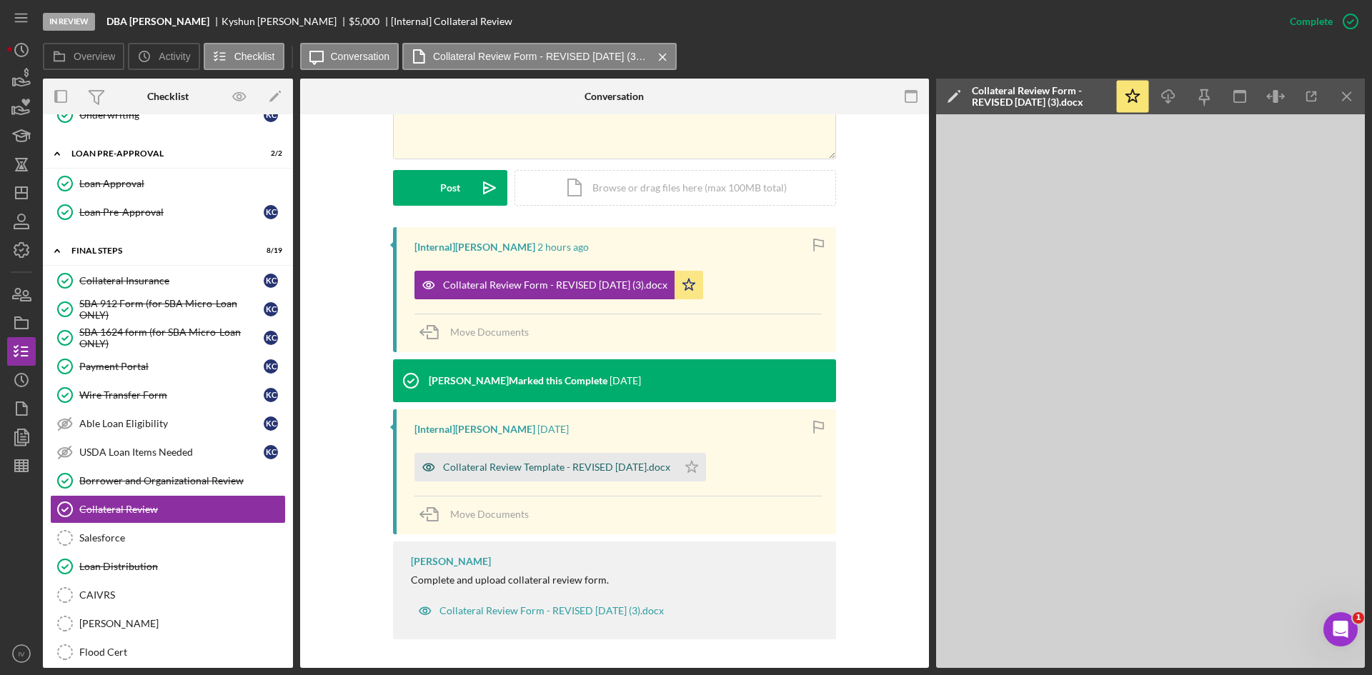
click at [583, 457] on div "Collateral Review Template - REVISED [DATE].docx" at bounding box center [546, 467] width 263 height 29
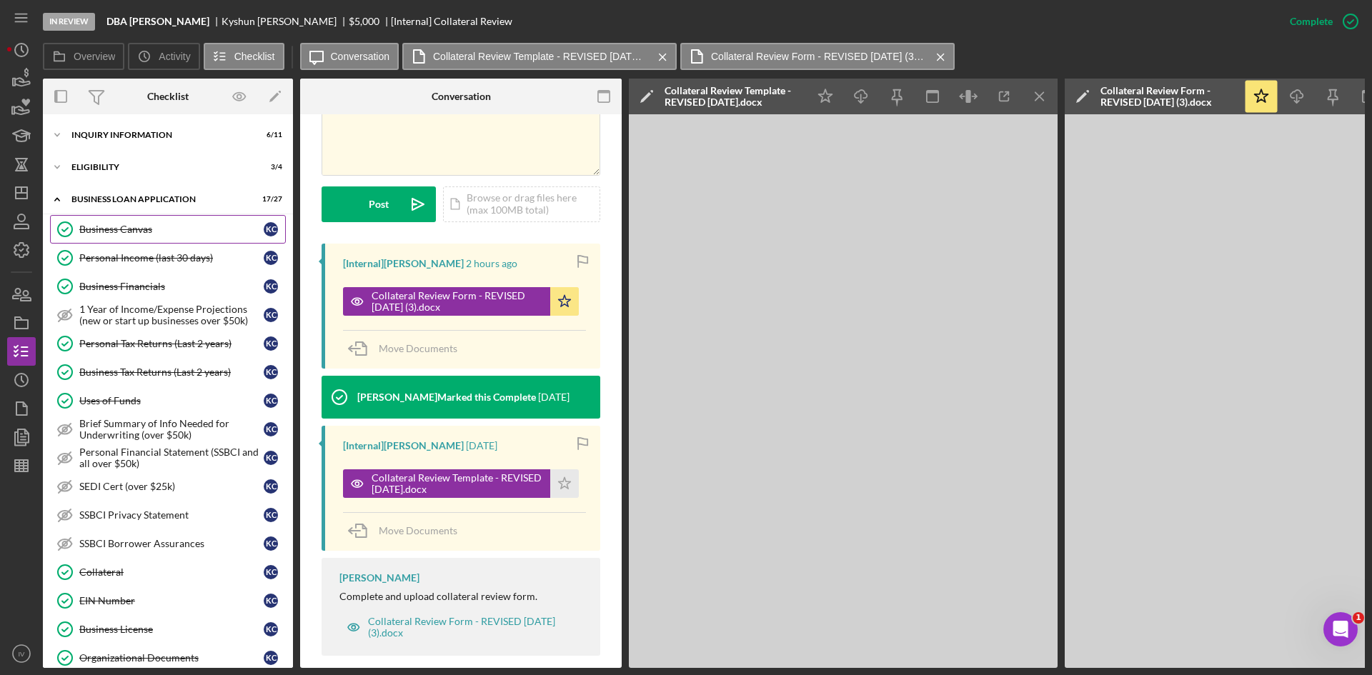
drag, startPoint x: 147, startPoint y: 219, endPoint x: 178, endPoint y: 224, distance: 32.0
click at [147, 219] on link "Business Canvas Business Canvas K C" at bounding box center [168, 229] width 236 height 29
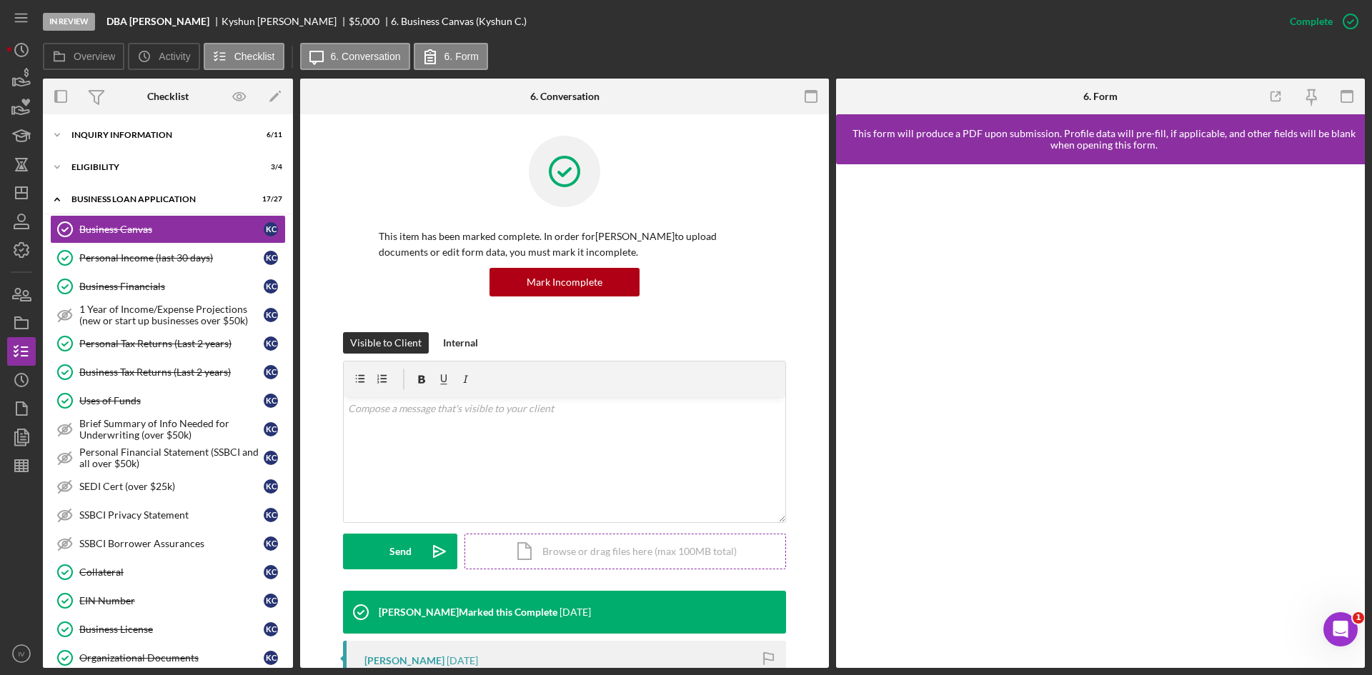
scroll to position [214, 0]
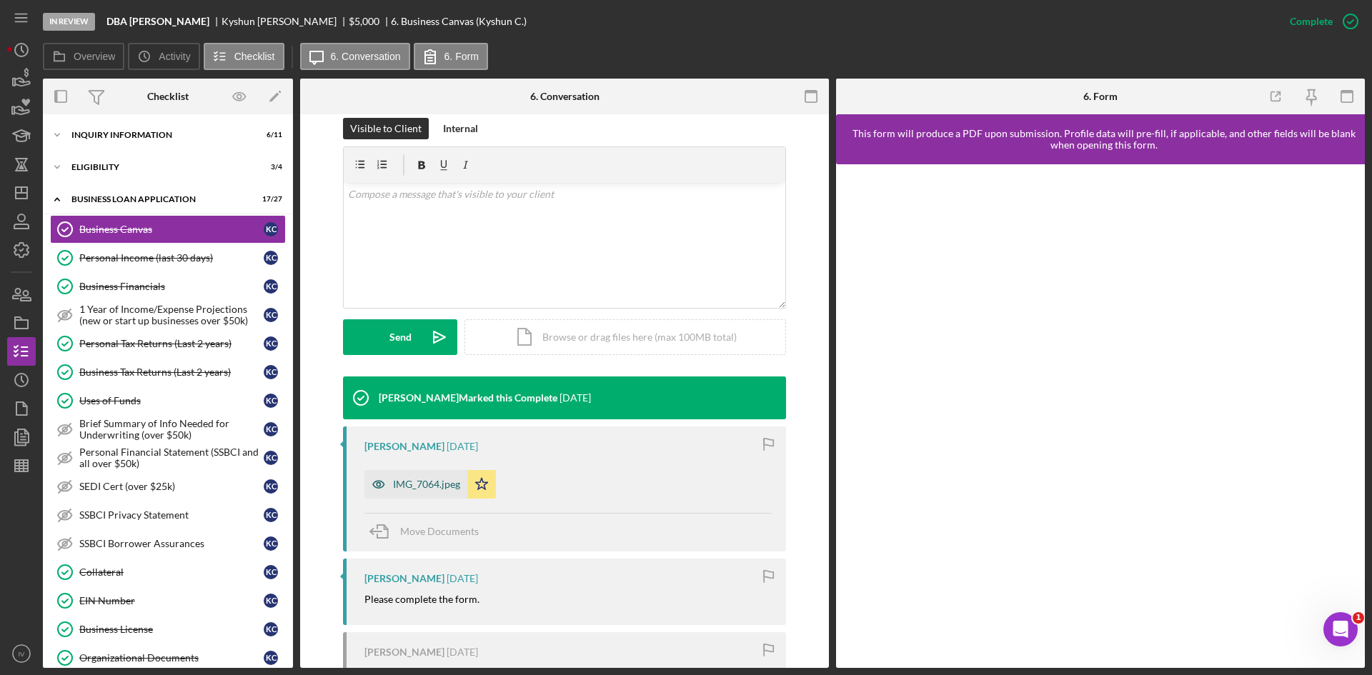
click at [410, 487] on div "IMG_7064.jpeg" at bounding box center [426, 484] width 67 height 11
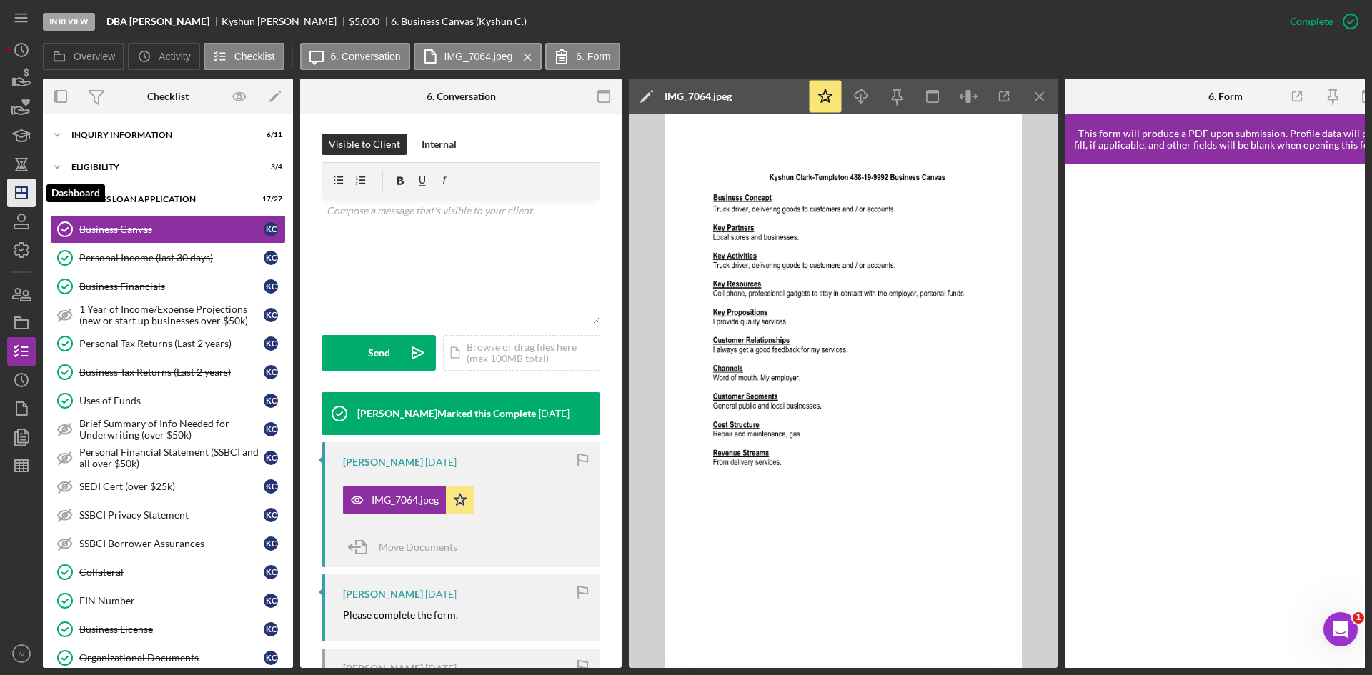
click at [19, 193] on line "button" at bounding box center [21, 193] width 11 height 0
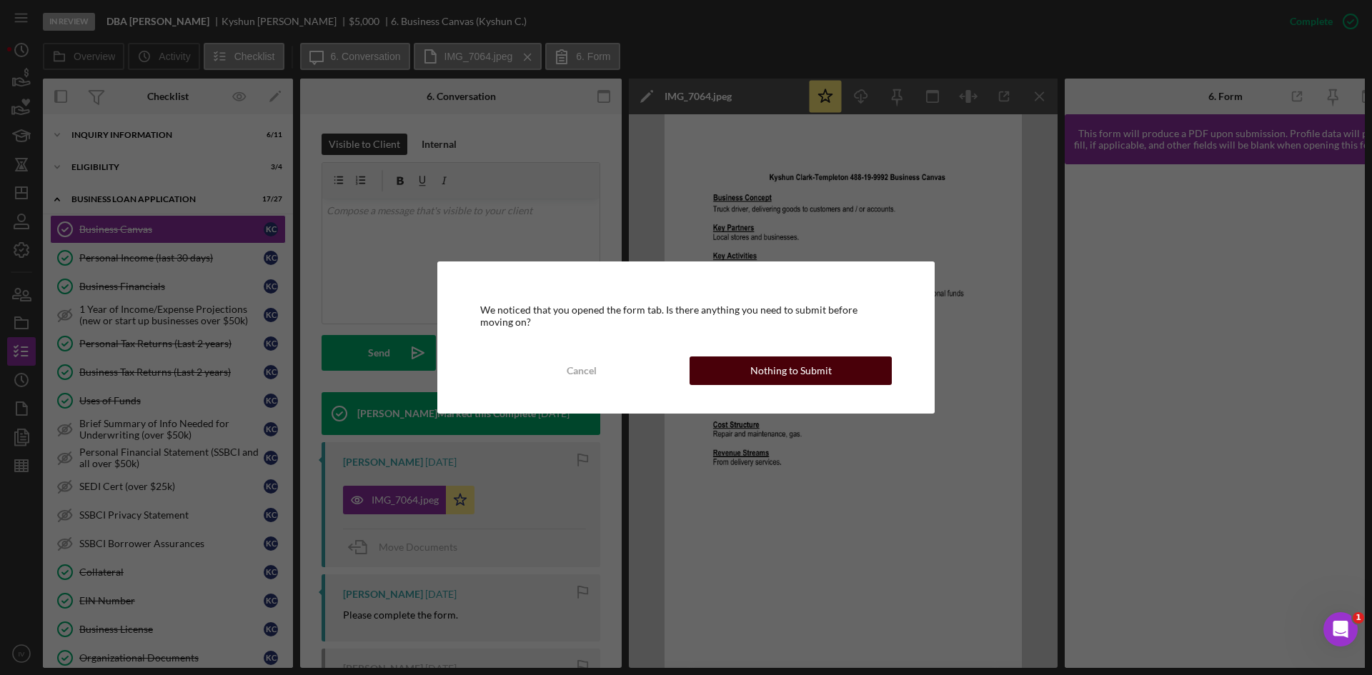
click at [760, 368] on div "Nothing to Submit" at bounding box center [790, 371] width 81 height 29
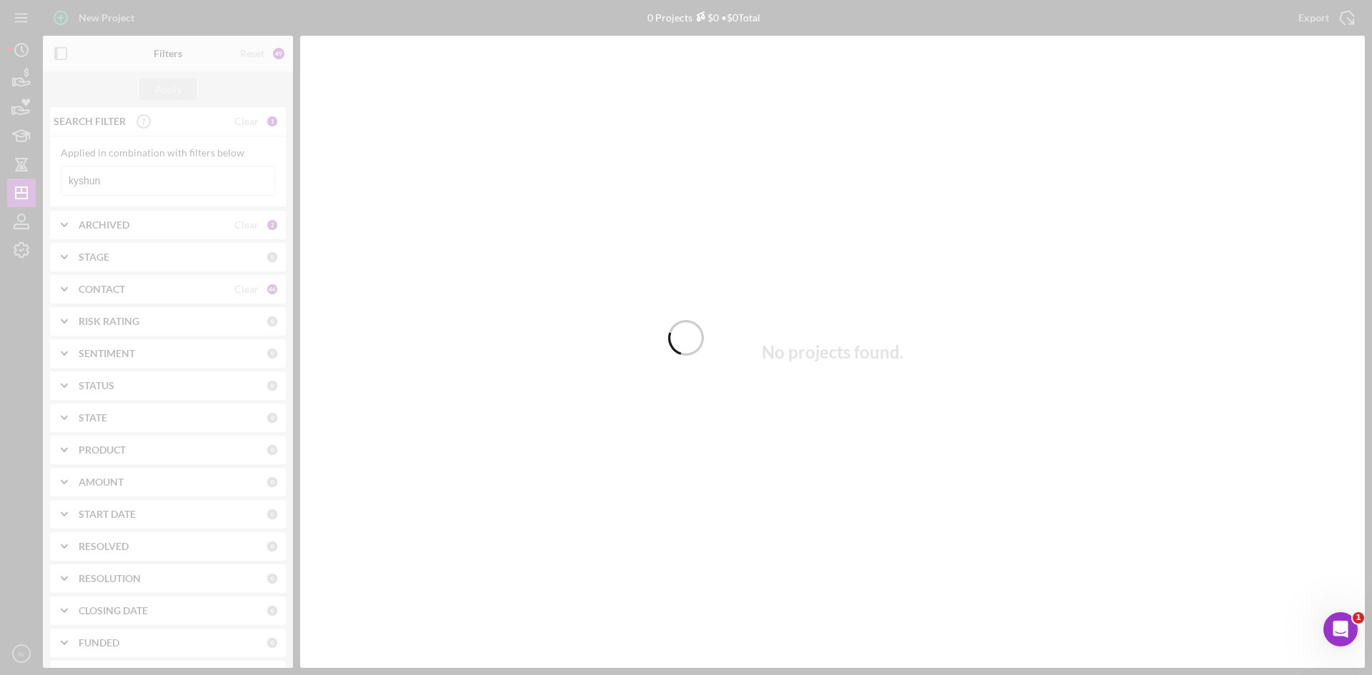
click at [134, 182] on div at bounding box center [686, 337] width 1372 height 675
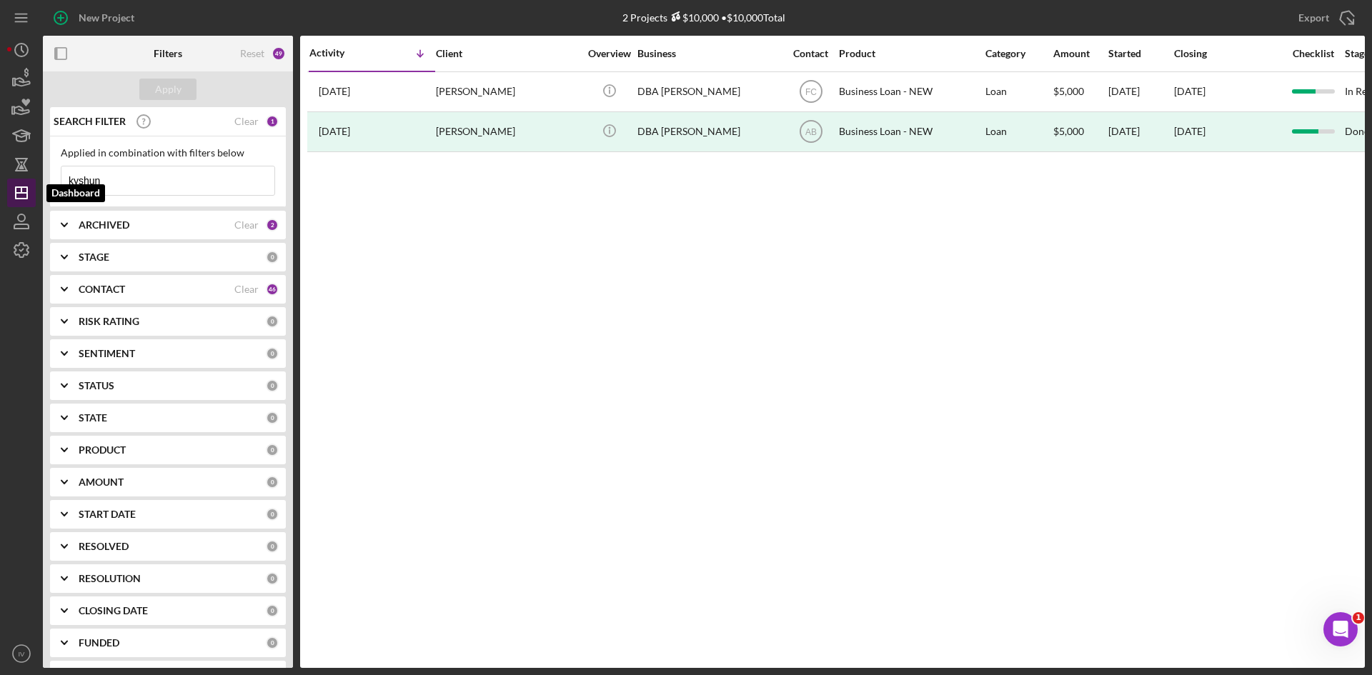
drag, startPoint x: 137, startPoint y: 184, endPoint x: 10, endPoint y: 206, distance: 129.1
click at [11, 206] on div "New Project 2 Projects $10,000 • $10,000 Total kyshun Export Icon/Export Filter…" at bounding box center [686, 334] width 1358 height 668
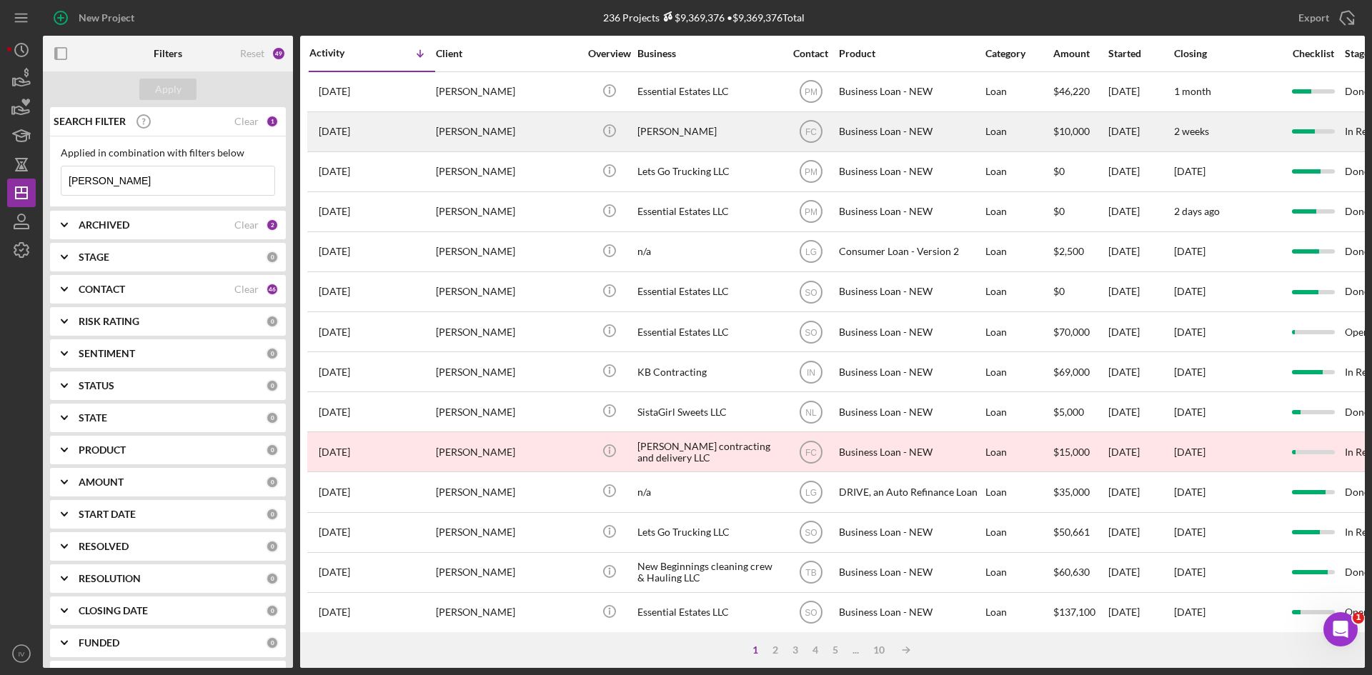
type input "[PERSON_NAME]"
click at [542, 129] on div "[PERSON_NAME]" at bounding box center [507, 132] width 143 height 38
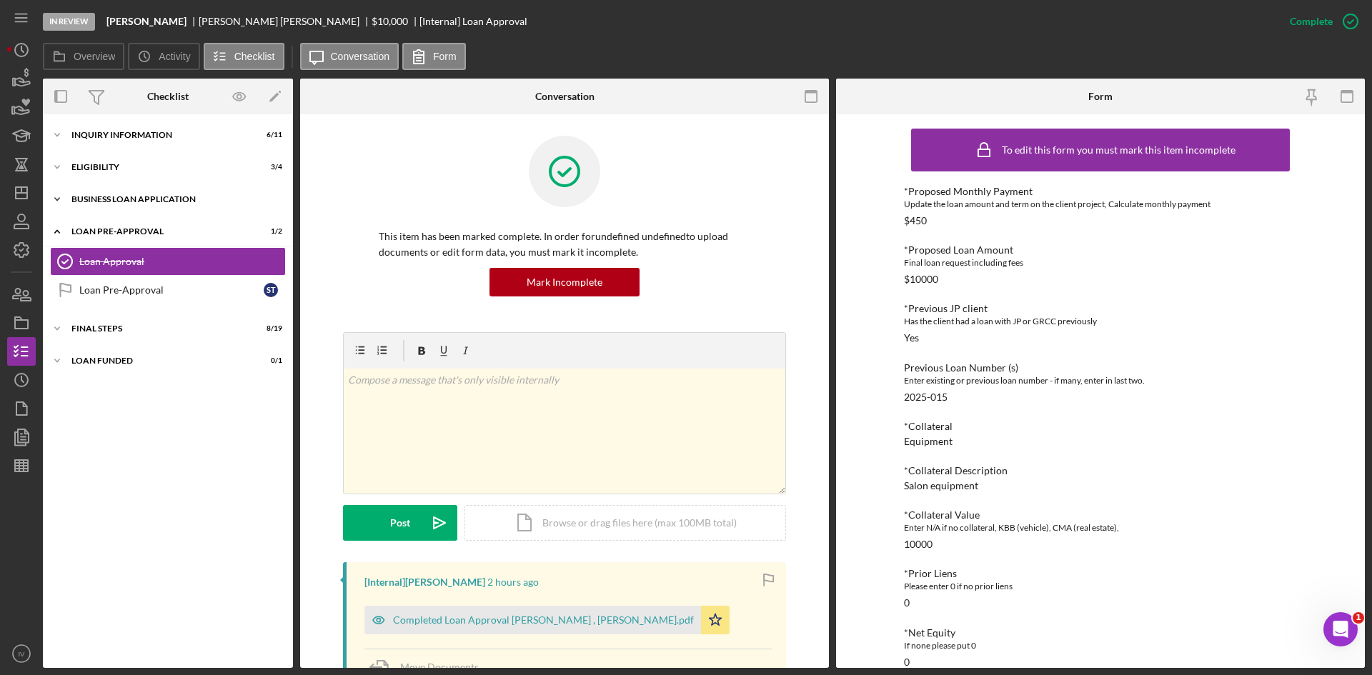
click at [116, 187] on div "Icon/Expander BUSINESS LOAN APPLICATION 19 / 31" at bounding box center [168, 199] width 250 height 29
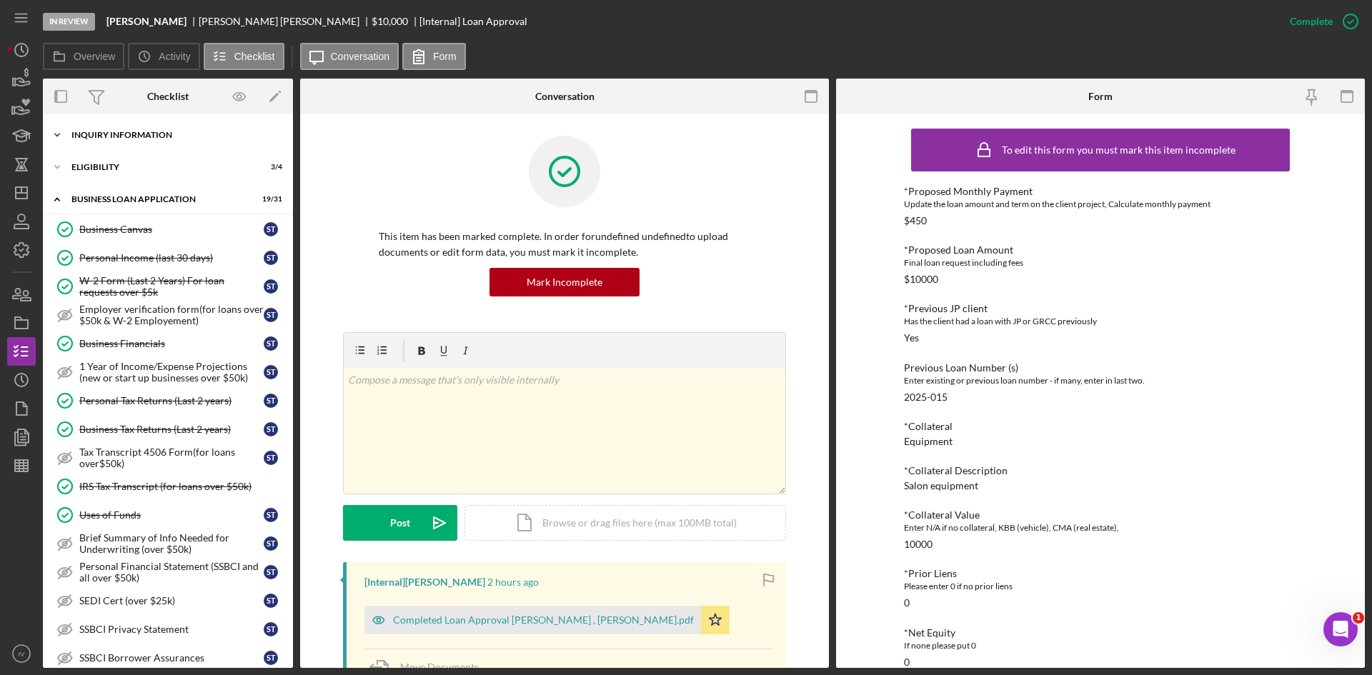
click at [96, 129] on div "Icon/Expander INQUIRY INFORMATION 6 / 11" at bounding box center [168, 135] width 250 height 29
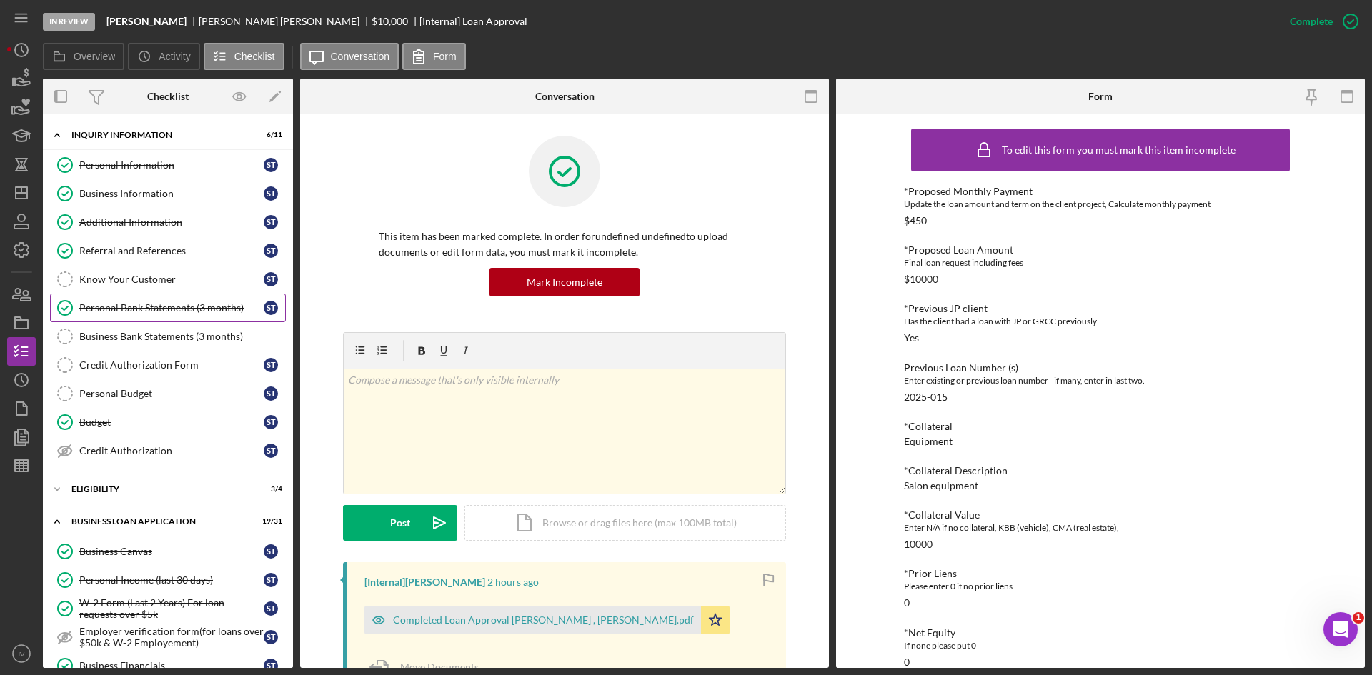
click at [162, 298] on link "Personal Bank Statements (3 months) Personal Bank Statements (3 months) S T" at bounding box center [168, 308] width 236 height 29
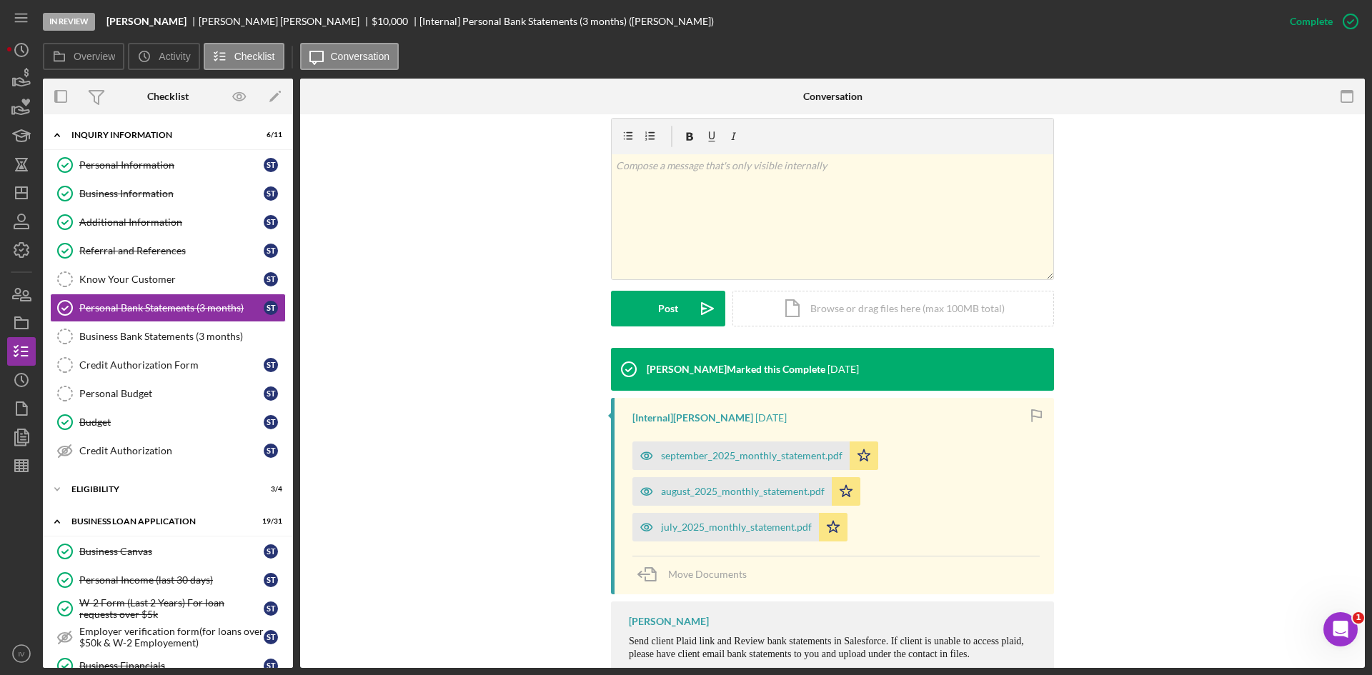
scroll to position [253, 0]
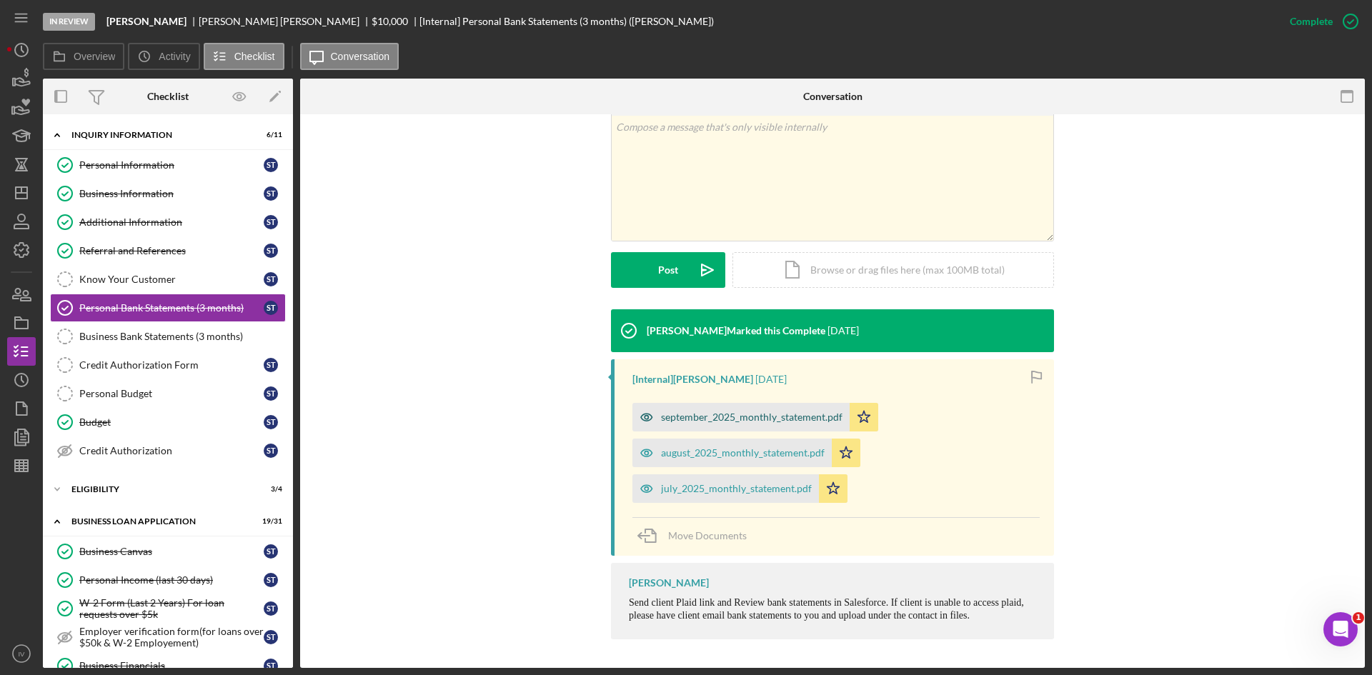
click at [670, 420] on div "september_2025_monthly_statement.pdf" at bounding box center [752, 417] width 182 height 11
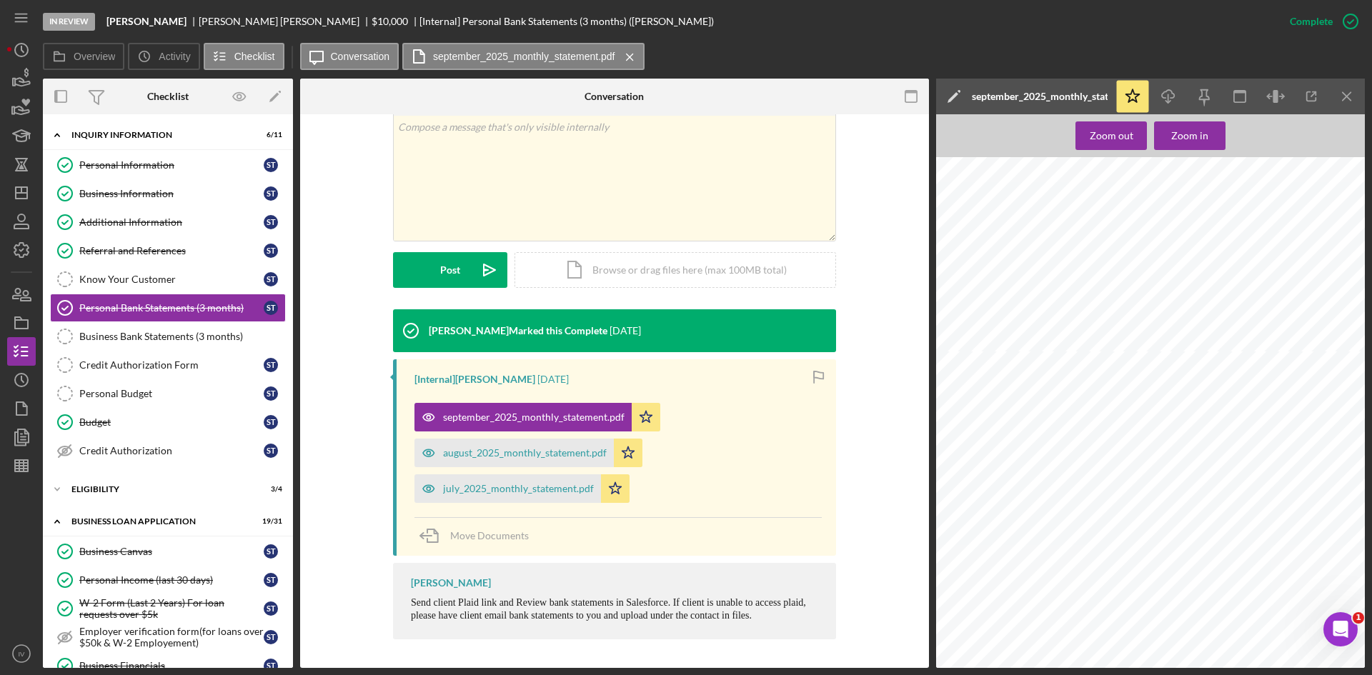
scroll to position [846, 0]
click at [474, 450] on div "august_2025_monthly_statement.pdf" at bounding box center [525, 452] width 164 height 11
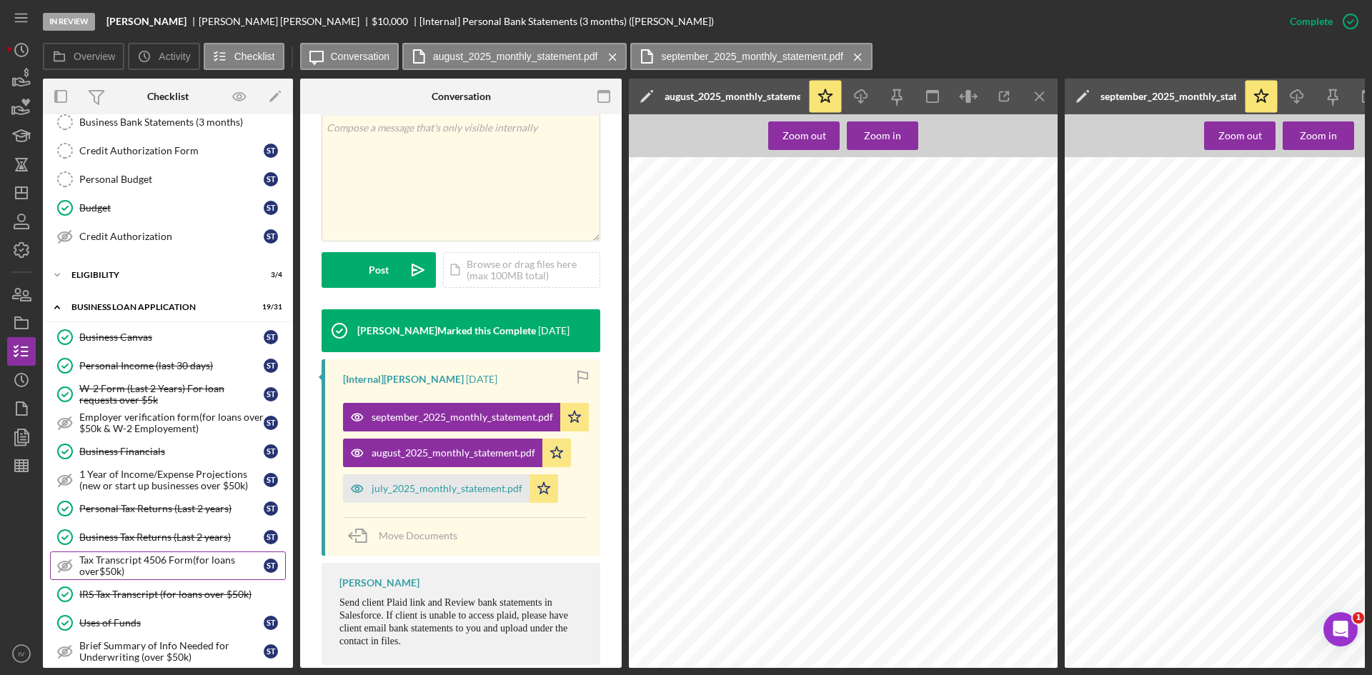
scroll to position [286, 0]
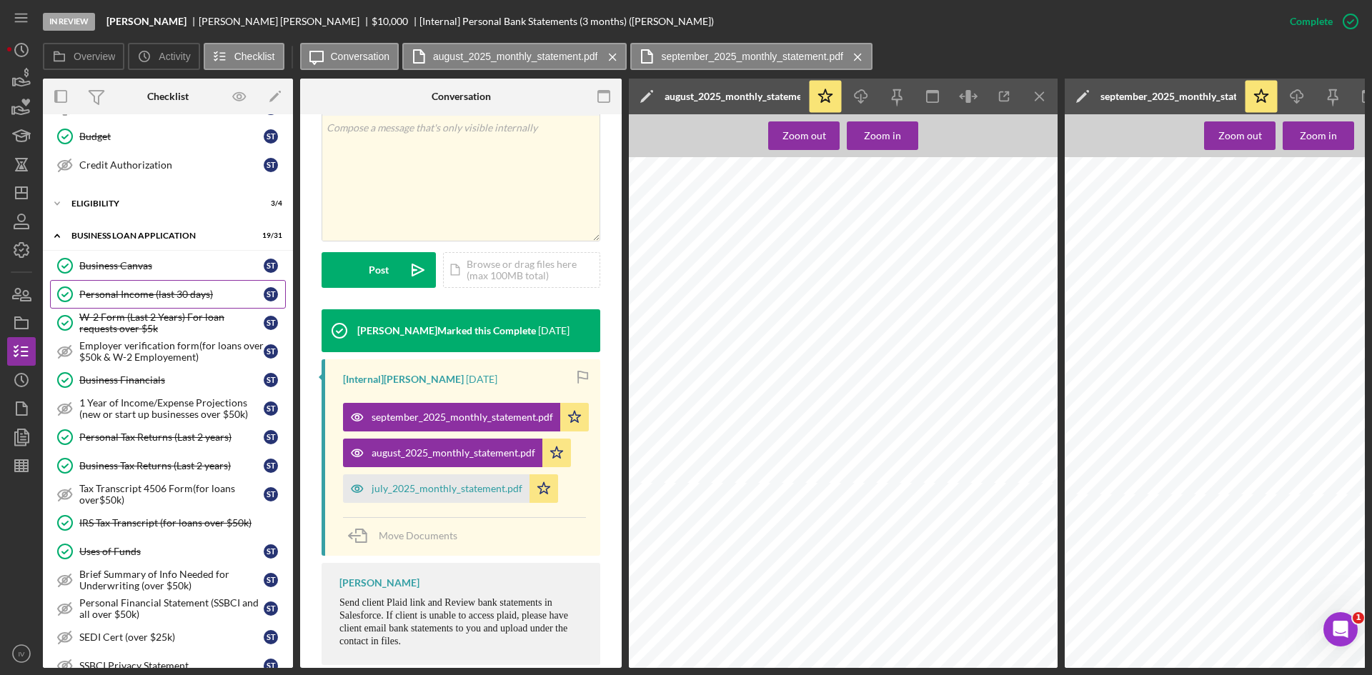
click at [159, 299] on div "Personal Income (last 30 days)" at bounding box center [171, 294] width 184 height 11
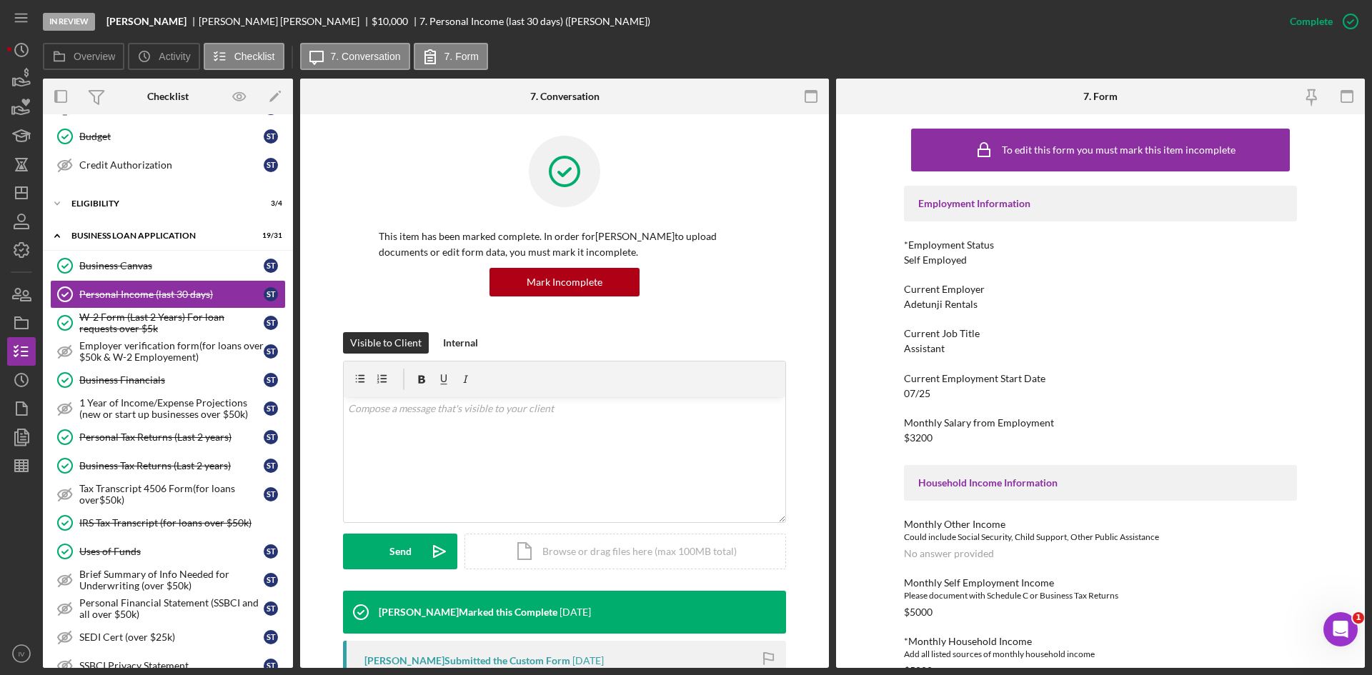
scroll to position [286, 0]
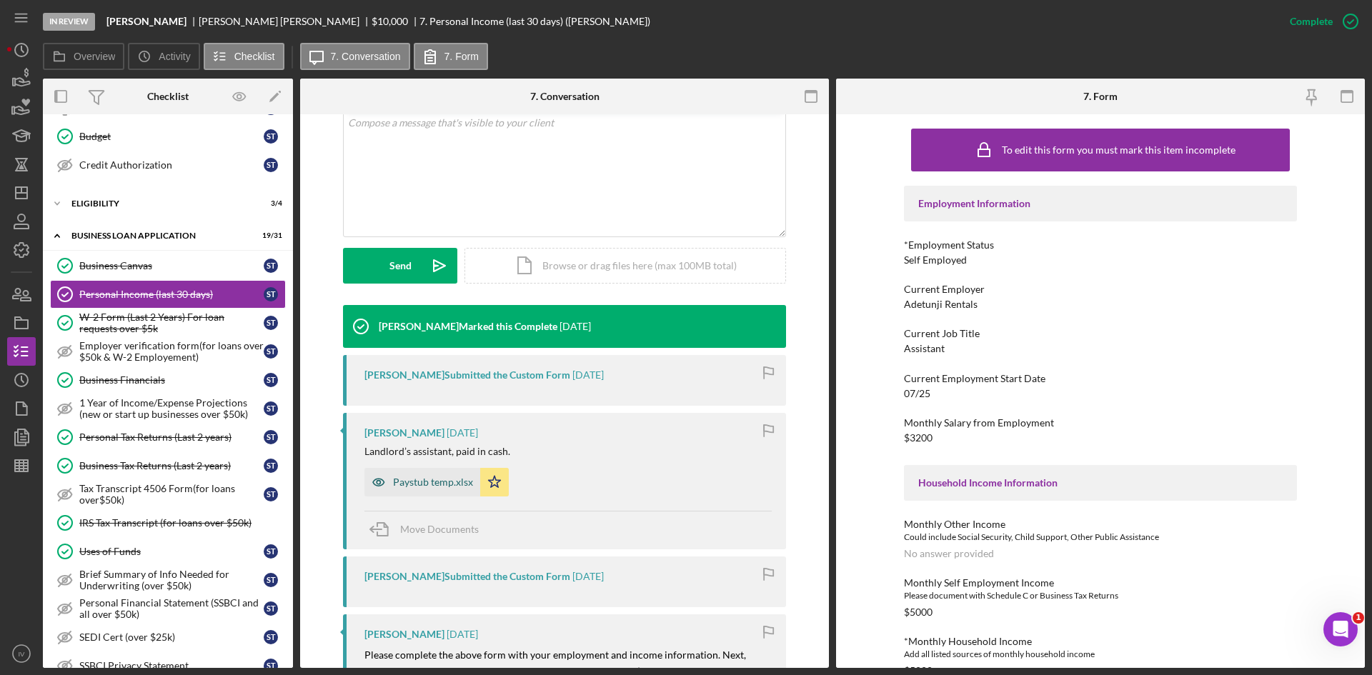
click at [444, 486] on div "Paystub temp.xlsx" at bounding box center [433, 482] width 80 height 11
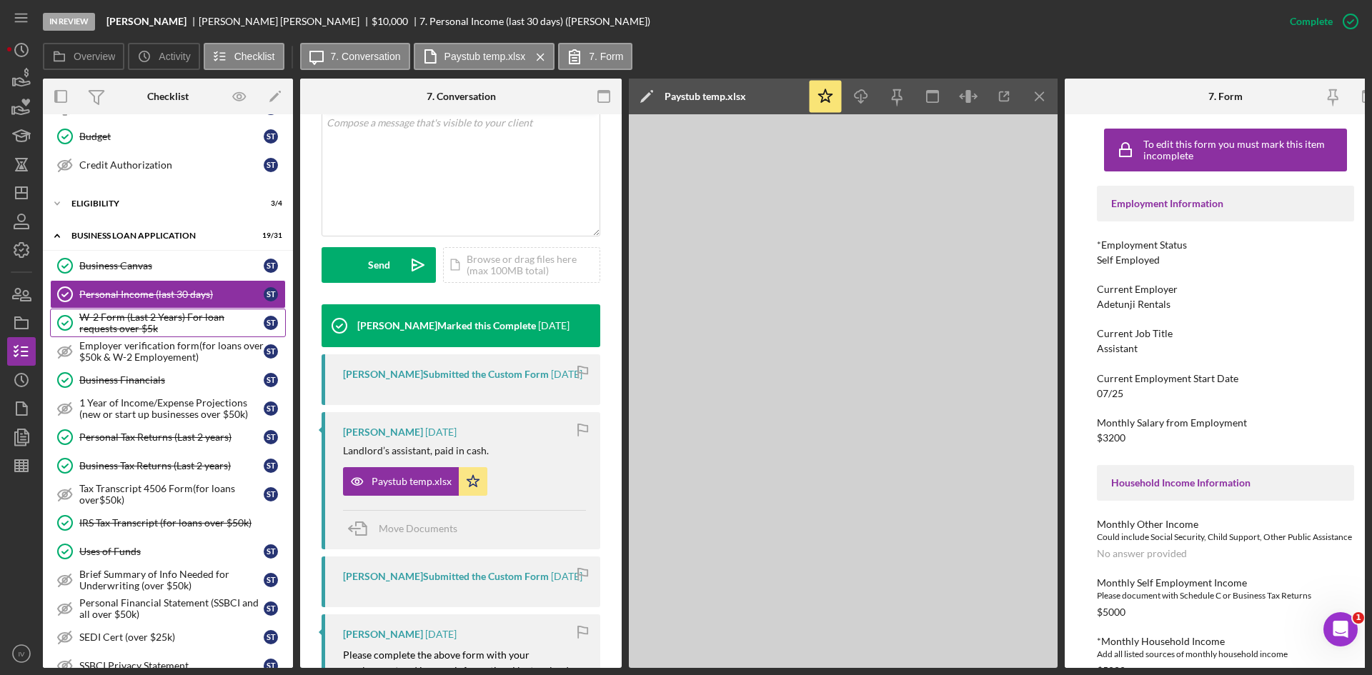
scroll to position [143, 0]
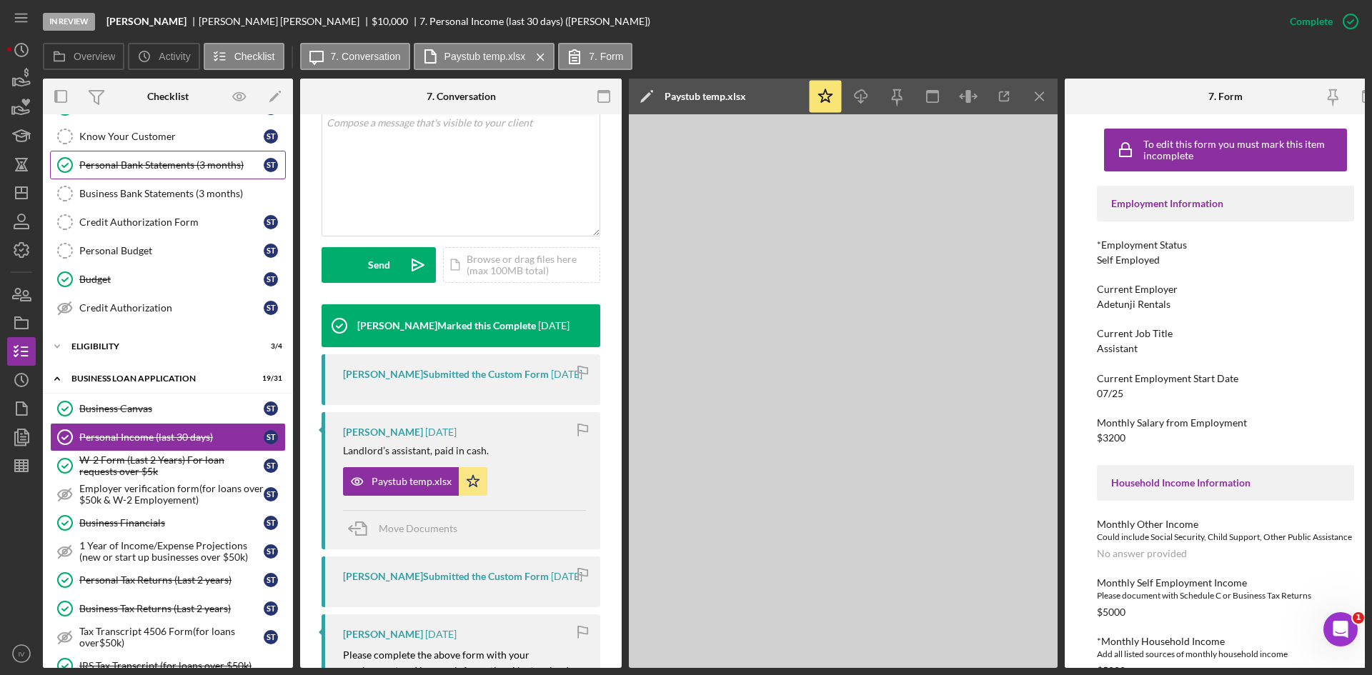
click at [101, 162] on div "Personal Bank Statements (3 months)" at bounding box center [171, 164] width 184 height 11
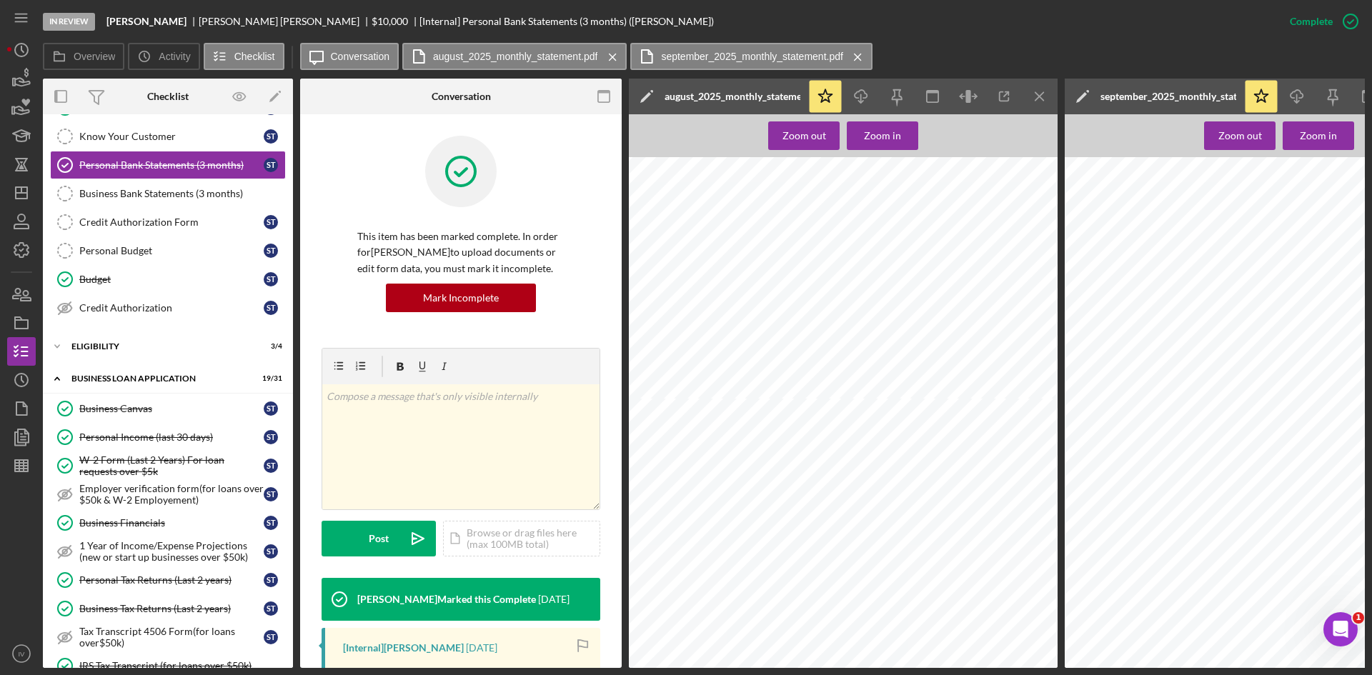
scroll to position [299, 0]
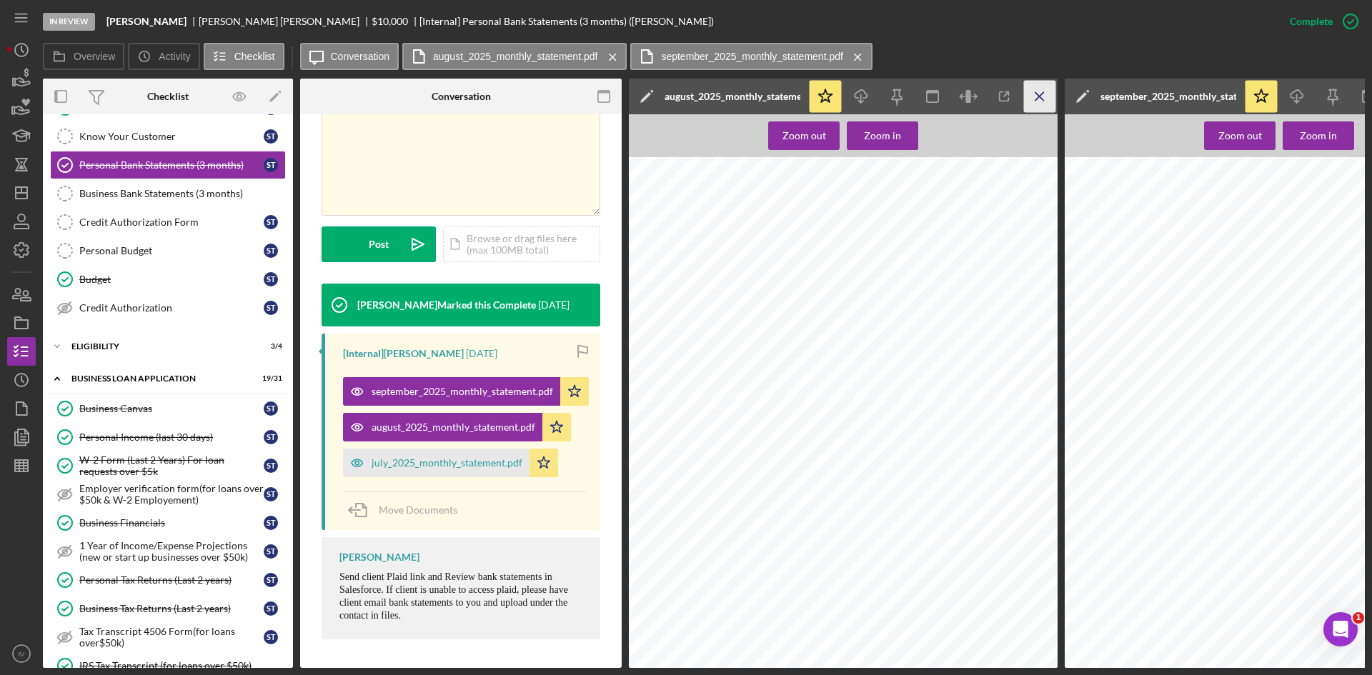
click at [1036, 94] on line "button" at bounding box center [1040, 96] width 8 height 8
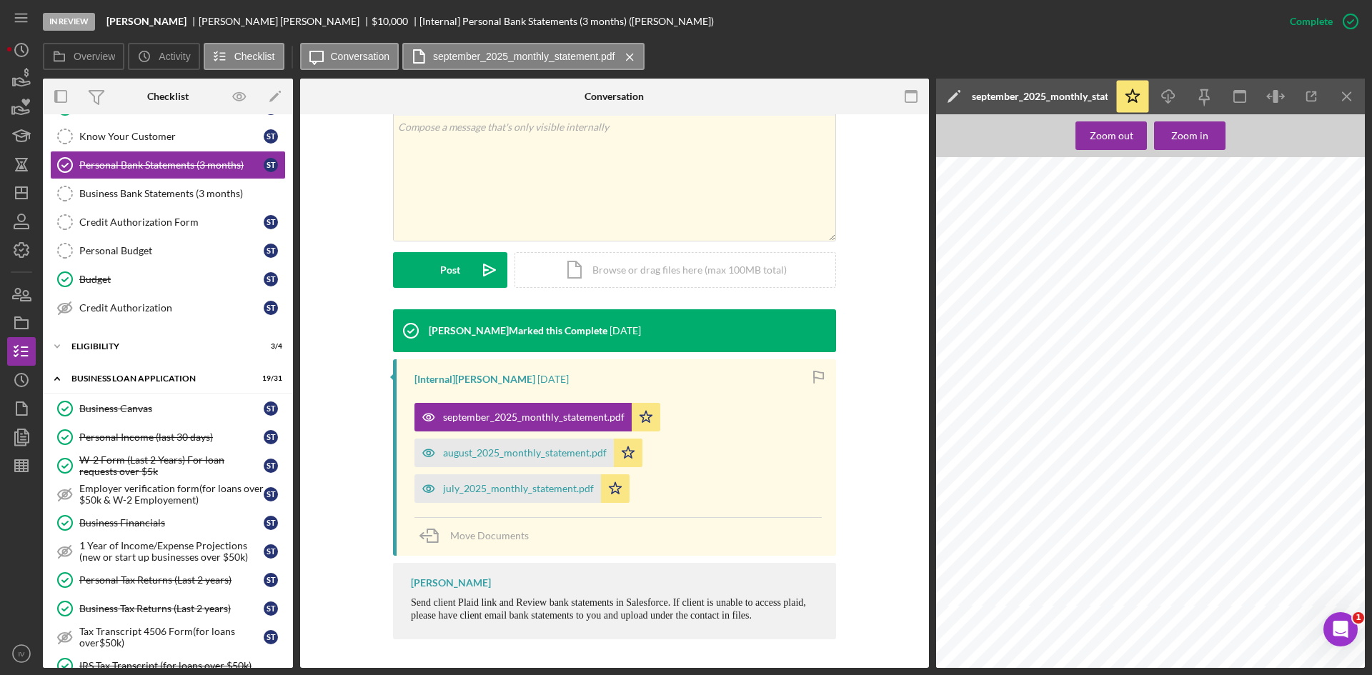
scroll to position [0, 0]
drag, startPoint x: 130, startPoint y: 428, endPoint x: 200, endPoint y: 424, distance: 70.2
click at [132, 429] on link "Personal Income (last 30 days) Personal Income (last 30 days) S T" at bounding box center [168, 437] width 236 height 29
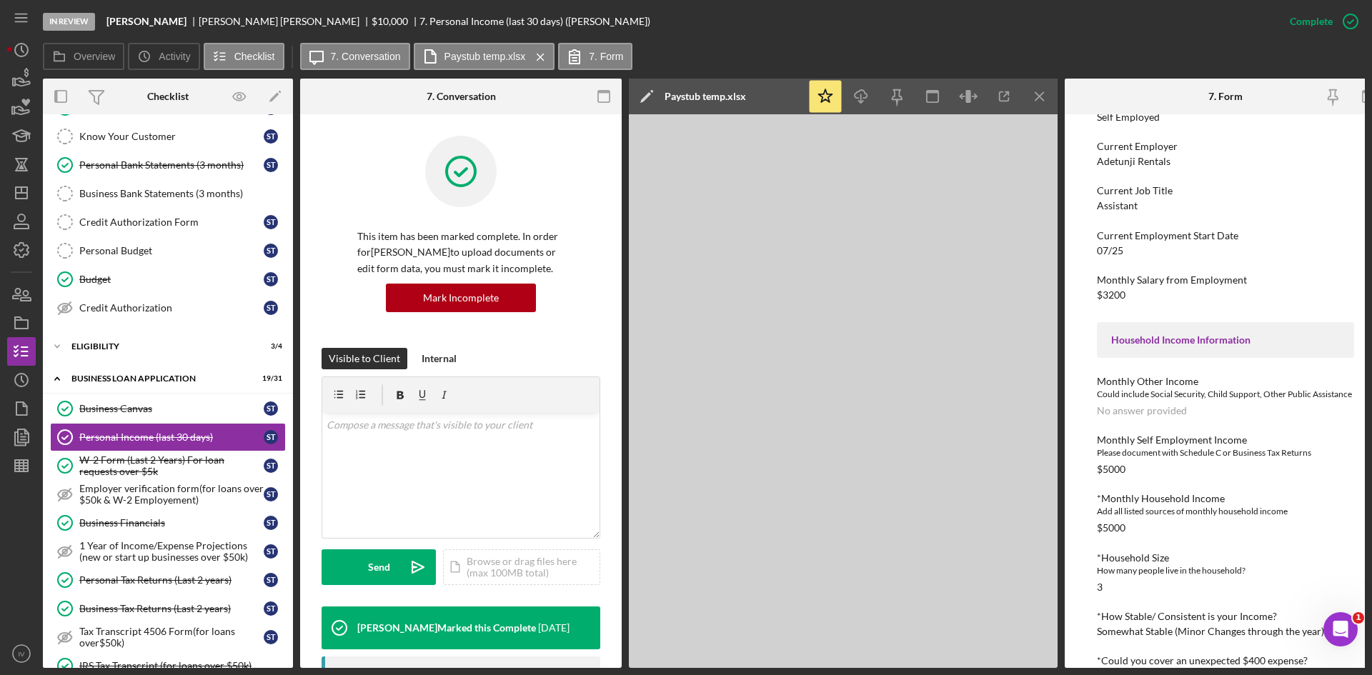
scroll to position [284, 0]
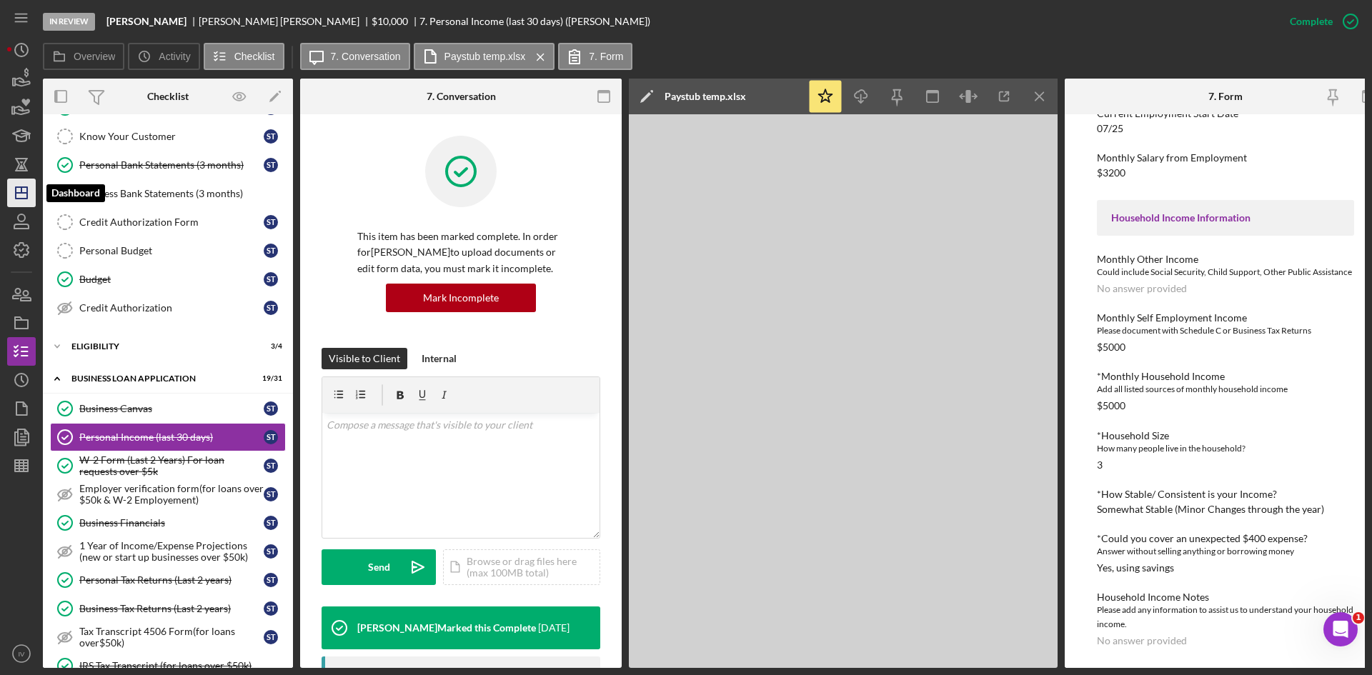
click at [23, 187] on g "button" at bounding box center [21, 192] width 11 height 11
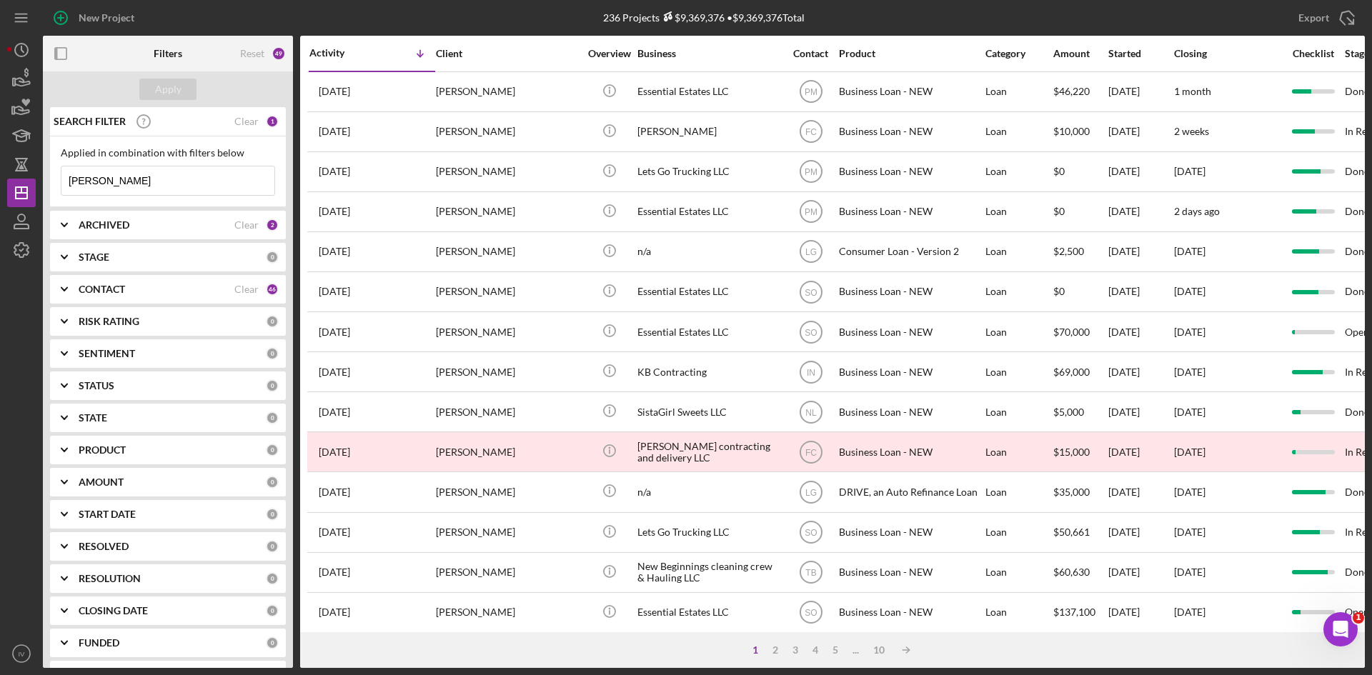
drag, startPoint x: 113, startPoint y: 194, endPoint x: -9, endPoint y: 174, distance: 123.8
click at [0, 174] on html "New Project 236 Projects $9,369,376 • $9,369,376 Total [PERSON_NAME] Export Ico…" at bounding box center [686, 337] width 1372 height 675
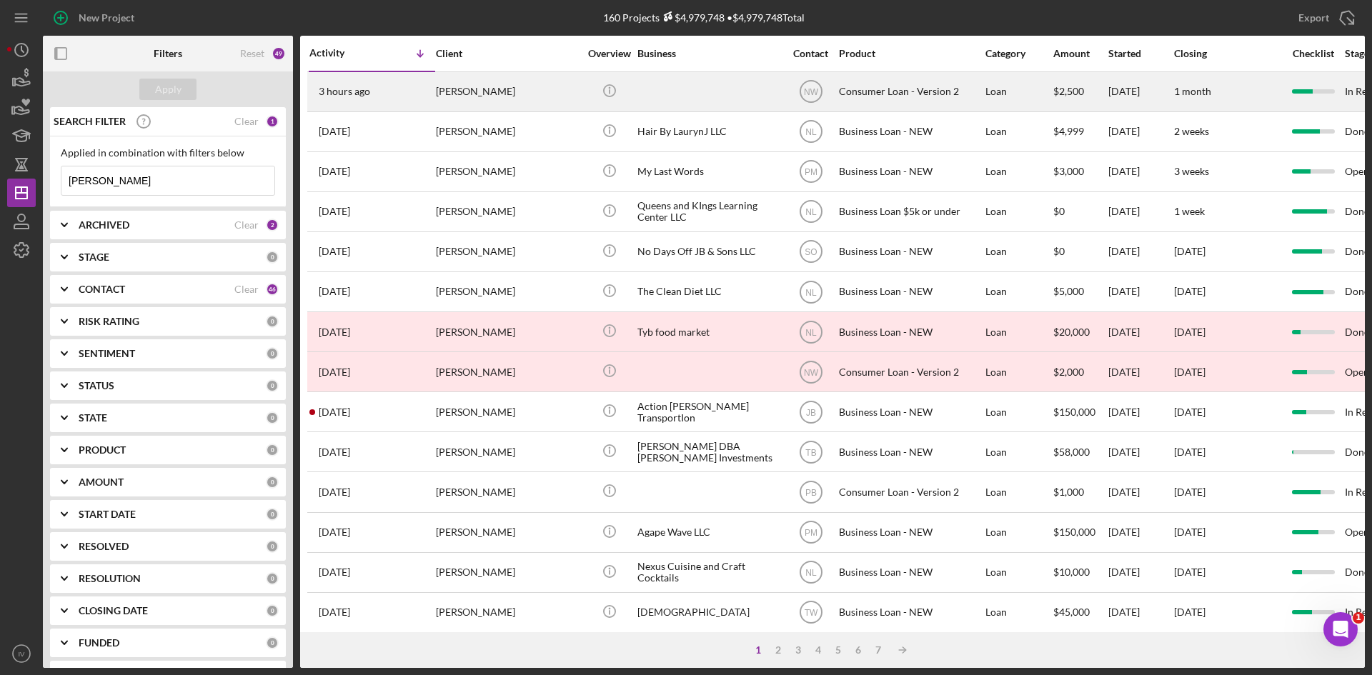
type input "[PERSON_NAME]"
click at [438, 84] on div "[PERSON_NAME]" at bounding box center [507, 92] width 143 height 38
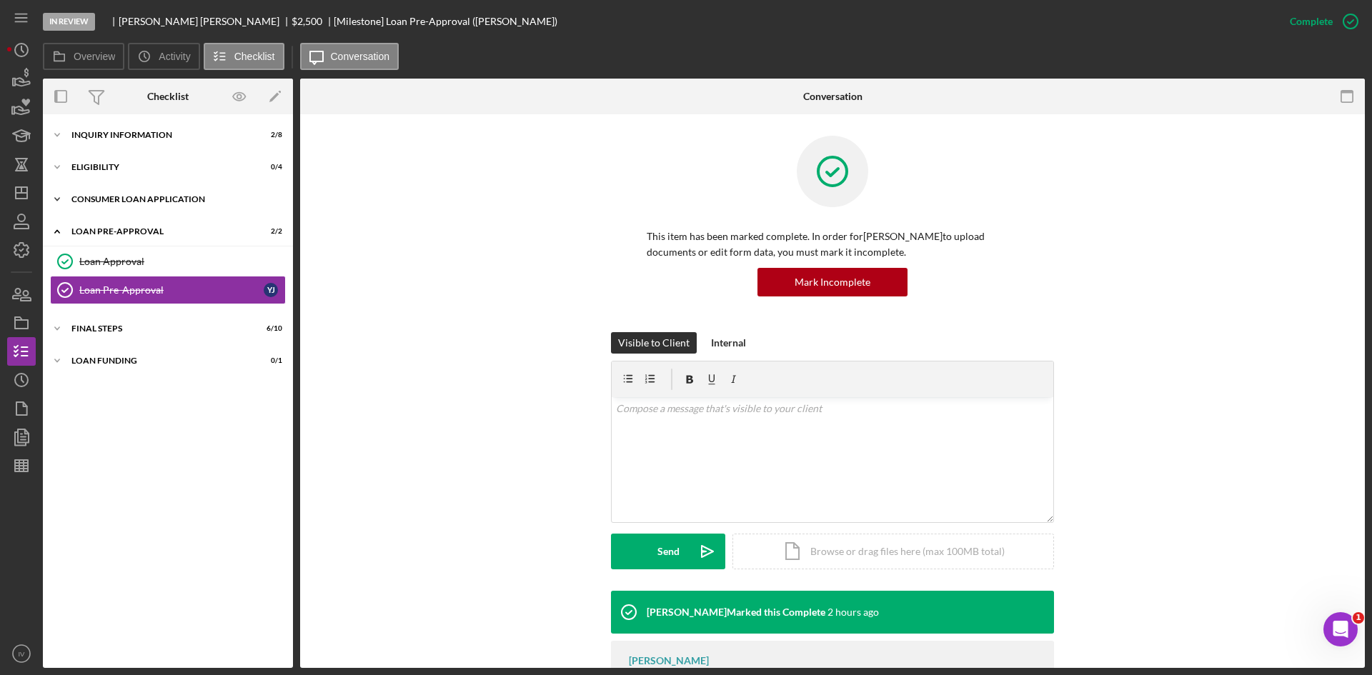
click at [116, 203] on div "Consumer Loan Application" at bounding box center [173, 199] width 204 height 9
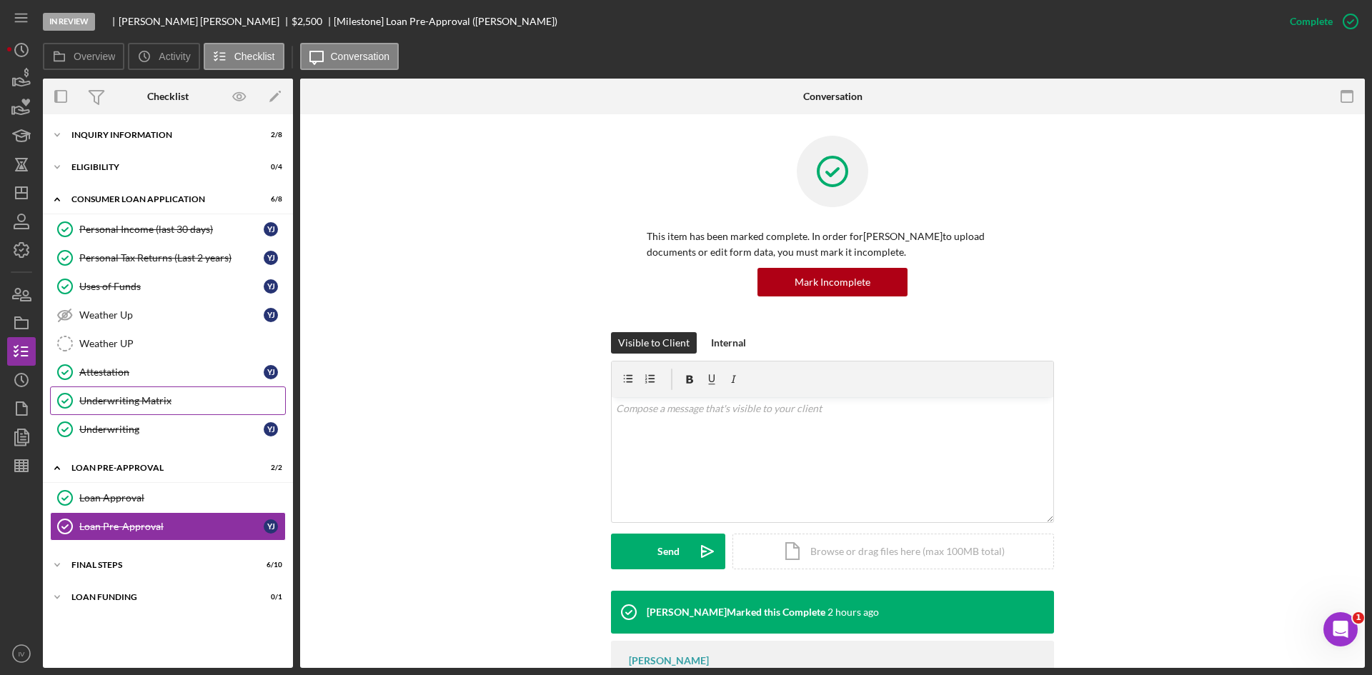
drag, startPoint x: 137, startPoint y: 376, endPoint x: 194, endPoint y: 388, distance: 58.5
click at [139, 375] on div "Attestation" at bounding box center [171, 372] width 184 height 11
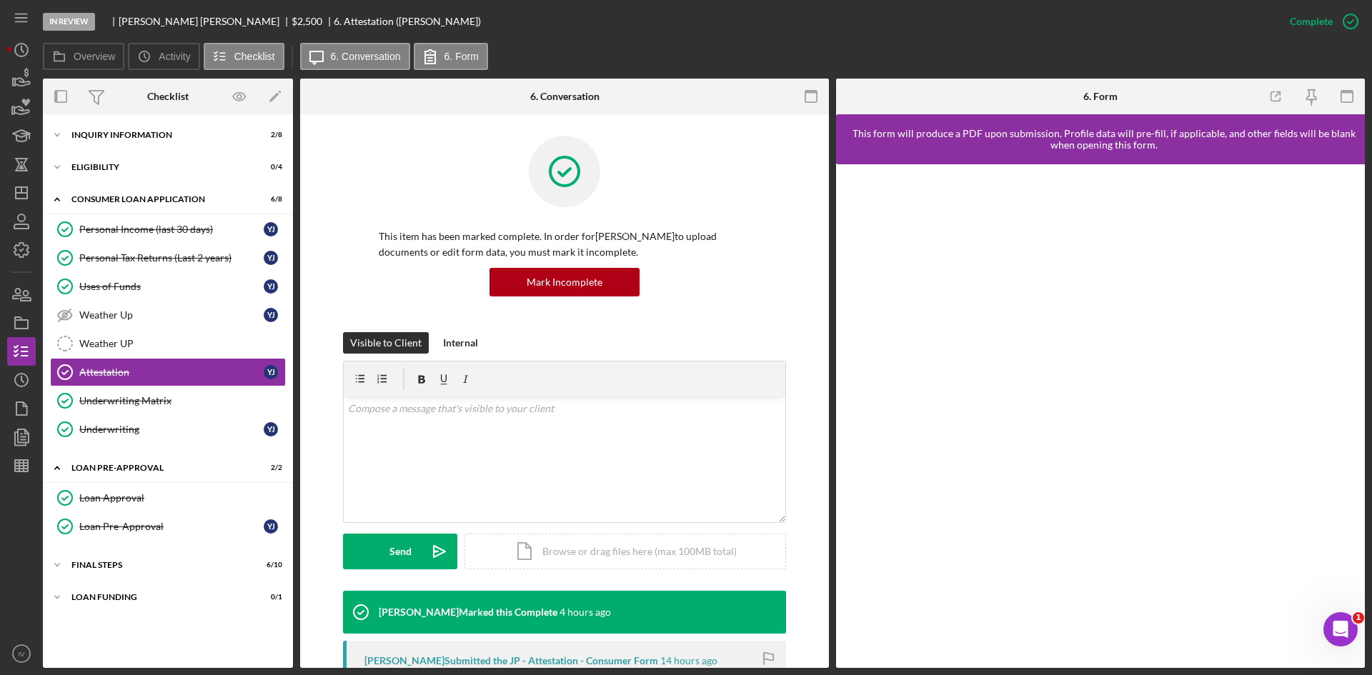
scroll to position [143, 0]
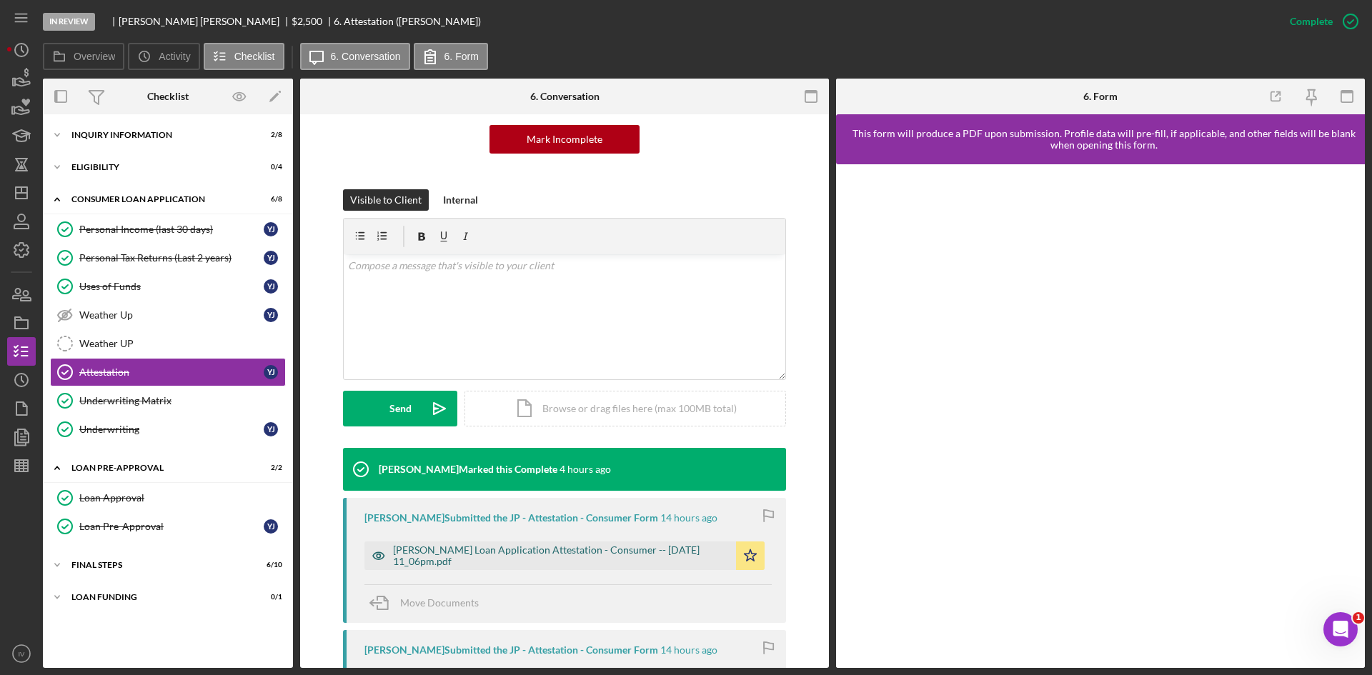
click at [517, 545] on div "[PERSON_NAME] Loan Application Attestation - Consumer -- [DATE] 11_06pm.pdf" at bounding box center [561, 556] width 336 height 23
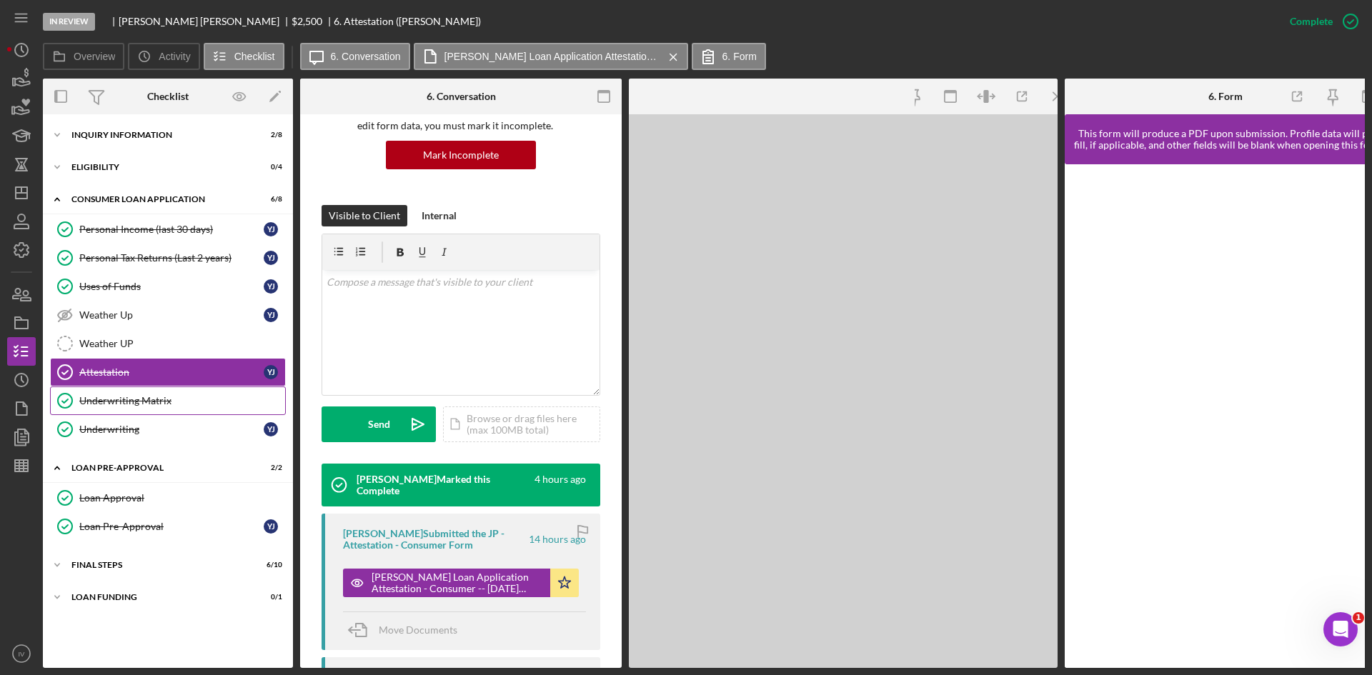
scroll to position [159, 0]
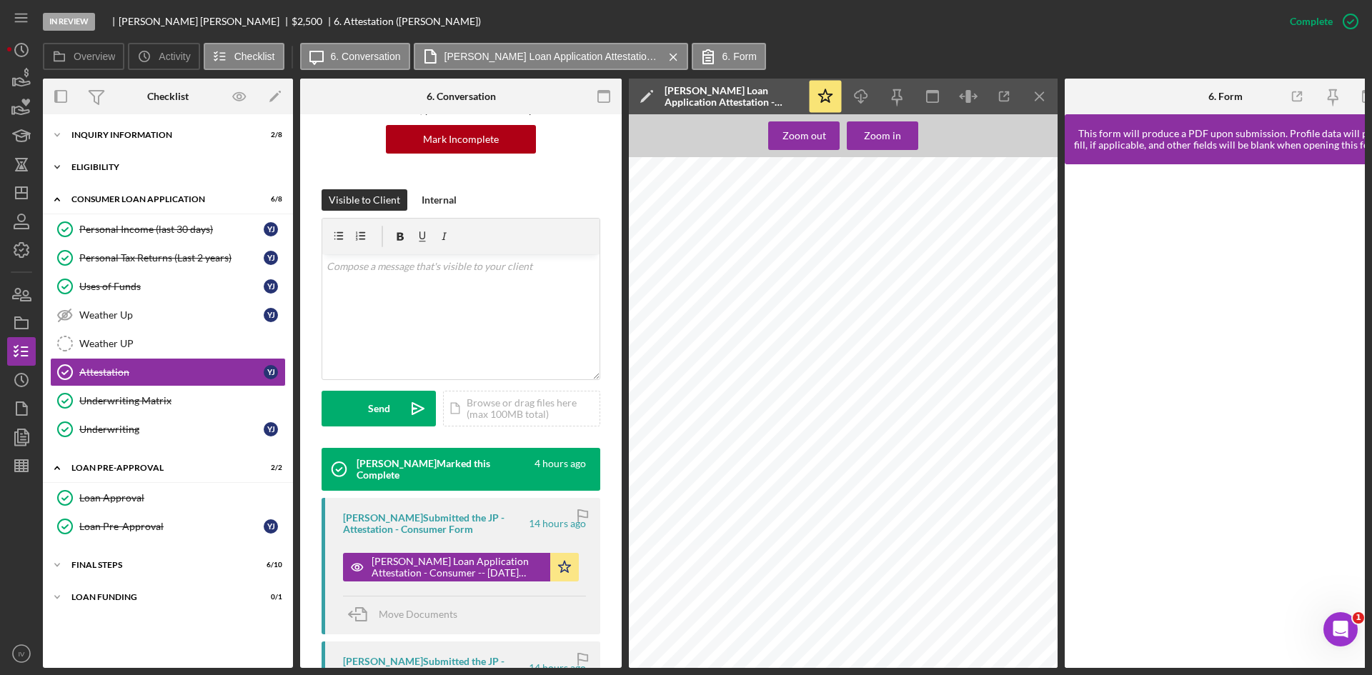
click at [101, 168] on div "Eligibility" at bounding box center [173, 167] width 204 height 9
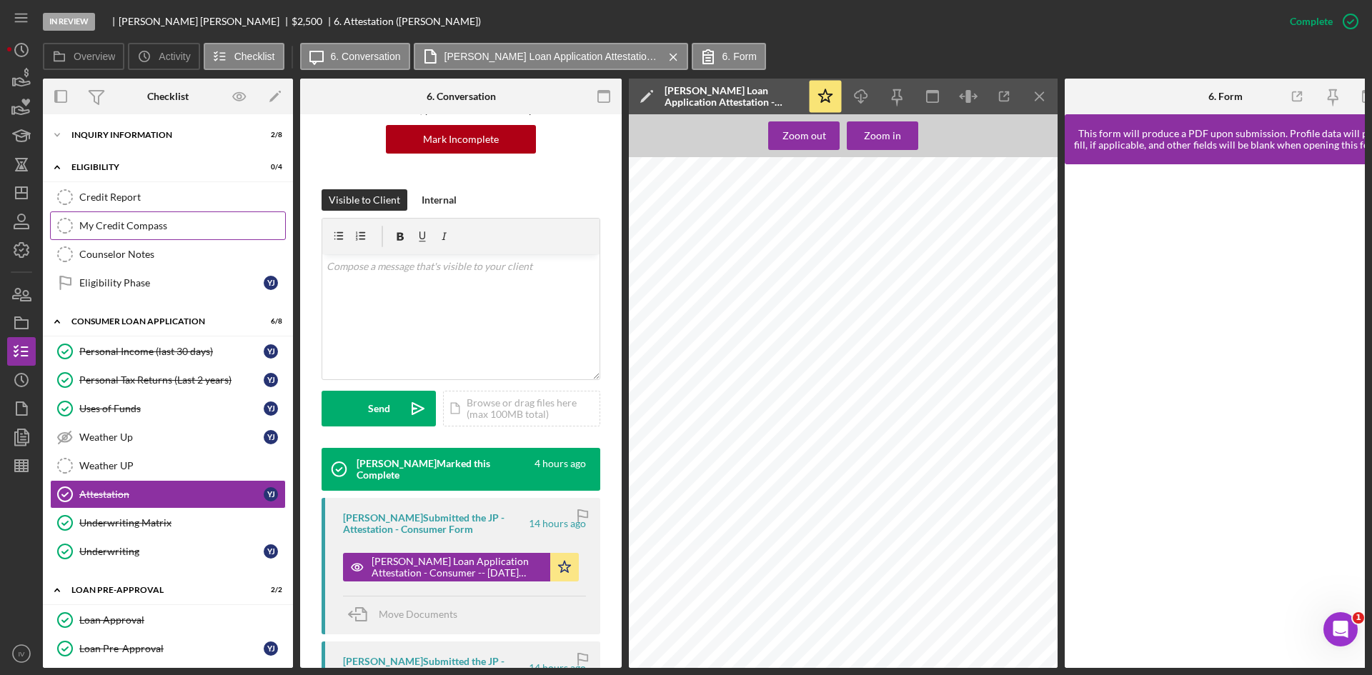
click at [116, 221] on div "My Credit Compass" at bounding box center [182, 225] width 206 height 11
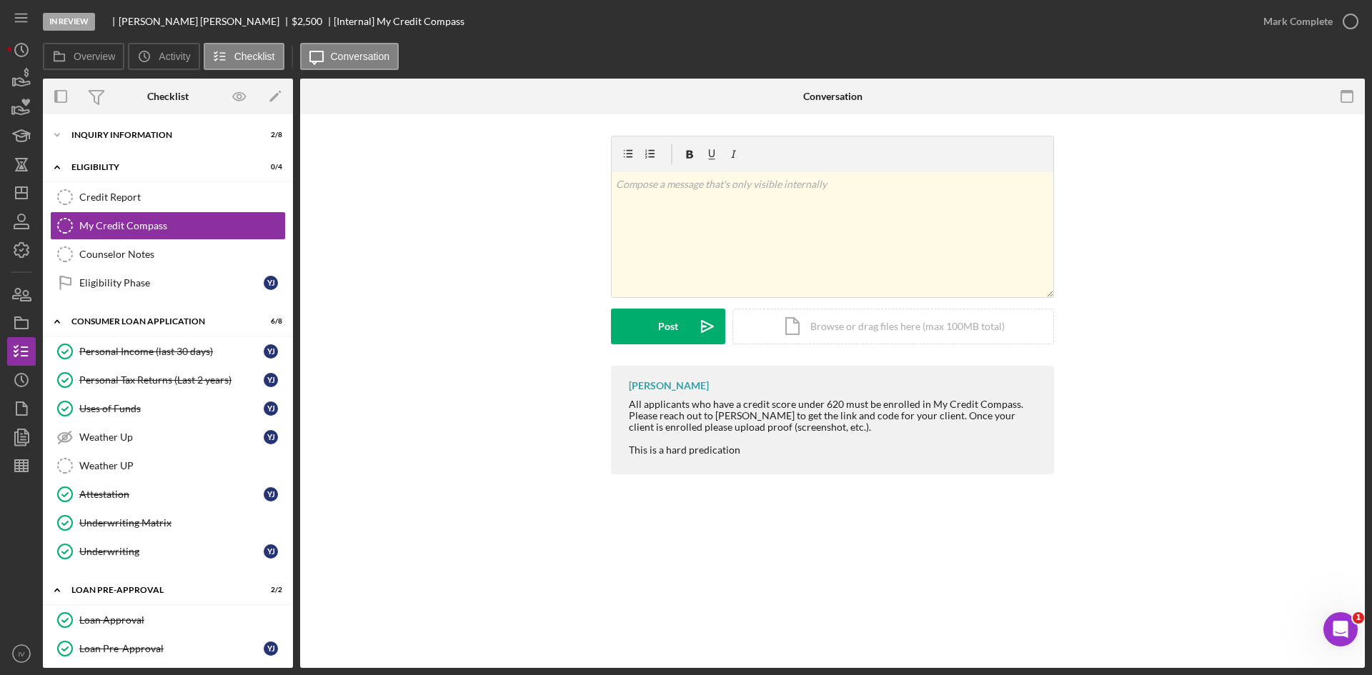
scroll to position [74, 0]
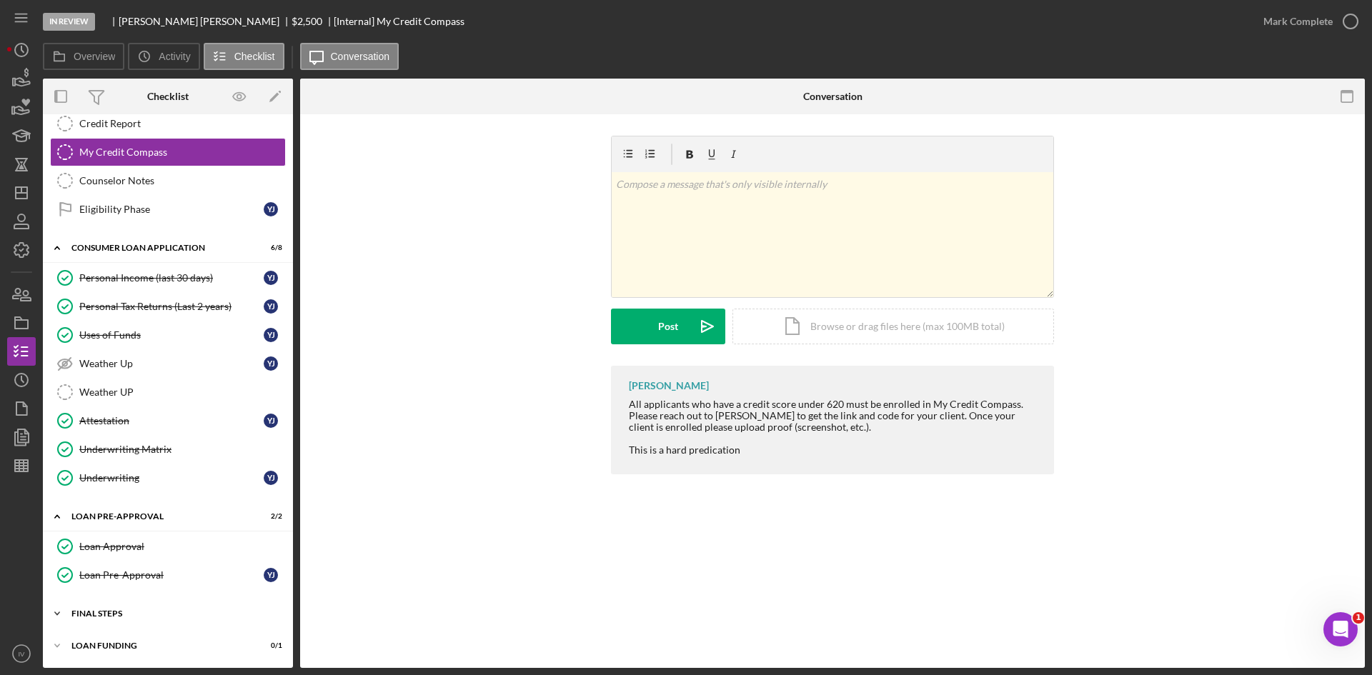
click at [92, 610] on div "FINAL STEPS" at bounding box center [173, 614] width 204 height 9
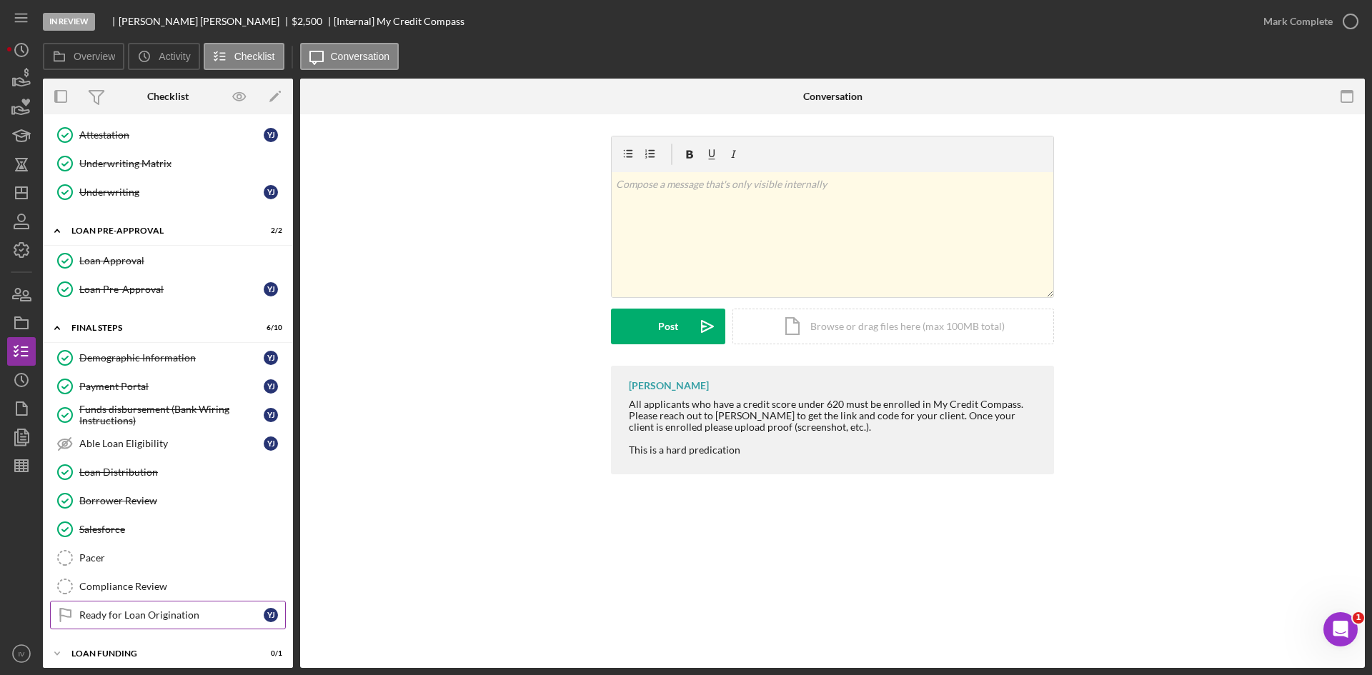
scroll to position [367, 0]
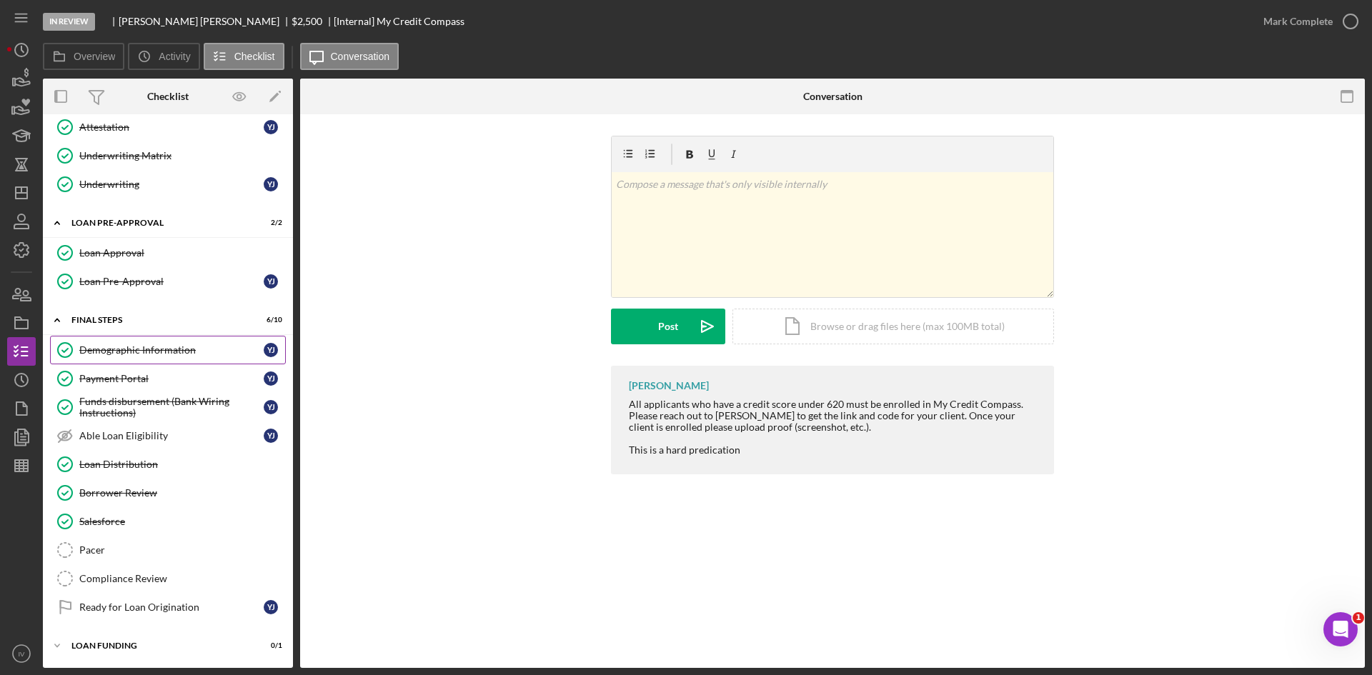
click at [145, 338] on link "Demographic Information Demographic Information Y J" at bounding box center [168, 350] width 236 height 29
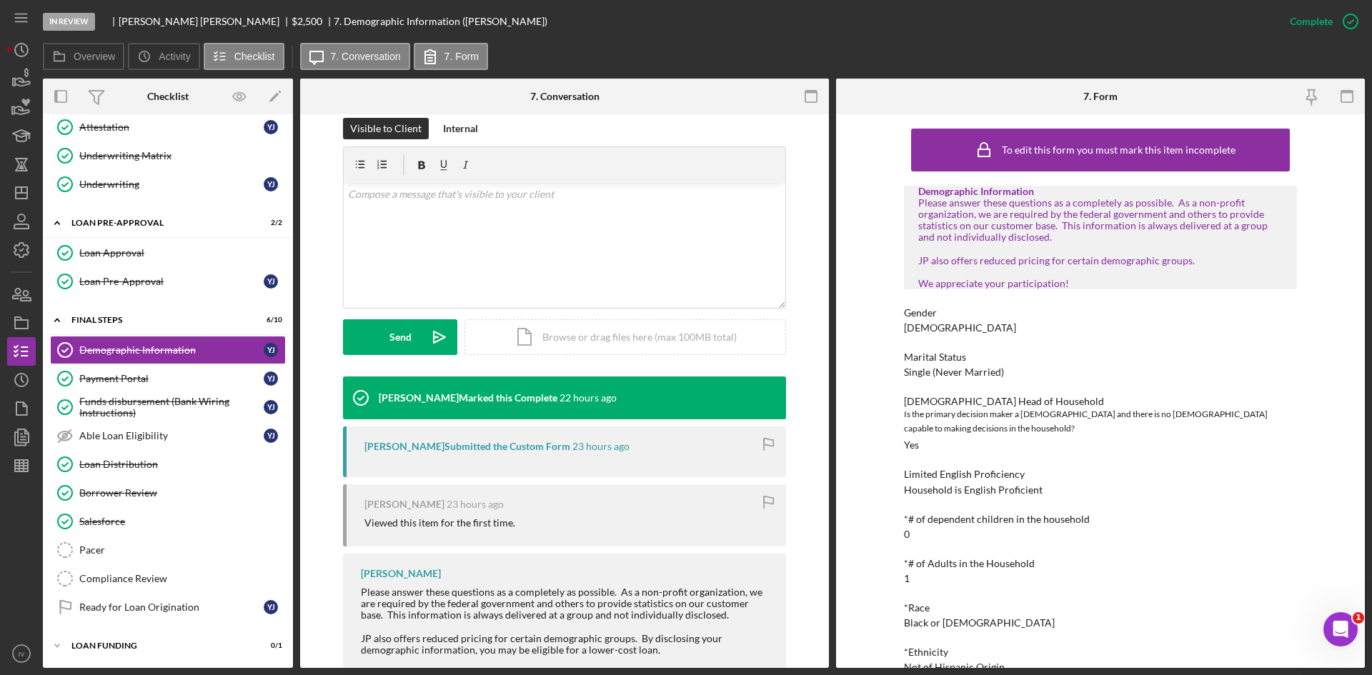
scroll to position [286, 0]
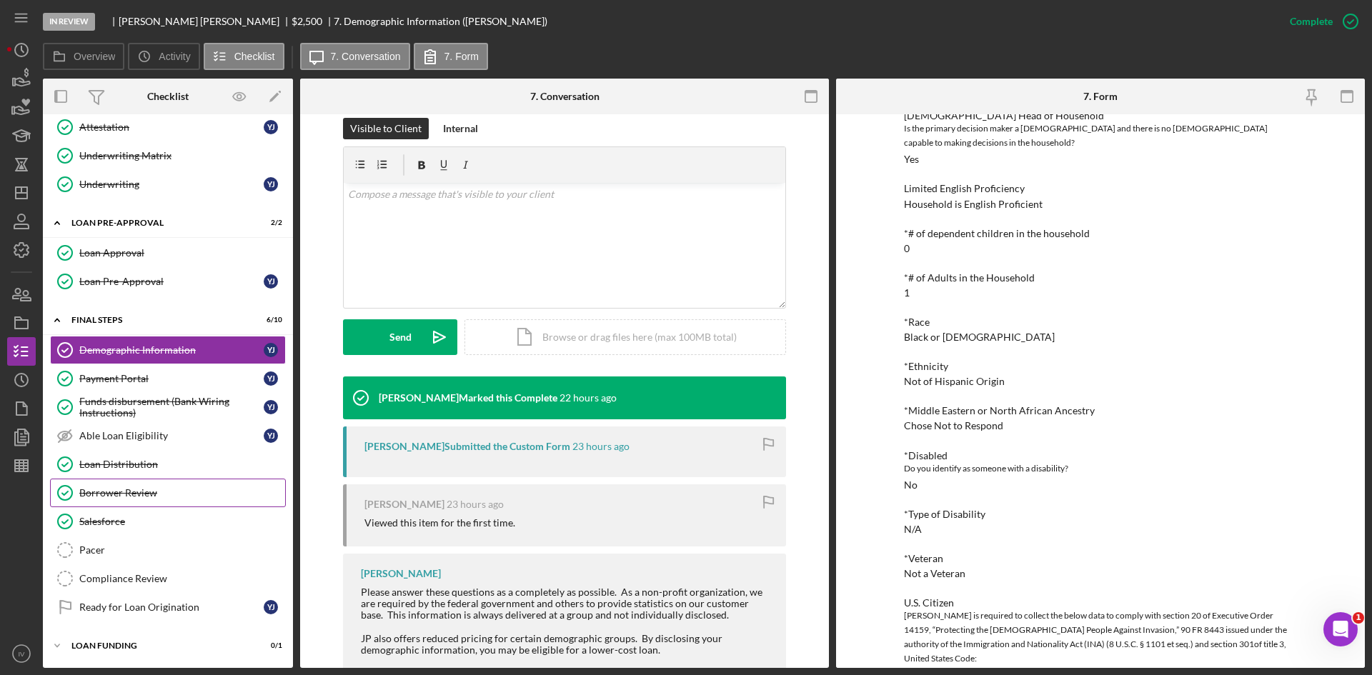
drag, startPoint x: 159, startPoint y: 492, endPoint x: 685, endPoint y: 575, distance: 532.4
click at [159, 493] on div "Borrower Review" at bounding box center [182, 492] width 206 height 11
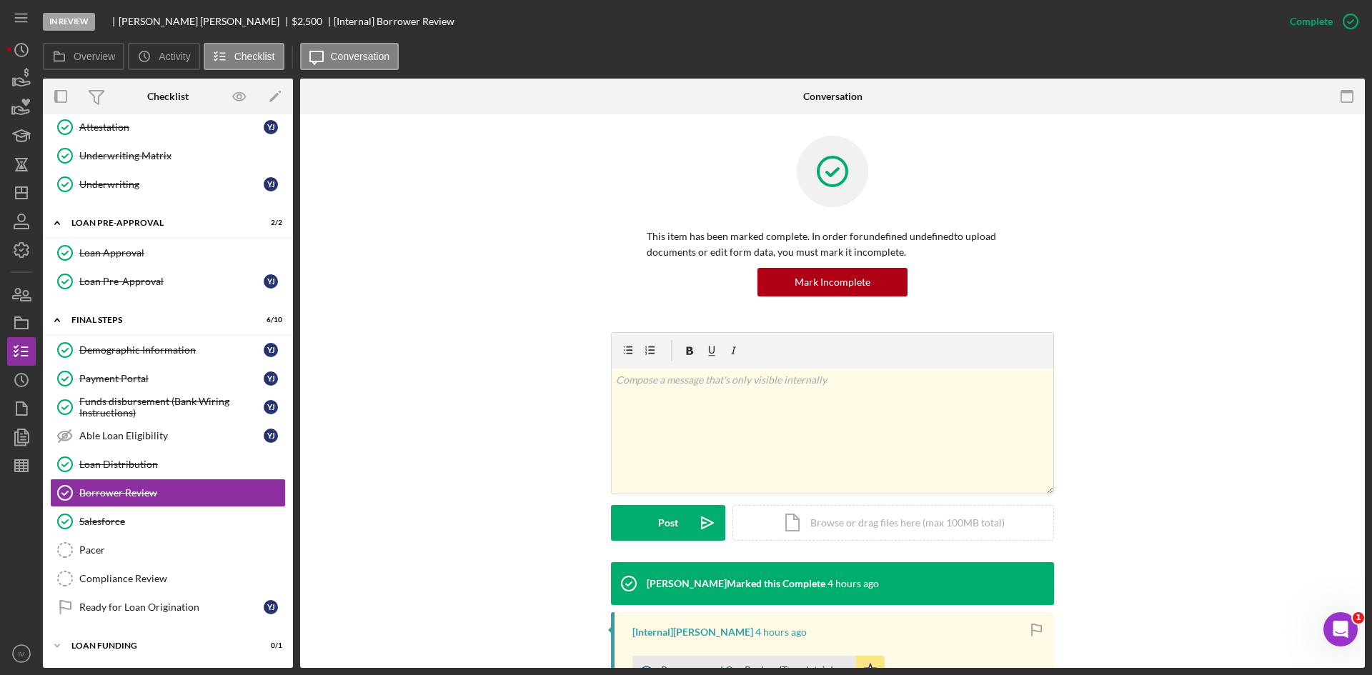
scroll to position [71, 0]
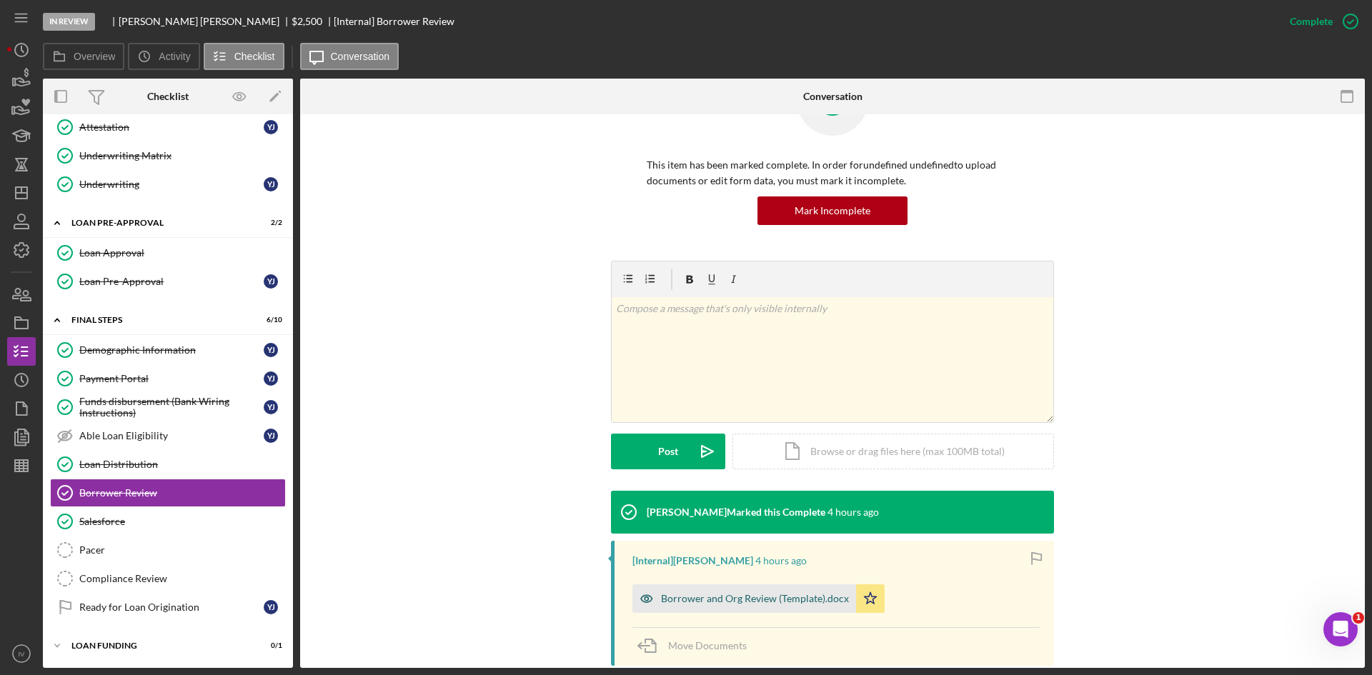
click at [801, 597] on div "Borrower and Org Review (Template).docx" at bounding box center [755, 598] width 188 height 11
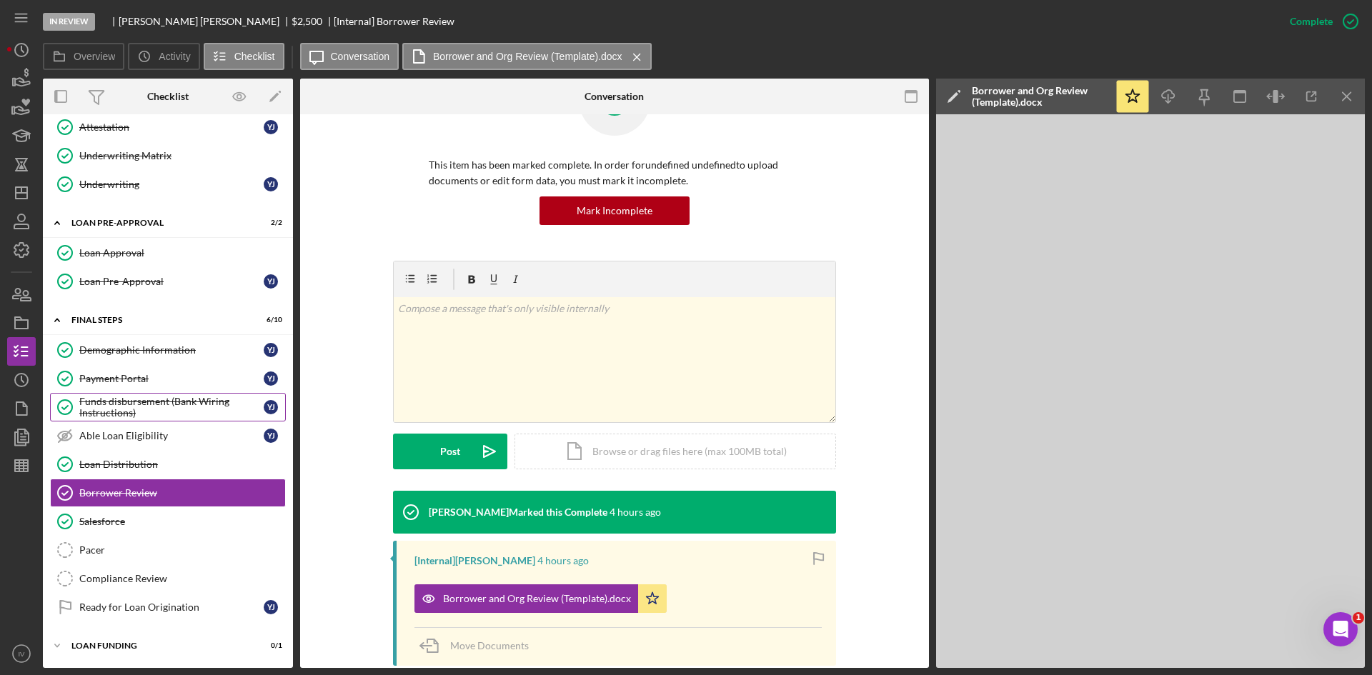
click at [111, 402] on div "Funds disbursement (Bank Wiring Instructions)" at bounding box center [171, 407] width 184 height 23
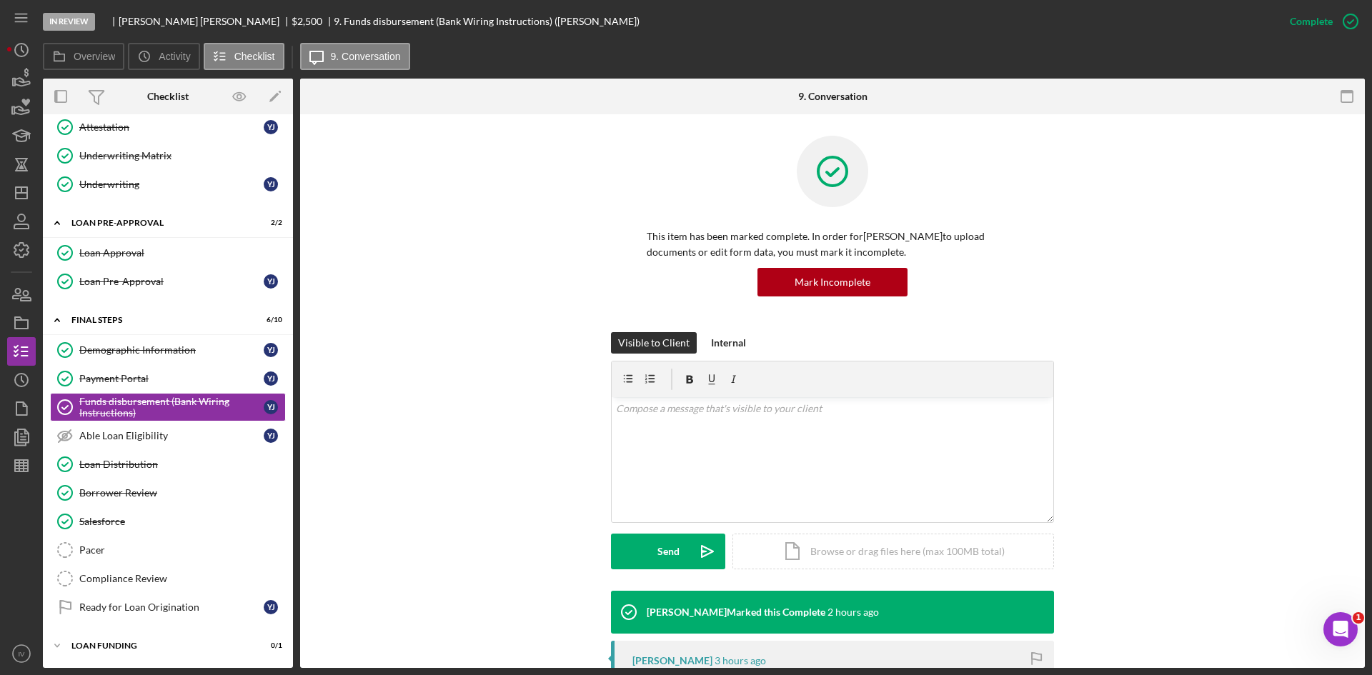
scroll to position [286, 0]
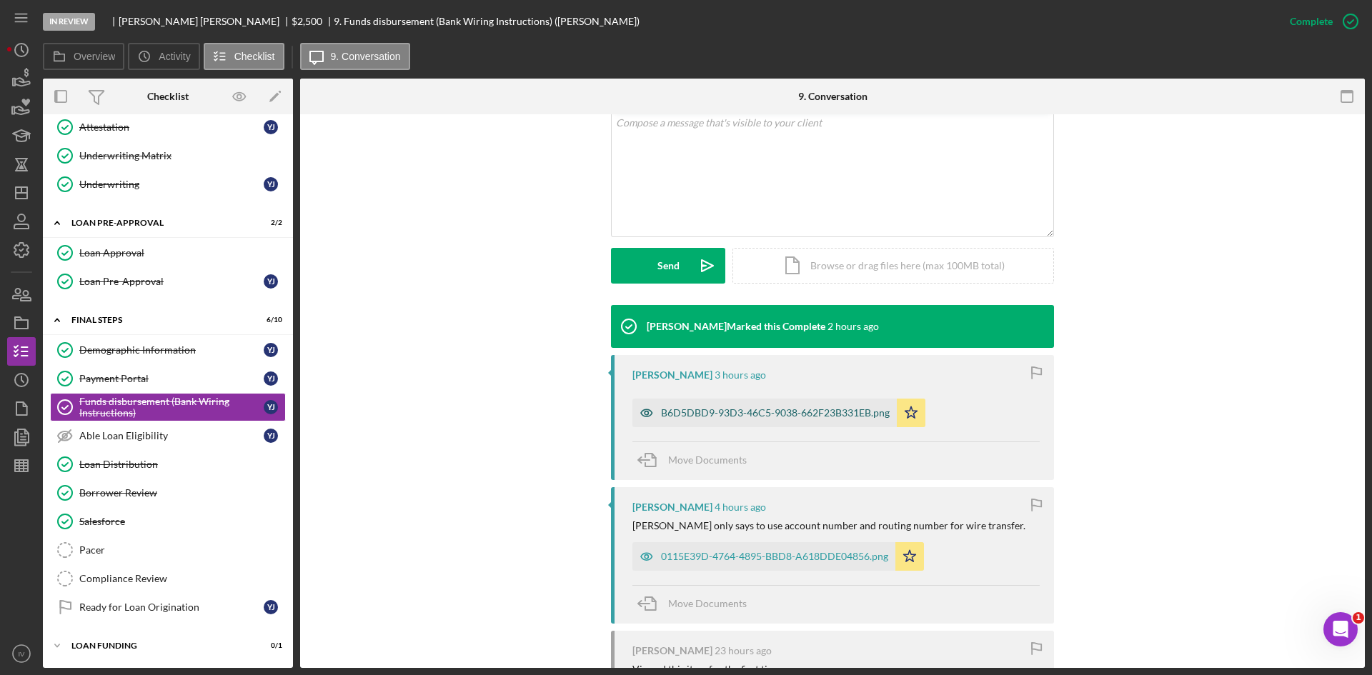
click at [802, 415] on div "B6D5DBD9-93D3-46C5-9038-662F23B331EB.png" at bounding box center [775, 412] width 229 height 11
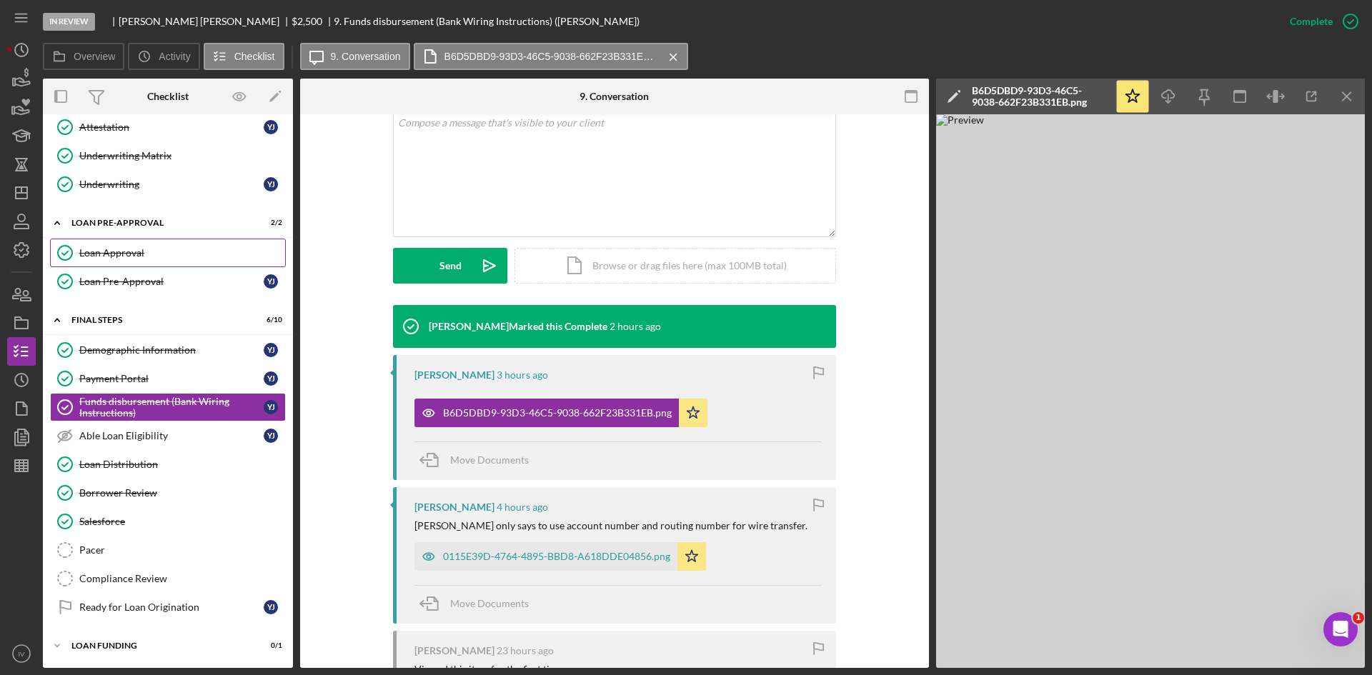
click at [108, 259] on link "Loan Approval Loan Approval" at bounding box center [168, 253] width 236 height 29
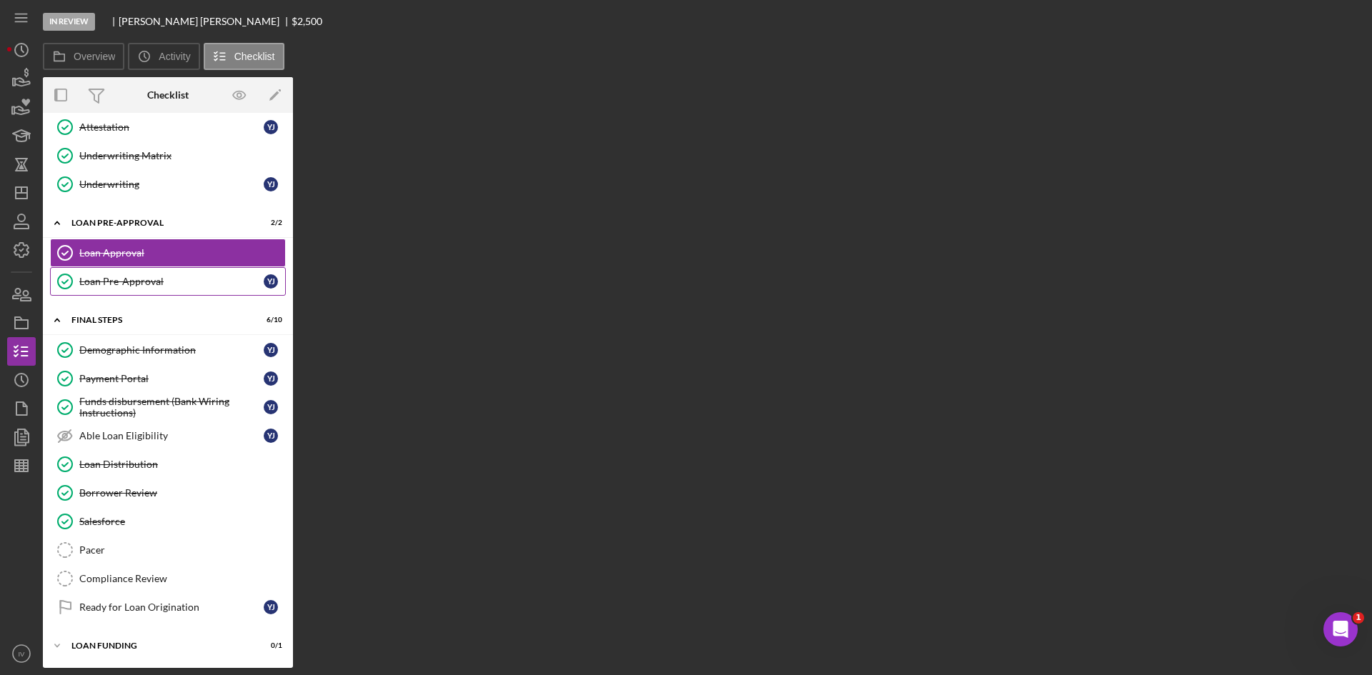
scroll to position [367, 0]
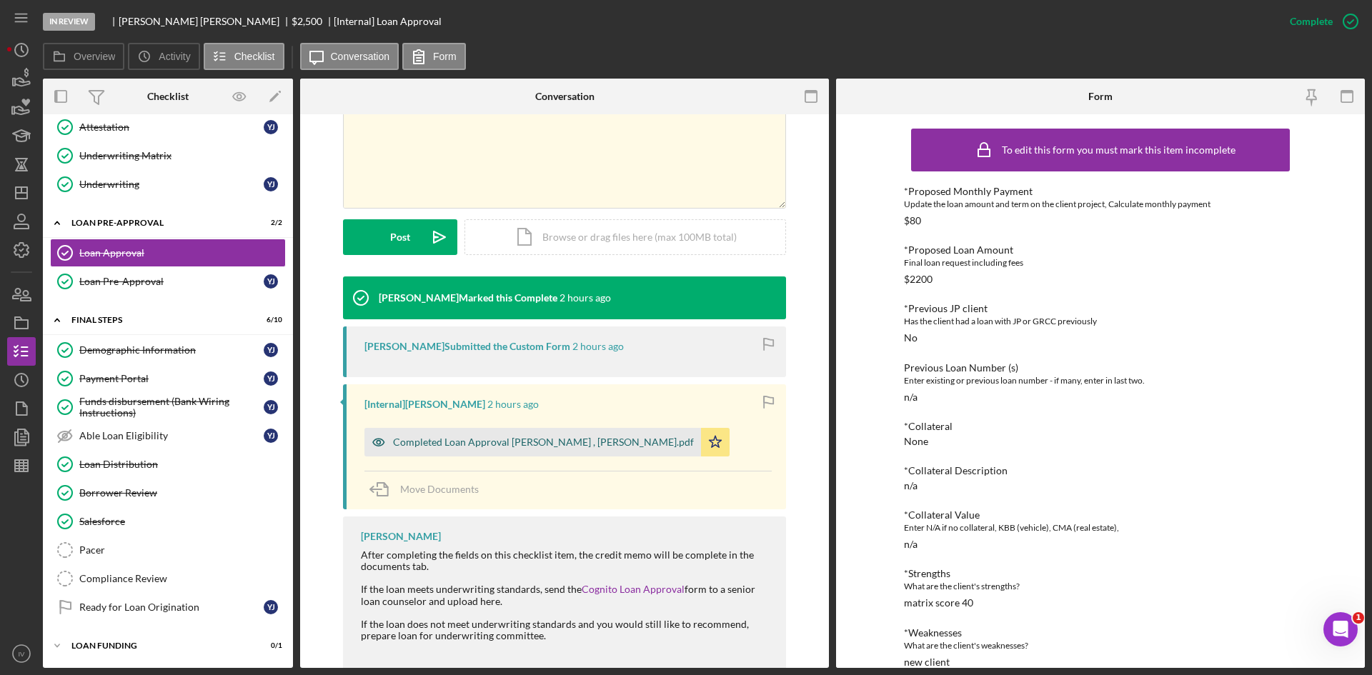
click at [529, 452] on div "Completed Loan Approval [PERSON_NAME] , [PERSON_NAME].pdf" at bounding box center [532, 442] width 337 height 29
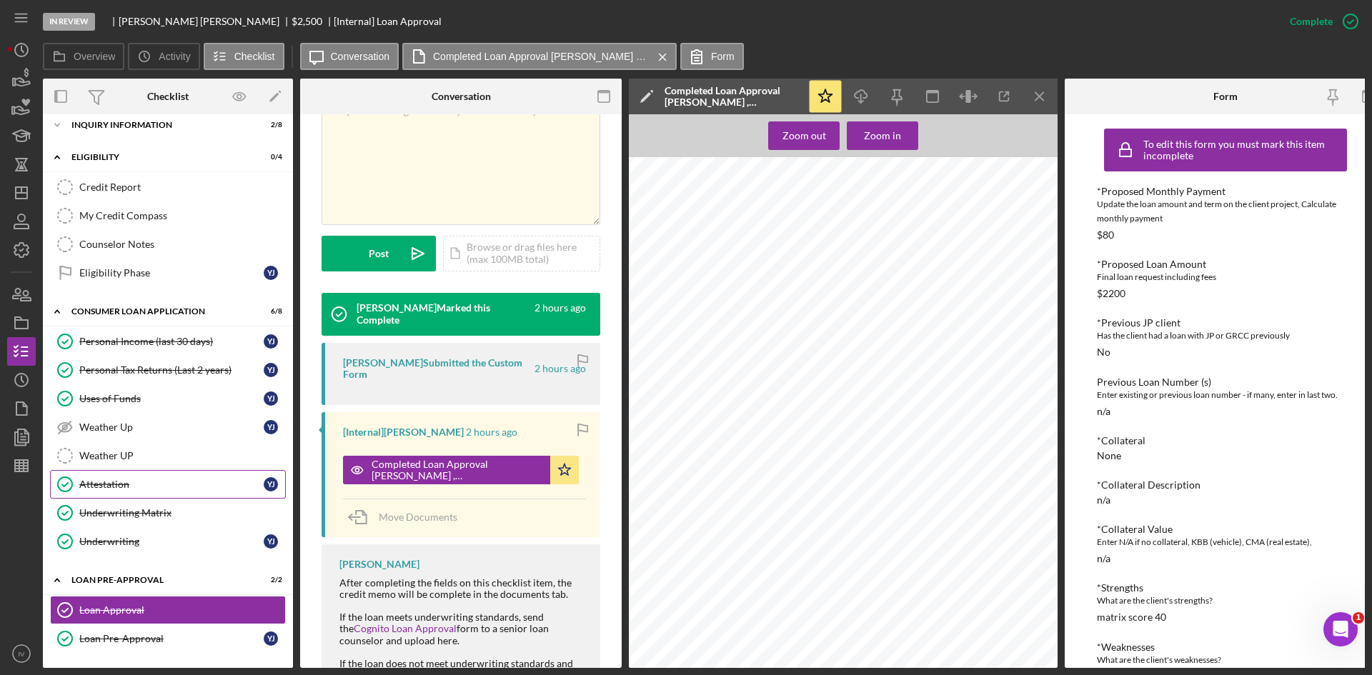
scroll to position [0, 0]
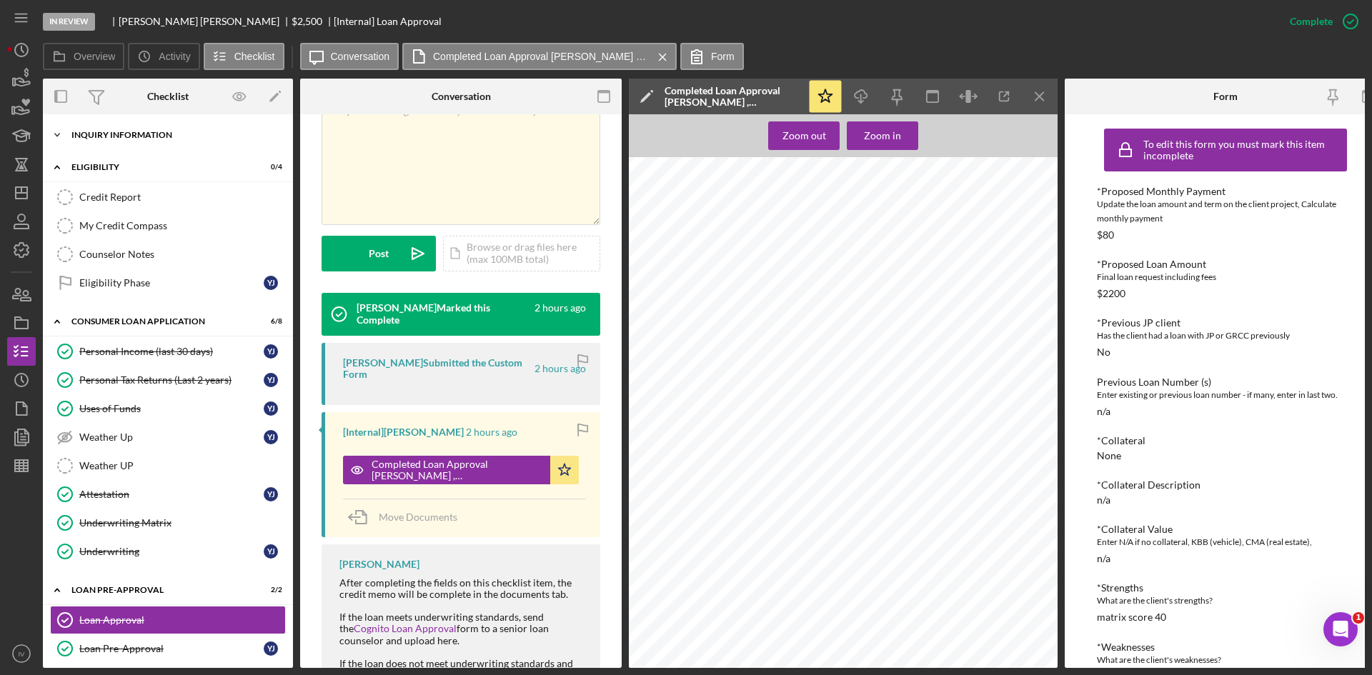
click at [113, 128] on div "Icon/Expander Inquiry Information 2 / 8" at bounding box center [168, 135] width 250 height 29
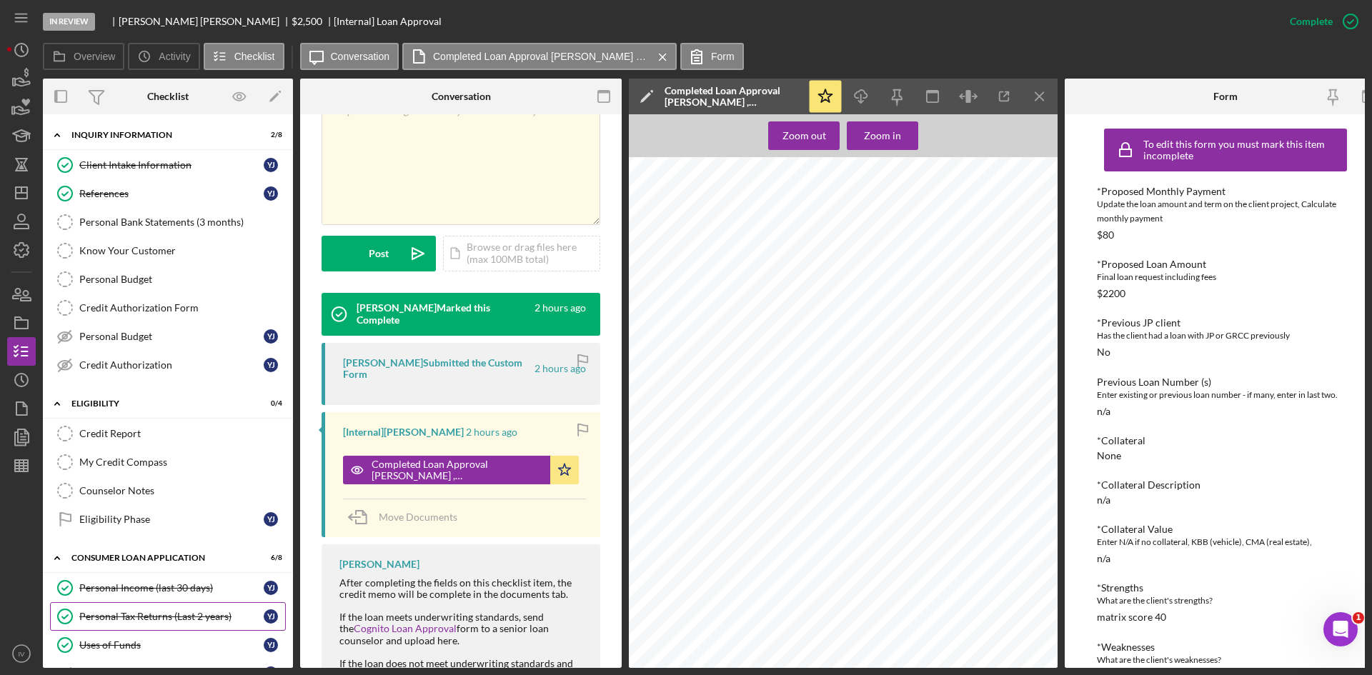
scroll to position [143, 0]
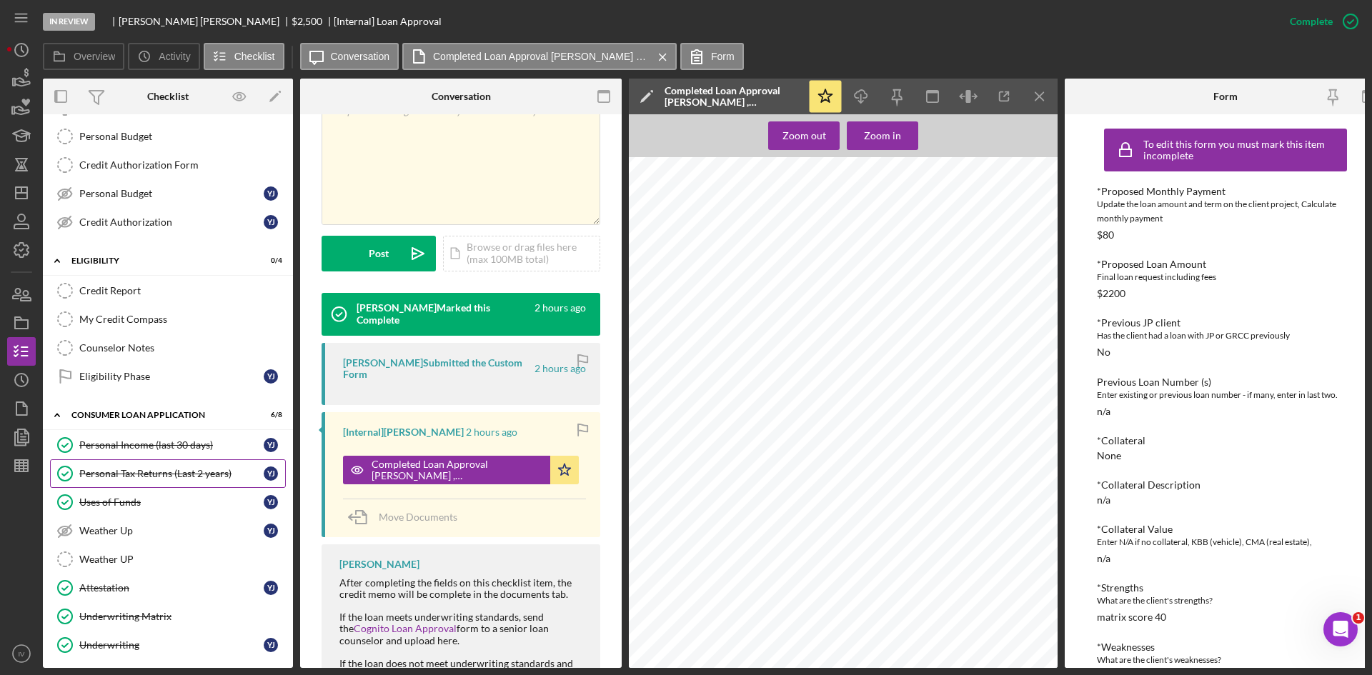
click at [174, 482] on link "Personal Tax Returns (Last 2 years) Personal Tax Returns (Last 2 years) Y J" at bounding box center [168, 474] width 236 height 29
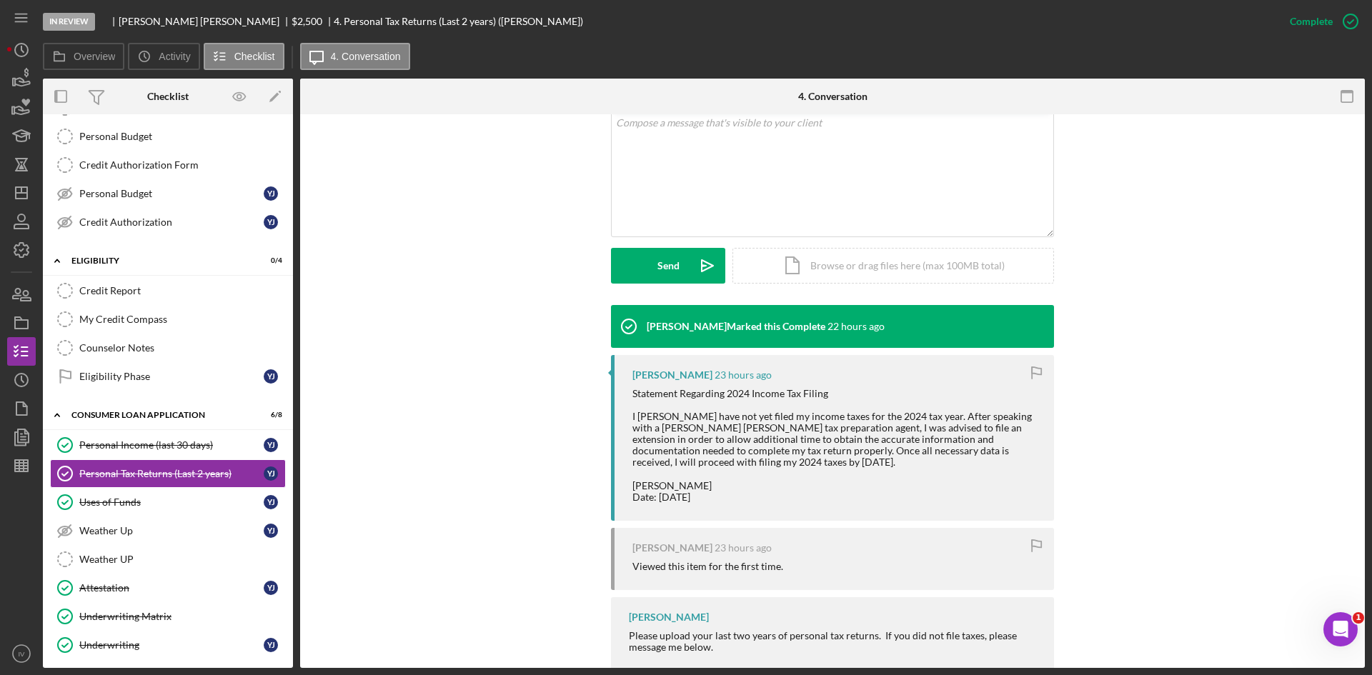
scroll to position [317, 0]
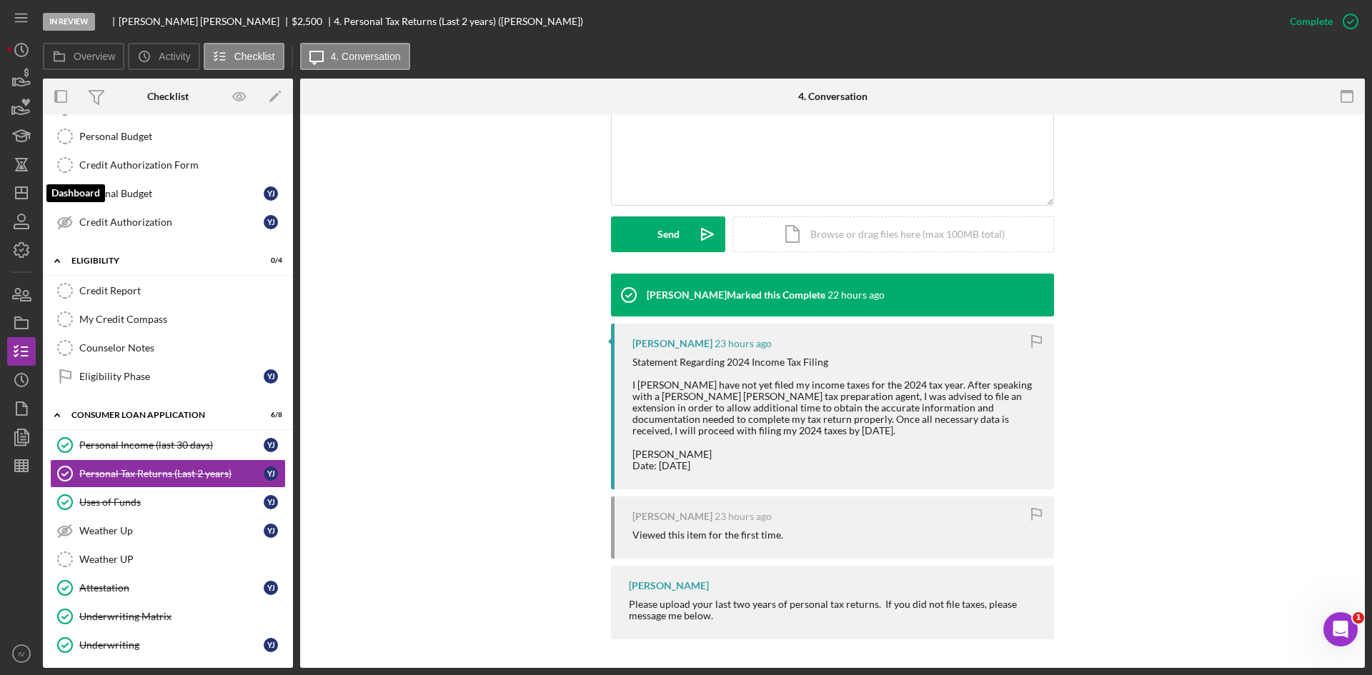
click at [34, 197] on icon "Icon/Dashboard" at bounding box center [22, 193] width 36 height 36
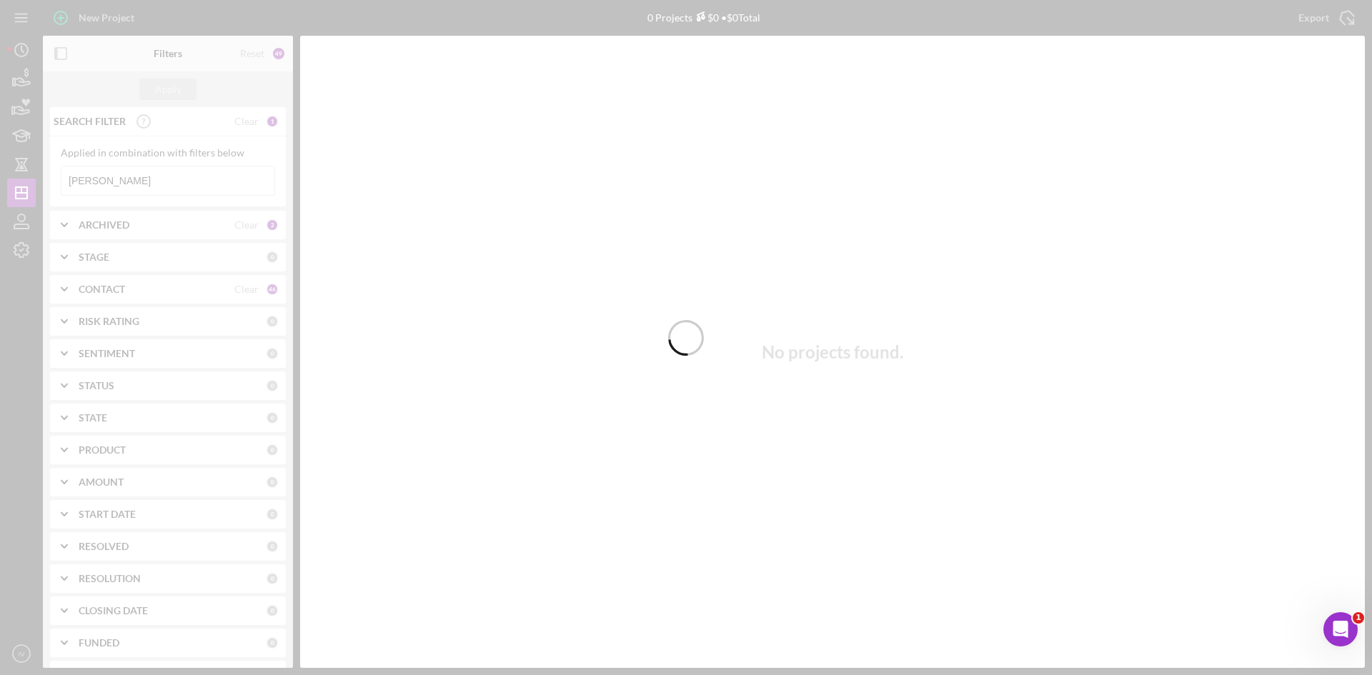
click at [147, 187] on div at bounding box center [686, 337] width 1372 height 675
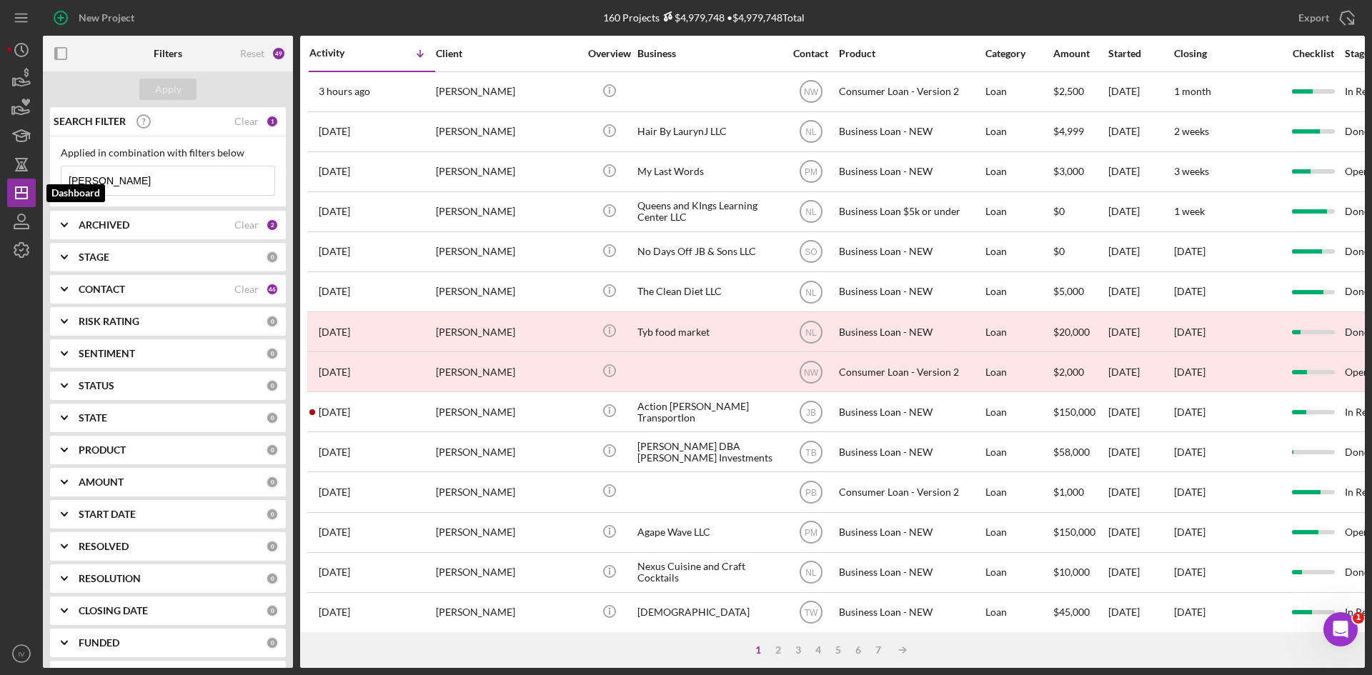
drag, startPoint x: 112, startPoint y: 188, endPoint x: 4, endPoint y: 184, distance: 108.7
click at [6, 184] on div "New Project 160 Projects $4,979,748 • $4,979,748 Total [PERSON_NAME] Export Ico…" at bounding box center [686, 337] width 1372 height 675
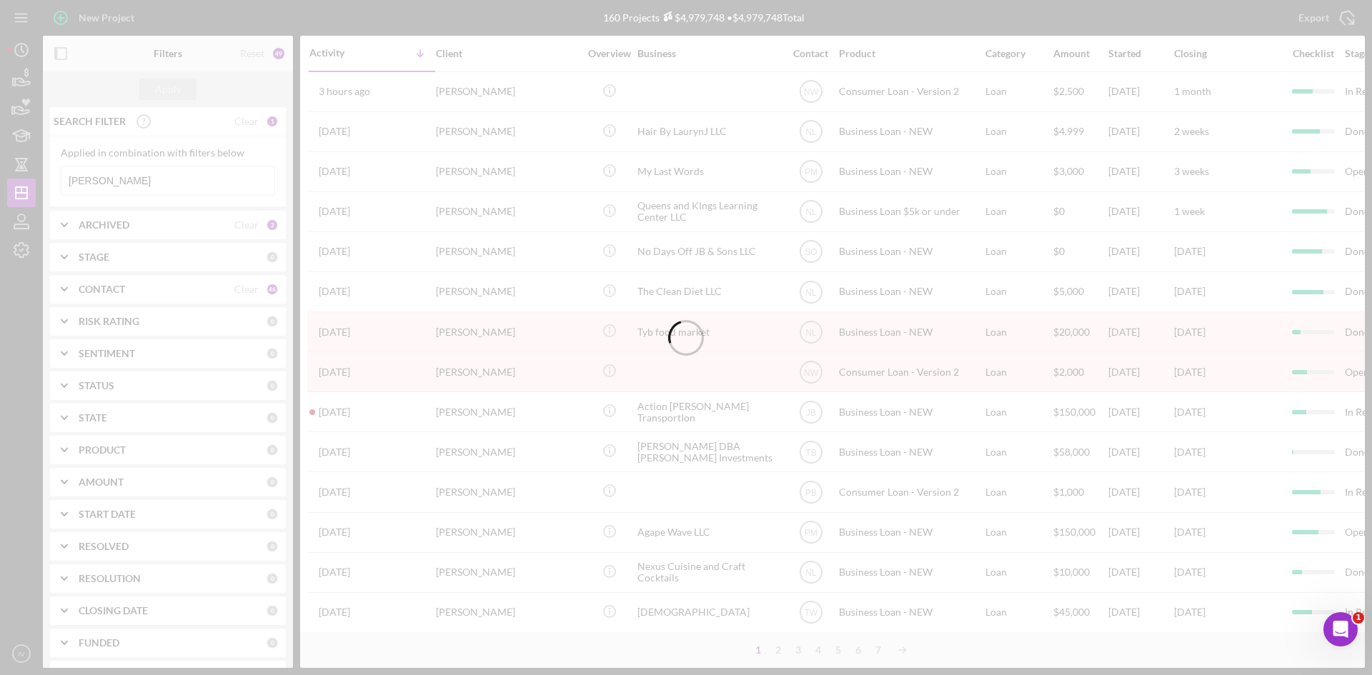
type input "[PERSON_NAME]"
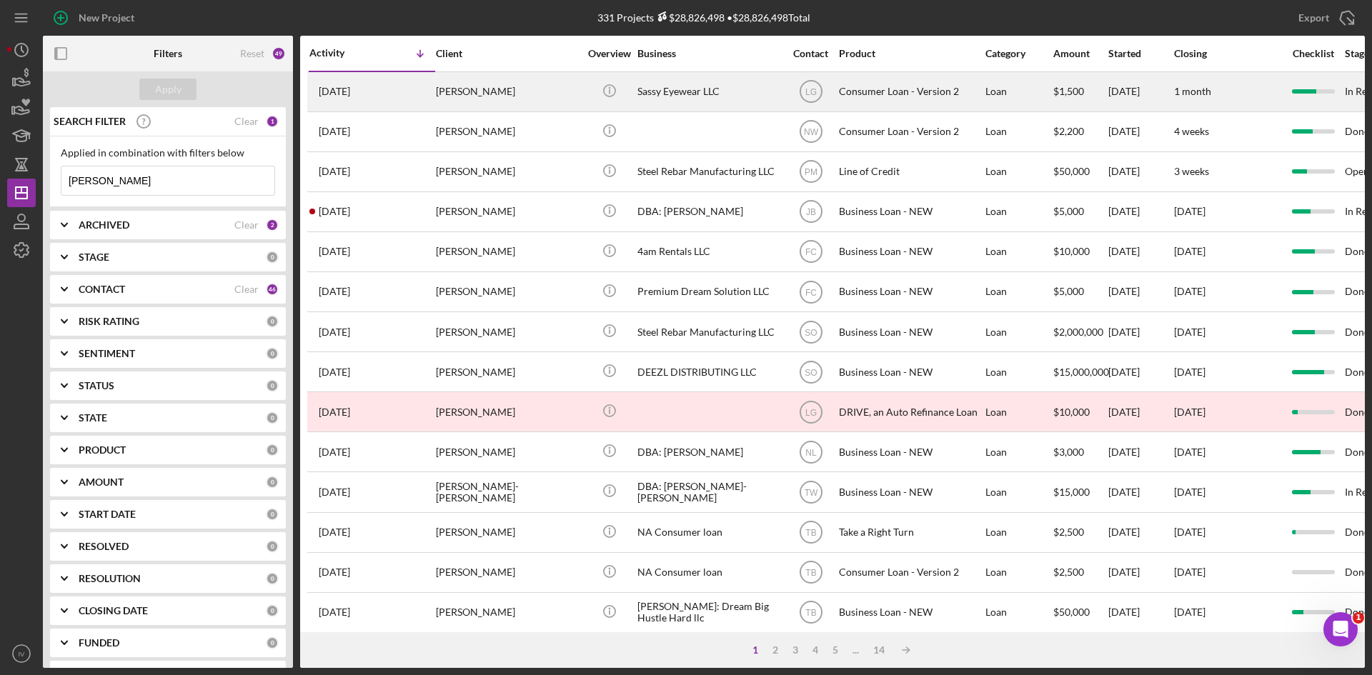
click at [512, 94] on div "[PERSON_NAME]" at bounding box center [507, 92] width 143 height 38
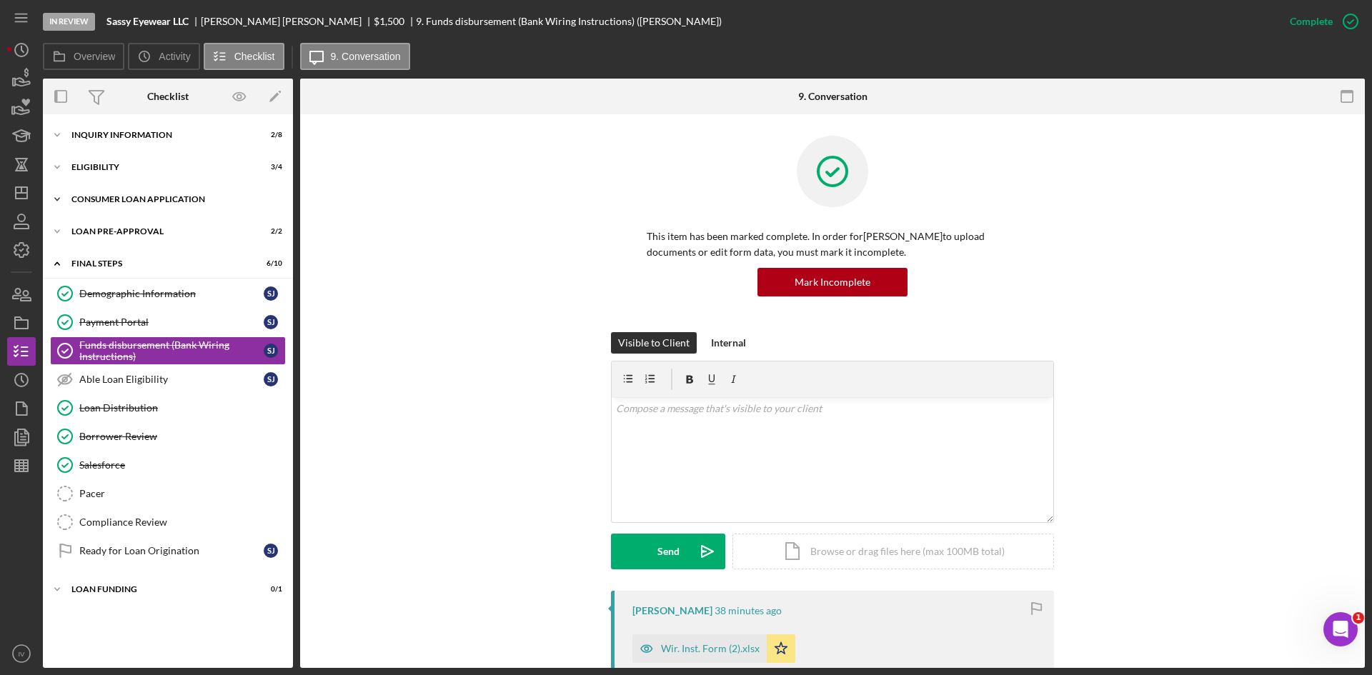
click at [104, 199] on div "Consumer Loan Application" at bounding box center [173, 199] width 204 height 9
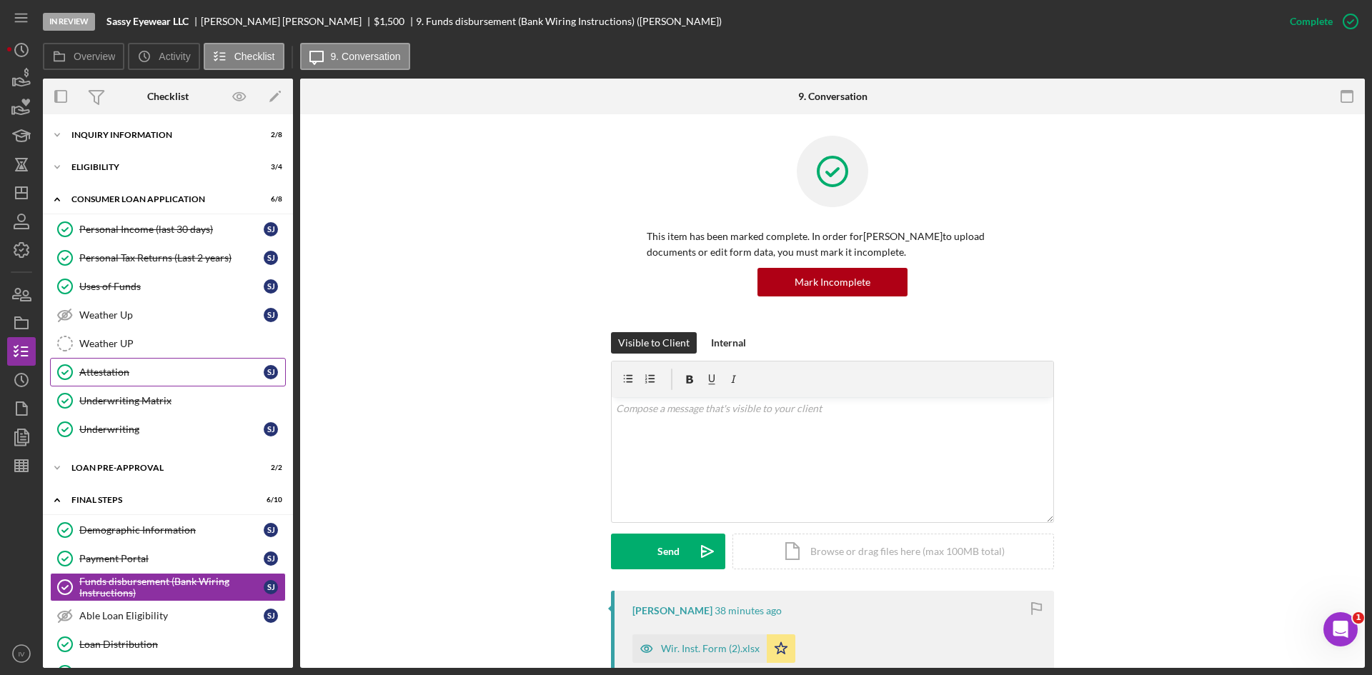
click at [167, 370] on div "Attestation" at bounding box center [171, 372] width 184 height 11
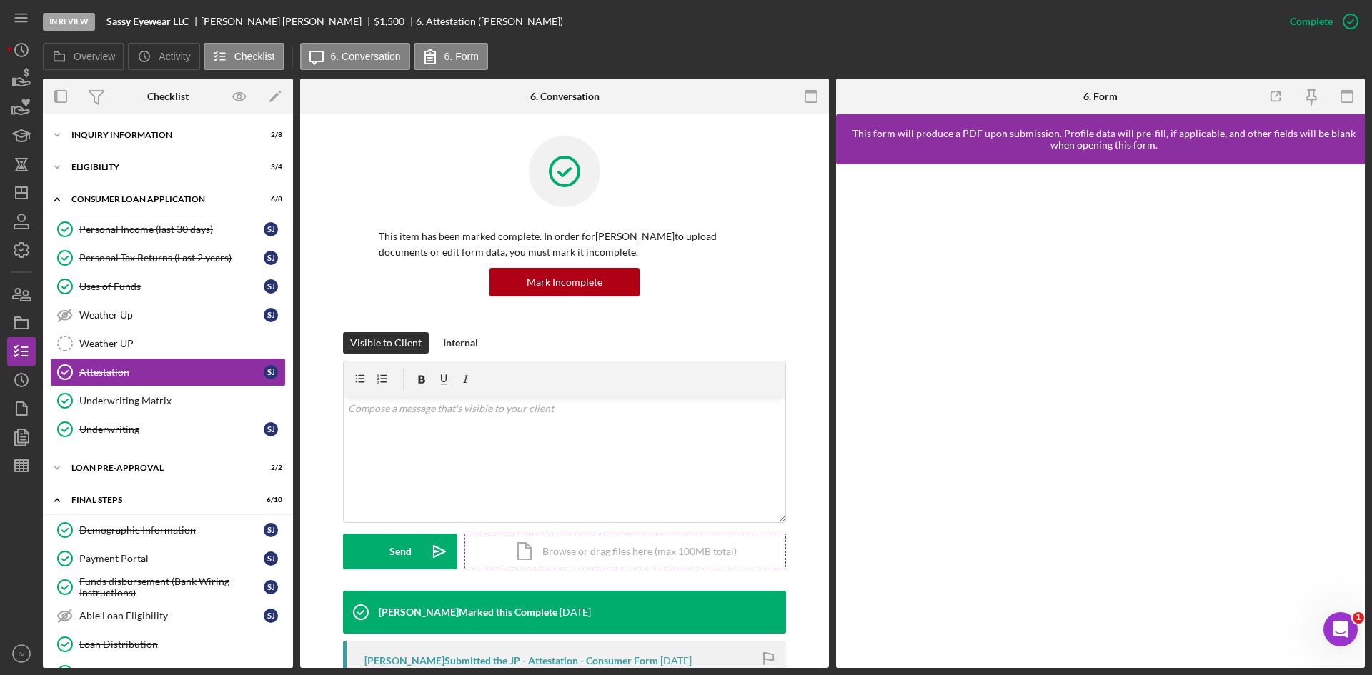
scroll to position [143, 0]
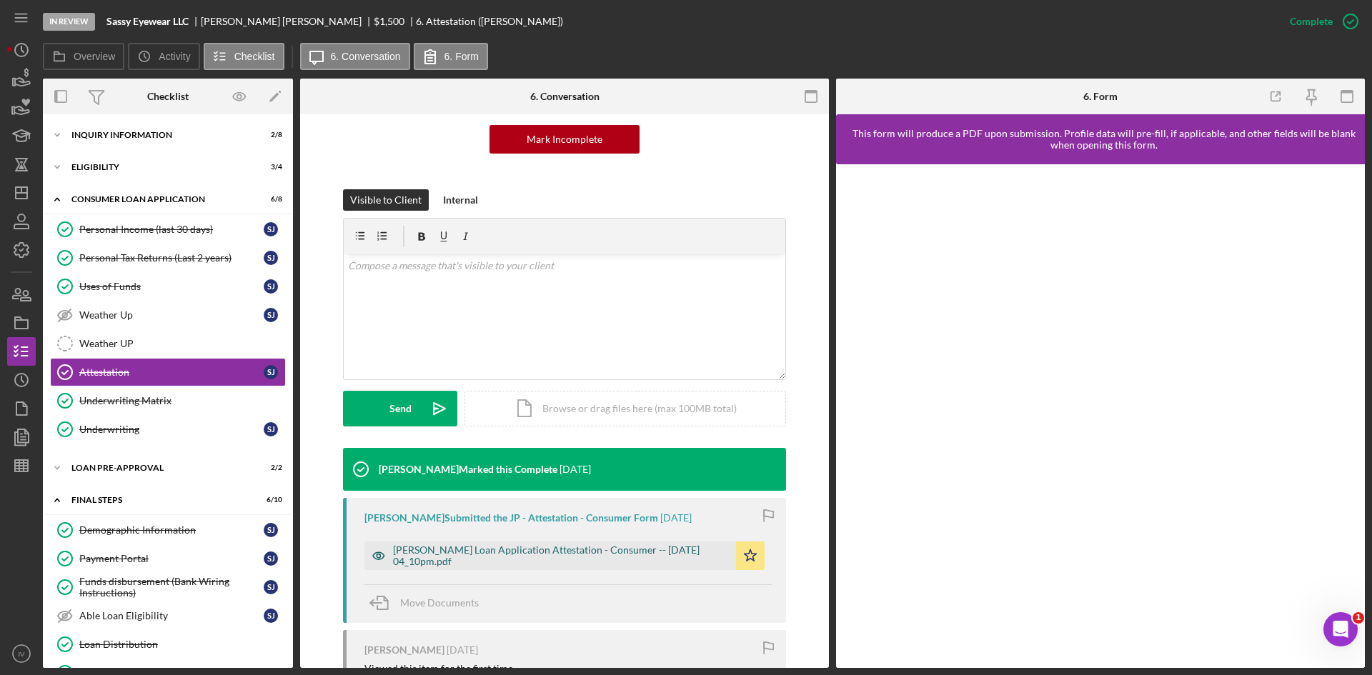
click at [542, 566] on div "[PERSON_NAME] Loan Application Attestation - Consumer -- [DATE] 04_10pm.pdf" at bounding box center [561, 556] width 336 height 23
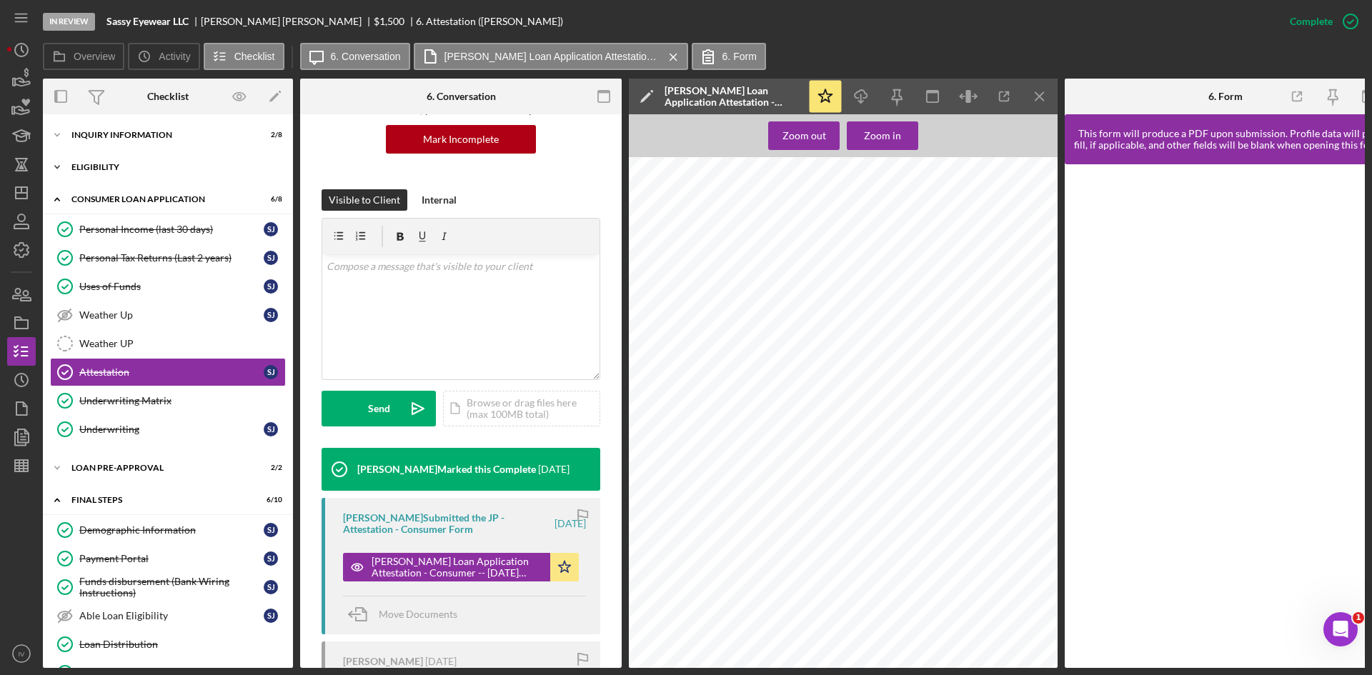
click at [111, 167] on div "Eligibility" at bounding box center [173, 167] width 204 height 9
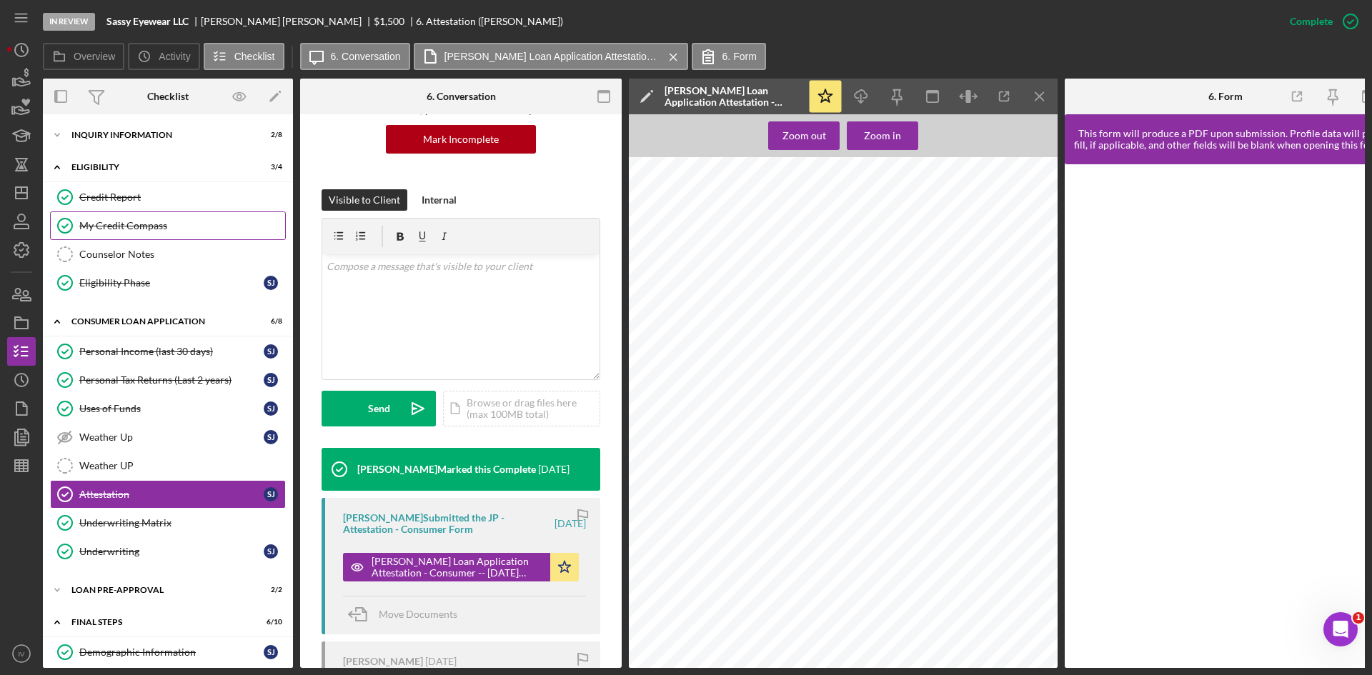
click at [143, 221] on div "My Credit Compass" at bounding box center [182, 225] width 206 height 11
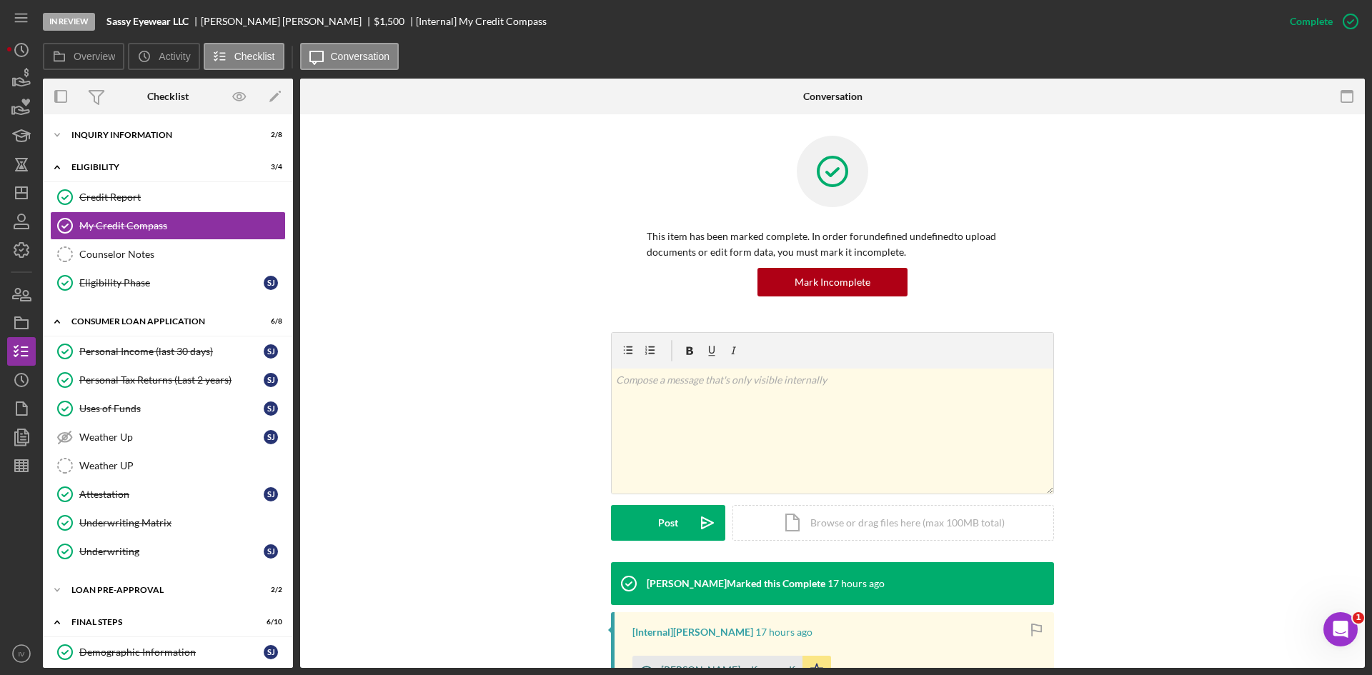
scroll to position [214, 0]
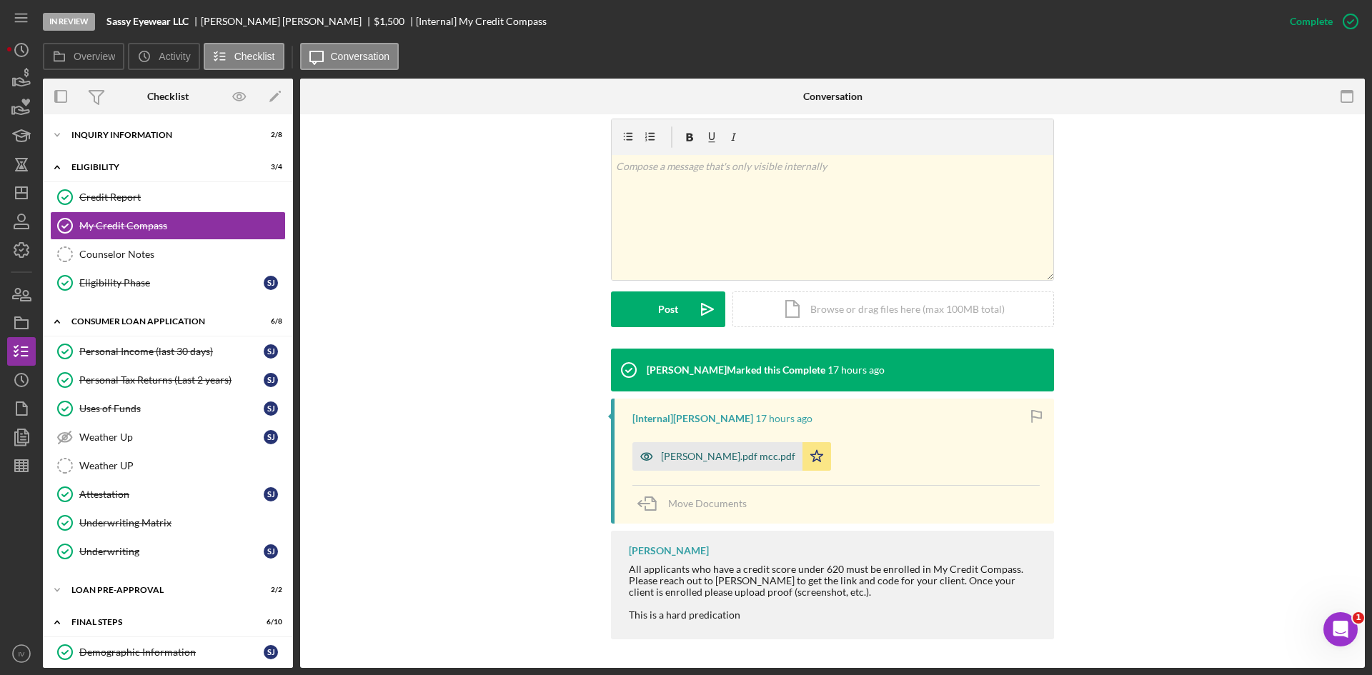
click at [666, 460] on div "[PERSON_NAME].pdf mcc.pdf" at bounding box center [728, 456] width 134 height 11
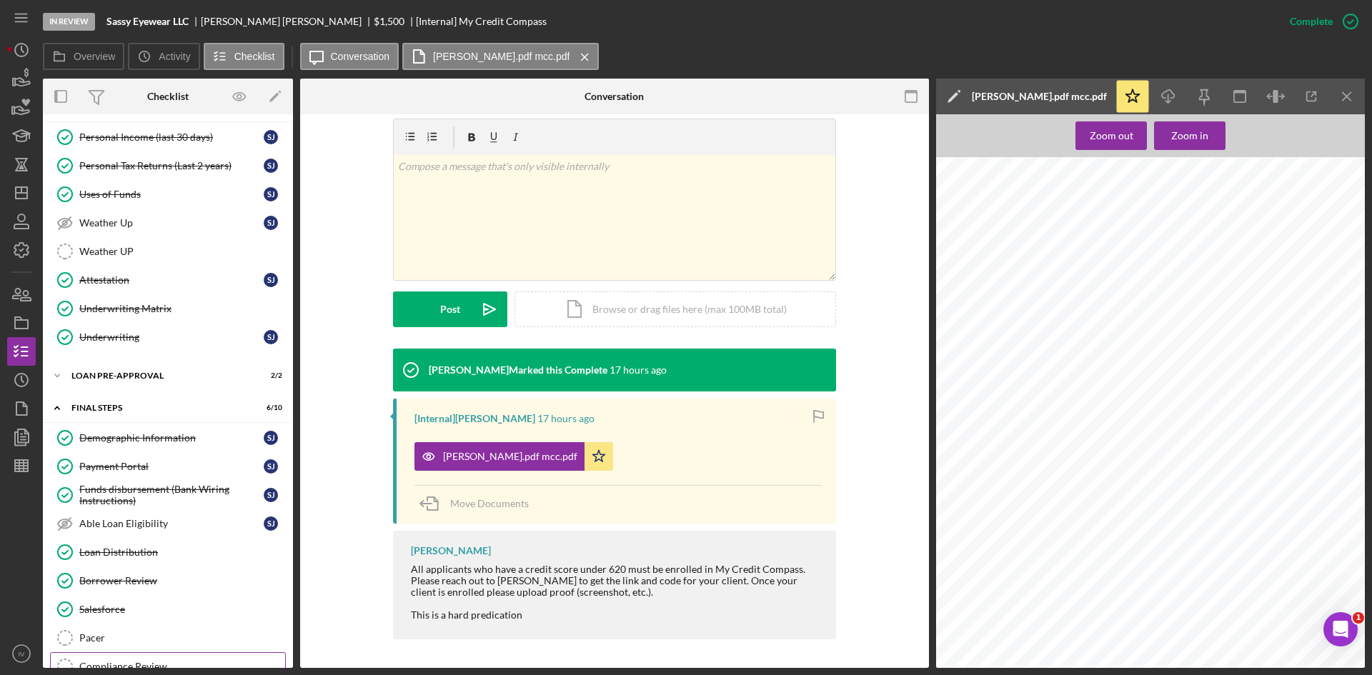
scroll to position [302, 0]
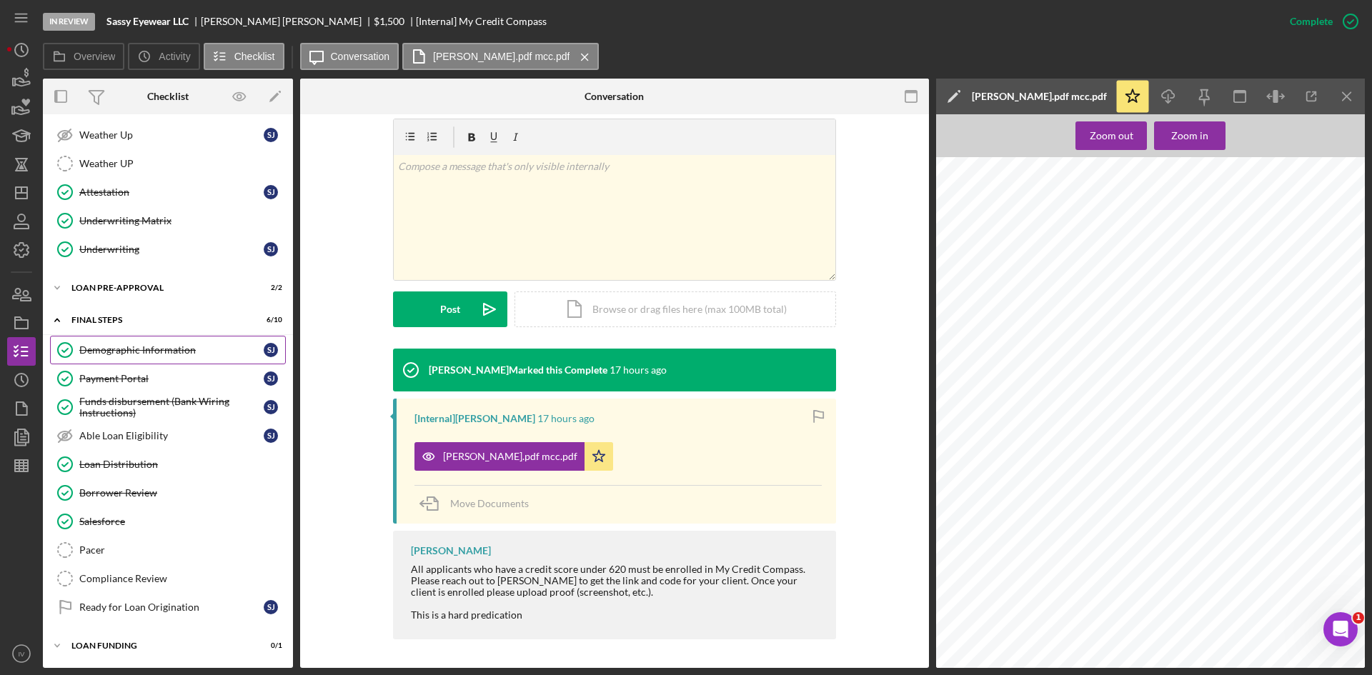
click at [152, 352] on div "Demographic Information" at bounding box center [171, 349] width 184 height 11
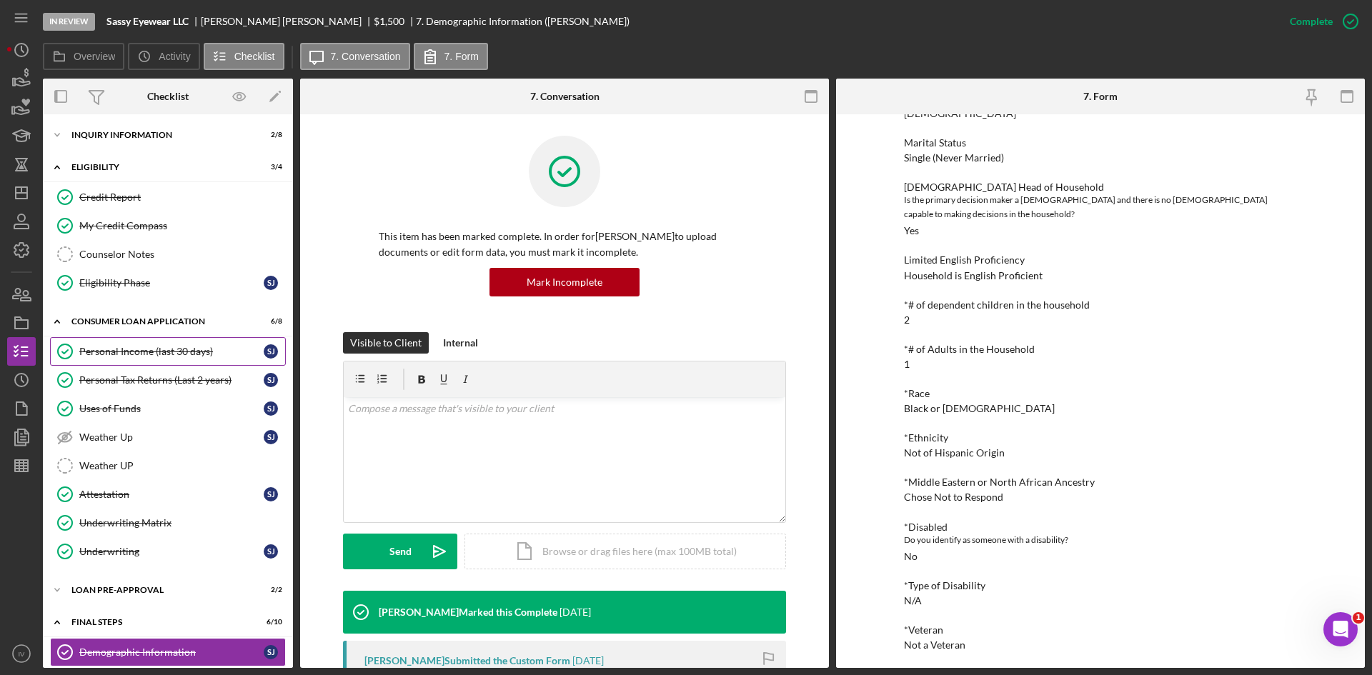
drag, startPoint x: 172, startPoint y: 354, endPoint x: 211, endPoint y: 364, distance: 40.6
click at [172, 353] on div "Personal Income (last 30 days)" at bounding box center [171, 351] width 184 height 11
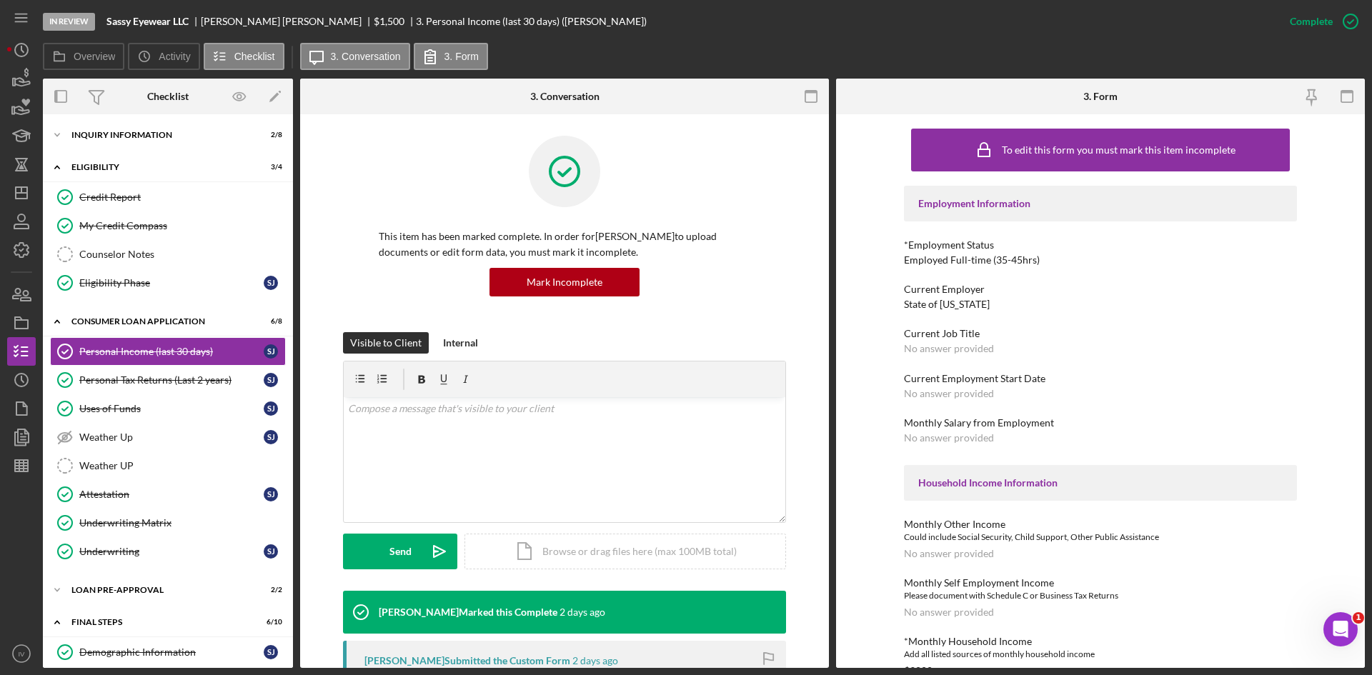
scroll to position [357, 0]
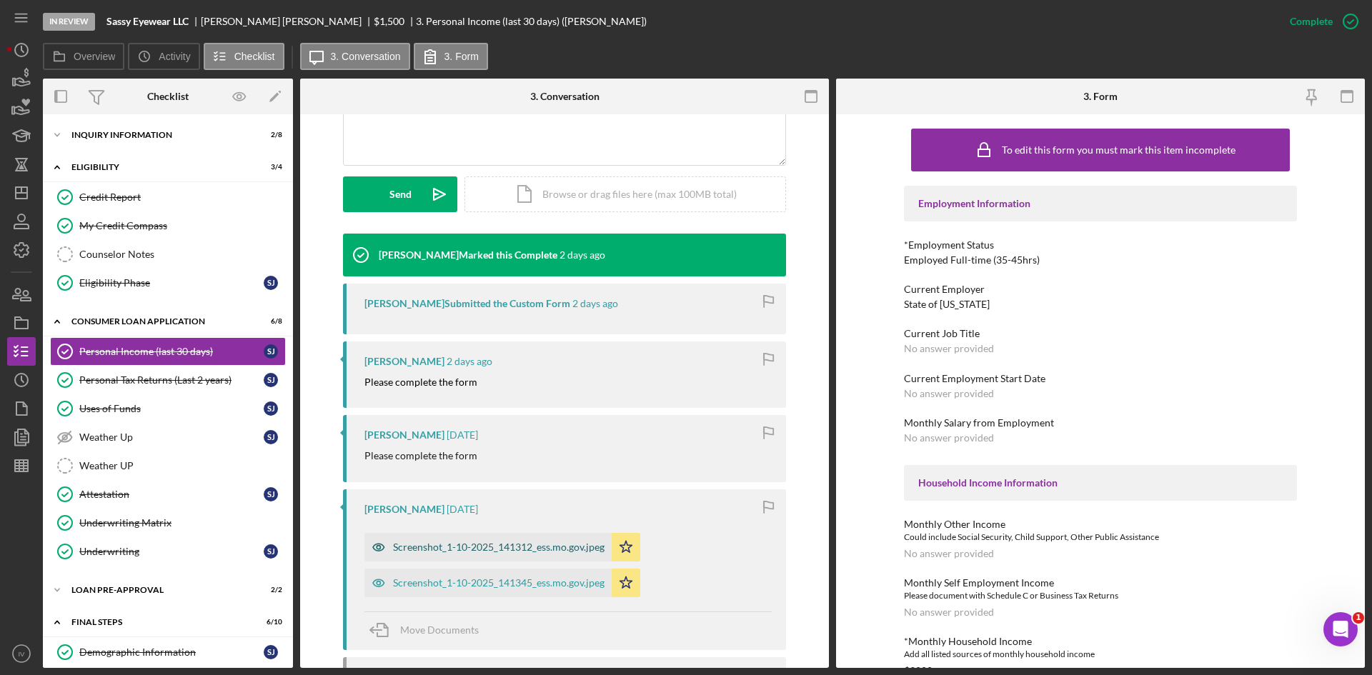
click at [473, 536] on div "Screenshot_1-10-2025_141312_ess.mo.gov.jpeg" at bounding box center [487, 547] width 247 height 29
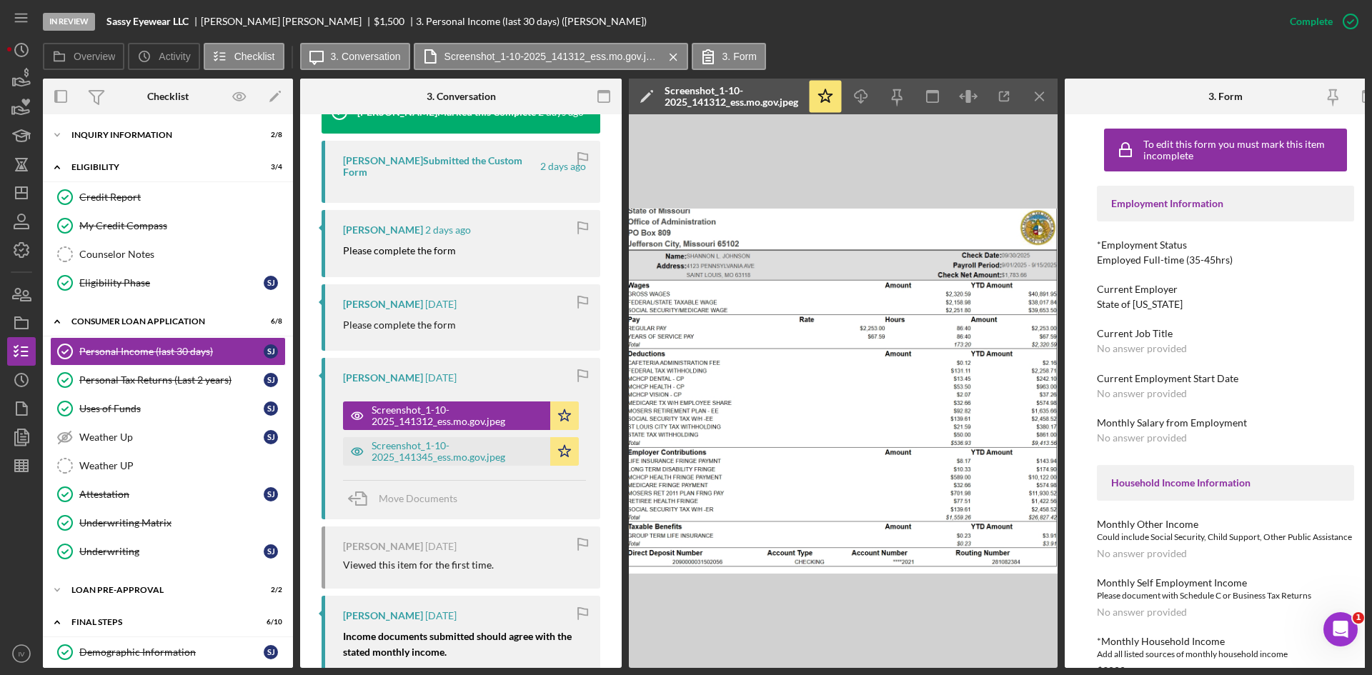
scroll to position [587, 0]
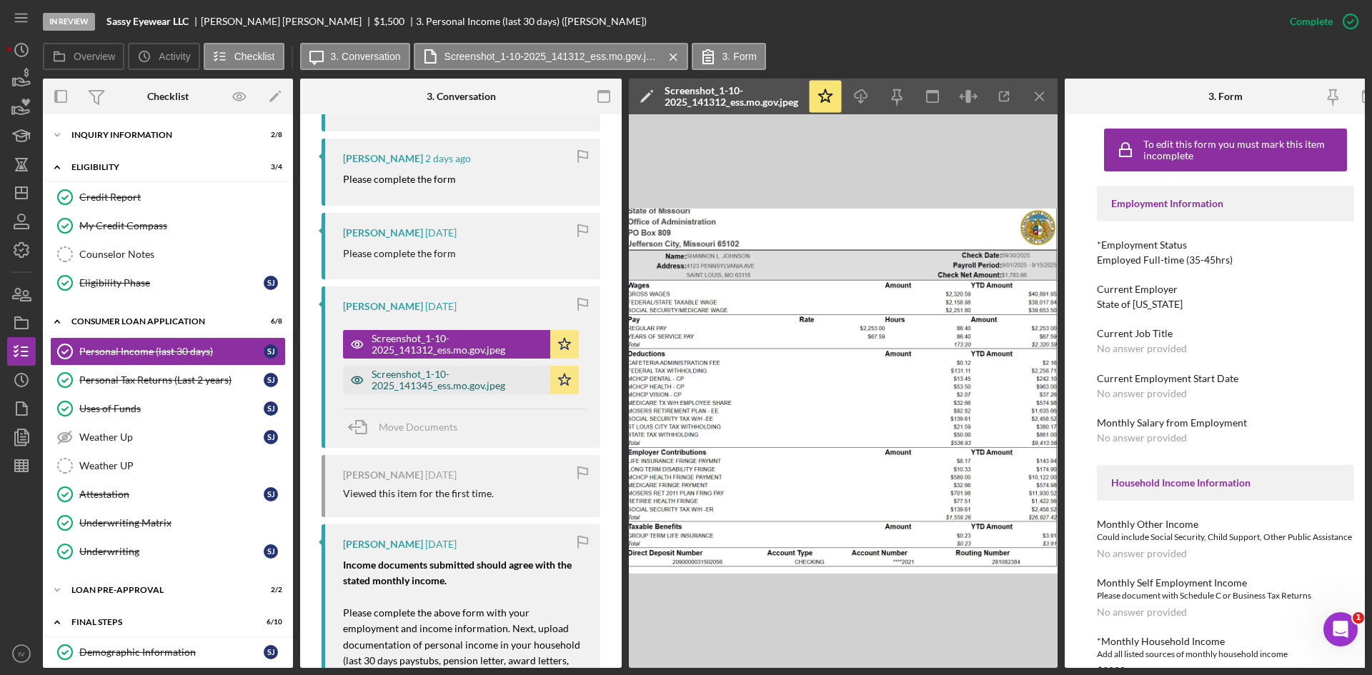
click at [425, 388] on div "Screenshot_1-10-2025_141345_ess.mo.gov.jpeg" at bounding box center [458, 380] width 172 height 23
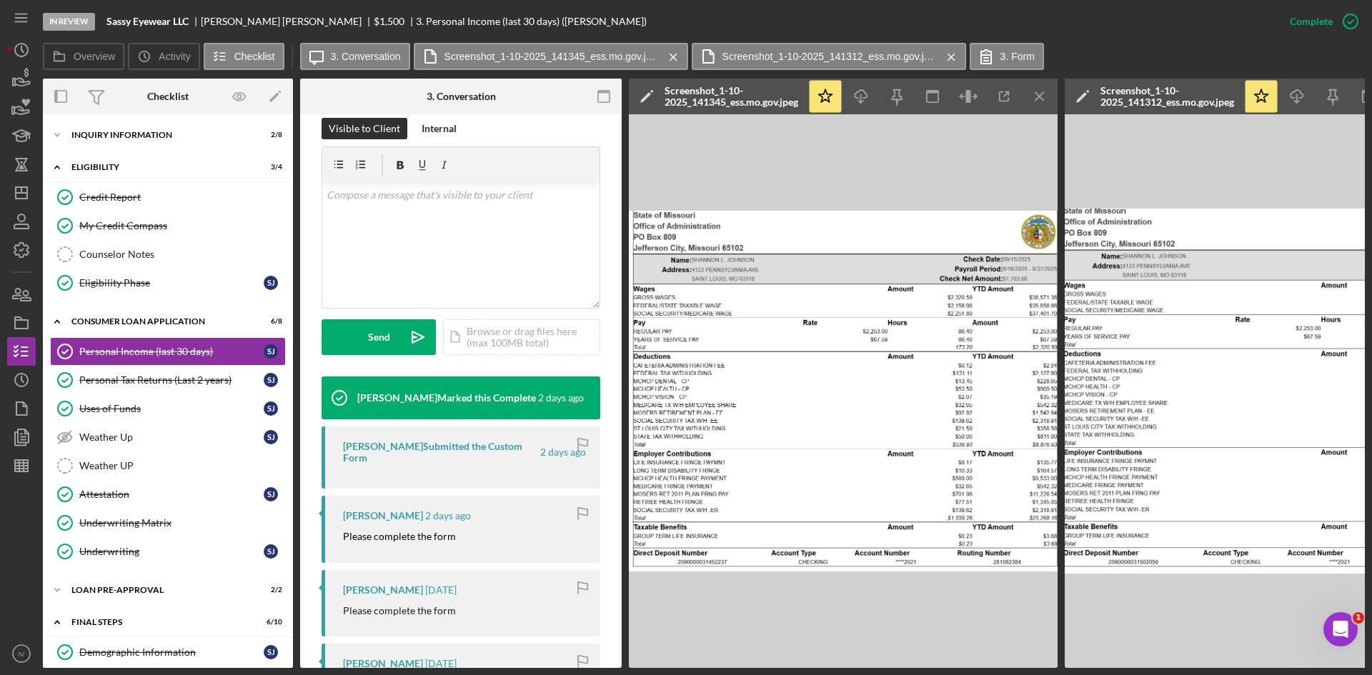
scroll to position [0, 0]
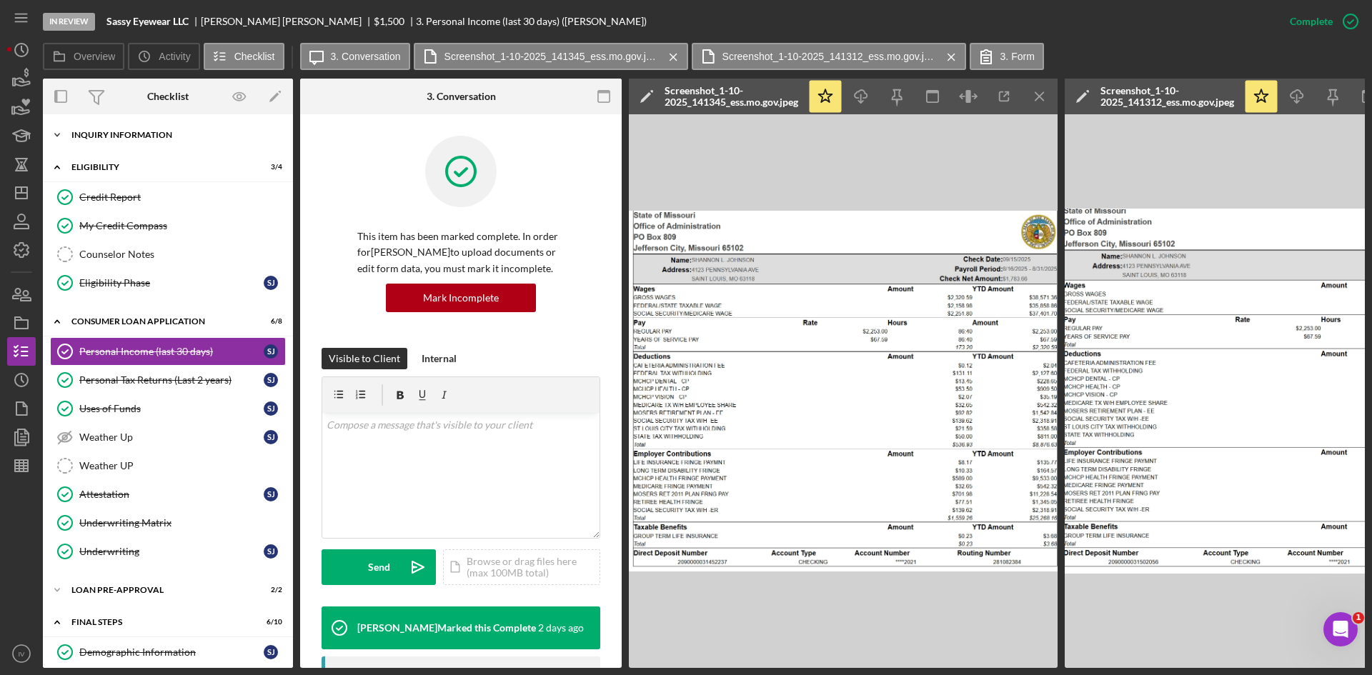
click at [97, 133] on div "Inquiry Information" at bounding box center [173, 135] width 204 height 9
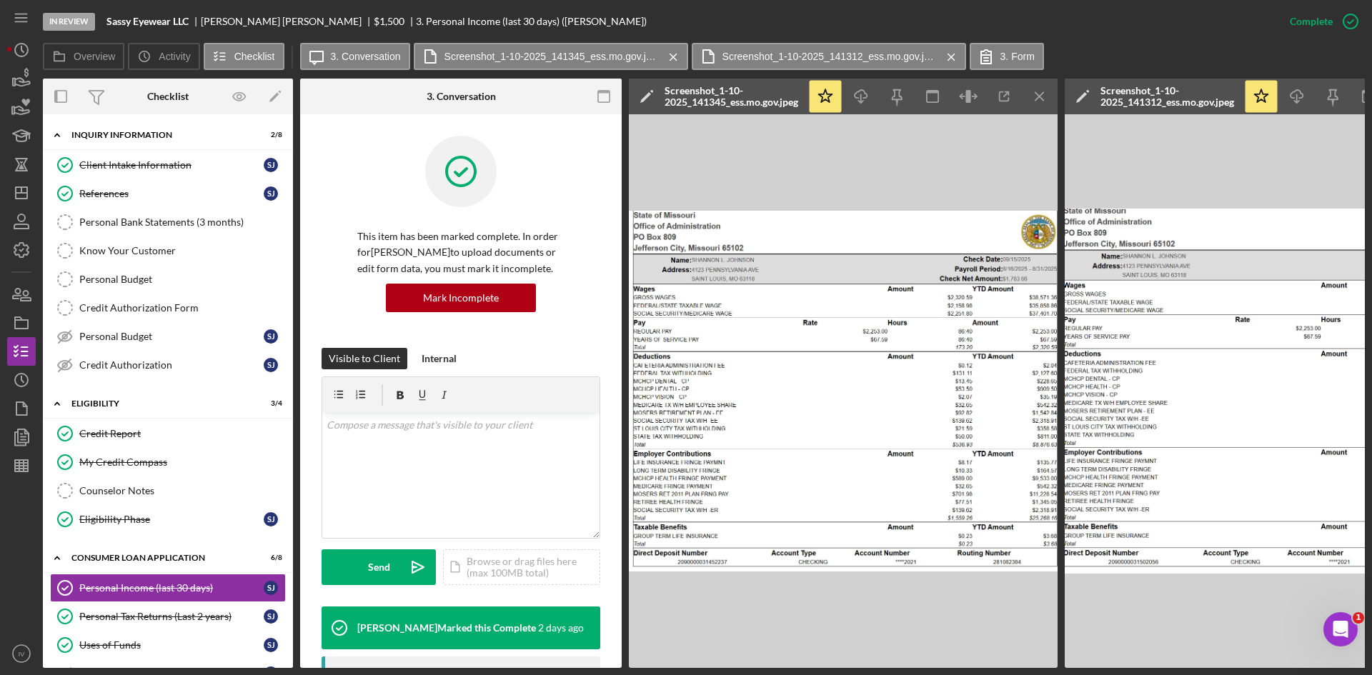
click at [157, 211] on link "Personal Bank Statements (3 months) Personal Bank Statements (3 months)" at bounding box center [168, 222] width 236 height 29
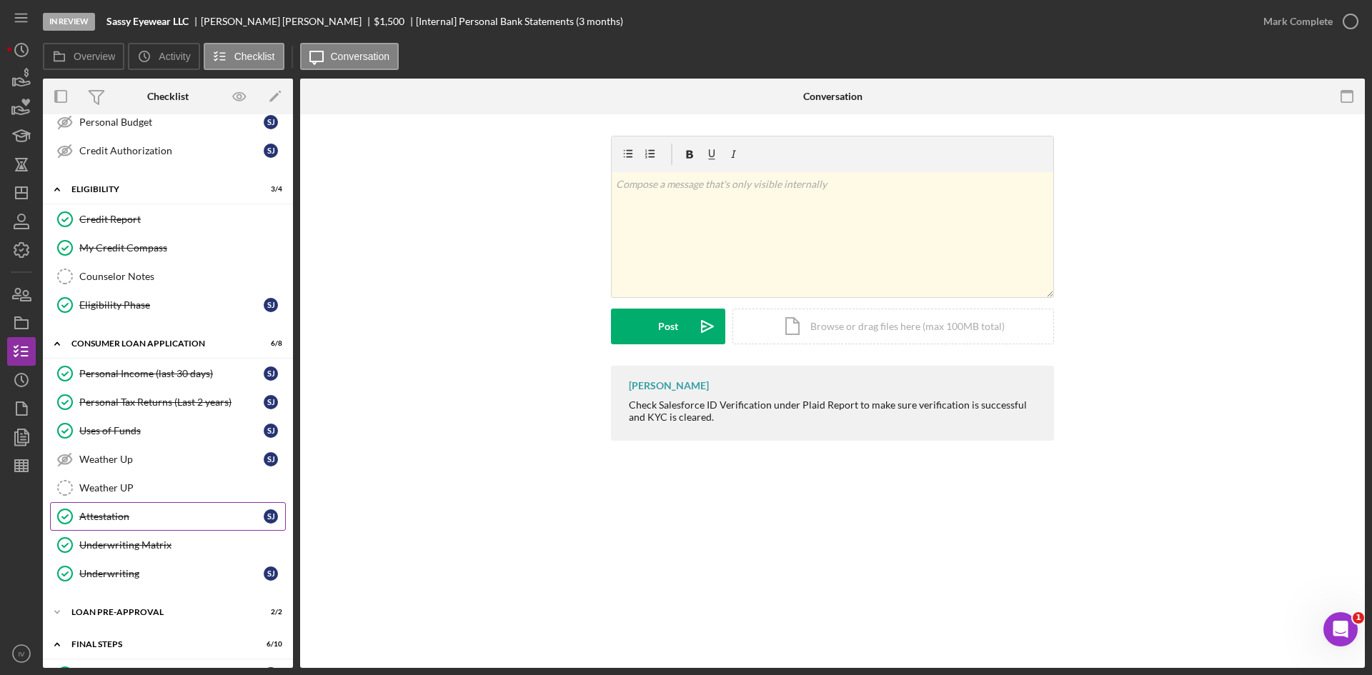
scroll to position [286, 0]
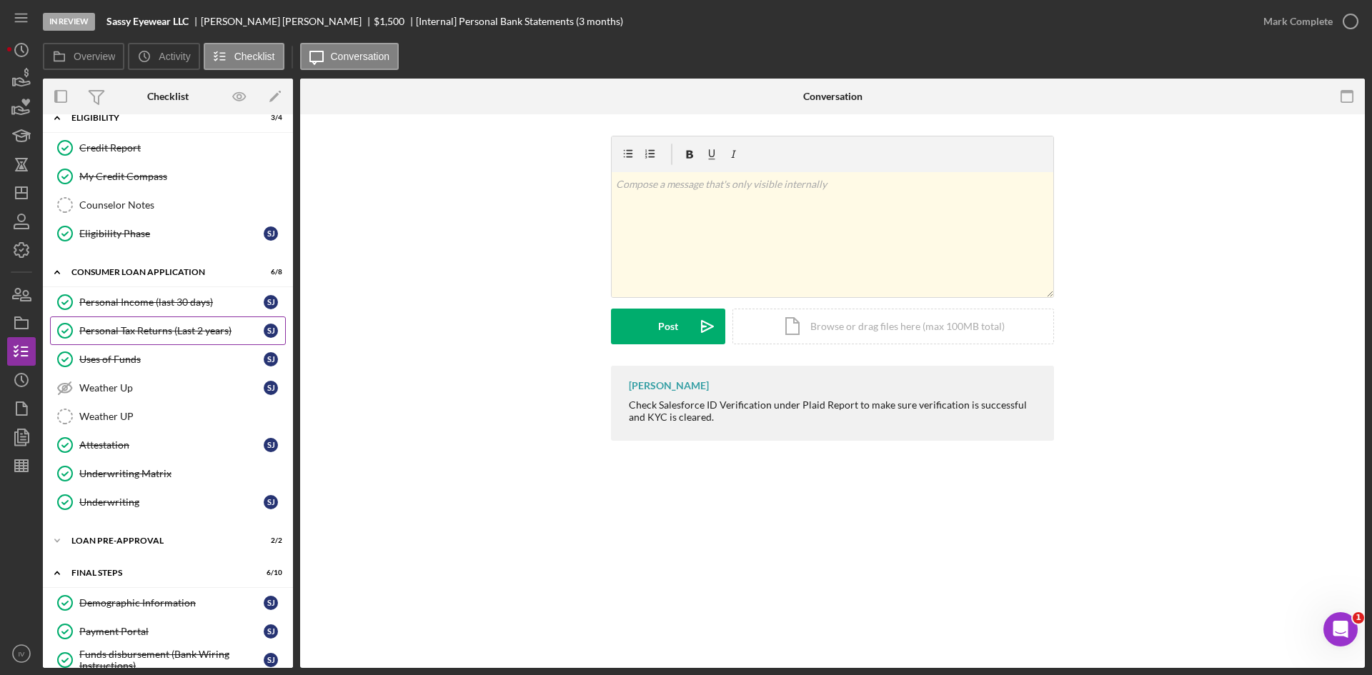
drag, startPoint x: 144, startPoint y: 326, endPoint x: 169, endPoint y: 337, distance: 27.5
click at [144, 326] on div "Personal Tax Returns (Last 2 years)" at bounding box center [171, 330] width 184 height 11
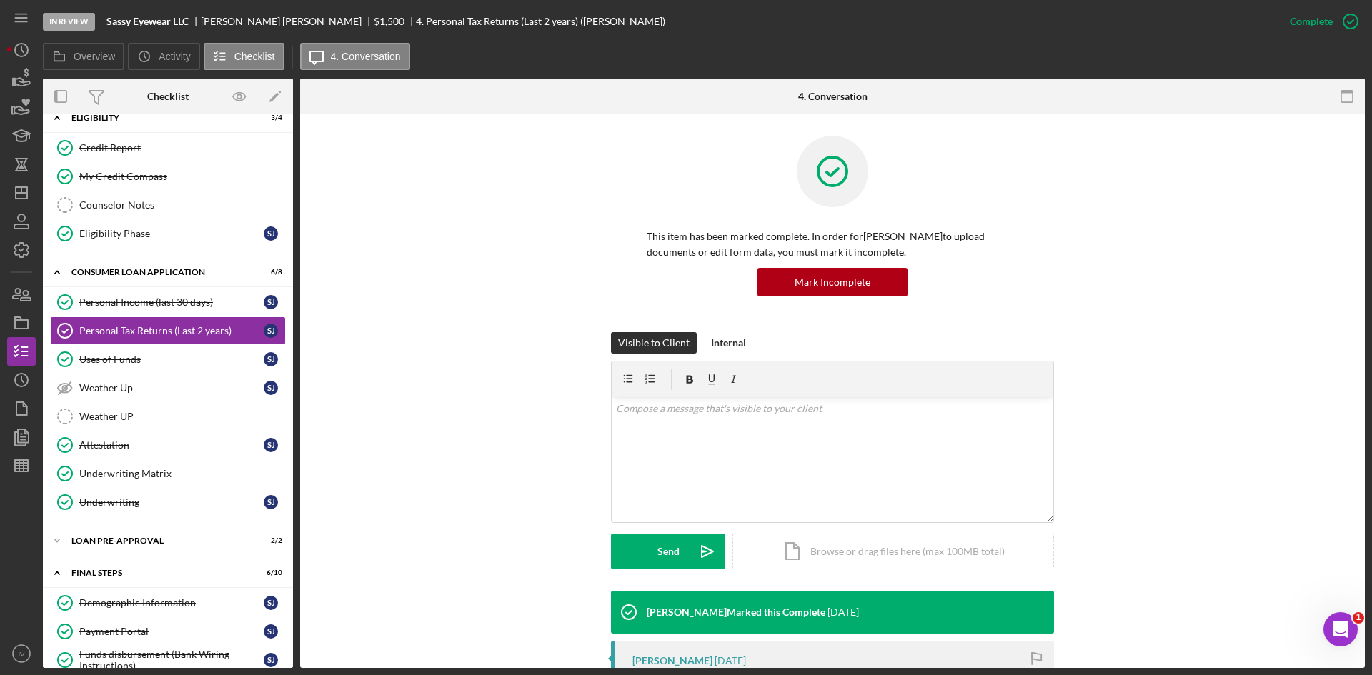
scroll to position [357, 0]
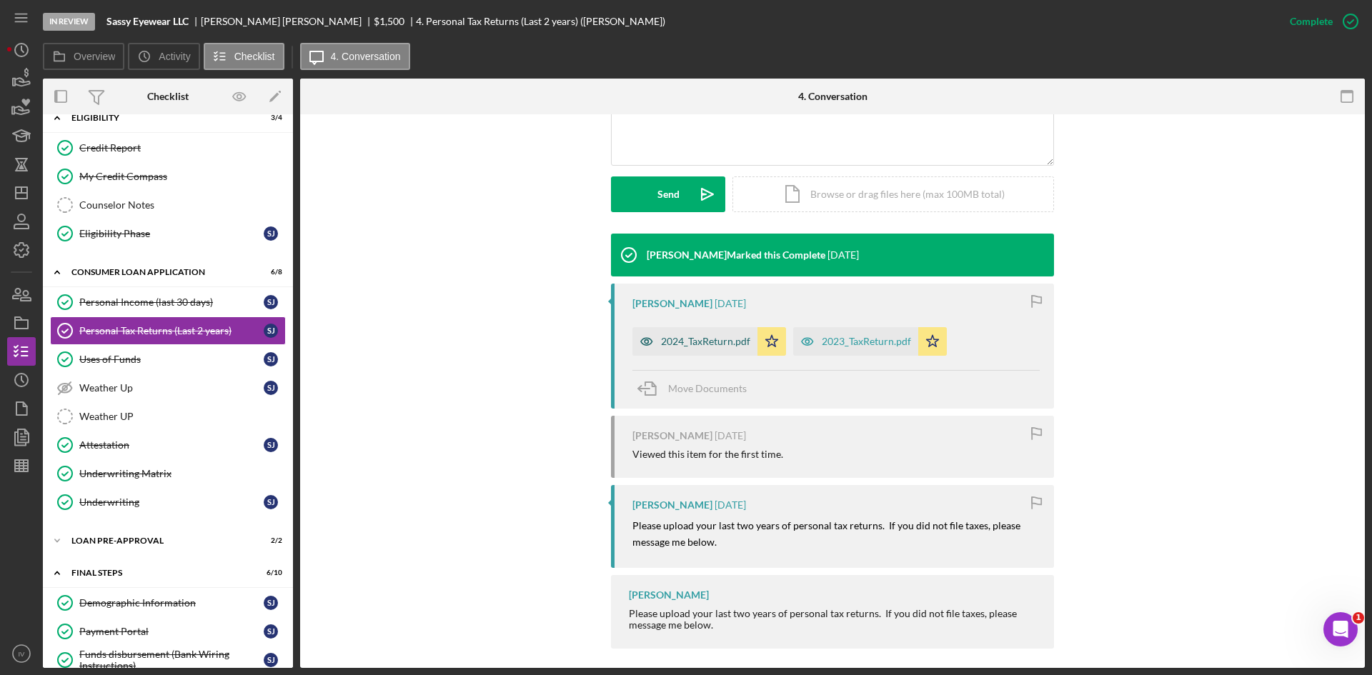
click at [690, 337] on div "2024_TaxReturn.pdf" at bounding box center [705, 341] width 89 height 11
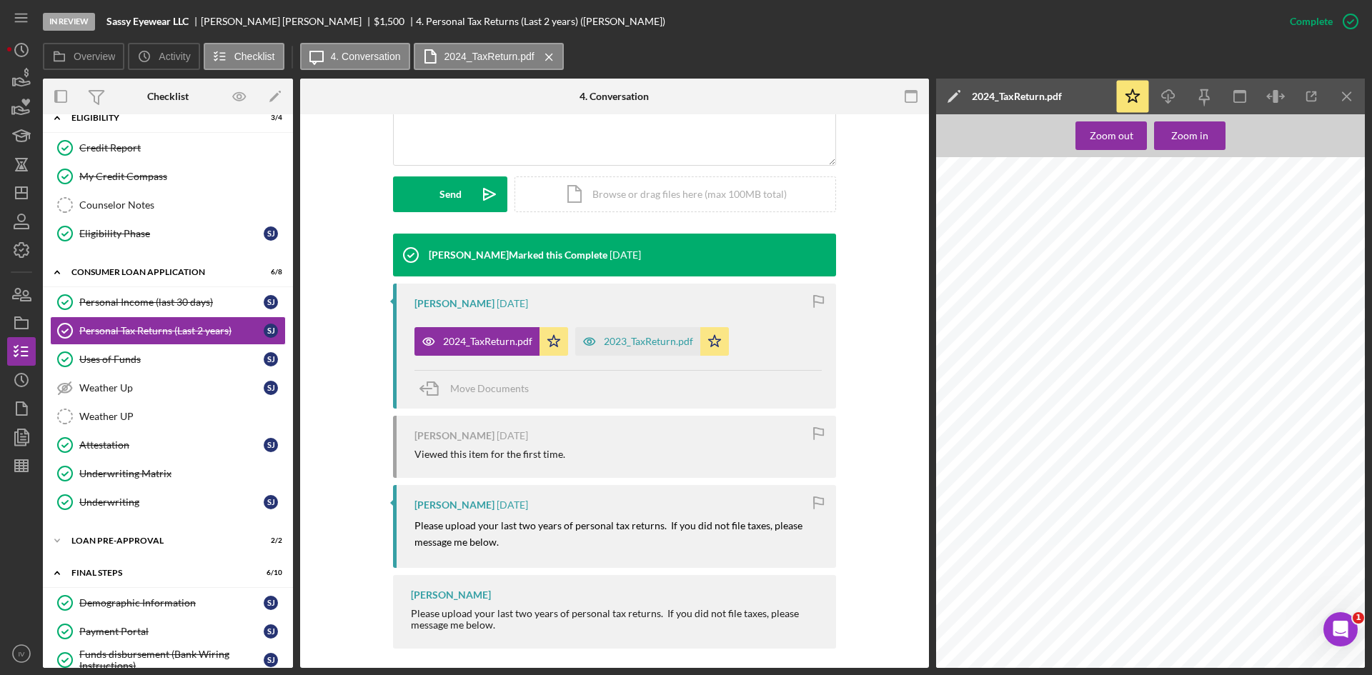
scroll to position [539, 0]
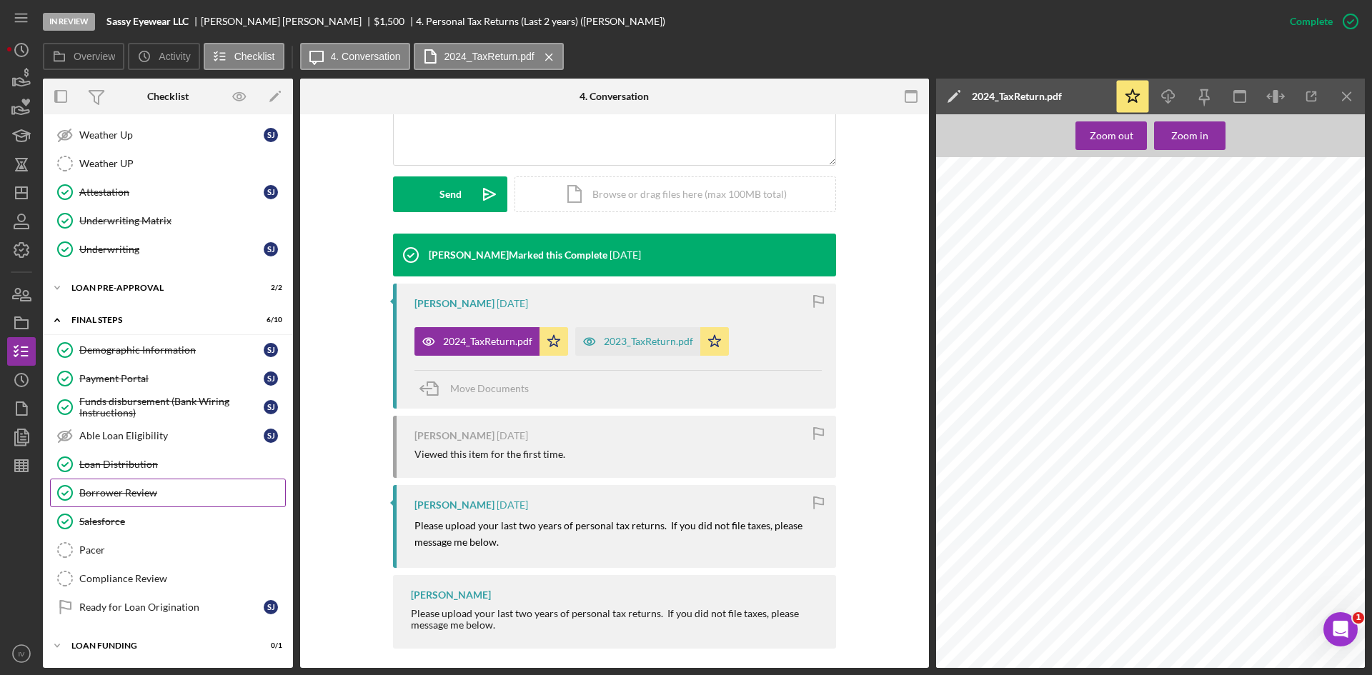
drag, startPoint x: 135, startPoint y: 482, endPoint x: 239, endPoint y: 488, distance: 104.5
click at [135, 482] on link "Borrower Review Borrower Review" at bounding box center [168, 493] width 236 height 29
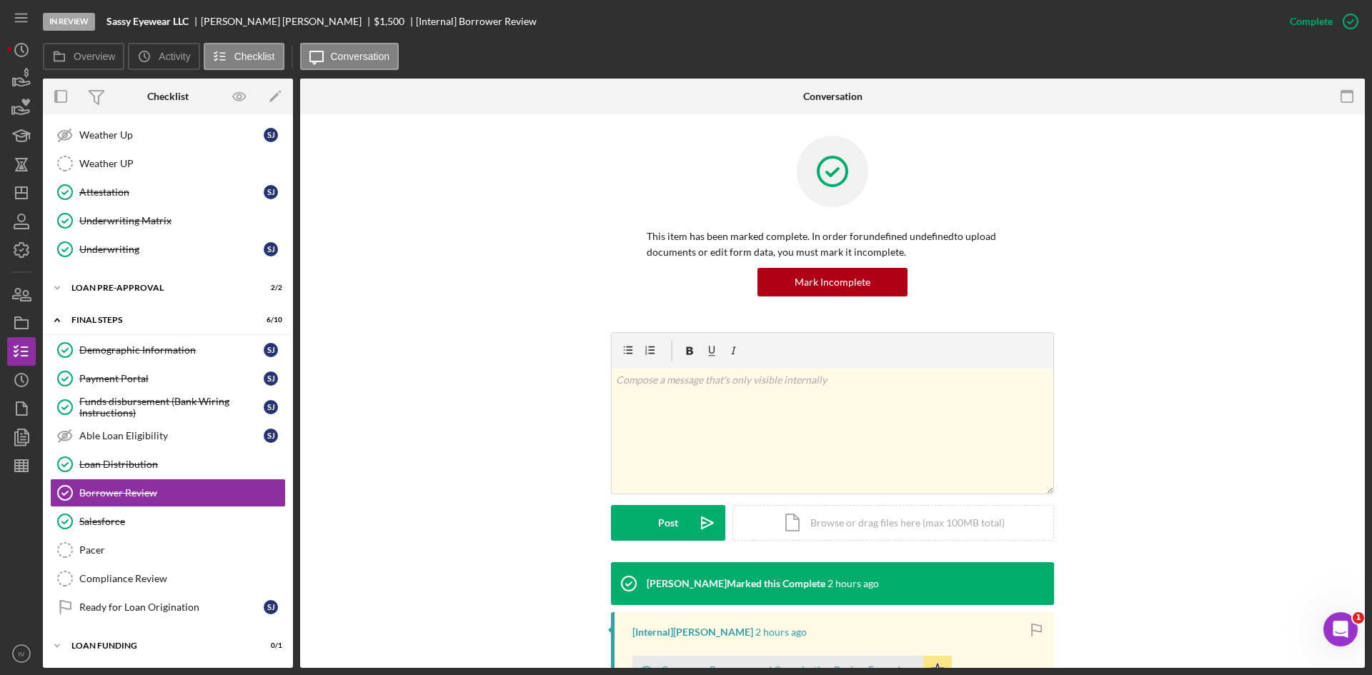
scroll to position [203, 0]
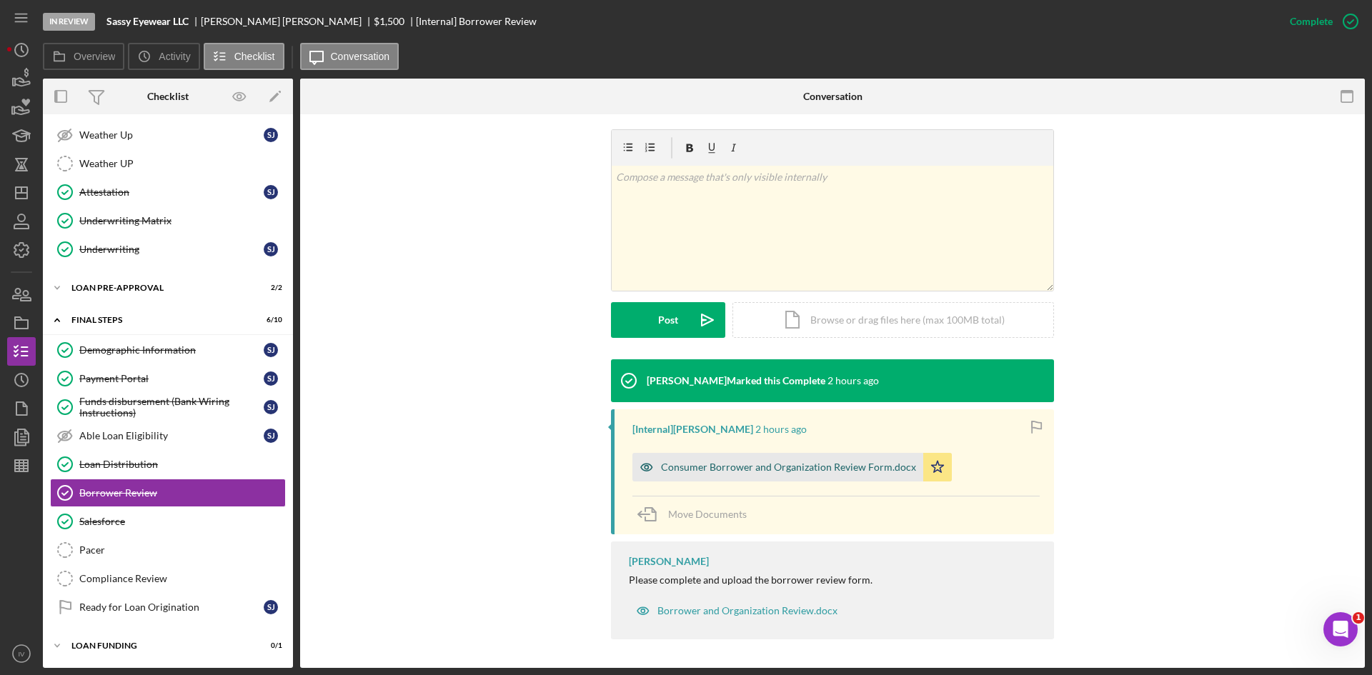
click at [705, 459] on div "Consumer Borrower and Organization Review Form.docx" at bounding box center [777, 467] width 291 height 29
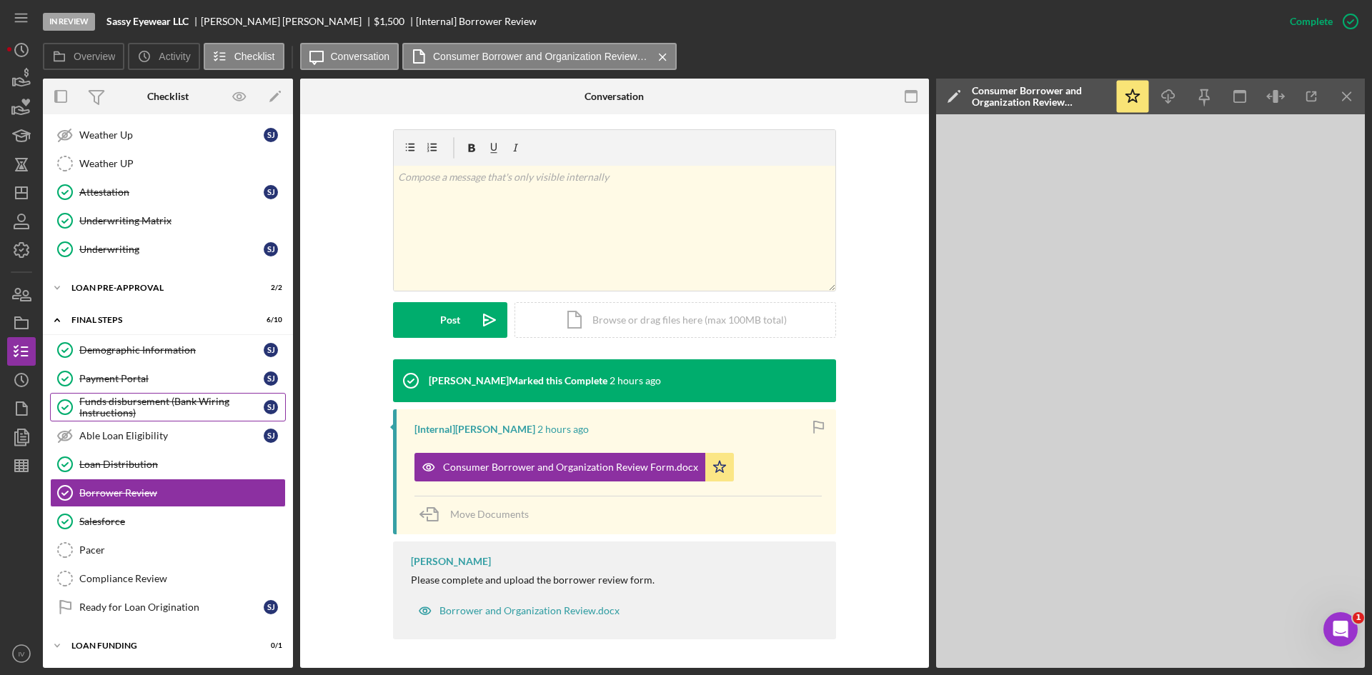
click at [172, 401] on div "Funds disbursement (Bank Wiring Instructions)" at bounding box center [171, 407] width 184 height 23
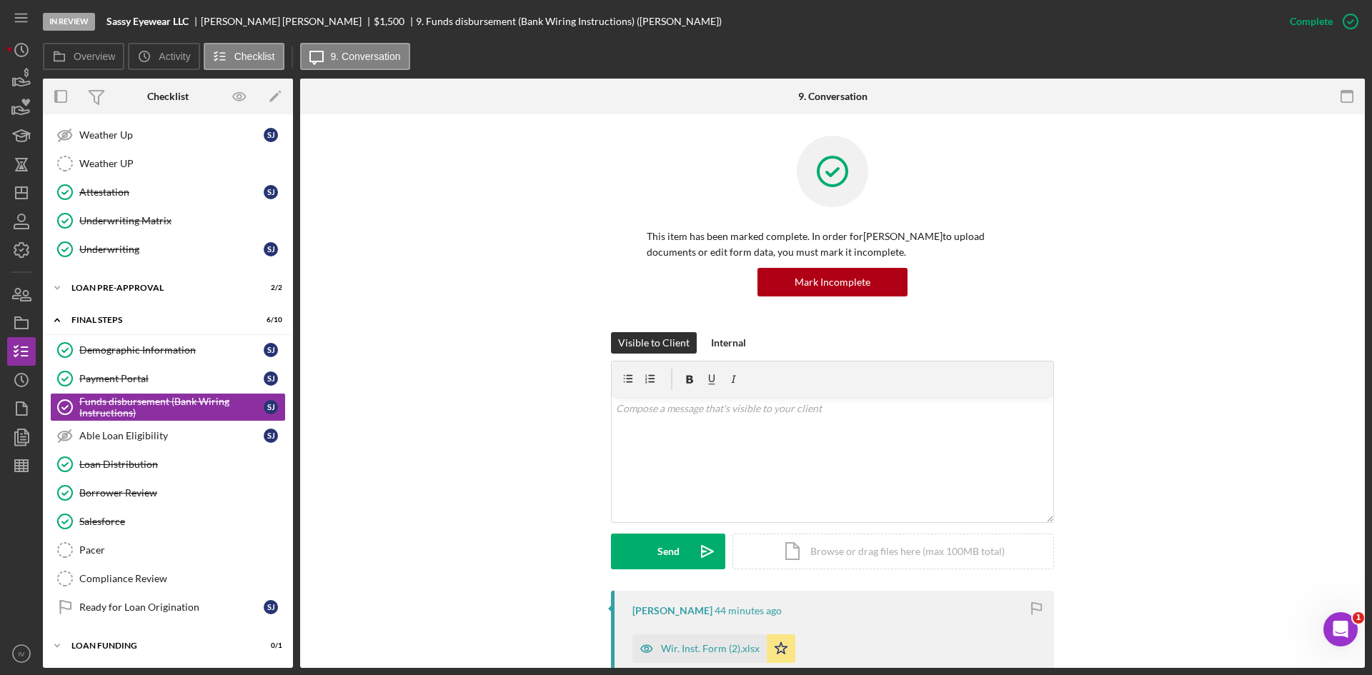
scroll to position [214, 0]
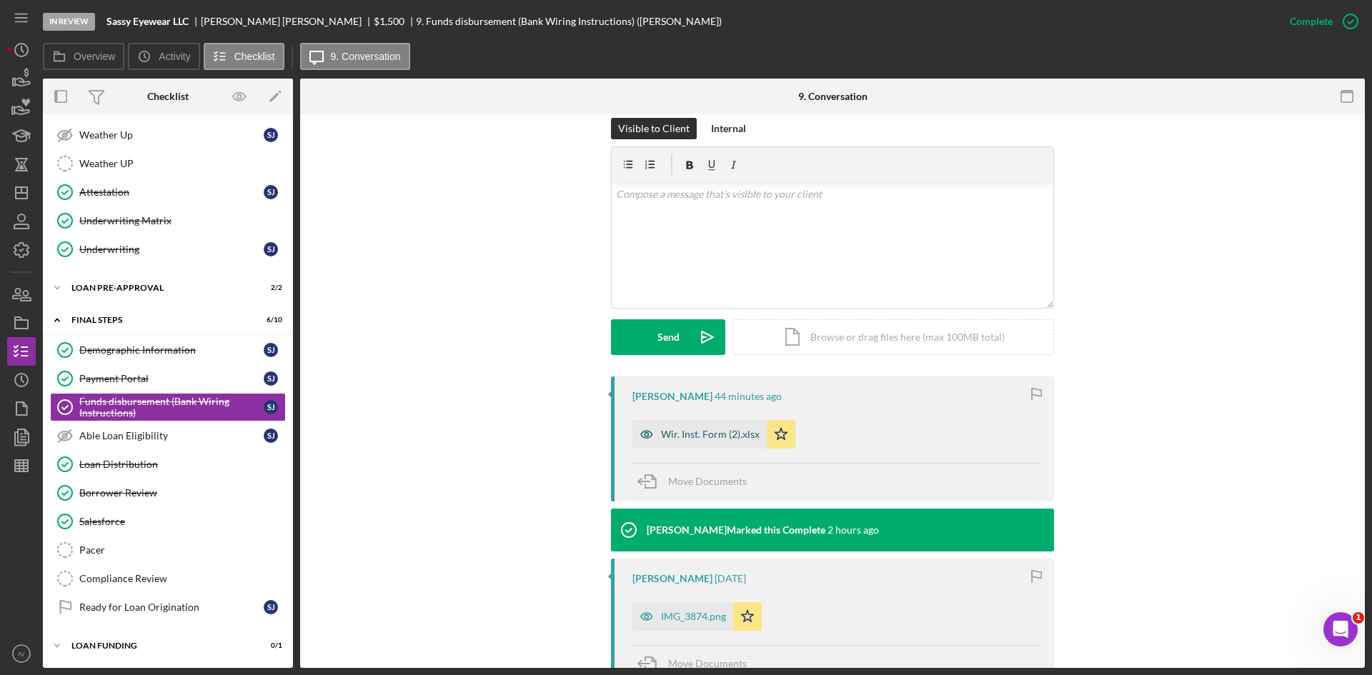
click at [695, 447] on div "Wir. Inst. Form (2).xlsx" at bounding box center [699, 434] width 134 height 29
